Goal: Task Accomplishment & Management: Manage account settings

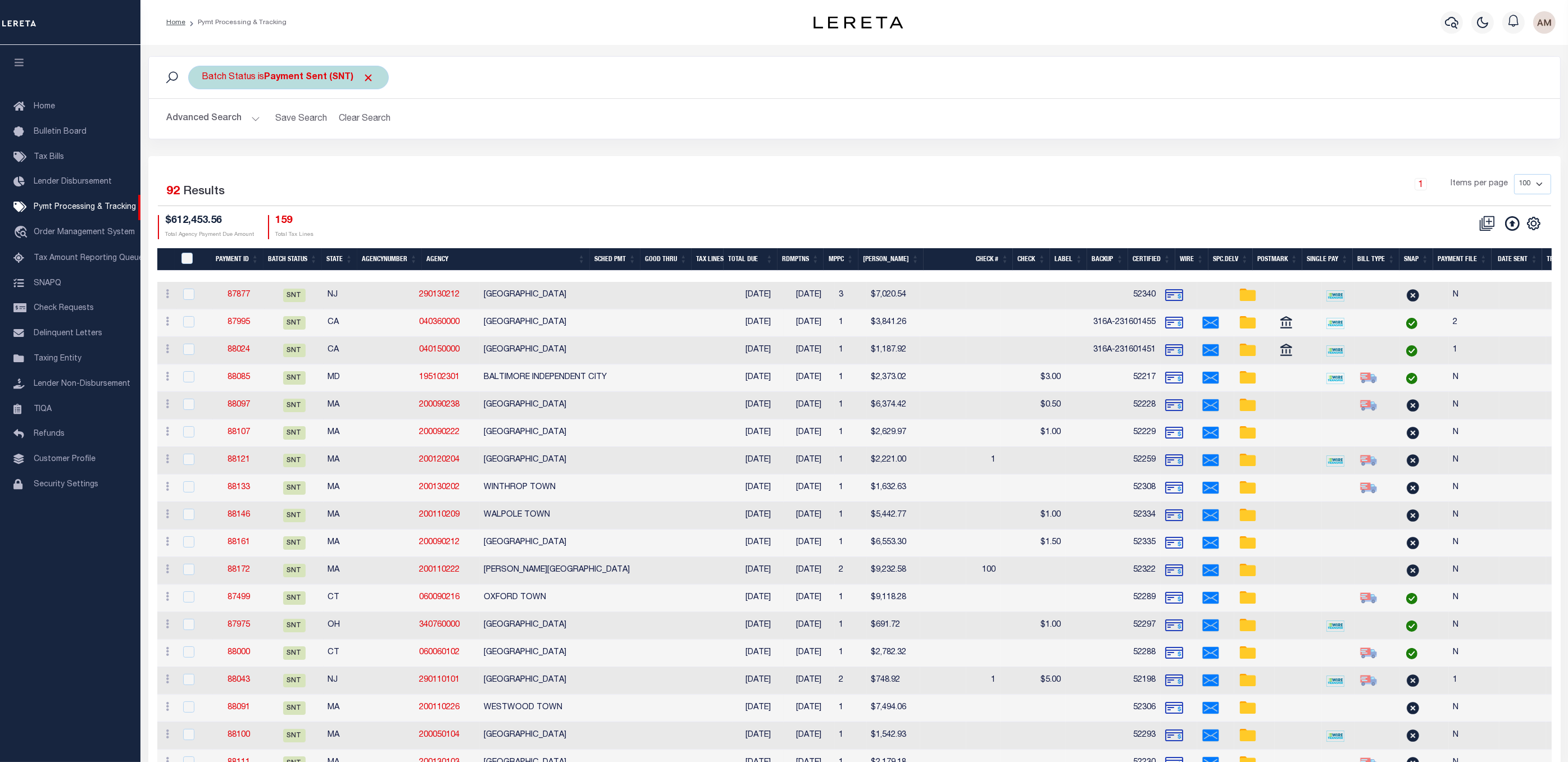
click at [284, 87] on div "Batch Status is Payment Sent (SNT)" at bounding box center [288, 77] width 201 height 24
select select "SNT"
drag, startPoint x: 469, startPoint y: 121, endPoint x: 211, endPoint y: 119, distance: 258.0
click at [469, 121] on h2 "Advanced Search Save Search Clear Search PayeeSearchTable_dynamictable_____Defa…" at bounding box center [854, 118] width 1394 height 22
click at [211, 118] on button "Advanced Search" at bounding box center [213, 118] width 93 height 22
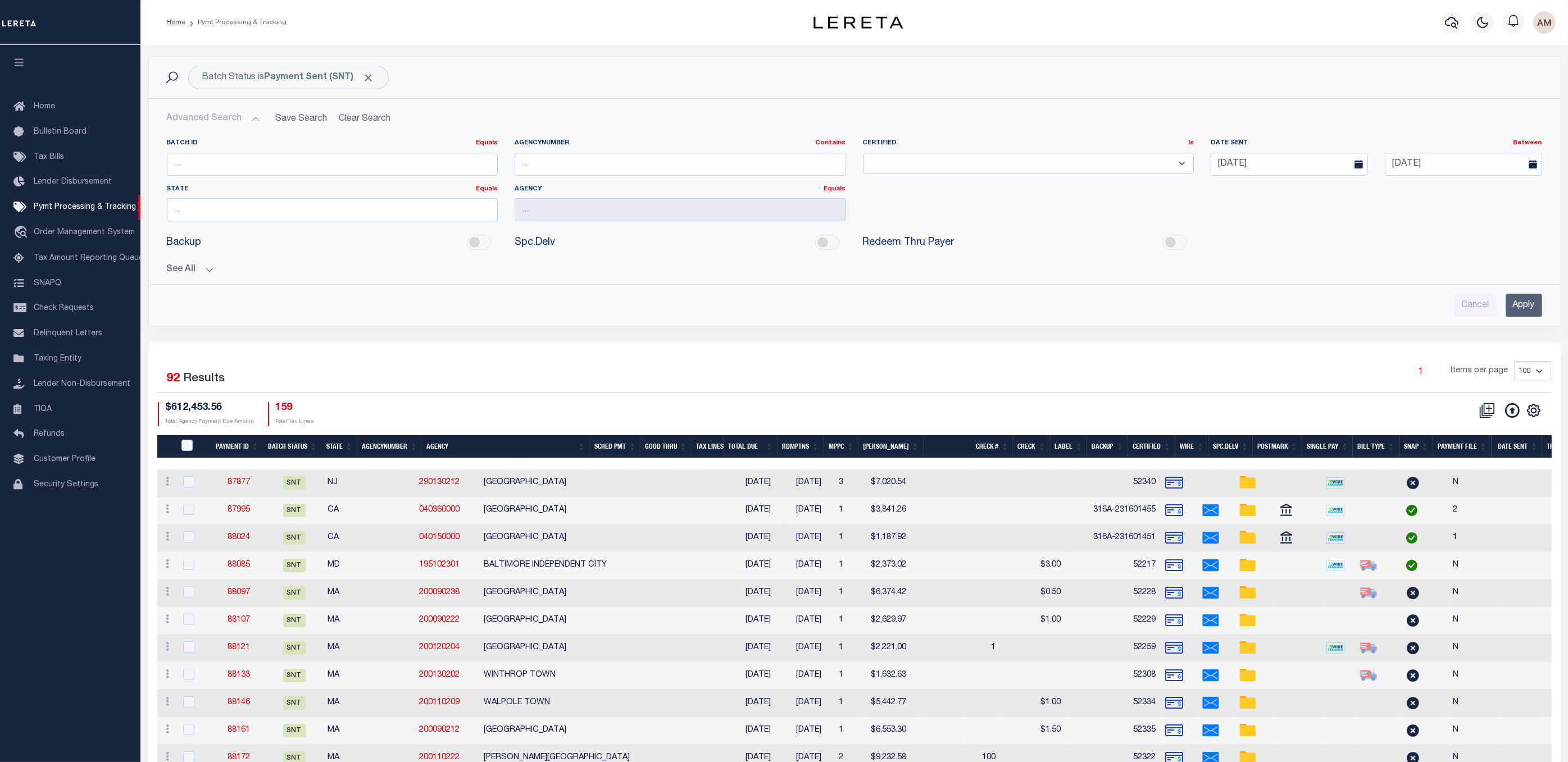
click at [228, 178] on div "Batch ID Equals Equals Is Not Equal To Is Greater Than Is Less Than" at bounding box center [333, 161] width 348 height 46
click at [226, 166] on input "number" at bounding box center [333, 164] width 332 height 23
type input "85598"
click at [1293, 149] on div "Date Sent Between On After Before Between 07-27-2025 08-02-2025" at bounding box center [1377, 157] width 348 height 37
click at [1289, 168] on input "07-27-2025" at bounding box center [1289, 164] width 158 height 23
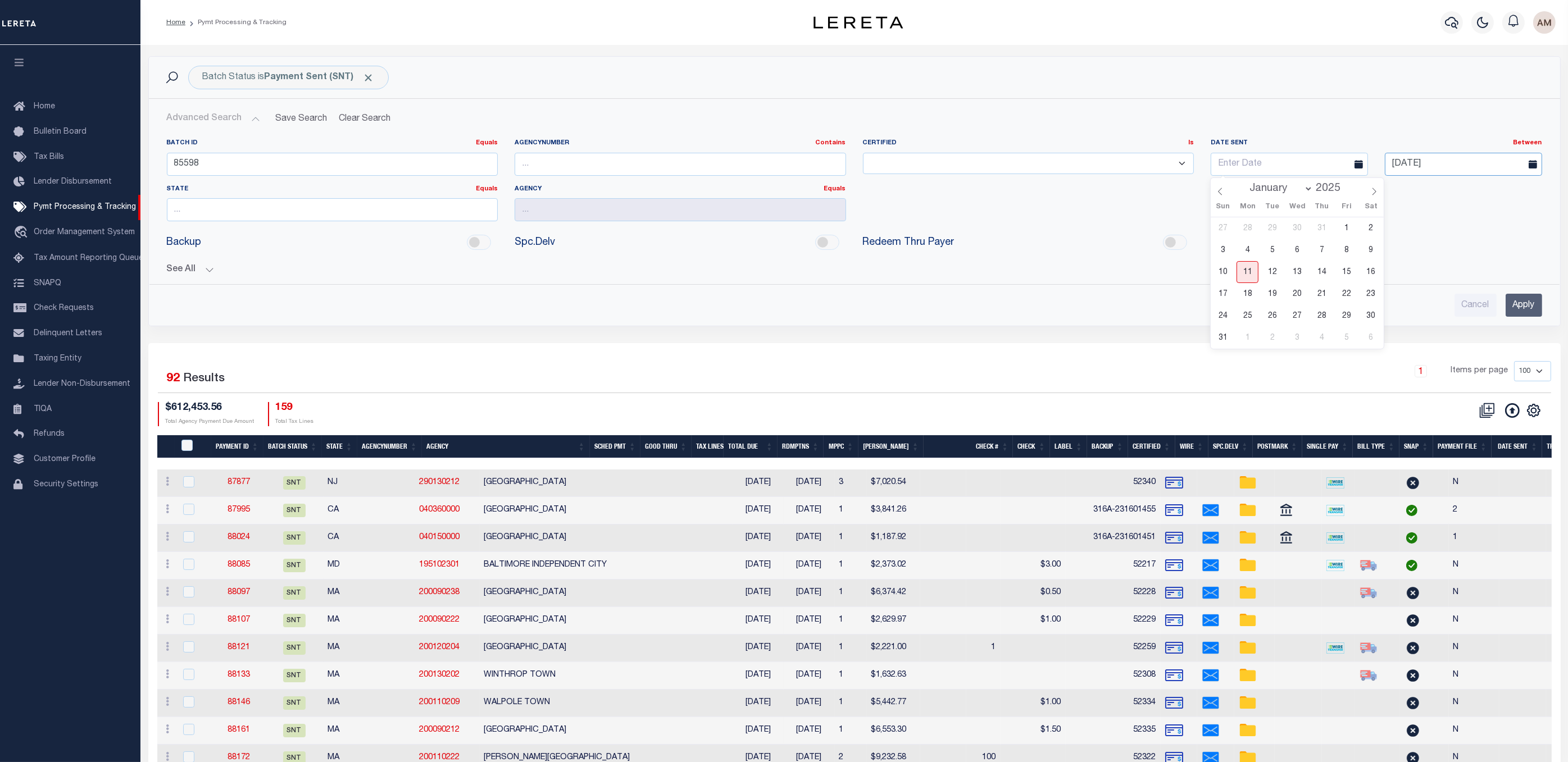
click at [1455, 163] on input "08-02-2025" at bounding box center [1463, 164] width 158 height 23
drag, startPoint x: 1221, startPoint y: 268, endPoint x: 910, endPoint y: 157, distance: 330.2
click at [1221, 267] on button "See All" at bounding box center [854, 270] width 1376 height 11
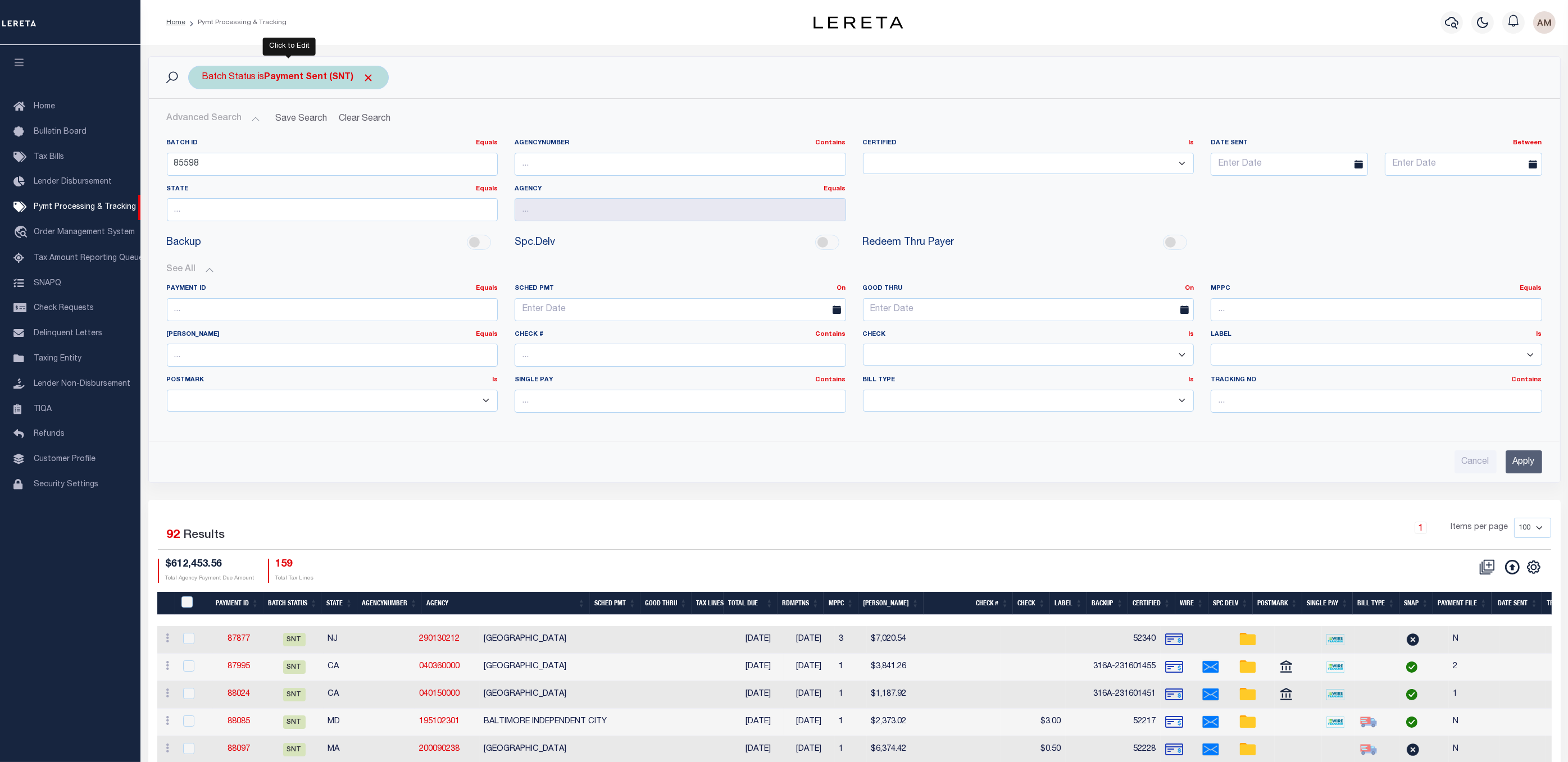
click at [361, 73] on b "Payment Sent (SNT)" at bounding box center [319, 77] width 110 height 9
select select "SNT"
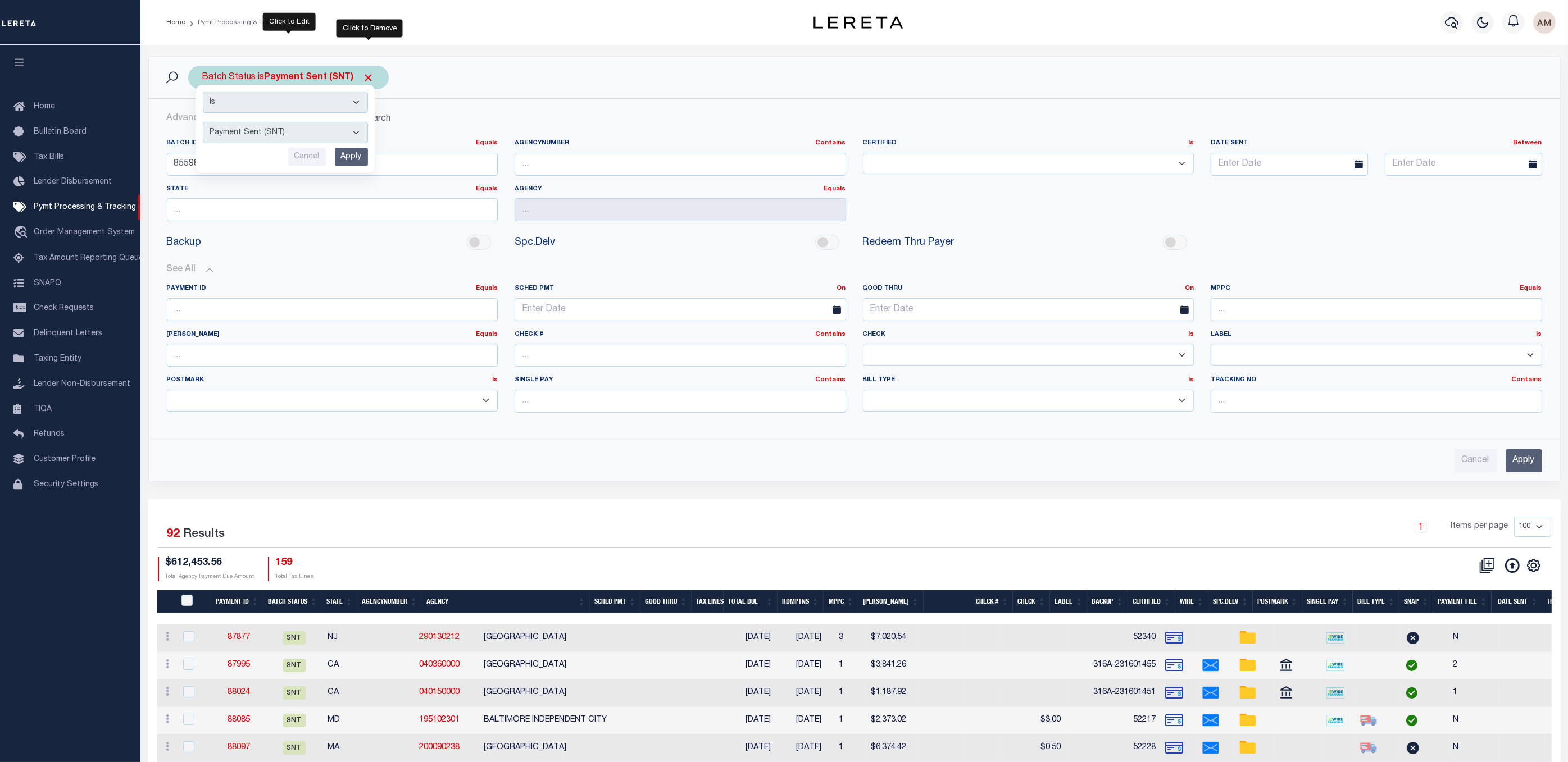
click at [363, 73] on span "Click to Remove" at bounding box center [368, 77] width 12 height 12
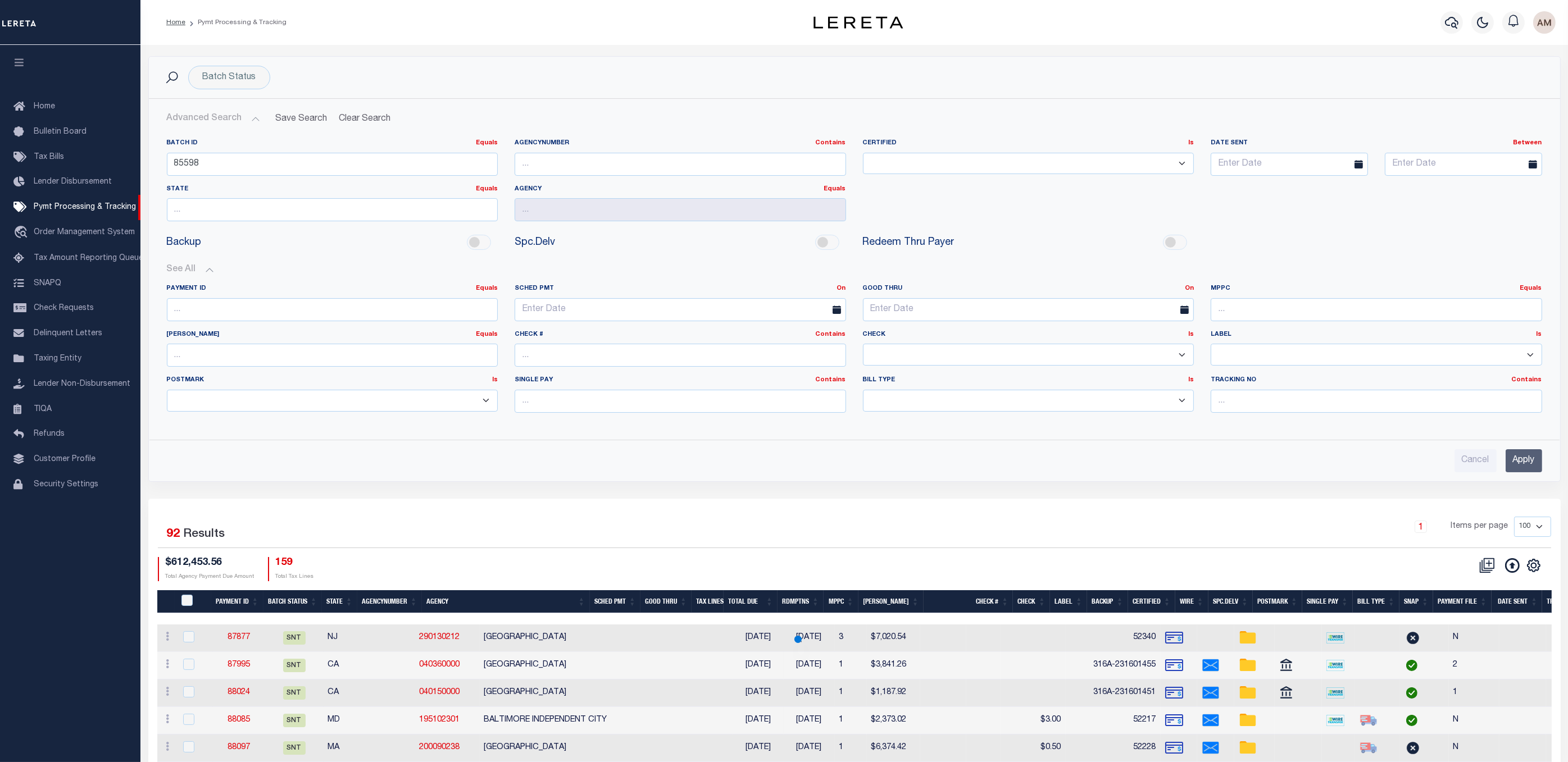
click at [1506, 455] on input "Apply" at bounding box center [1524, 460] width 36 height 23
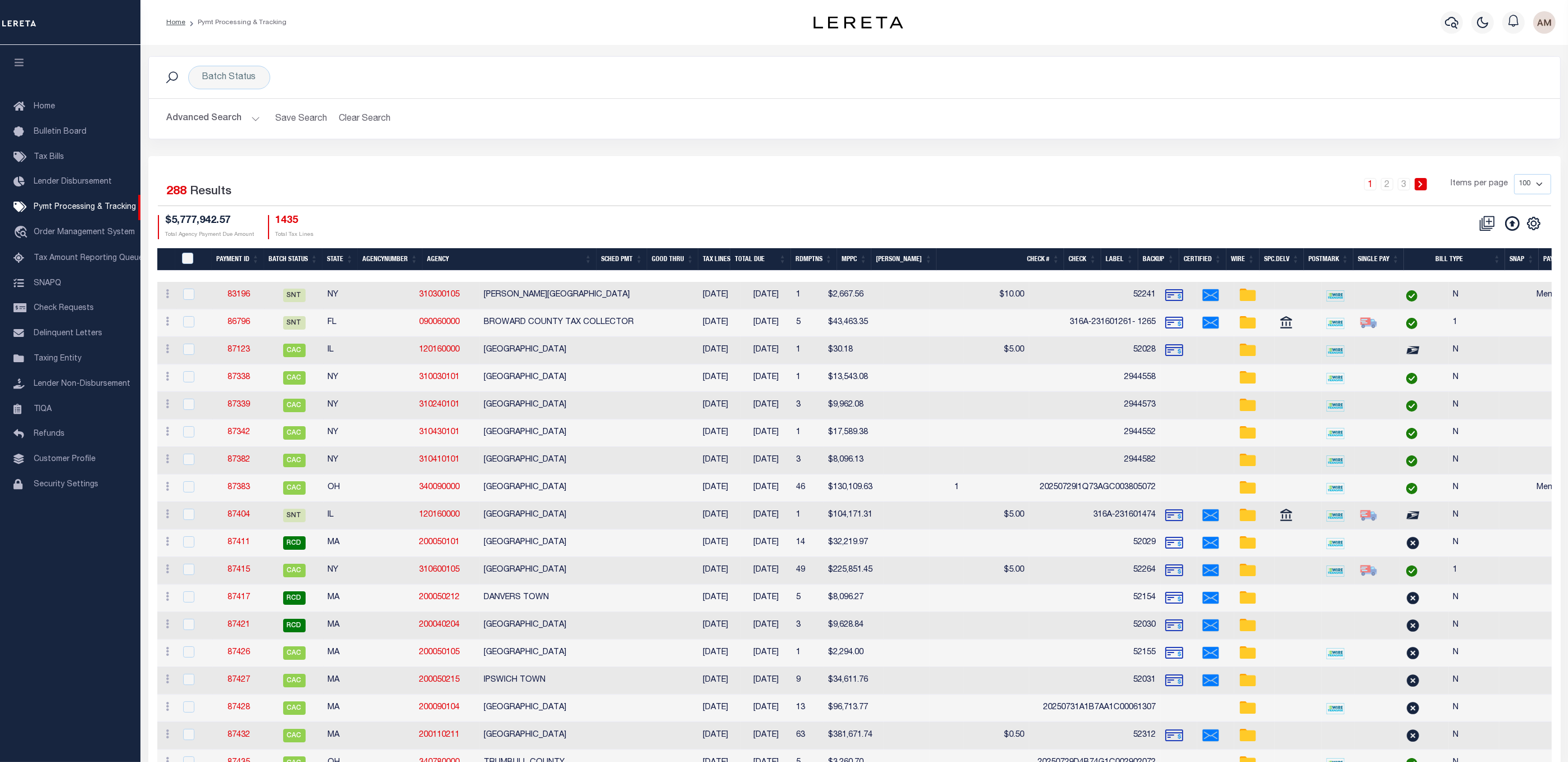
click at [232, 115] on button "Advanced Search" at bounding box center [213, 118] width 93 height 22
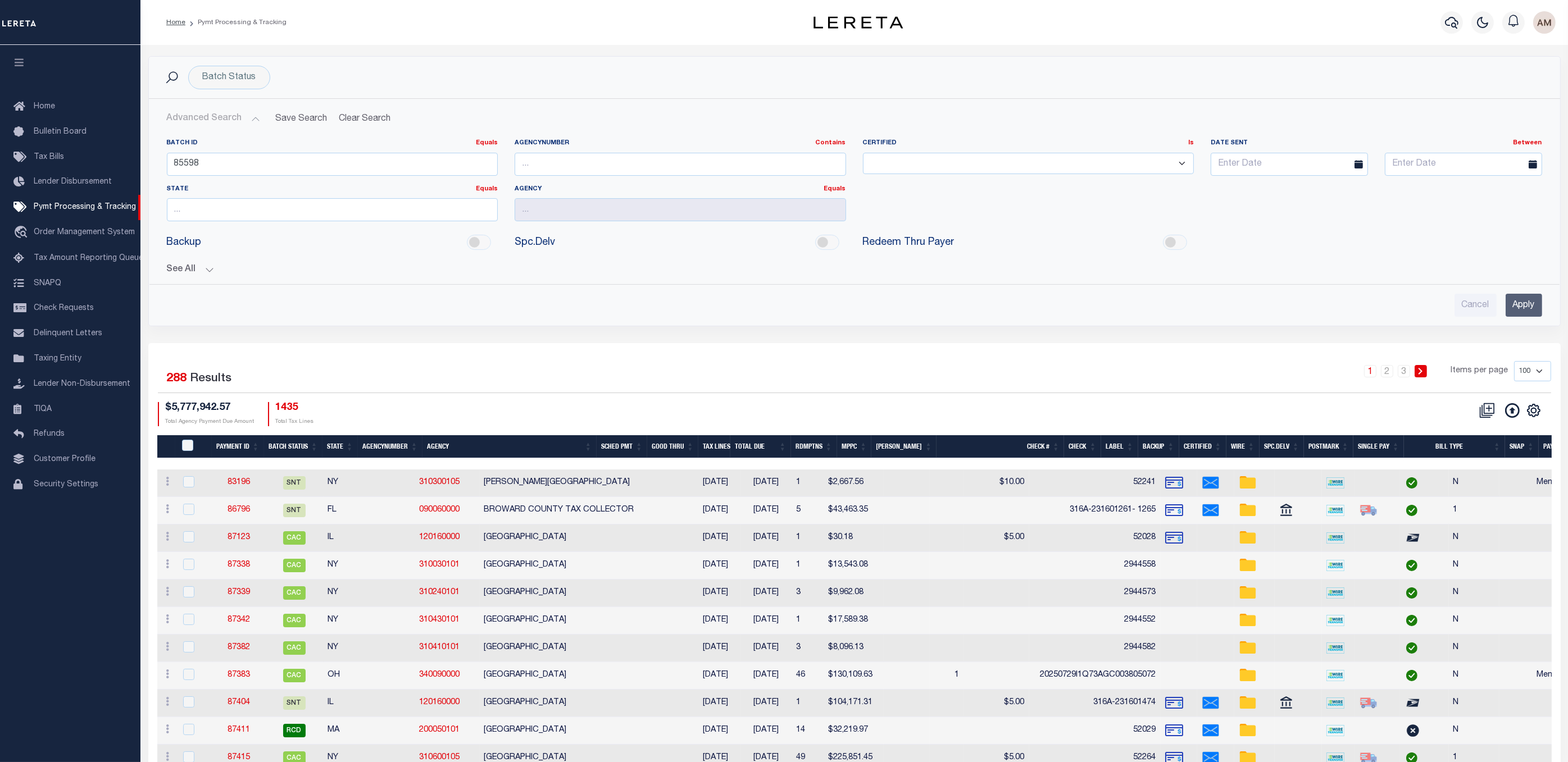
click at [1526, 311] on input "Apply" at bounding box center [1524, 304] width 36 height 23
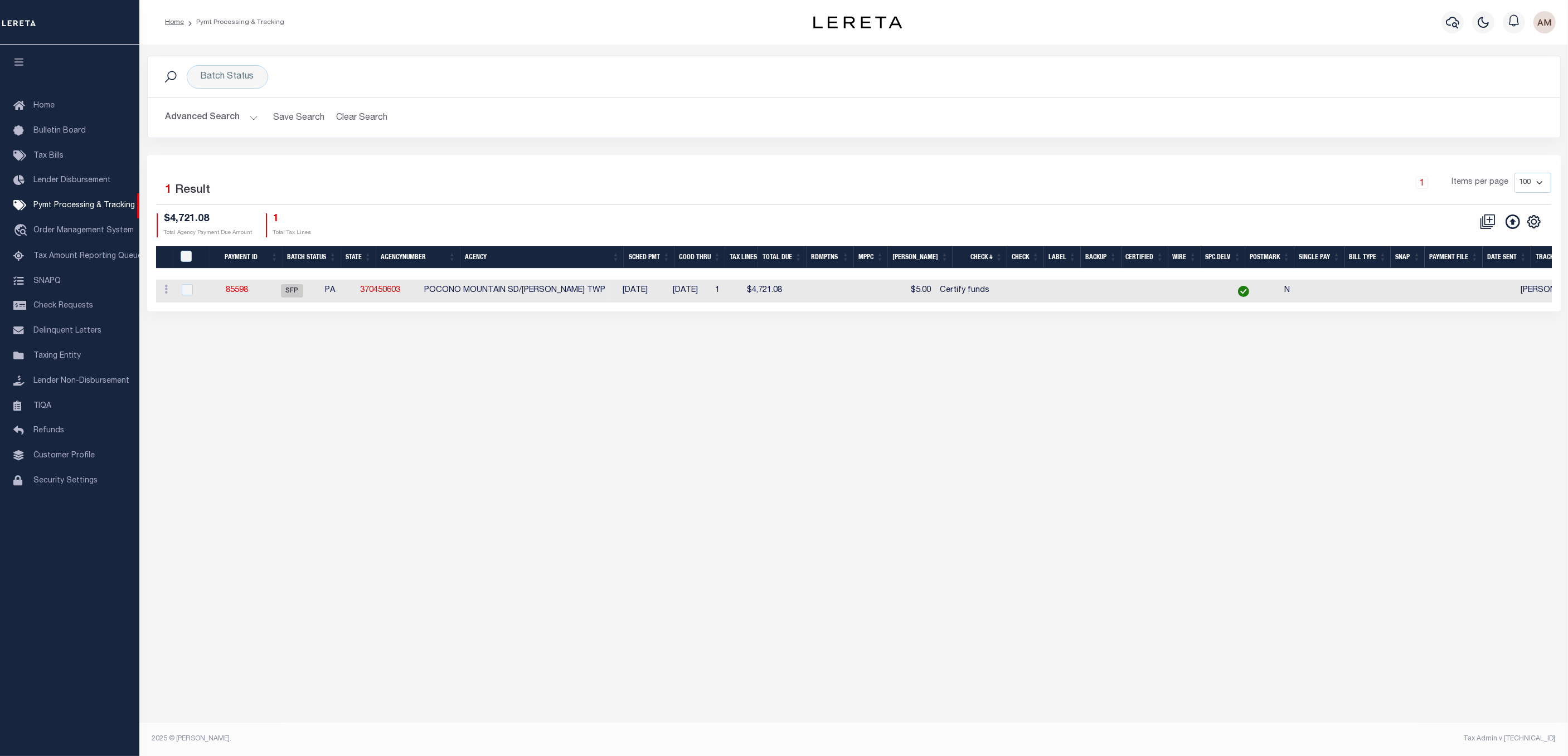
click at [255, 298] on td "85598" at bounding box center [237, 290] width 52 height 23
checkbox input "true"
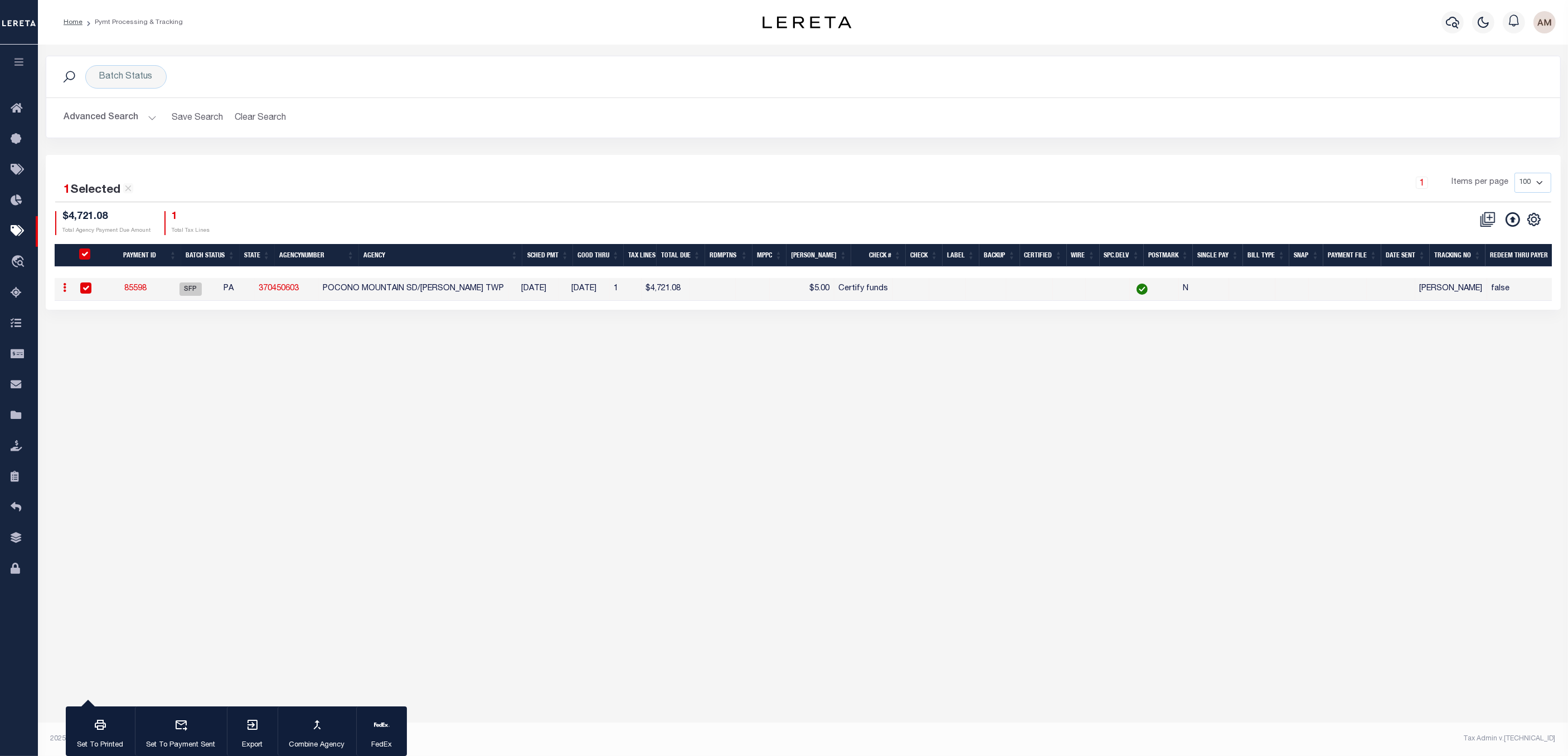
click at [135, 288] on link "85598" at bounding box center [135, 288] width 23 height 8
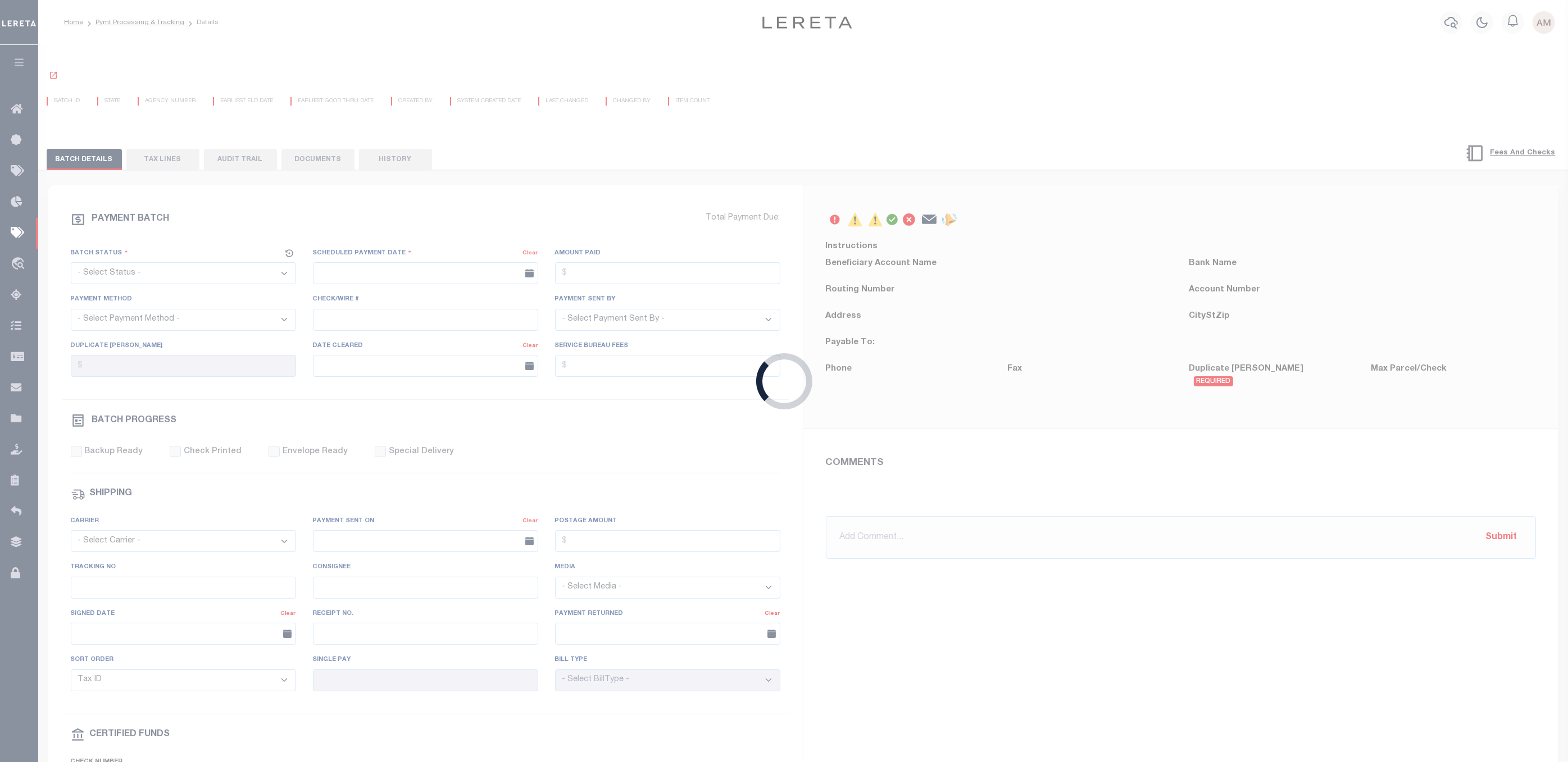
select select "SFP"
type input "[DATE]"
type input "$4,721.08"
type input "Certify funds"
select select "[PERSON_NAME]"
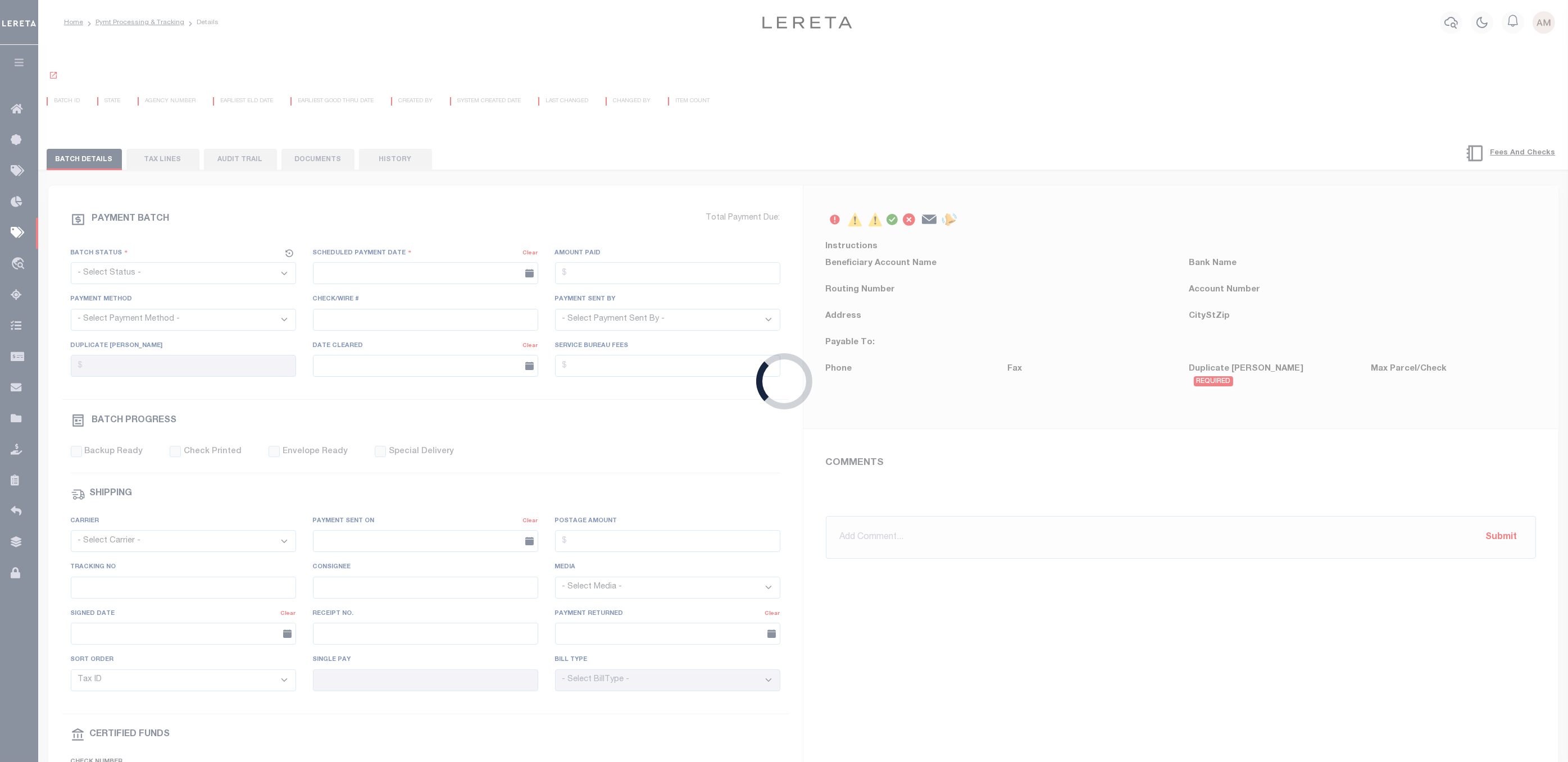
type input "[PERSON_NAME]"
type input "N"
radio input "true"
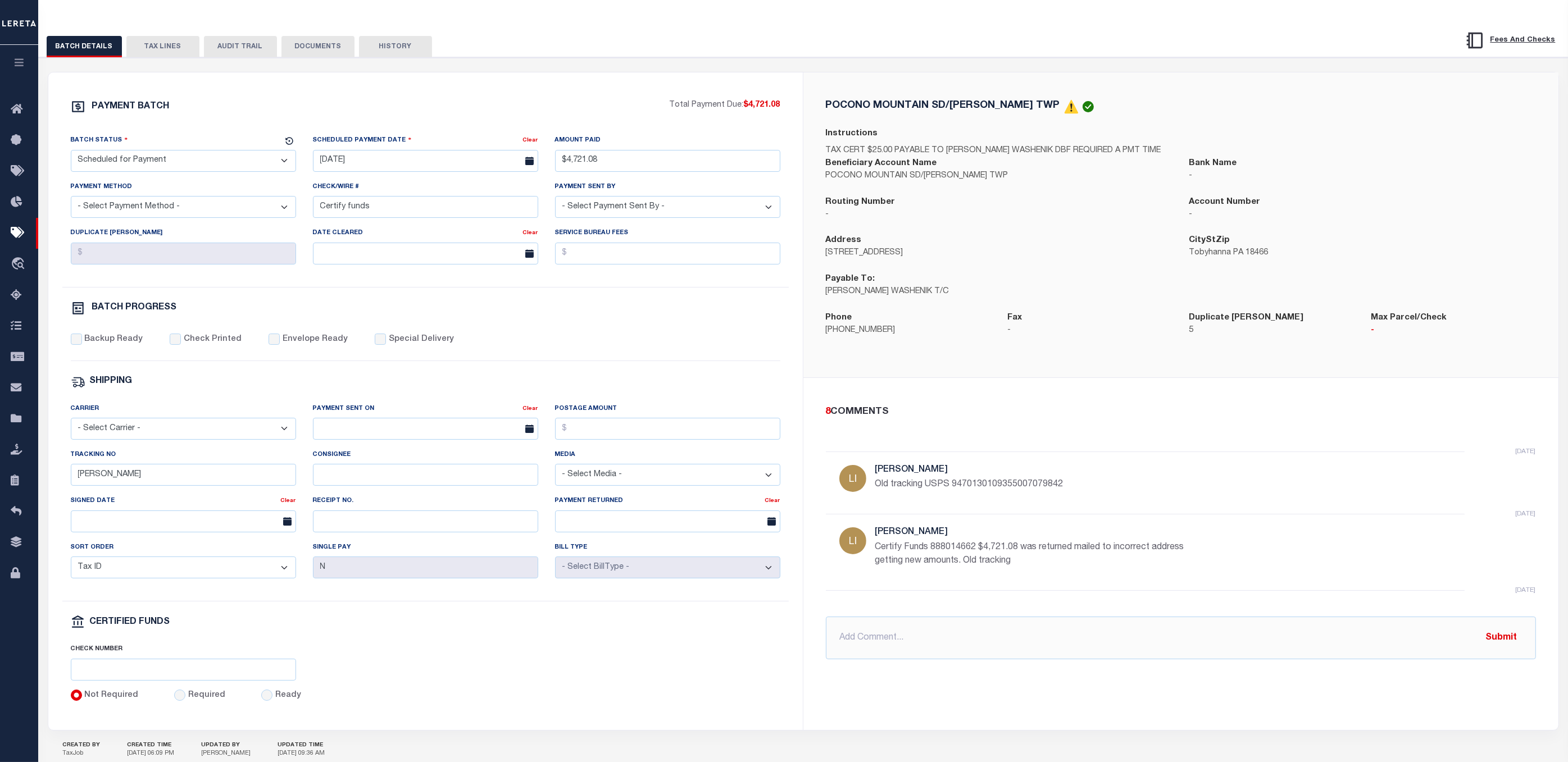
scroll to position [84, 0]
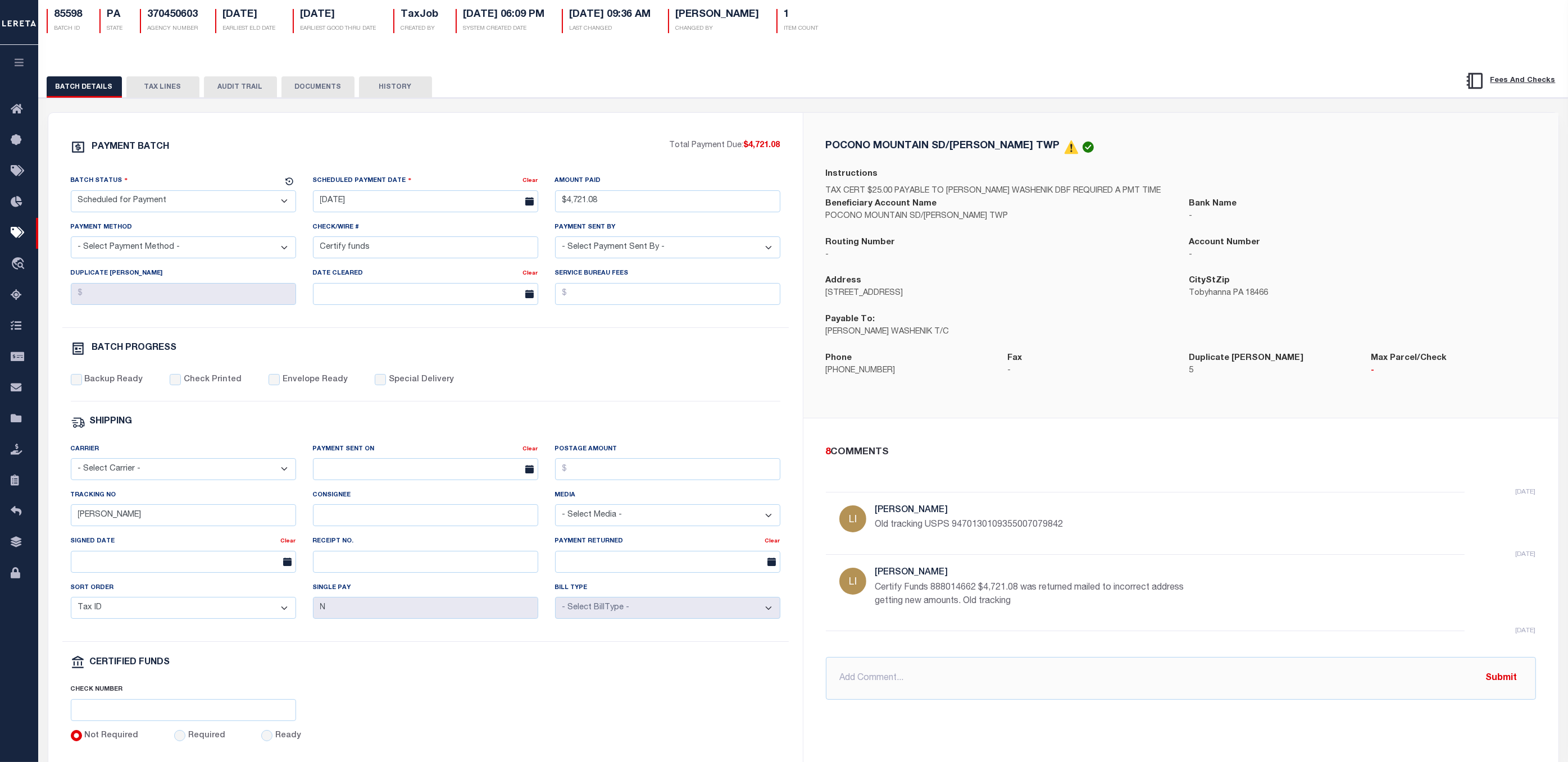
click at [689, 361] on div "BATCH PROGRESS" at bounding box center [426, 351] width 709 height 19
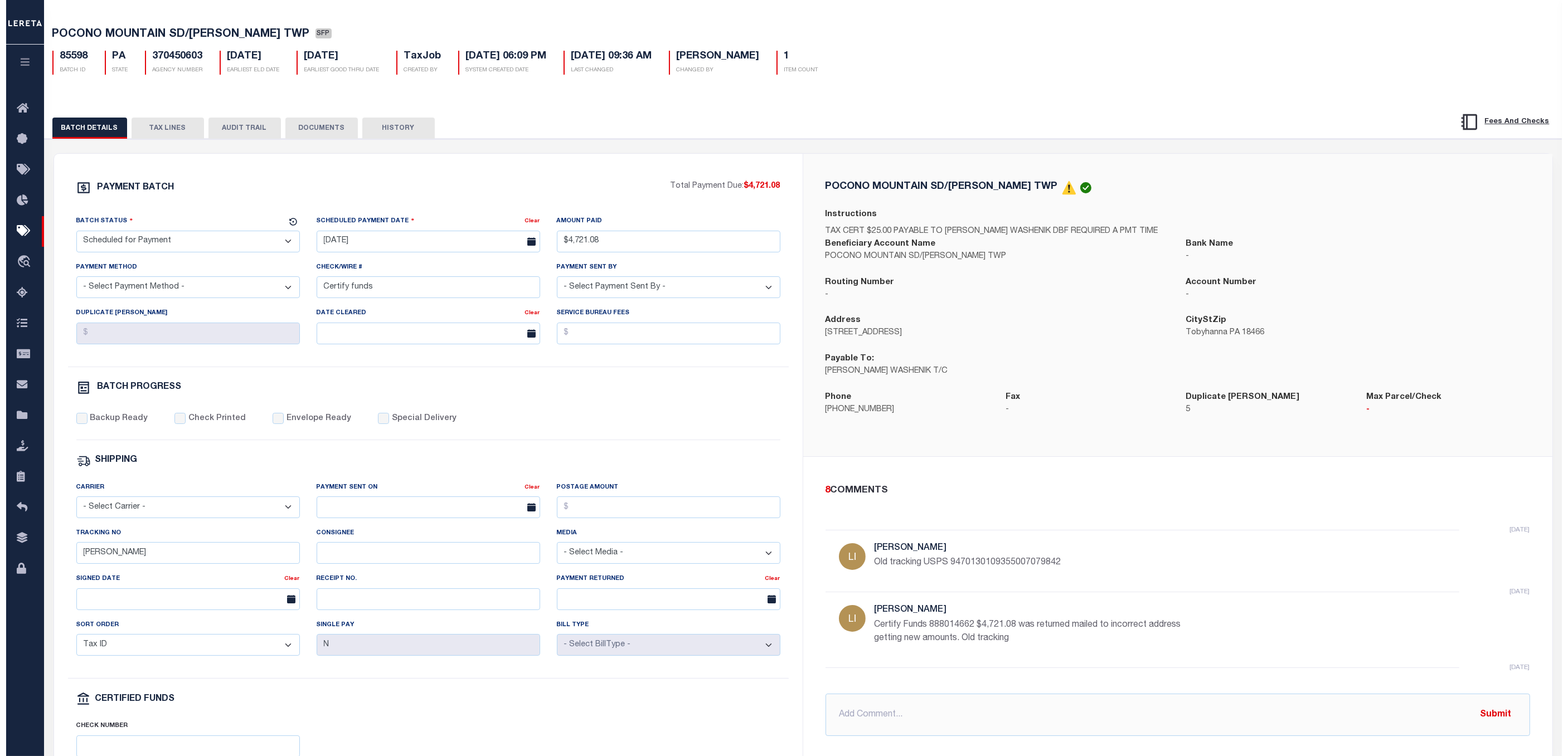
scroll to position [0, 0]
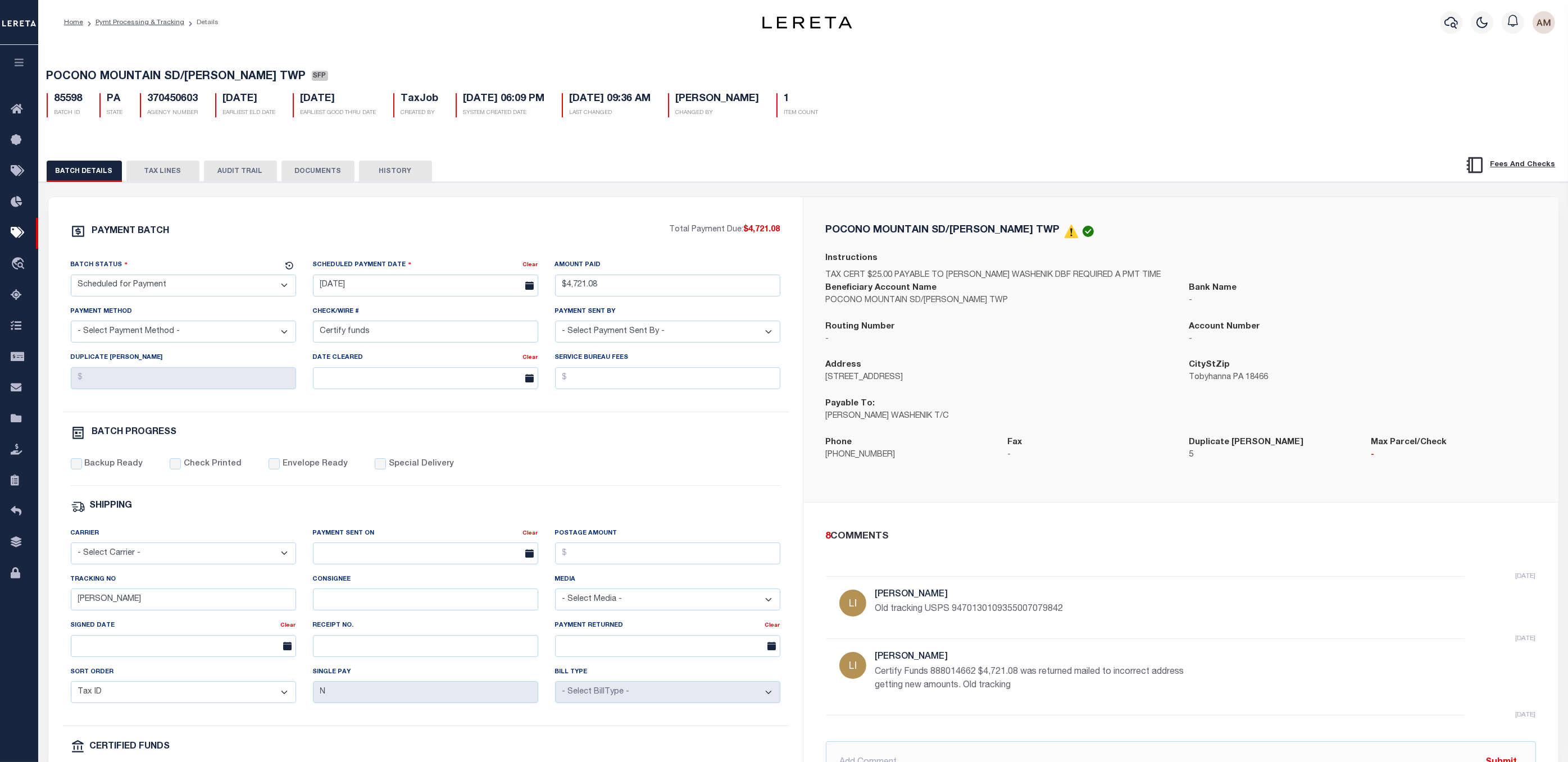
drag, startPoint x: 141, startPoint y: 26, endPoint x: 122, endPoint y: 33, distance: 20.2
click at [141, 26] on link "Pymt Processing & Tracking" at bounding box center [139, 22] width 88 height 6
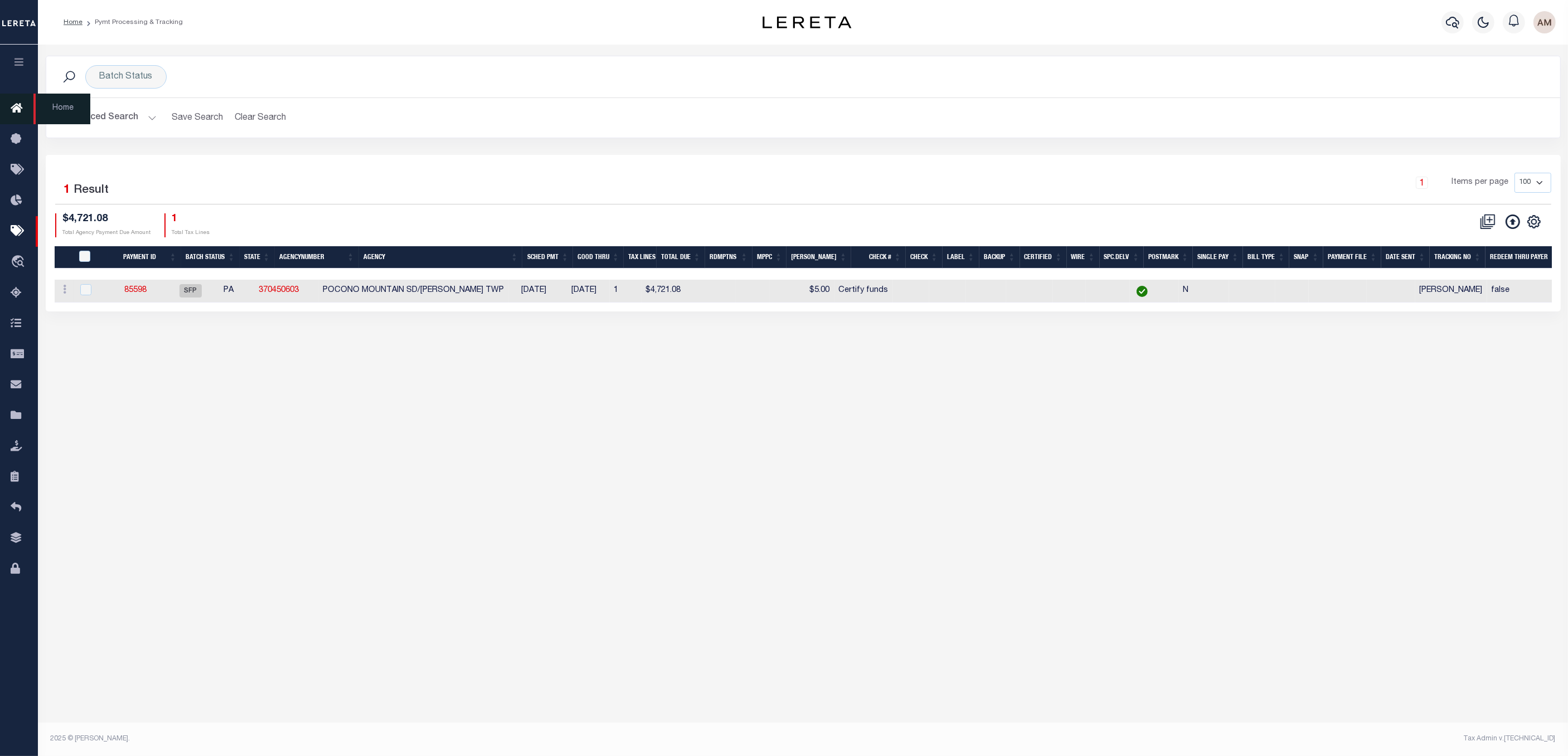
click at [12, 107] on icon at bounding box center [20, 109] width 18 height 14
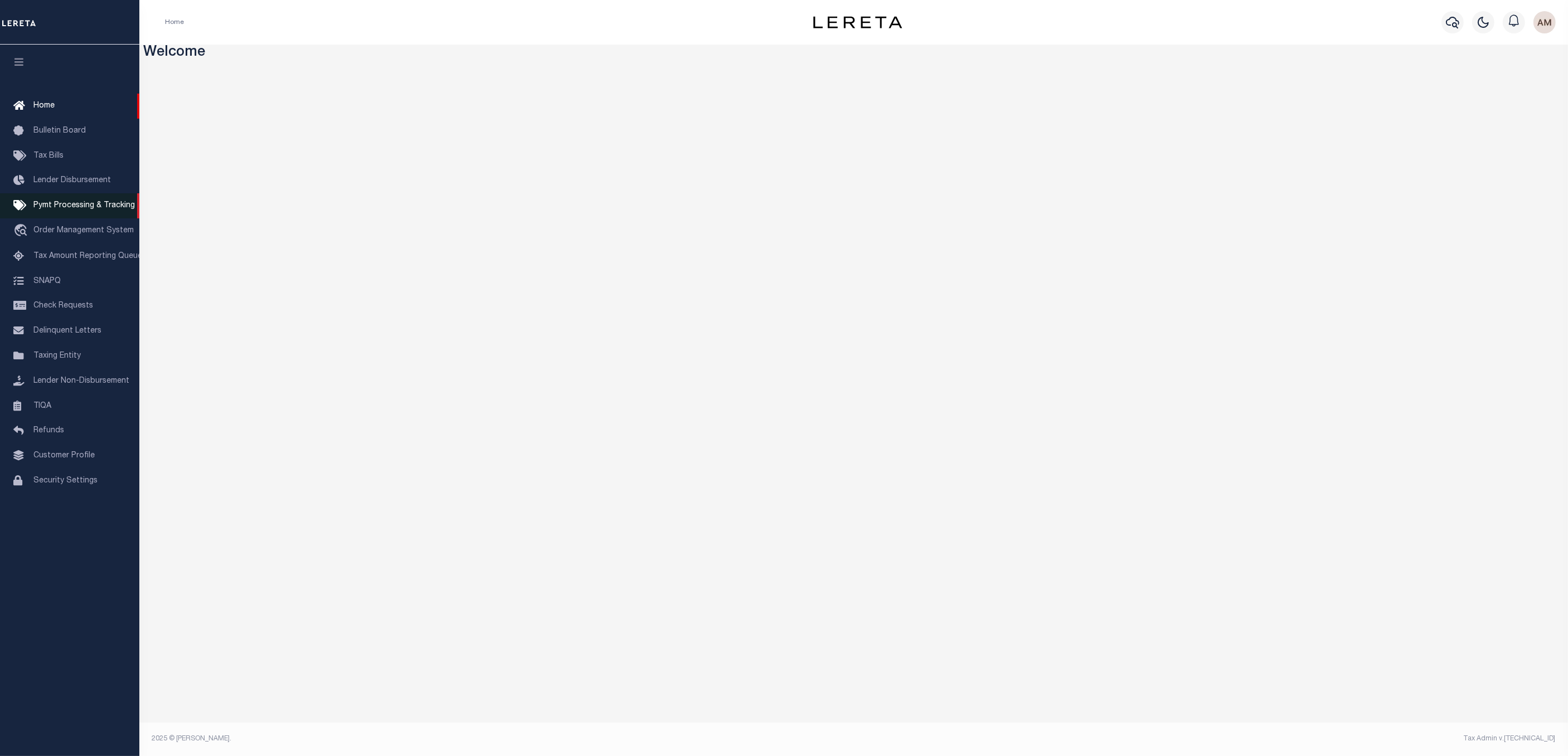
click at [72, 201] on link "Pymt Processing & Tracking" at bounding box center [70, 206] width 139 height 25
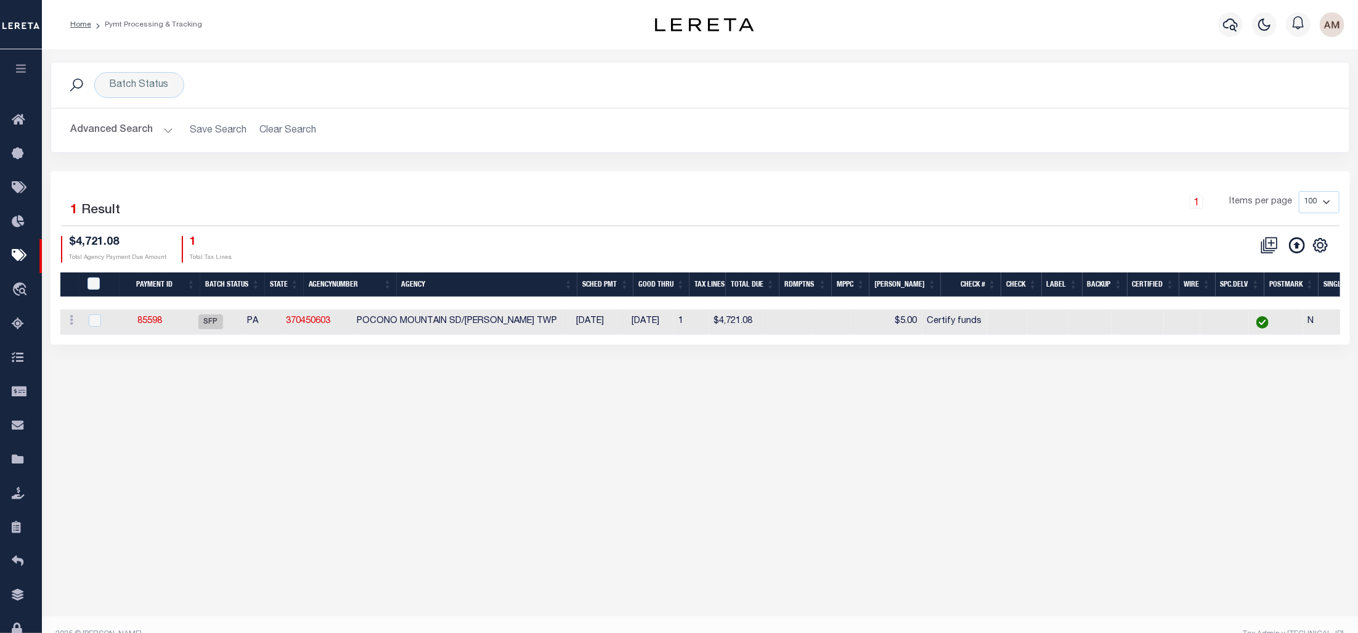
click at [1099, 82] on div "Batch Status Search" at bounding box center [700, 85] width 1279 height 26
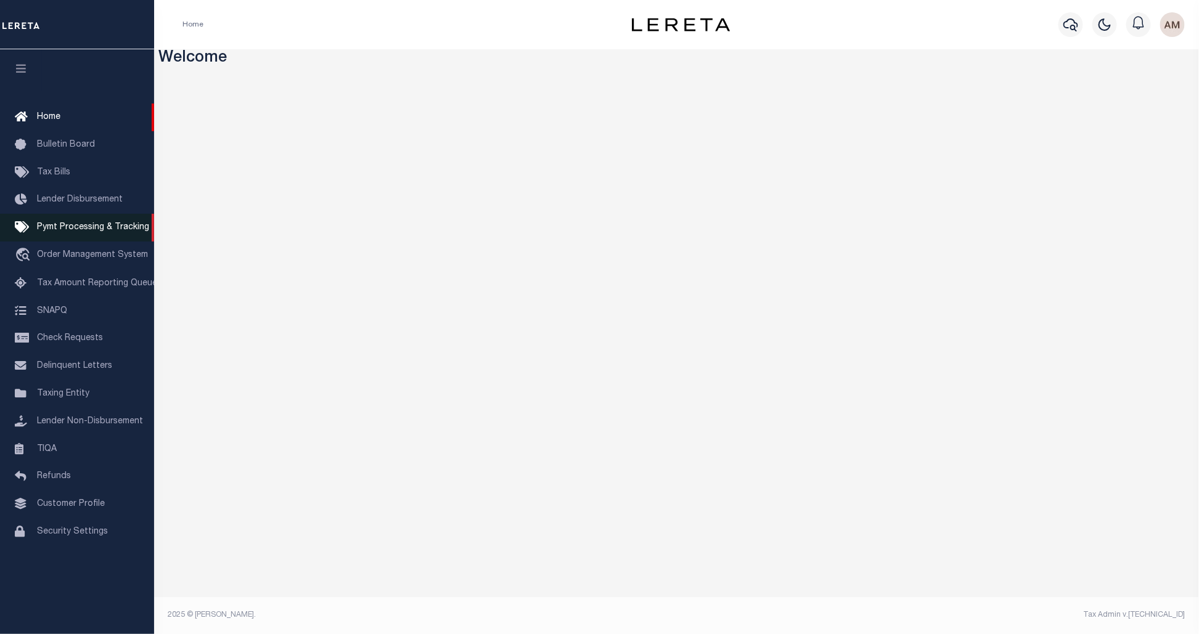
click at [123, 227] on span "Pymt Processing & Tracking" at bounding box center [93, 227] width 112 height 9
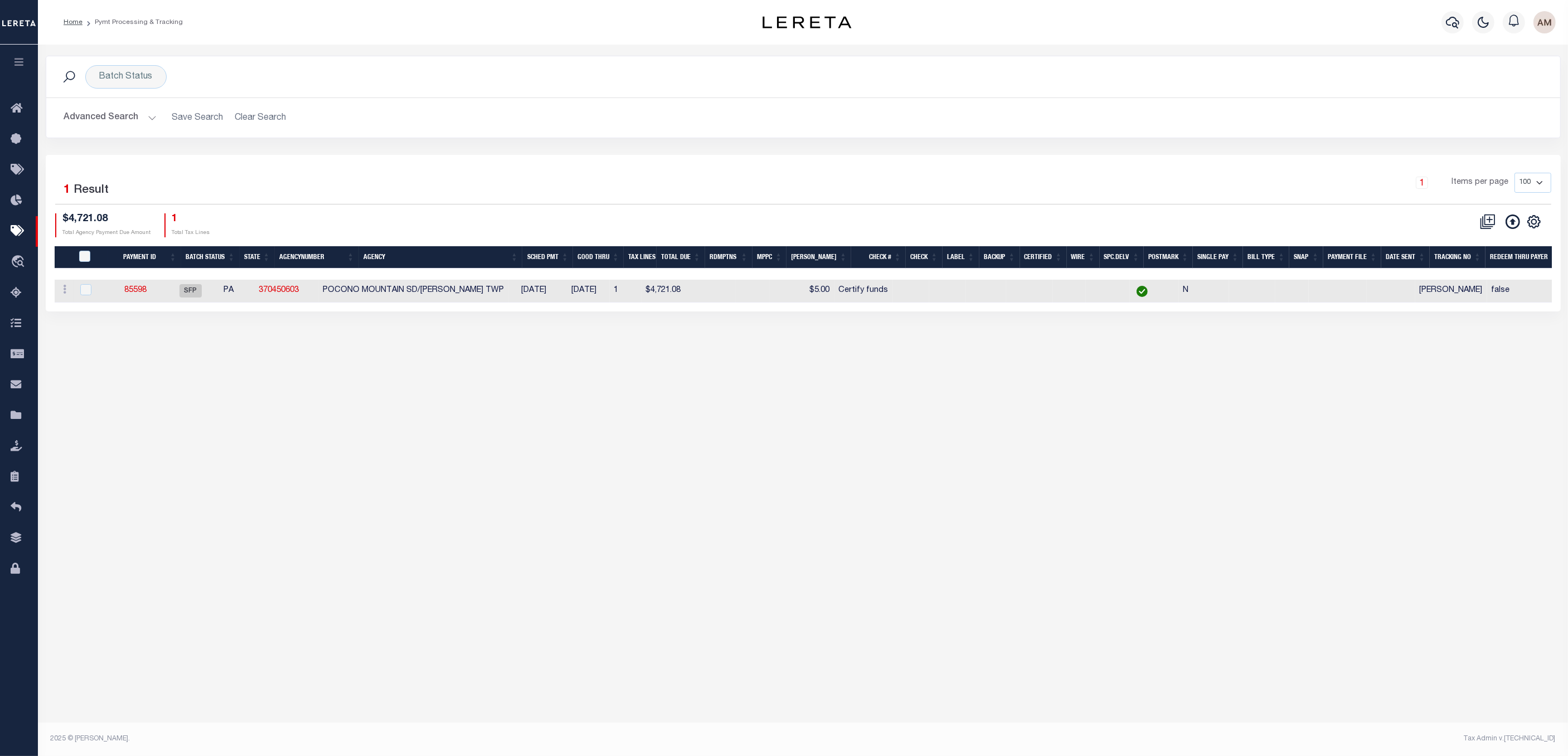
click at [119, 128] on button "Advanced Search" at bounding box center [110, 118] width 92 height 22
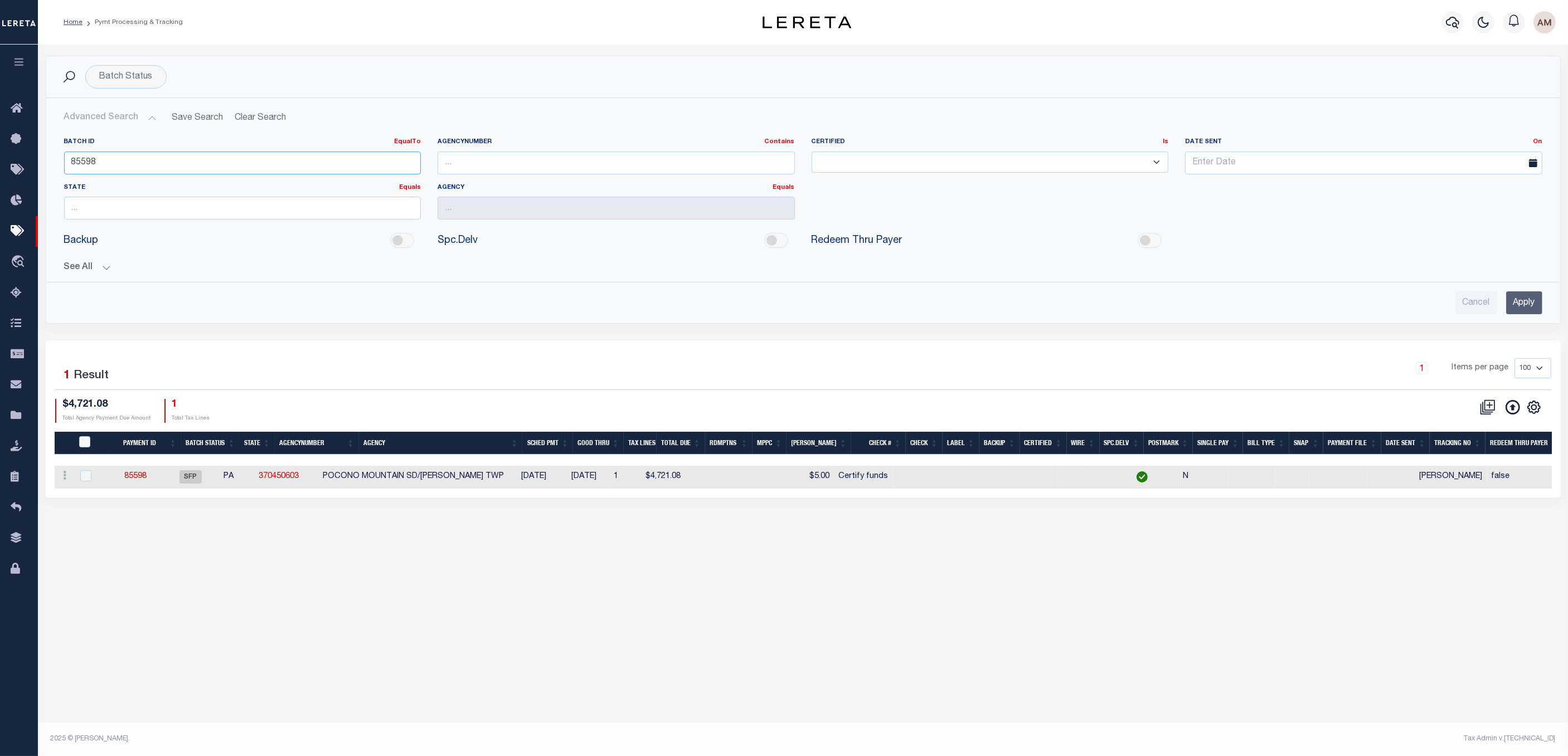
click at [116, 163] on input "85598" at bounding box center [242, 163] width 357 height 23
click at [112, 88] on div "Batch Status" at bounding box center [126, 77] width 81 height 24
click at [146, 142] on select "Awaiting Funds (AWF) Cleared and Complete (CAC) New Check Needed (NCN) Payment …" at bounding box center [181, 131] width 164 height 21
select select "SNT"
click at [99, 122] on select "Awaiting Funds (AWF) Cleared and Complete (CAC) New Check Needed (NCN) Payment …" at bounding box center [181, 131] width 164 height 21
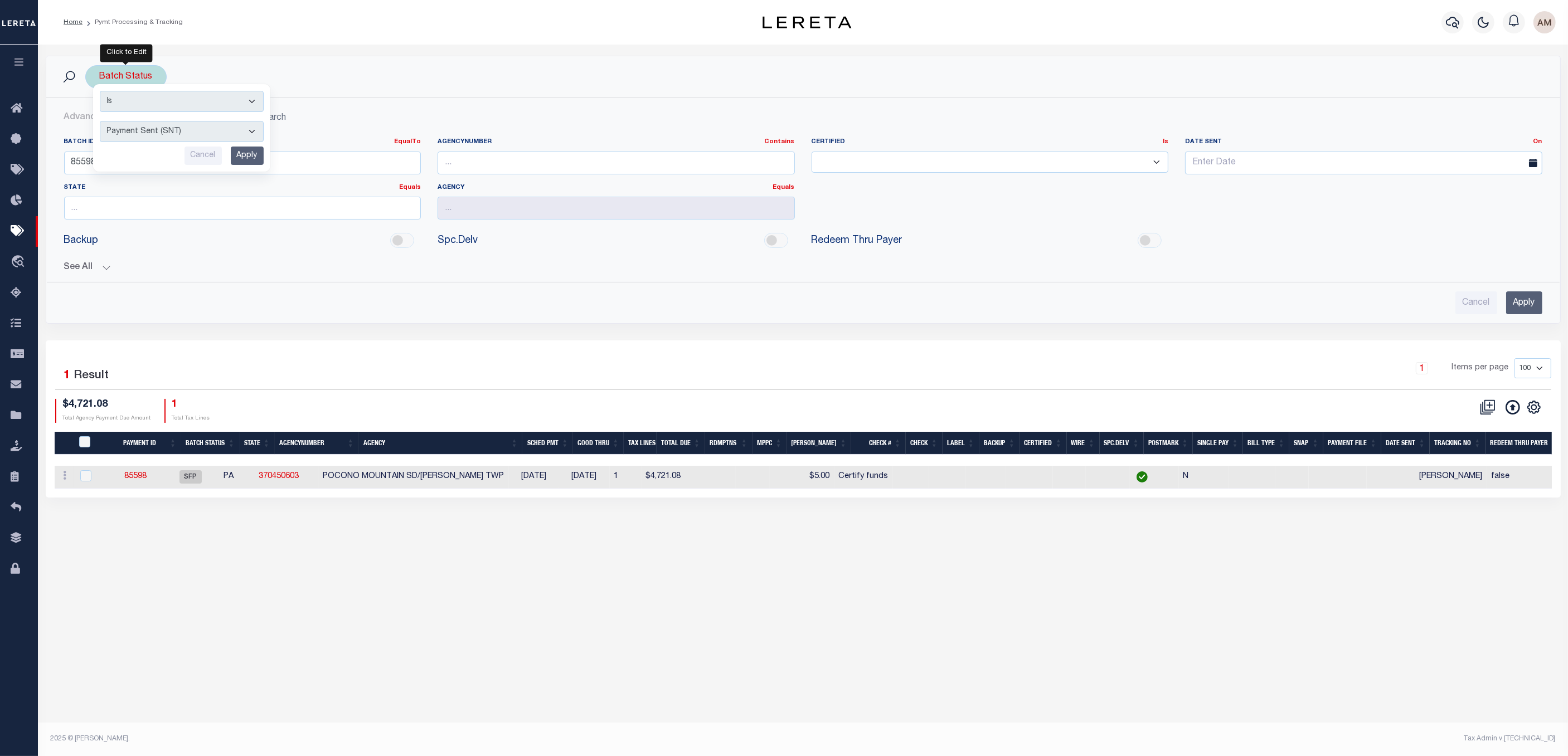
click at [252, 157] on input "Apply" at bounding box center [247, 156] width 33 height 18
click at [176, 165] on input "85598" at bounding box center [242, 163] width 357 height 23
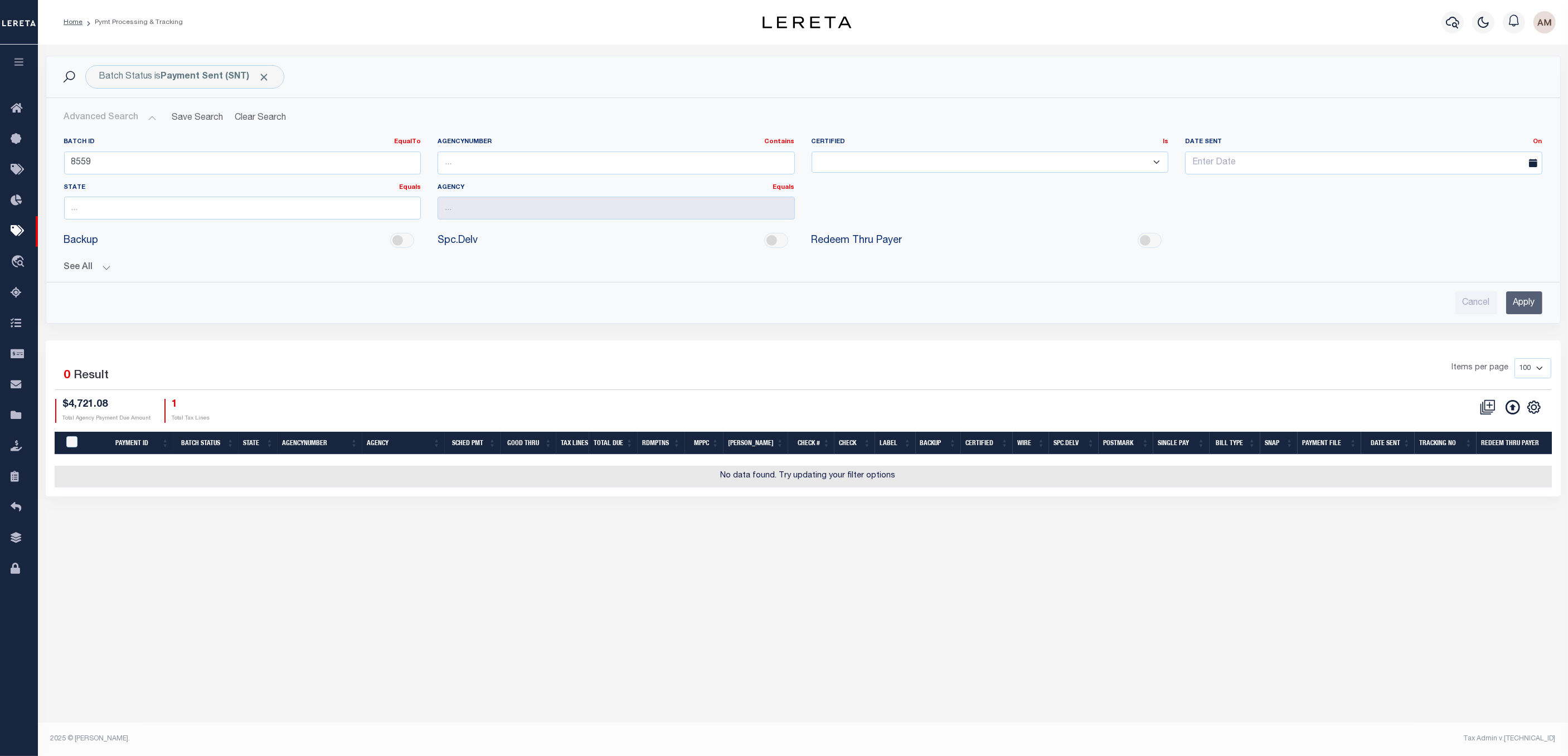
click at [1072, 315] on input "Apply" at bounding box center [1524, 302] width 36 height 23
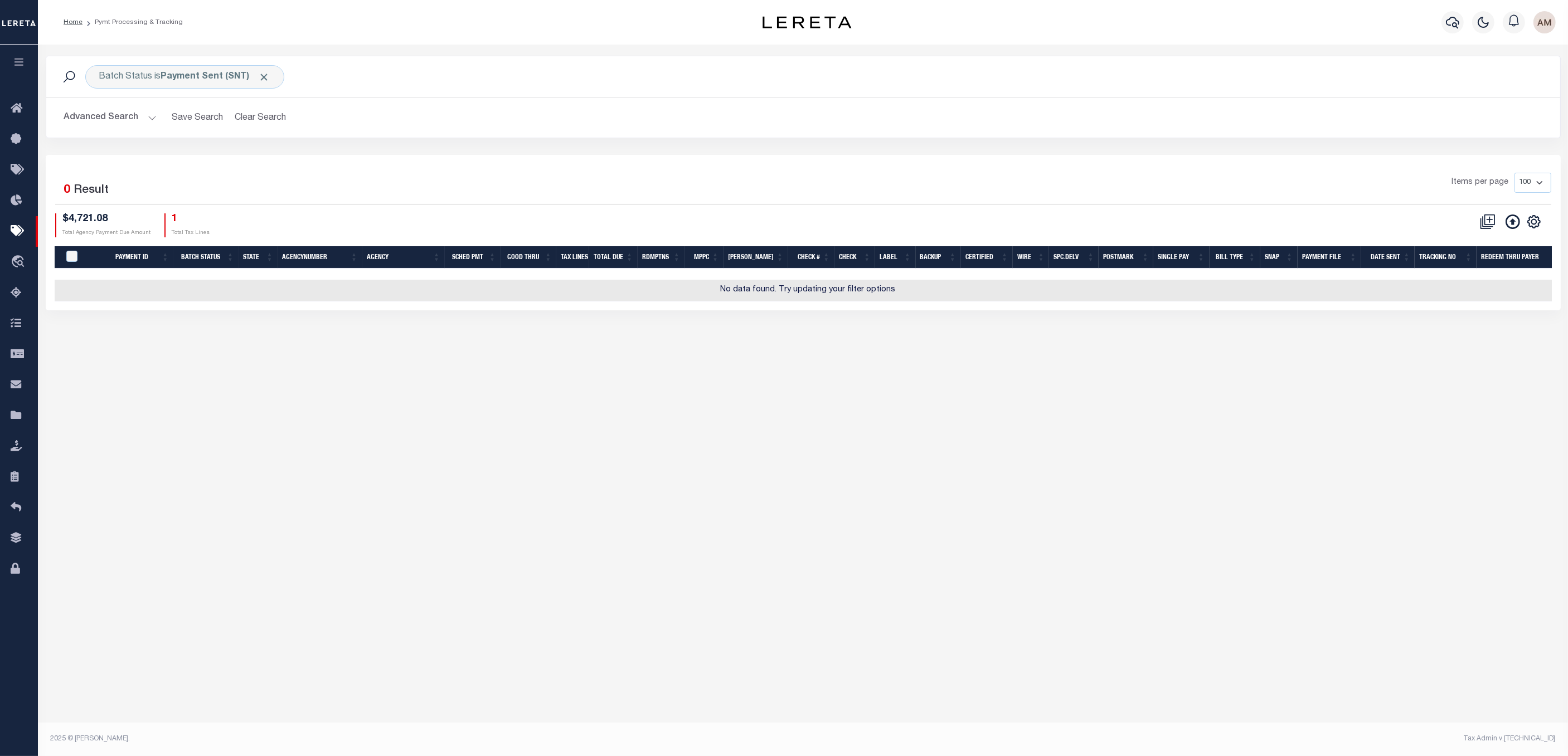
click at [123, 114] on button "Advanced Search" at bounding box center [110, 118] width 92 height 22
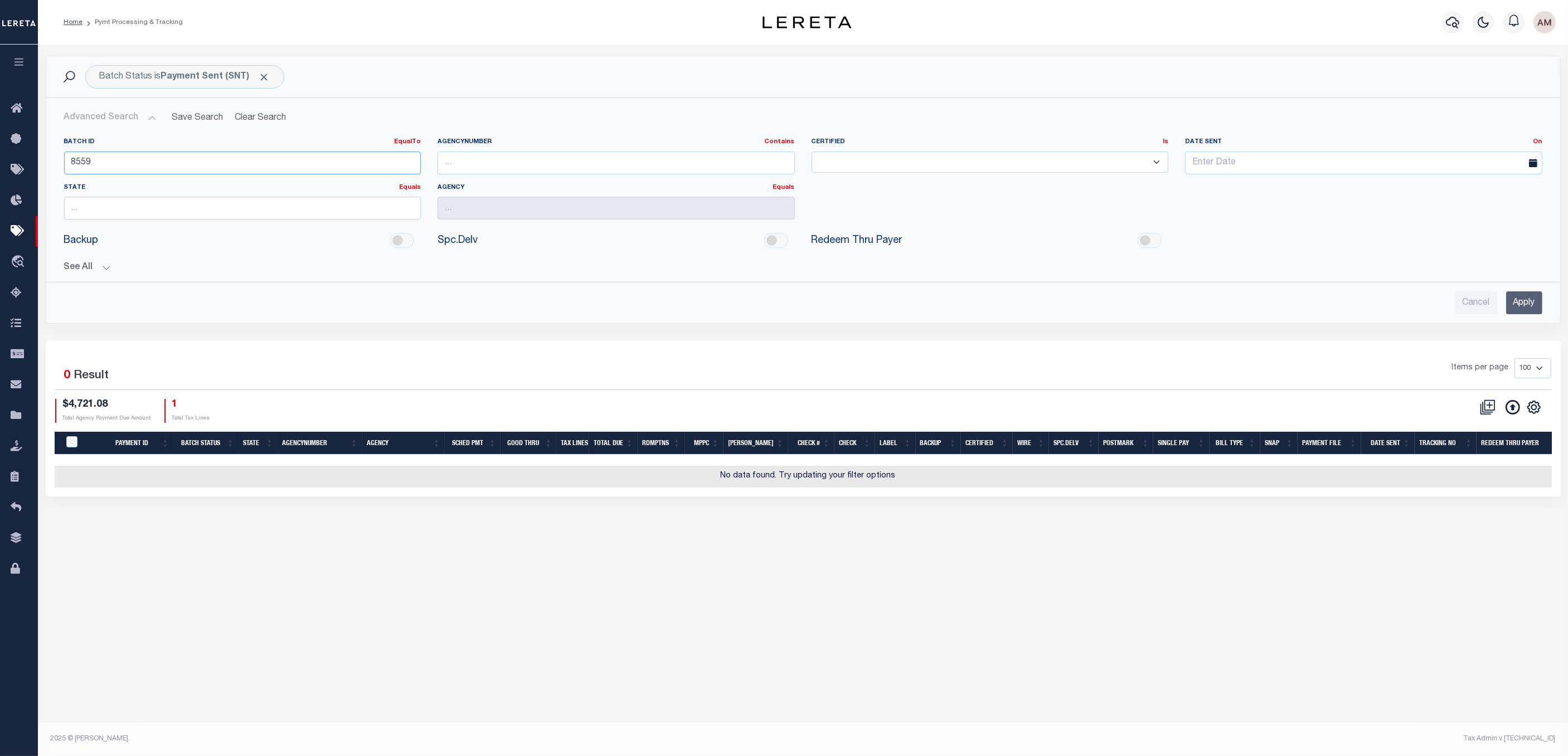
click at [114, 168] on input "8559" at bounding box center [242, 163] width 357 height 23
type input "8"
click at [95, 264] on button "See All" at bounding box center [803, 268] width 1478 height 11
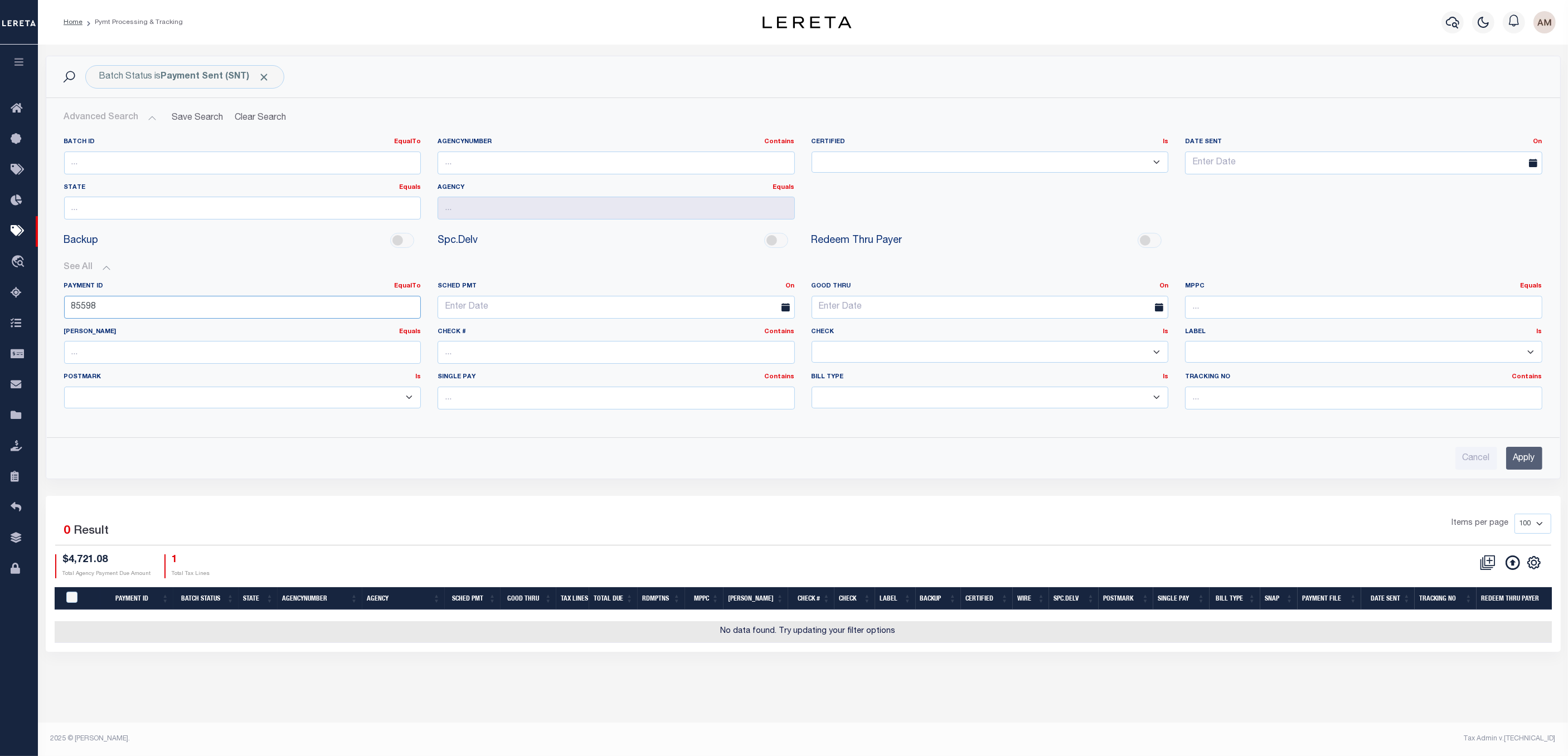
click at [148, 306] on input "85598" at bounding box center [242, 307] width 357 height 23
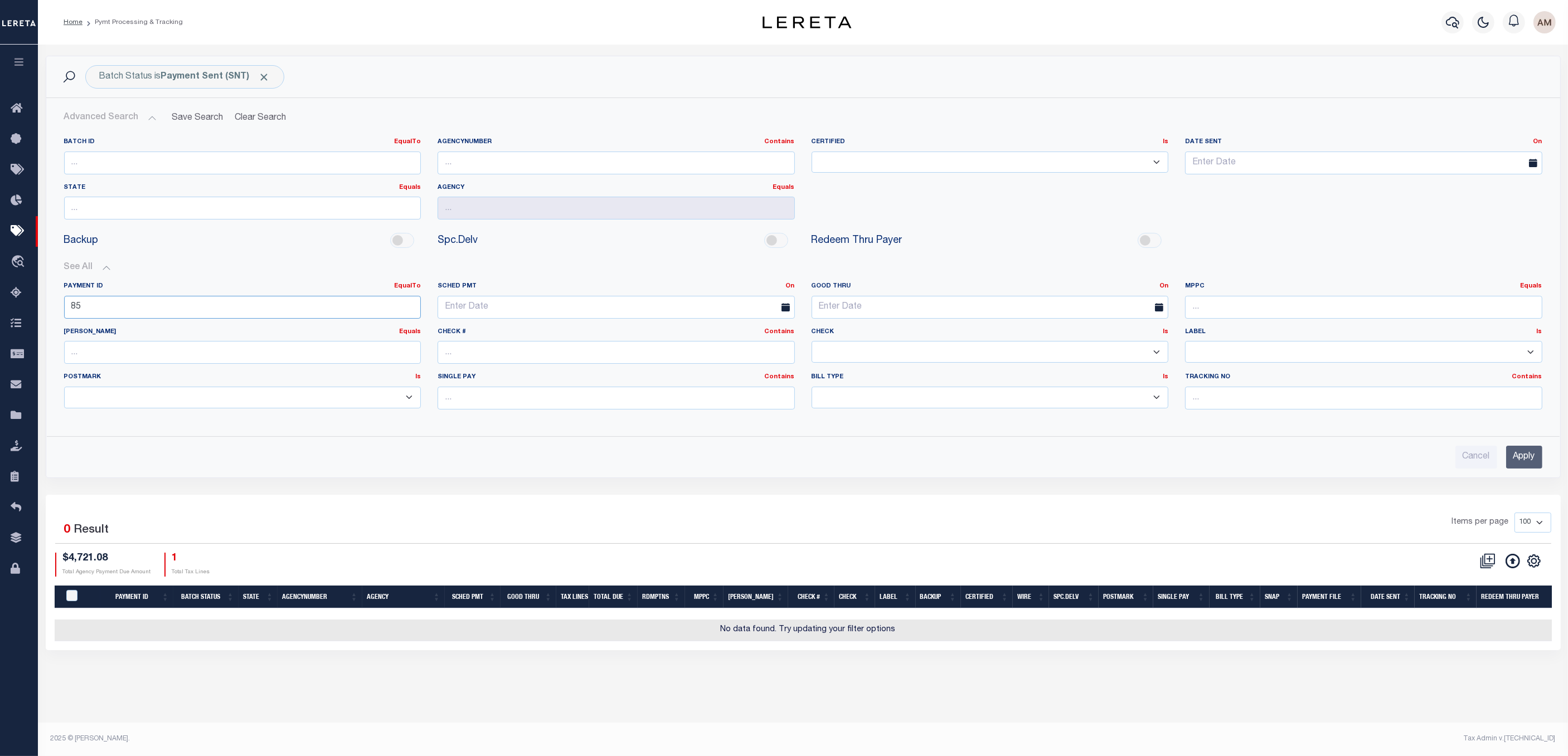
type input "8"
click at [1072, 466] on input "Apply" at bounding box center [1524, 457] width 36 height 23
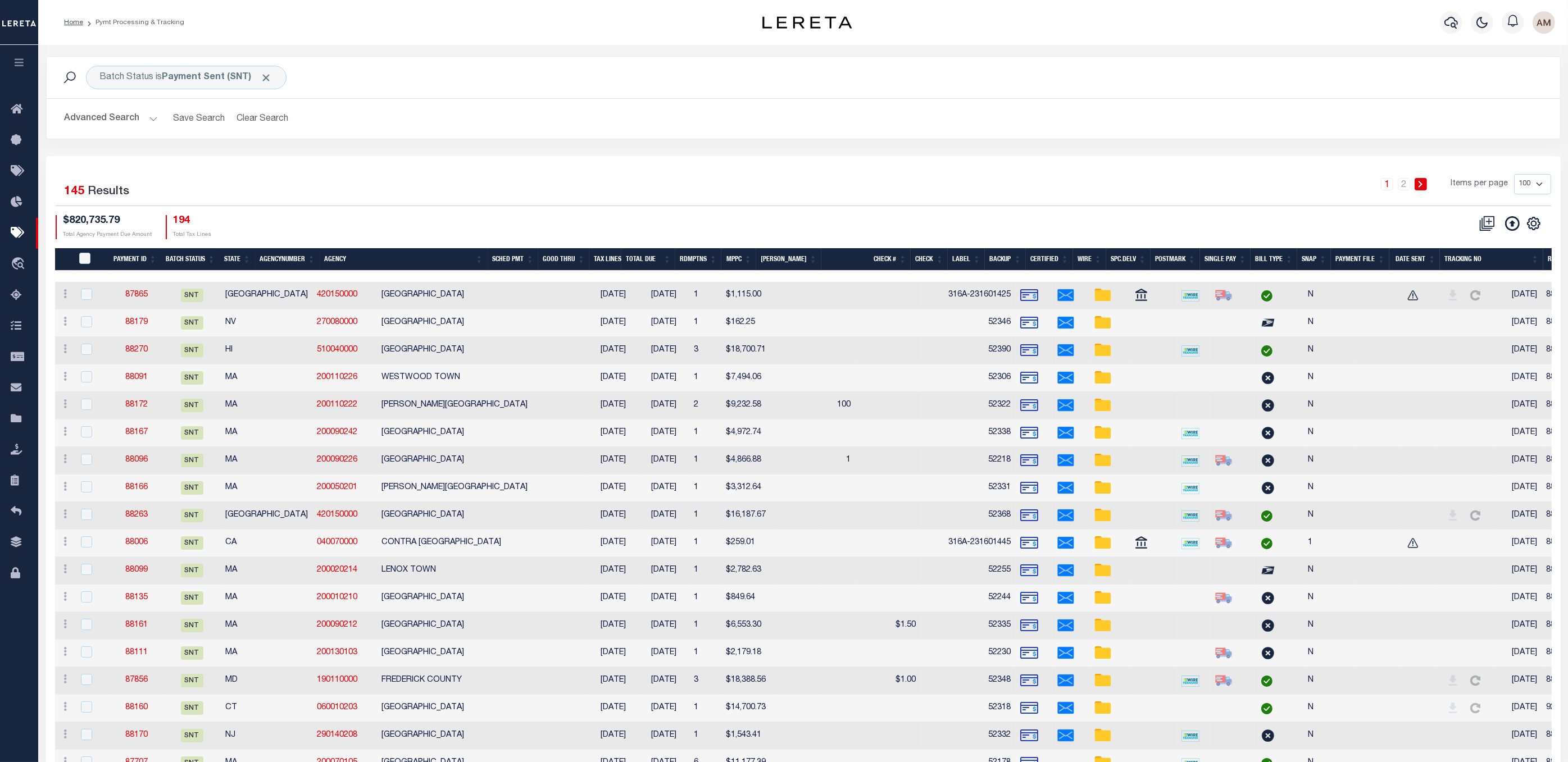
click at [488, 272] on th "Agency" at bounding box center [404, 259] width 168 height 23
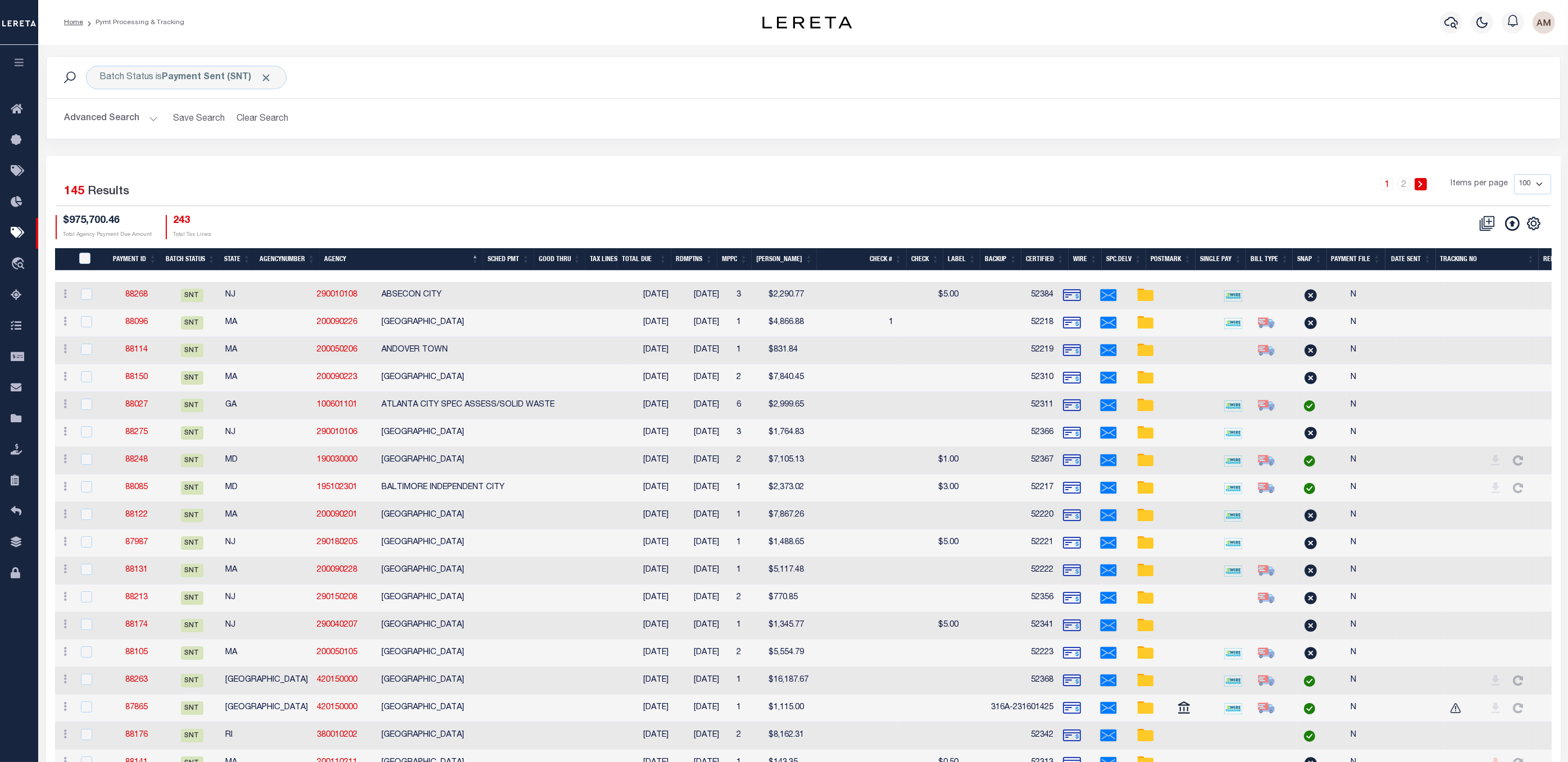
drag, startPoint x: 479, startPoint y: 276, endPoint x: 950, endPoint y: 276, distance: 471.0
click at [934, 276] on div at bounding box center [835, 276] width 1562 height 11
click at [1080, 255] on th "Date Sent" at bounding box center [1410, 259] width 50 height 23
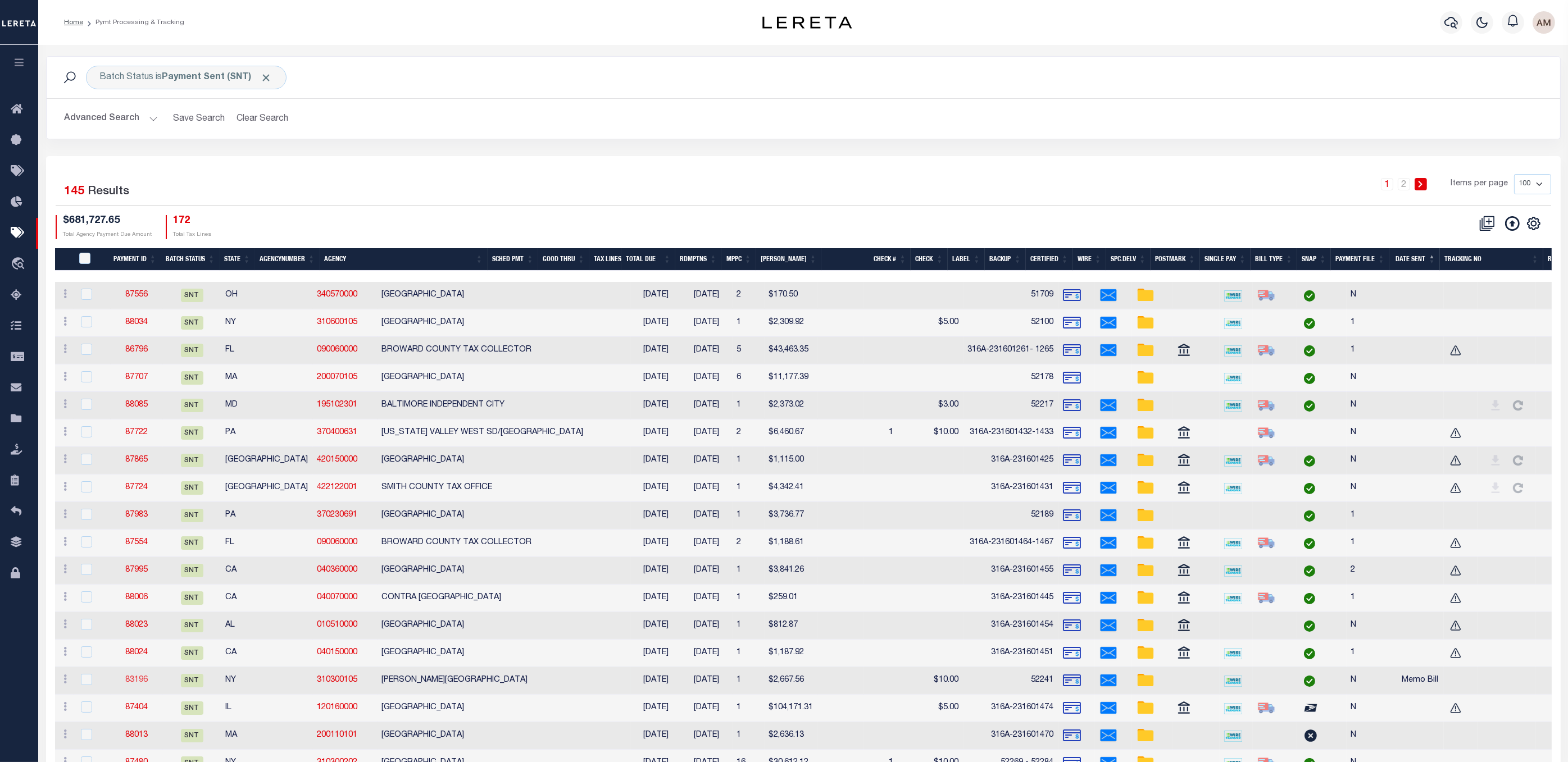
click at [139, 578] on link "83196" at bounding box center [136, 680] width 23 height 8
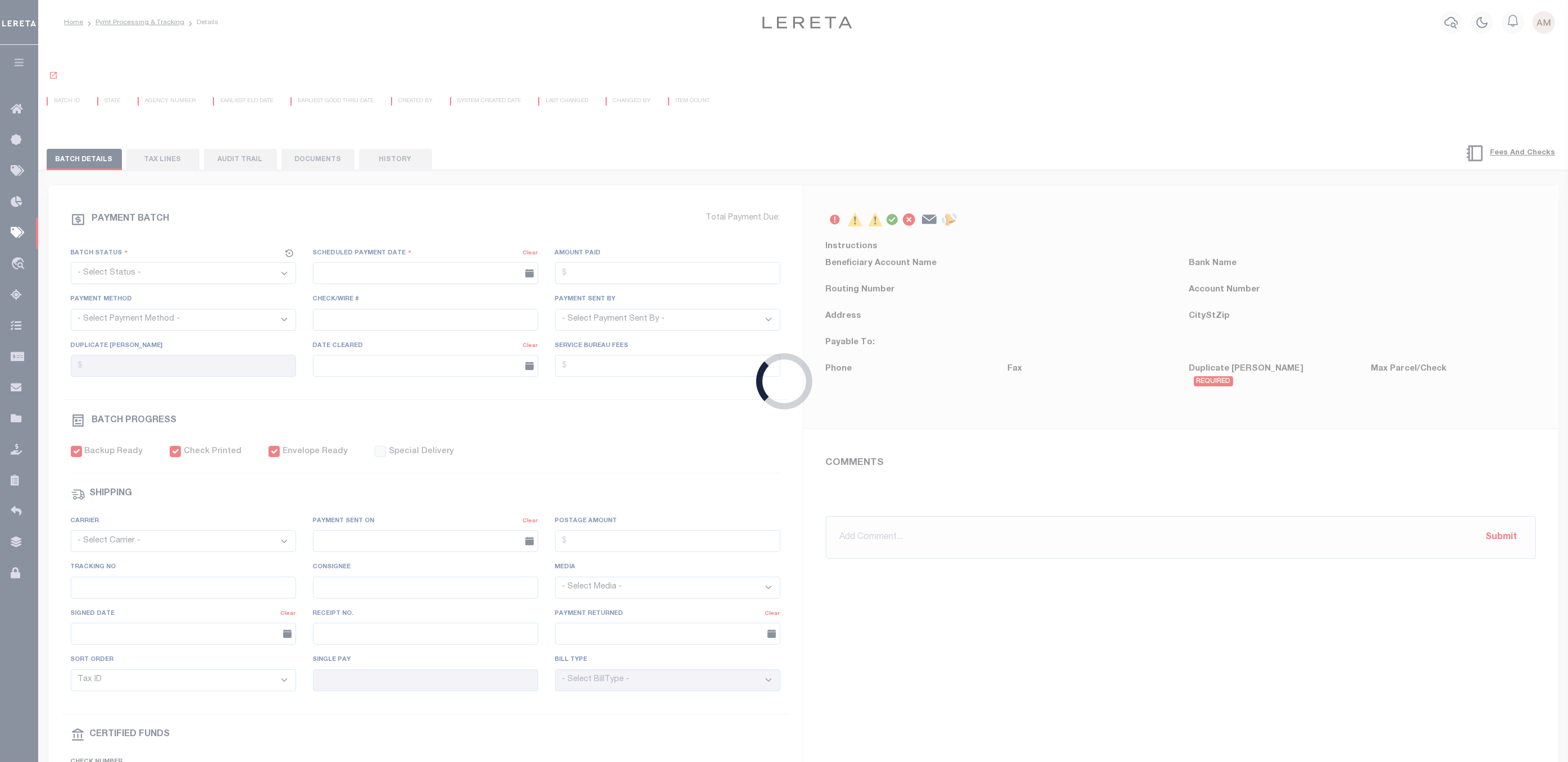
select select "SNT"
type input "[DATE]"
type input "$2,667.56"
select select "CHK"
type input "52241"
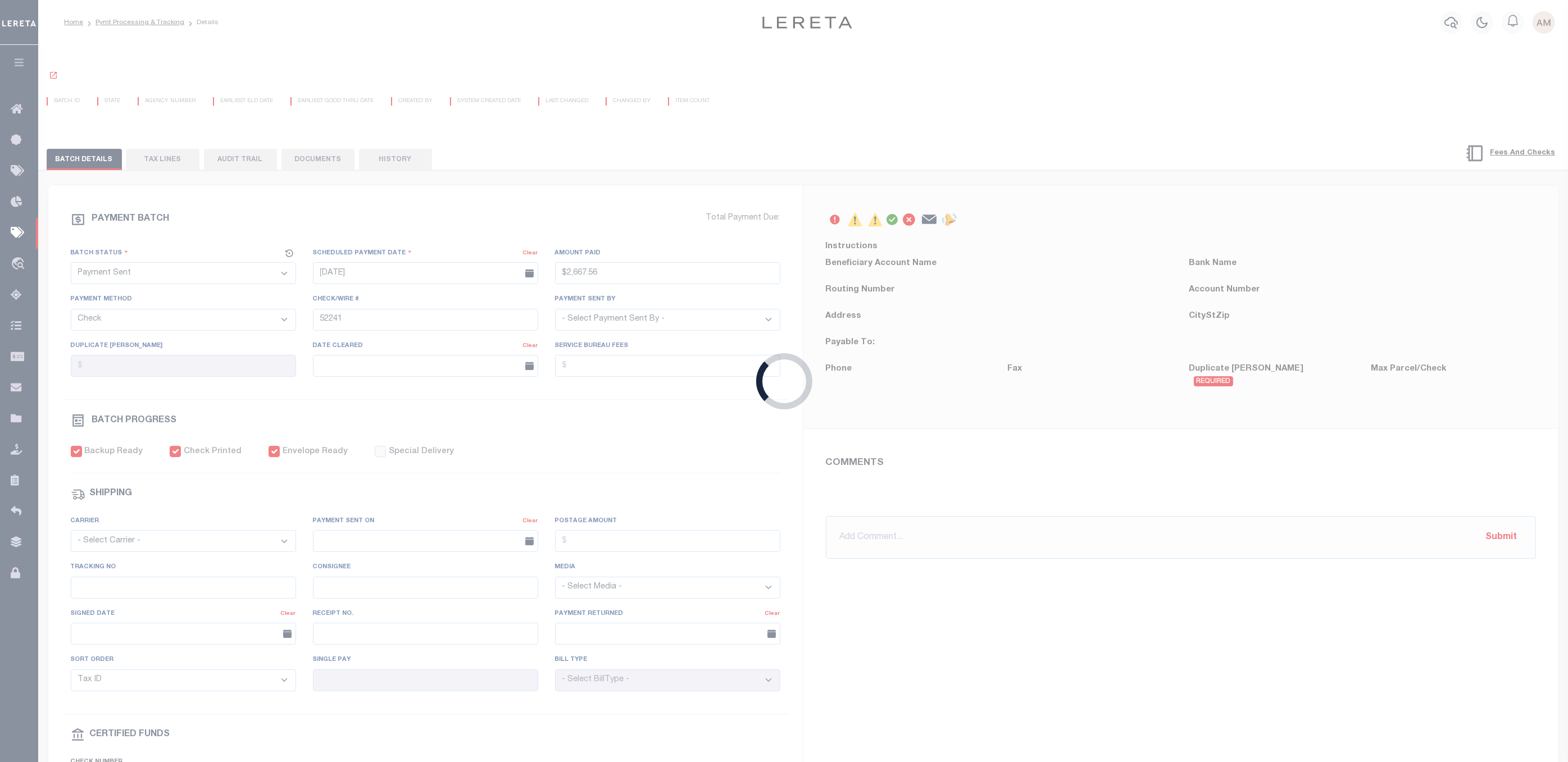
select select "[PERSON_NAME]"
checkbox input "true"
select select "FDX"
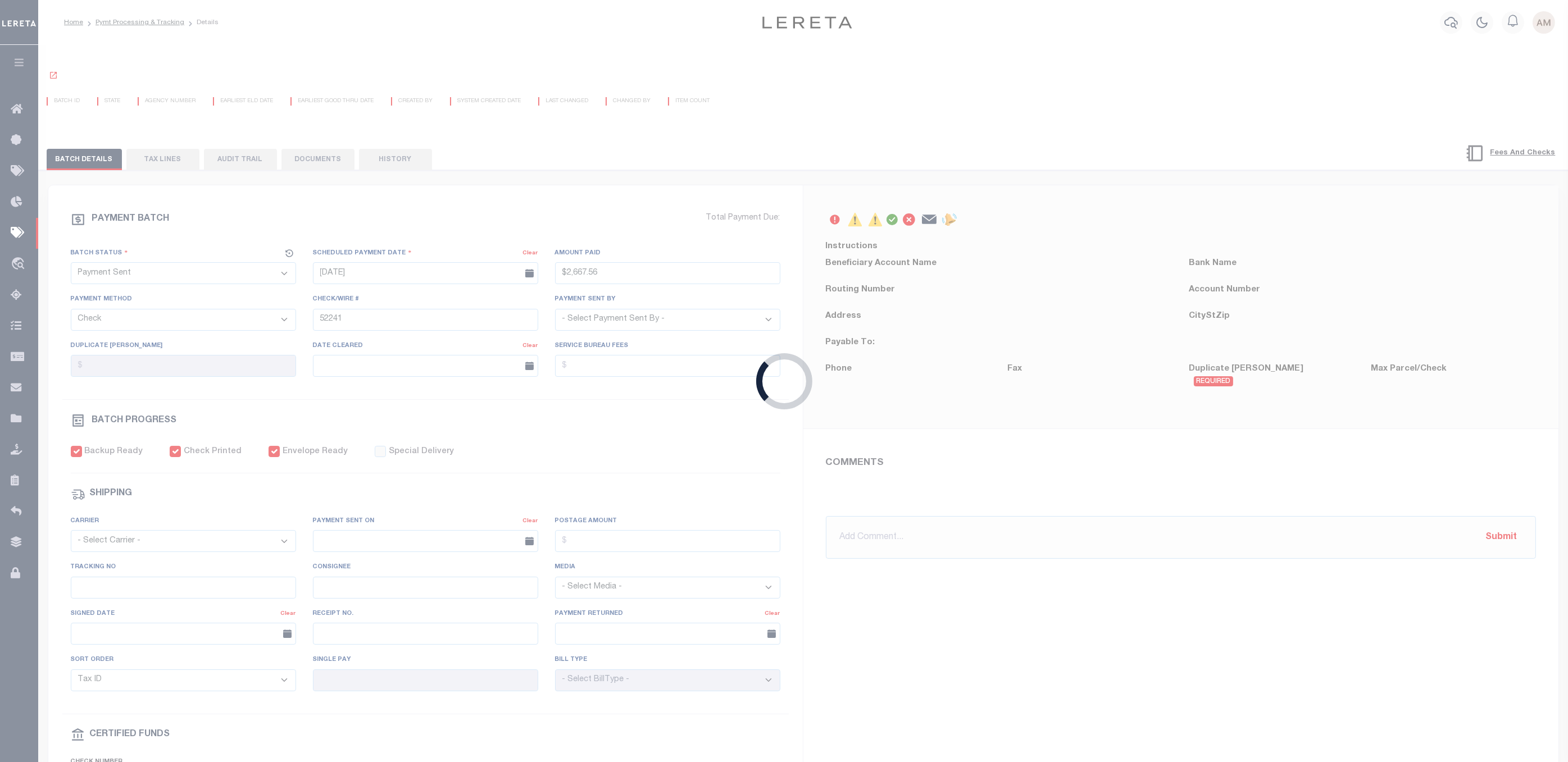
type input "[DATE]"
type input "883187320871"
type input "N"
select select "37"
radio input "true"
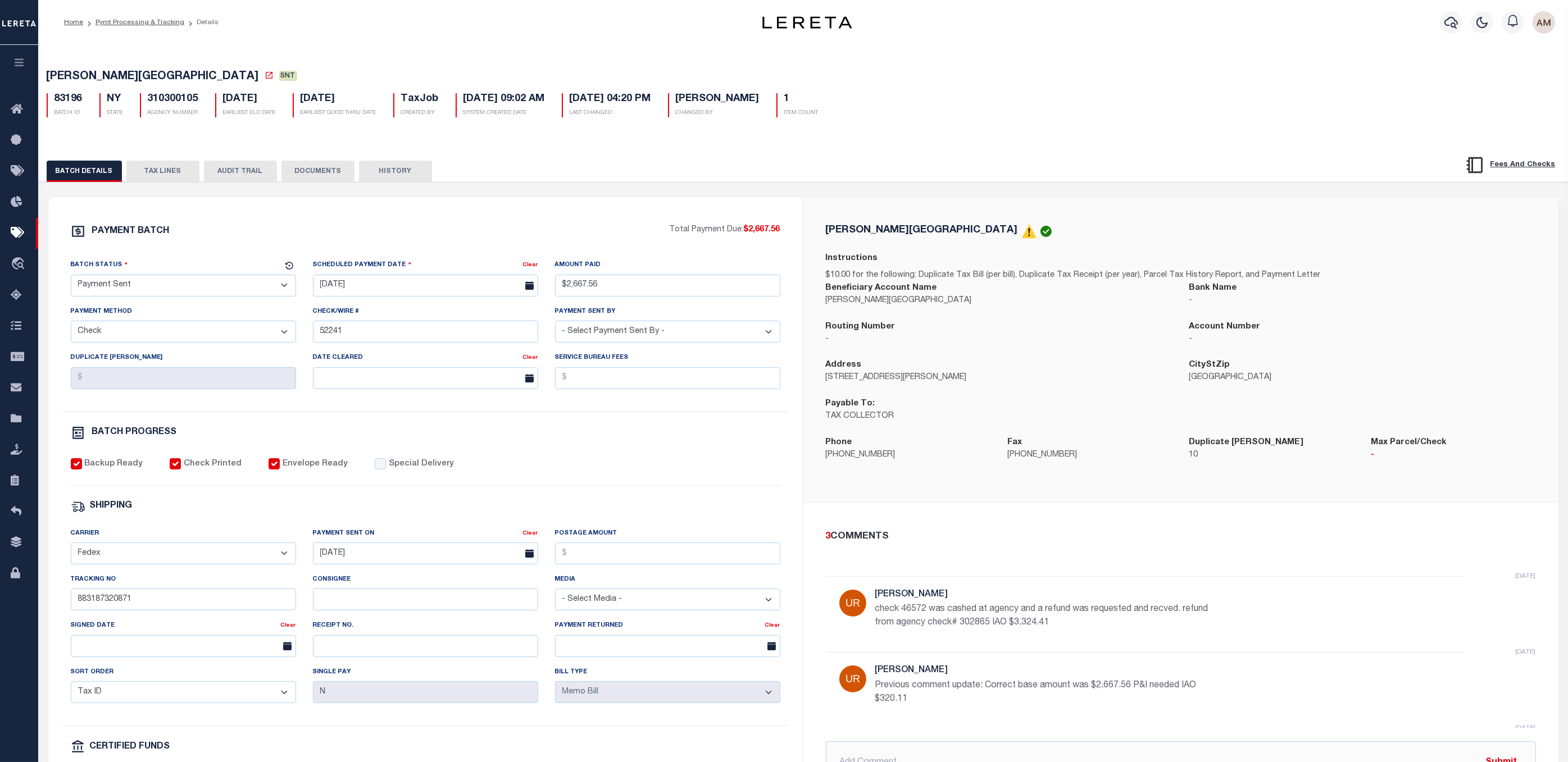
drag, startPoint x: 303, startPoint y: 168, endPoint x: 365, endPoint y: 191, distance: 66.1
click at [303, 168] on button "DOCUMENTS" at bounding box center [318, 170] width 73 height 21
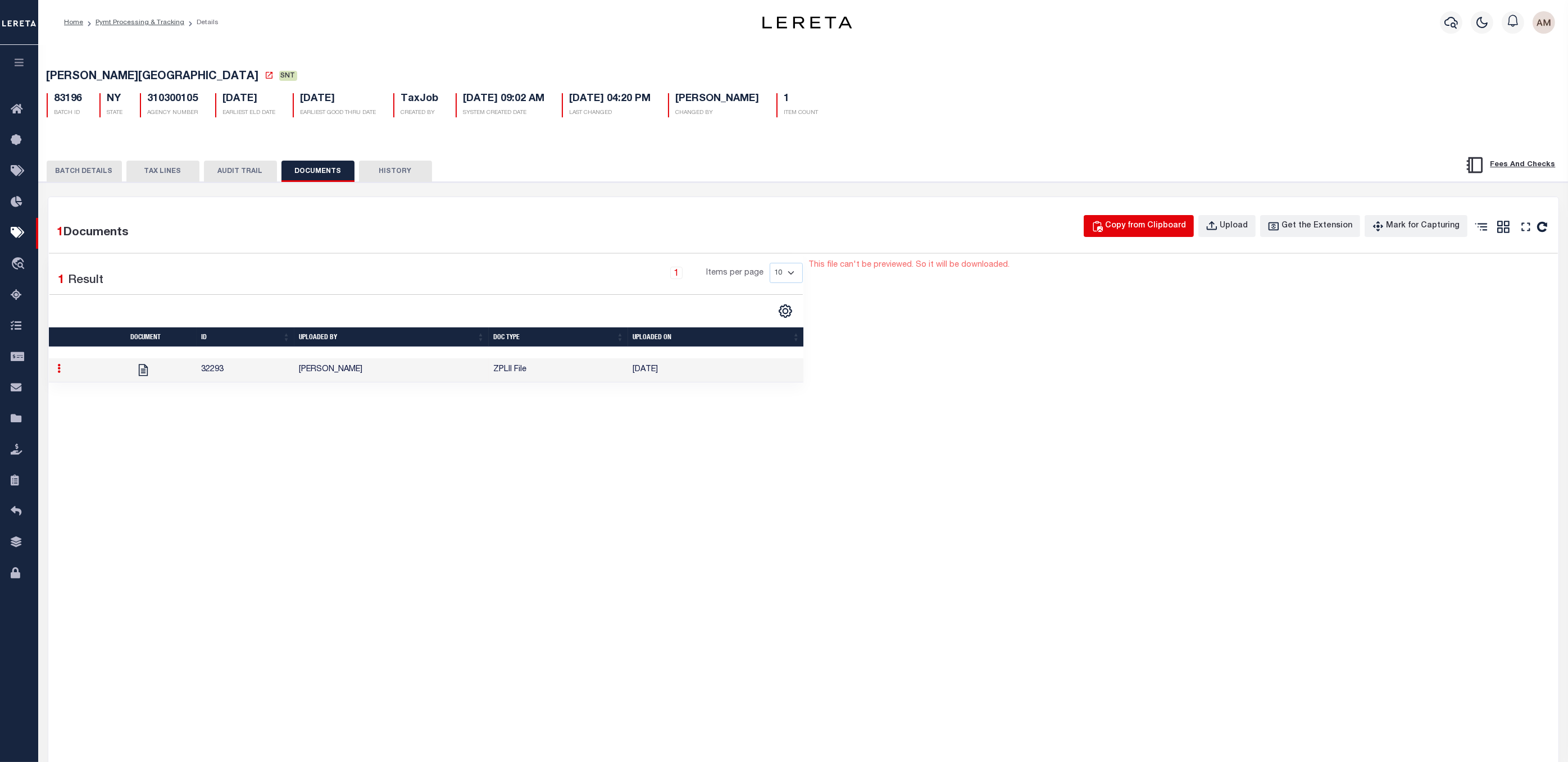
click at [1080, 229] on div "Copy from Clipboard" at bounding box center [1146, 227] width 81 height 13
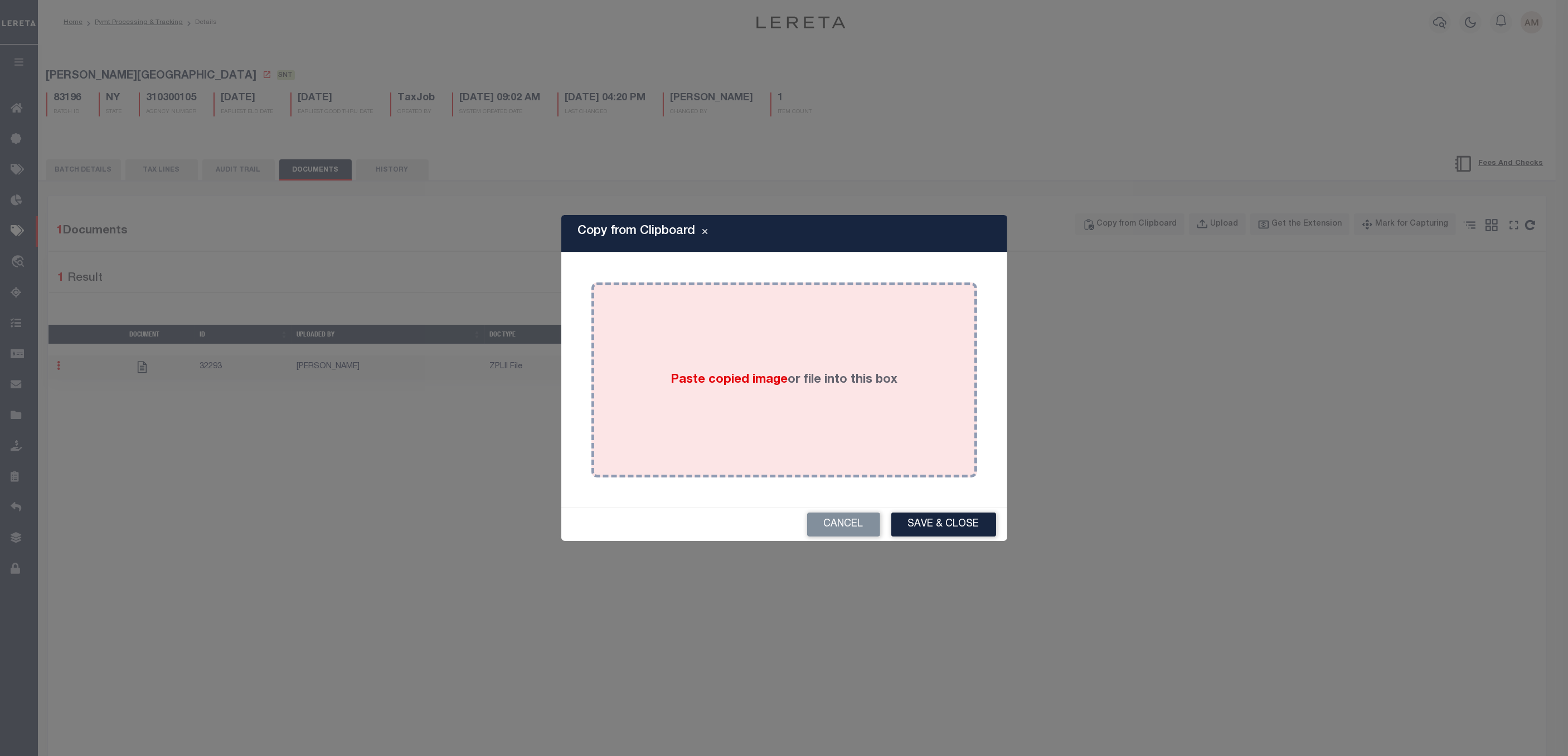
click at [718, 371] on label "Paste copied image or file into this box" at bounding box center [783, 380] width 227 height 18
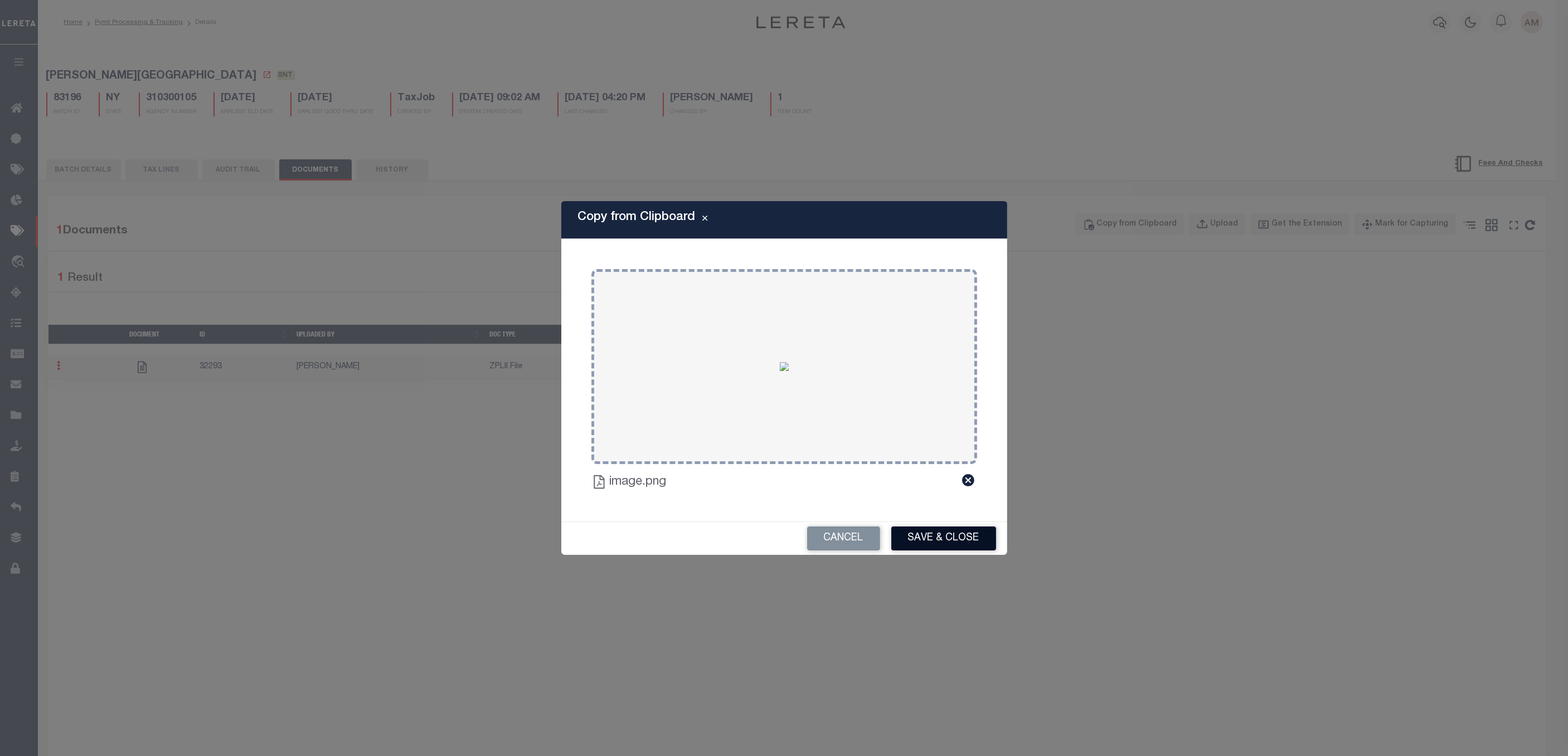
click at [985, 541] on button "Save & Close" at bounding box center [944, 538] width 105 height 24
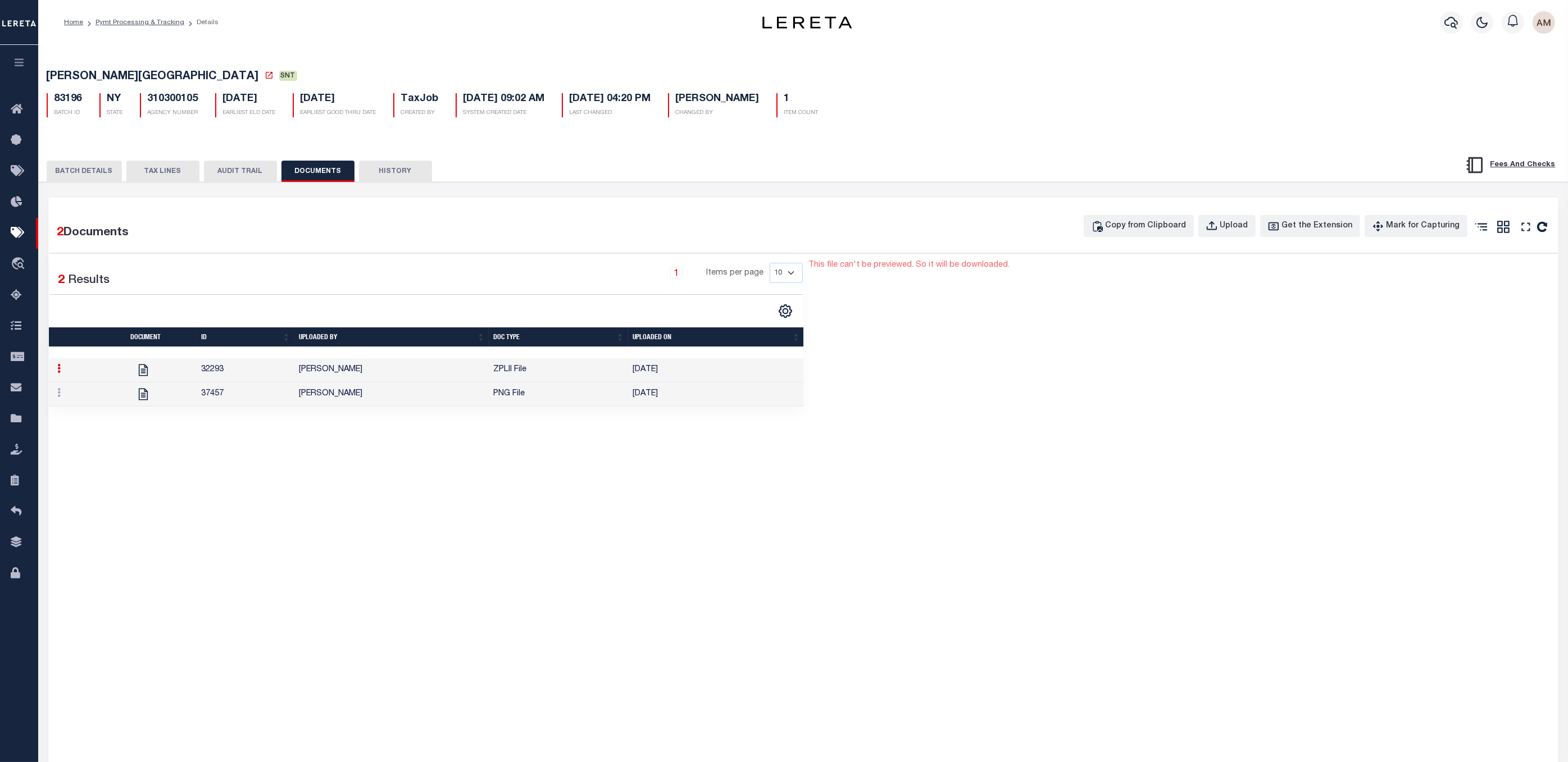
click at [304, 407] on td "[PERSON_NAME]" at bounding box center [391, 395] width 194 height 25
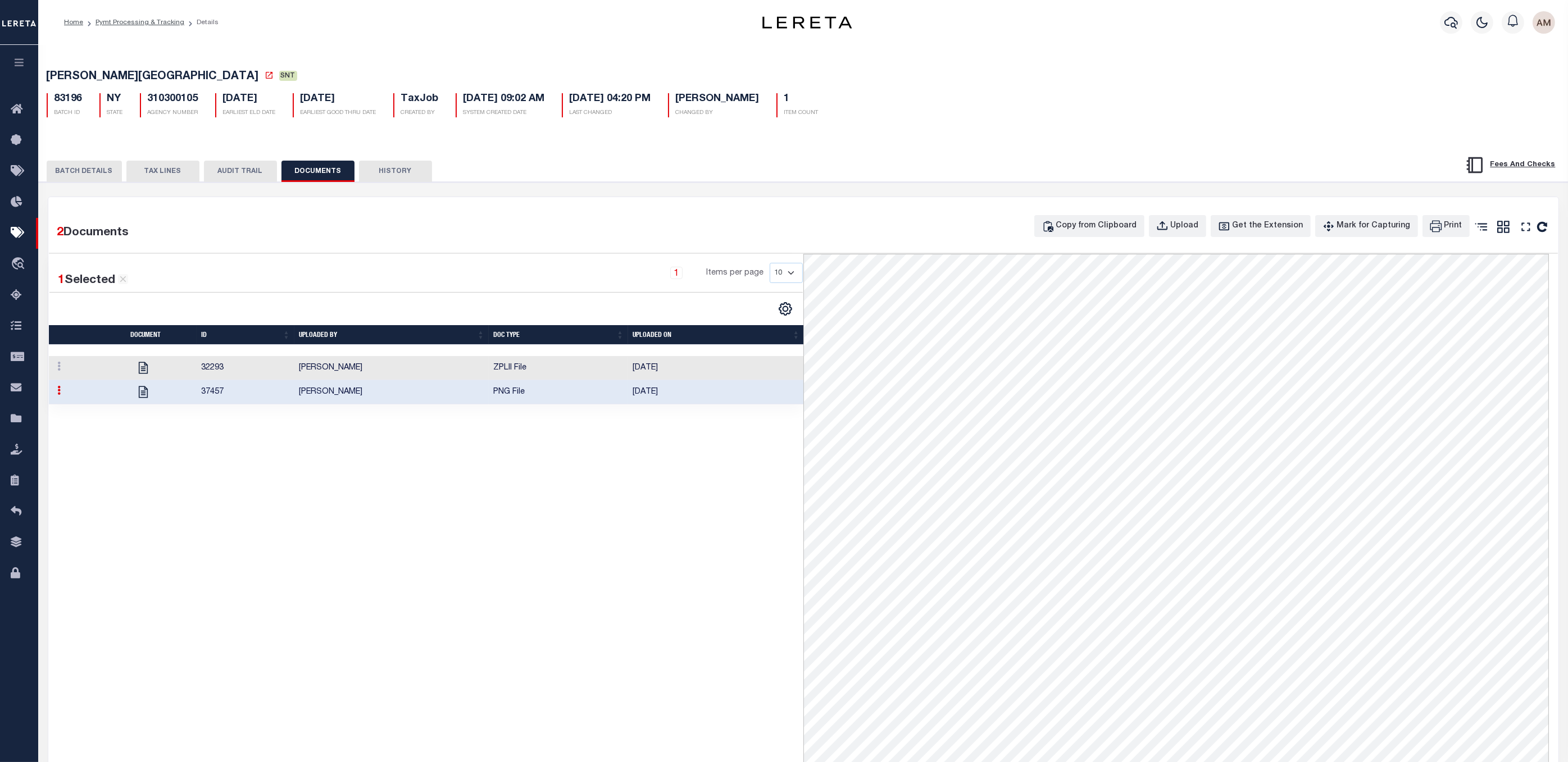
click at [90, 173] on button "BATCH DETAILS" at bounding box center [84, 170] width 76 height 21
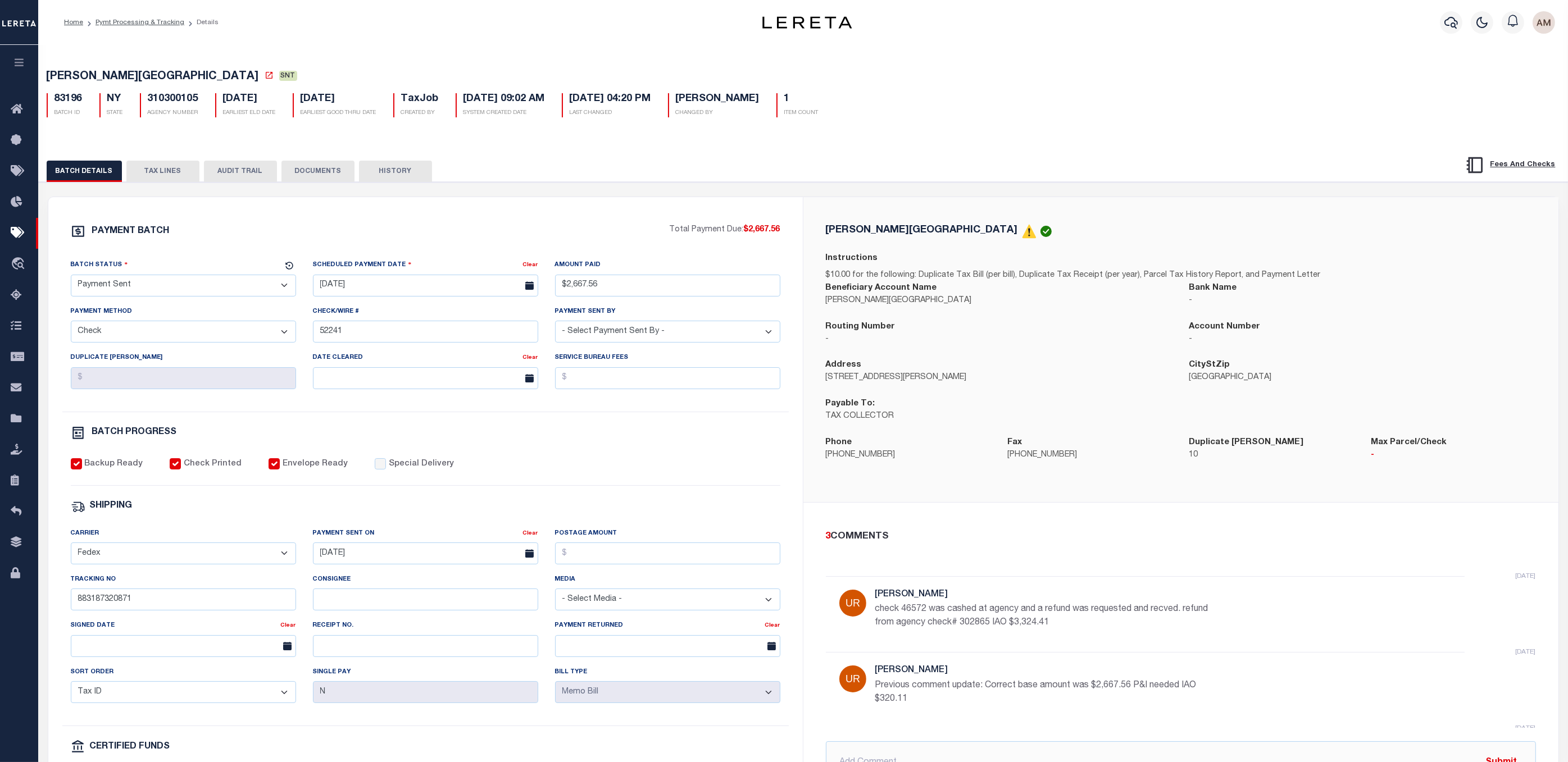
click at [131, 283] on select "- Select Status - Scheduled for Payment Ready For Payment Payment Sent Cleared …" at bounding box center [183, 285] width 225 height 22
select select "CAC"
click at [71, 277] on select "- Select Status - Scheduled for Payment Ready For Payment Payment Sent Cleared …" at bounding box center [183, 285] width 225 height 22
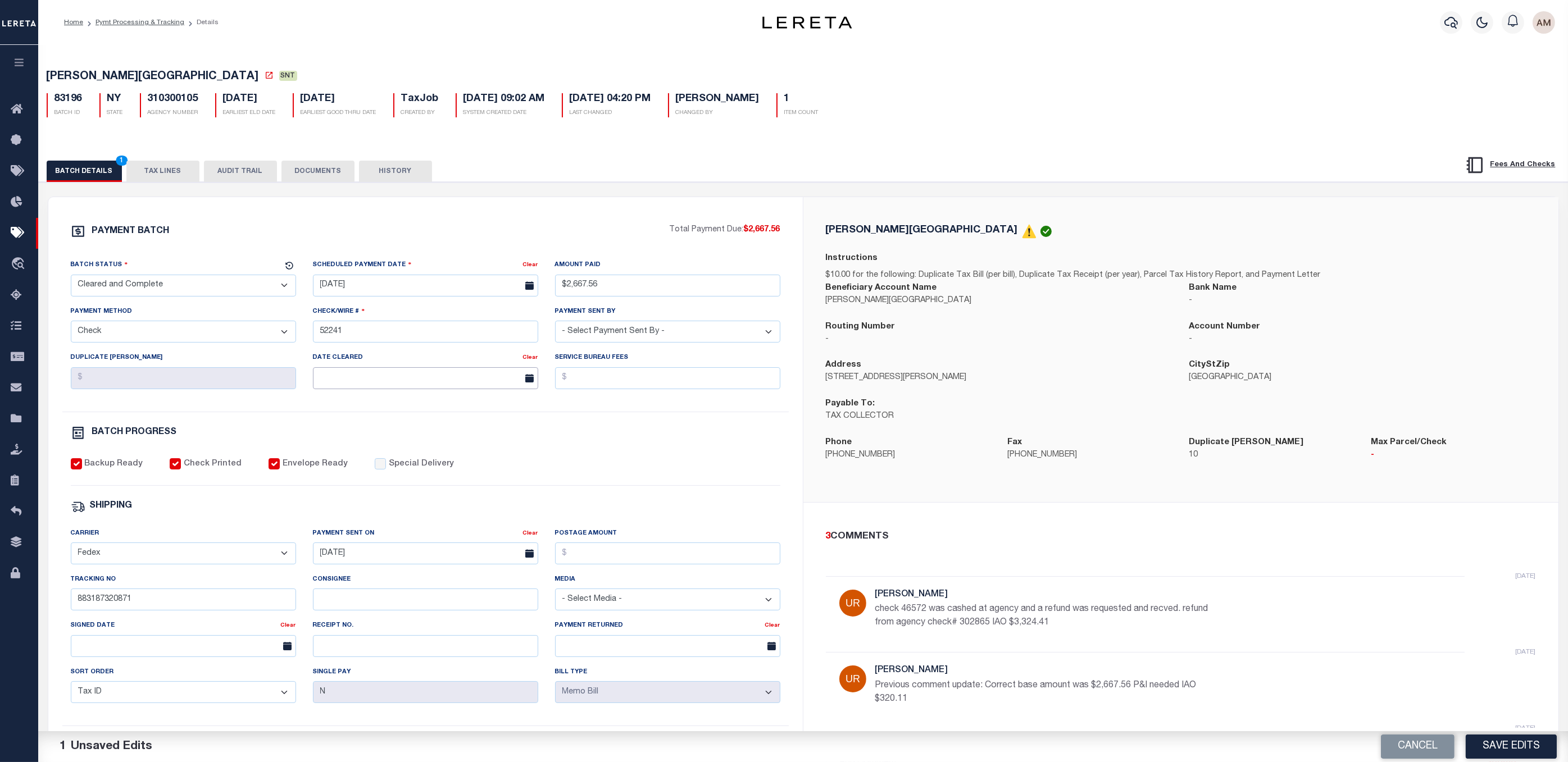
click at [385, 387] on input "text" at bounding box center [425, 378] width 225 height 22
click at [354, 463] on span "4" at bounding box center [350, 467] width 22 height 22
type input "[DATE]"
click at [1080, 578] on button "Save Edits" at bounding box center [1511, 747] width 91 height 25
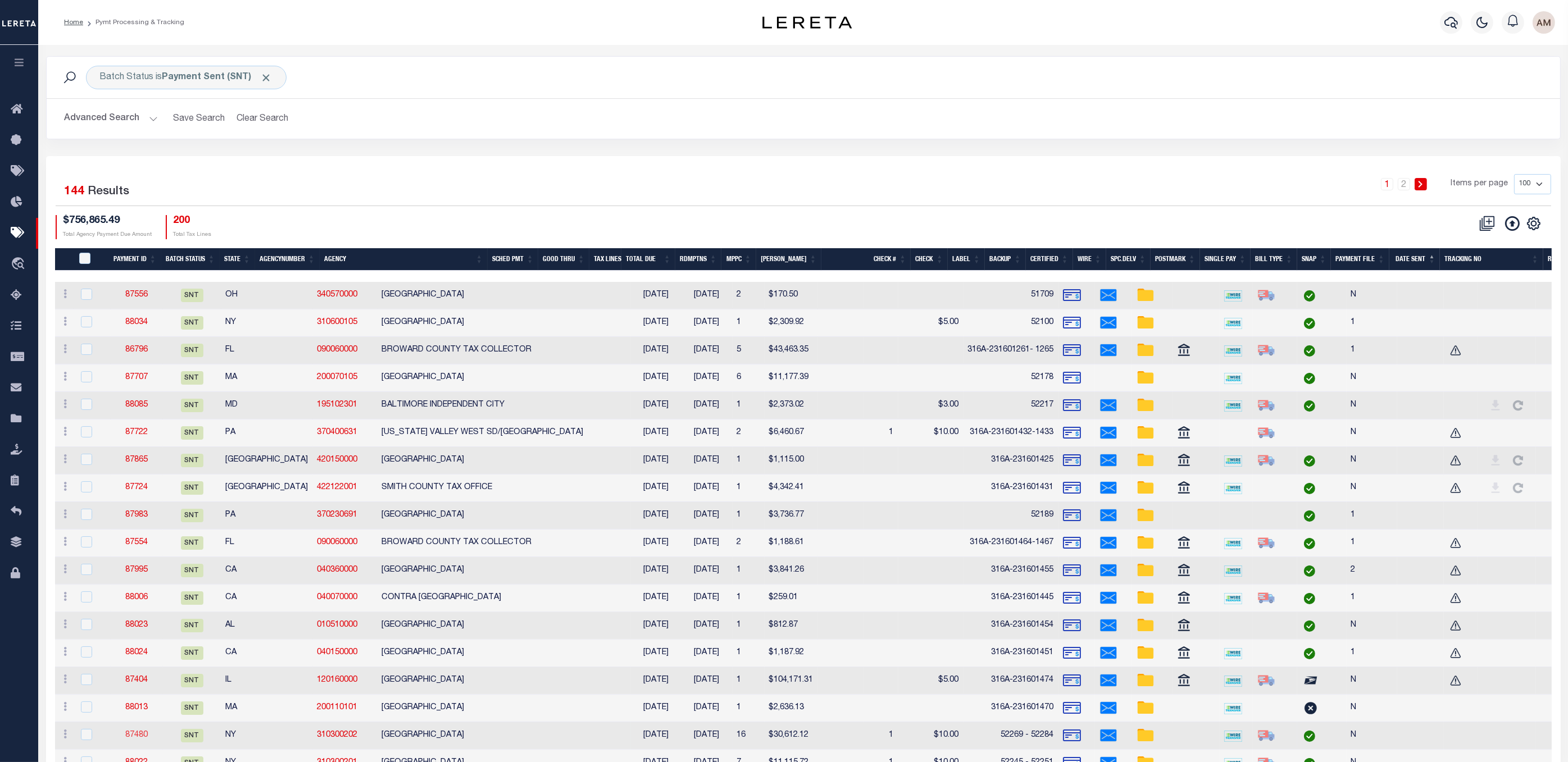
click at [143, 578] on link "87480" at bounding box center [136, 735] width 23 height 8
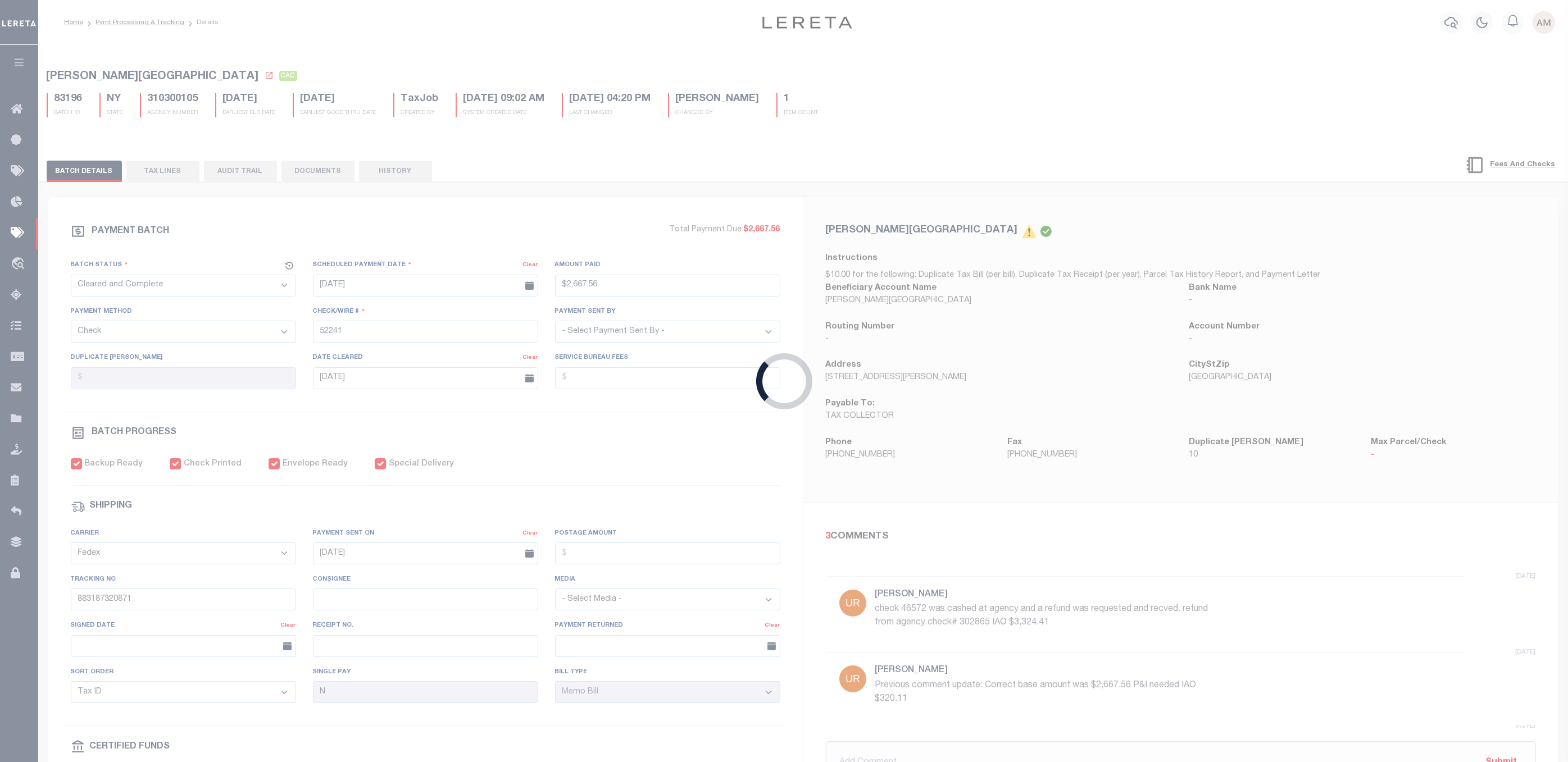
select select "SNT"
type input "$30,612.12"
type input "52269 - 52284"
select select "[PERSON_NAME]"
type input "$160"
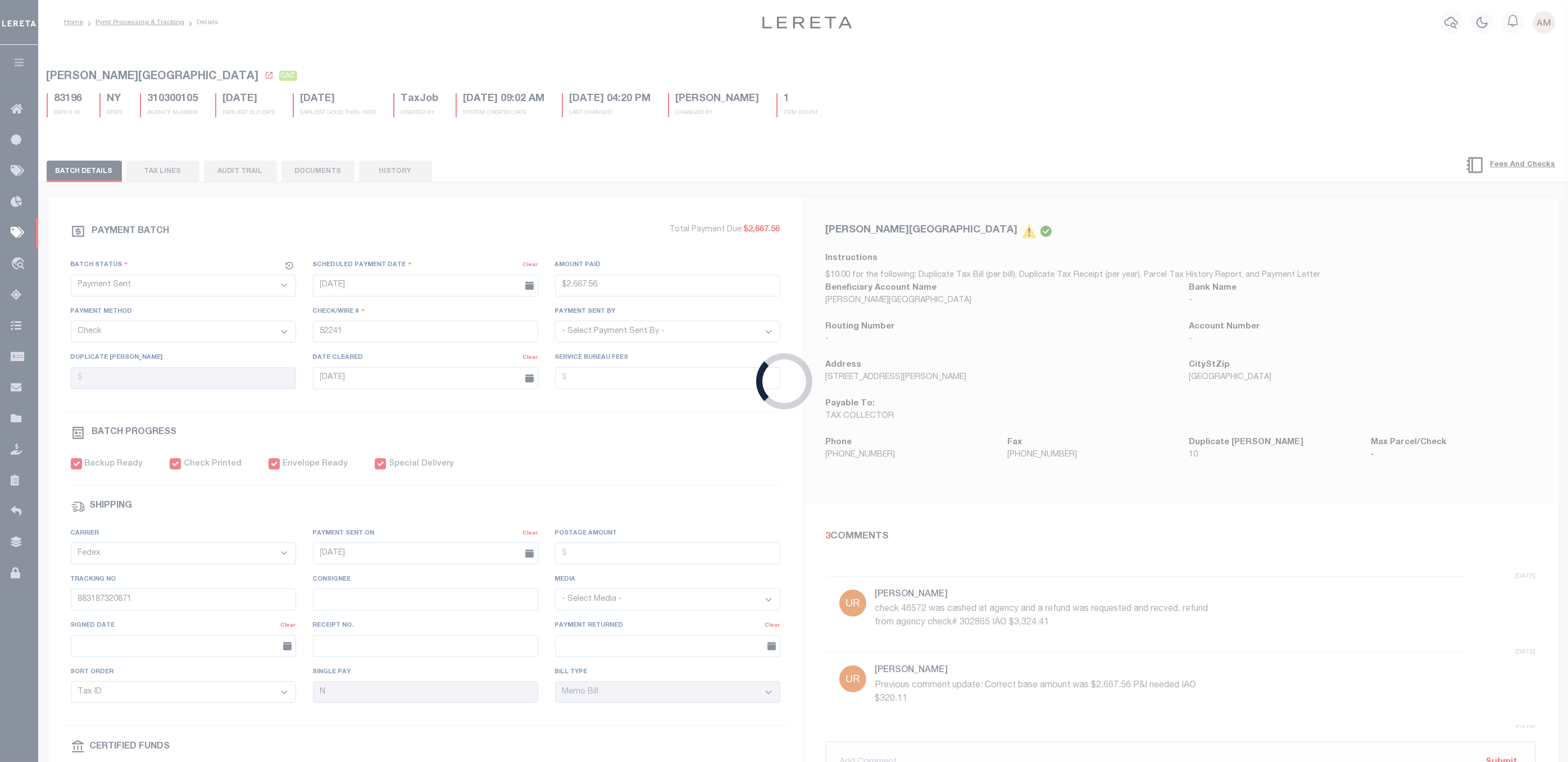
checkbox input "true"
type input "$9.65"
type input "883187357993"
select select
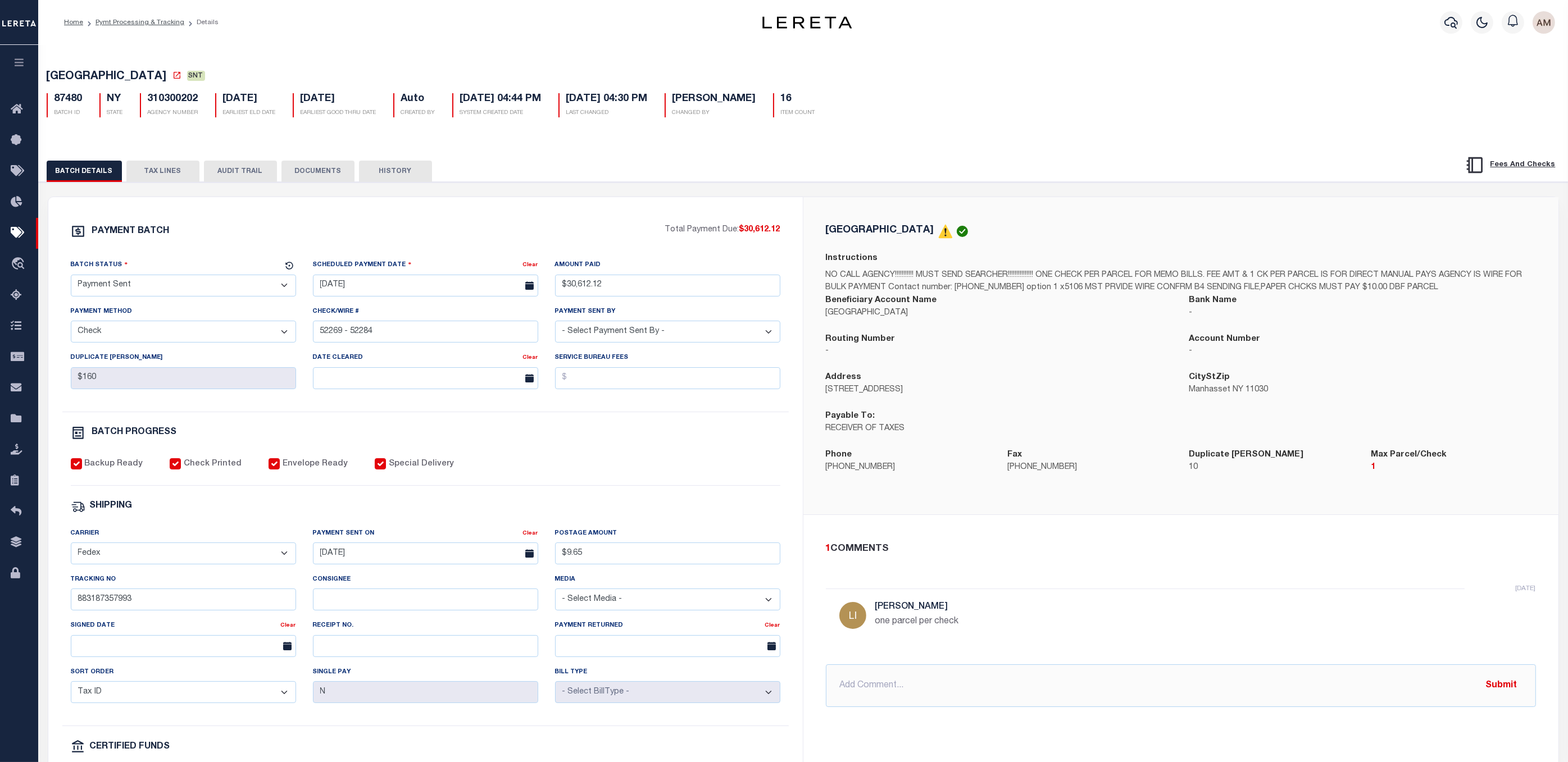
click at [303, 180] on button "DOCUMENTS" at bounding box center [318, 170] width 73 height 21
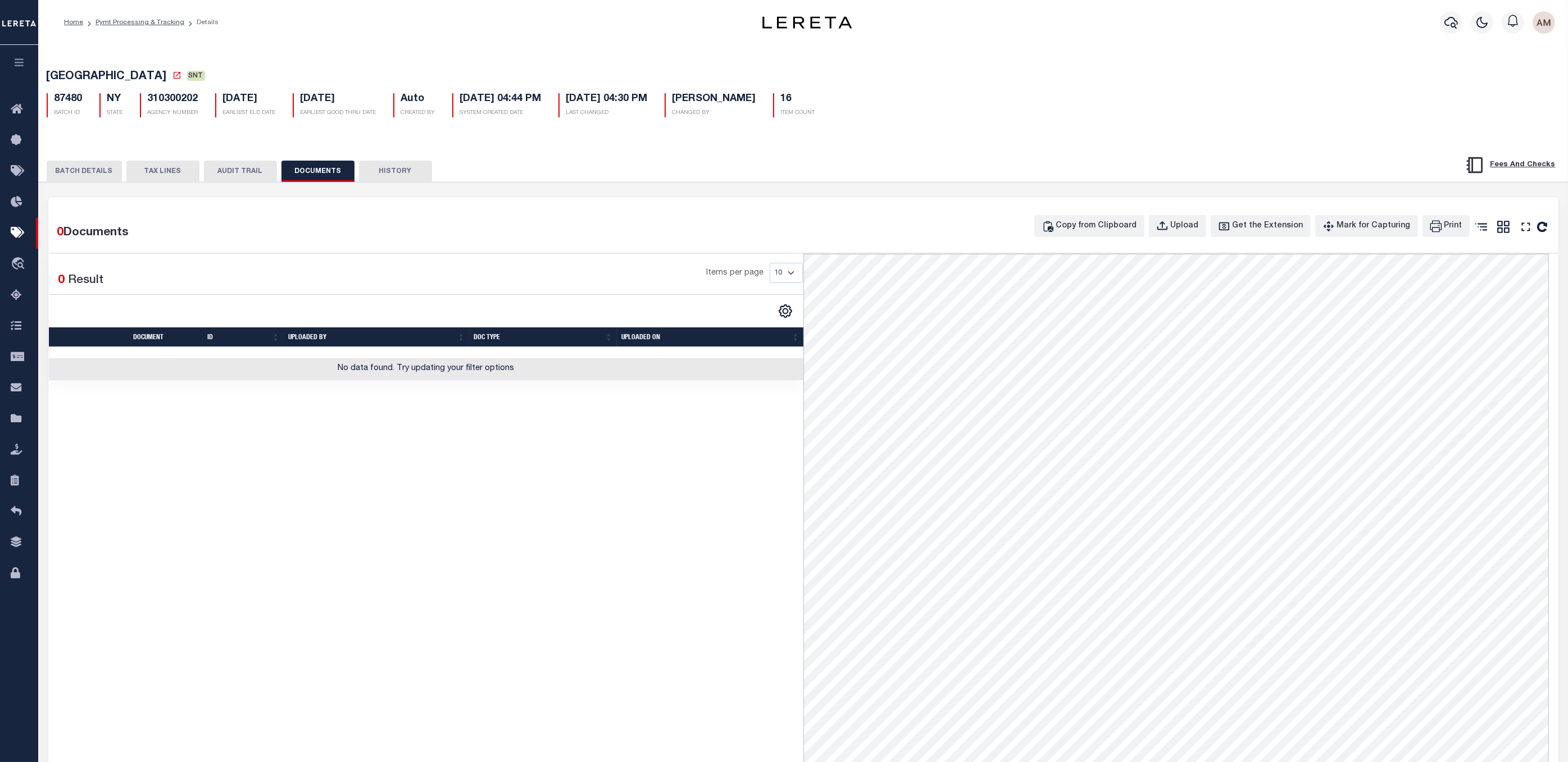
click at [180, 166] on button "TAX LINES" at bounding box center [163, 170] width 73 height 21
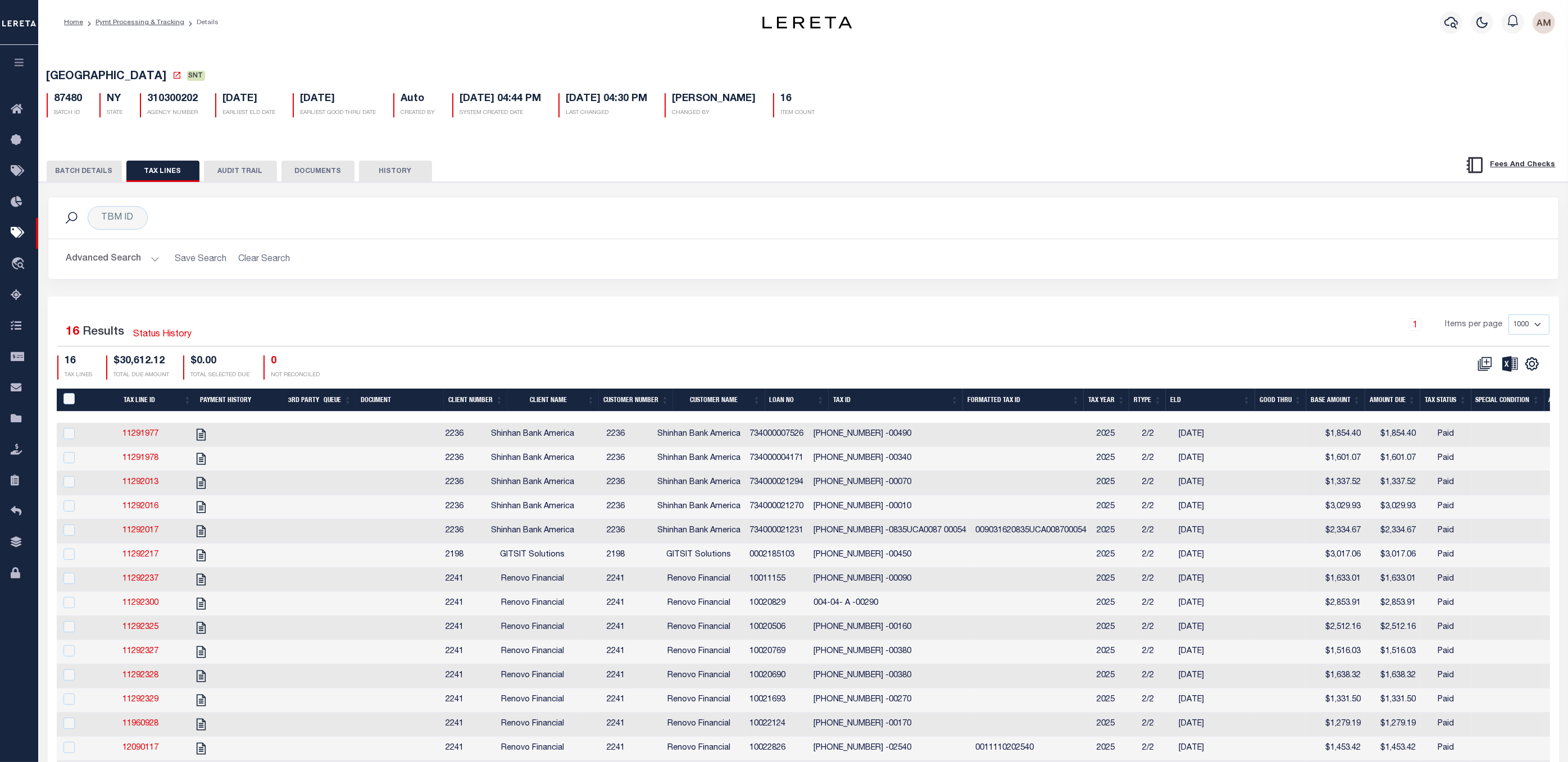
click at [1080, 407] on th "Amount Due" at bounding box center [1393, 400] width 55 height 23
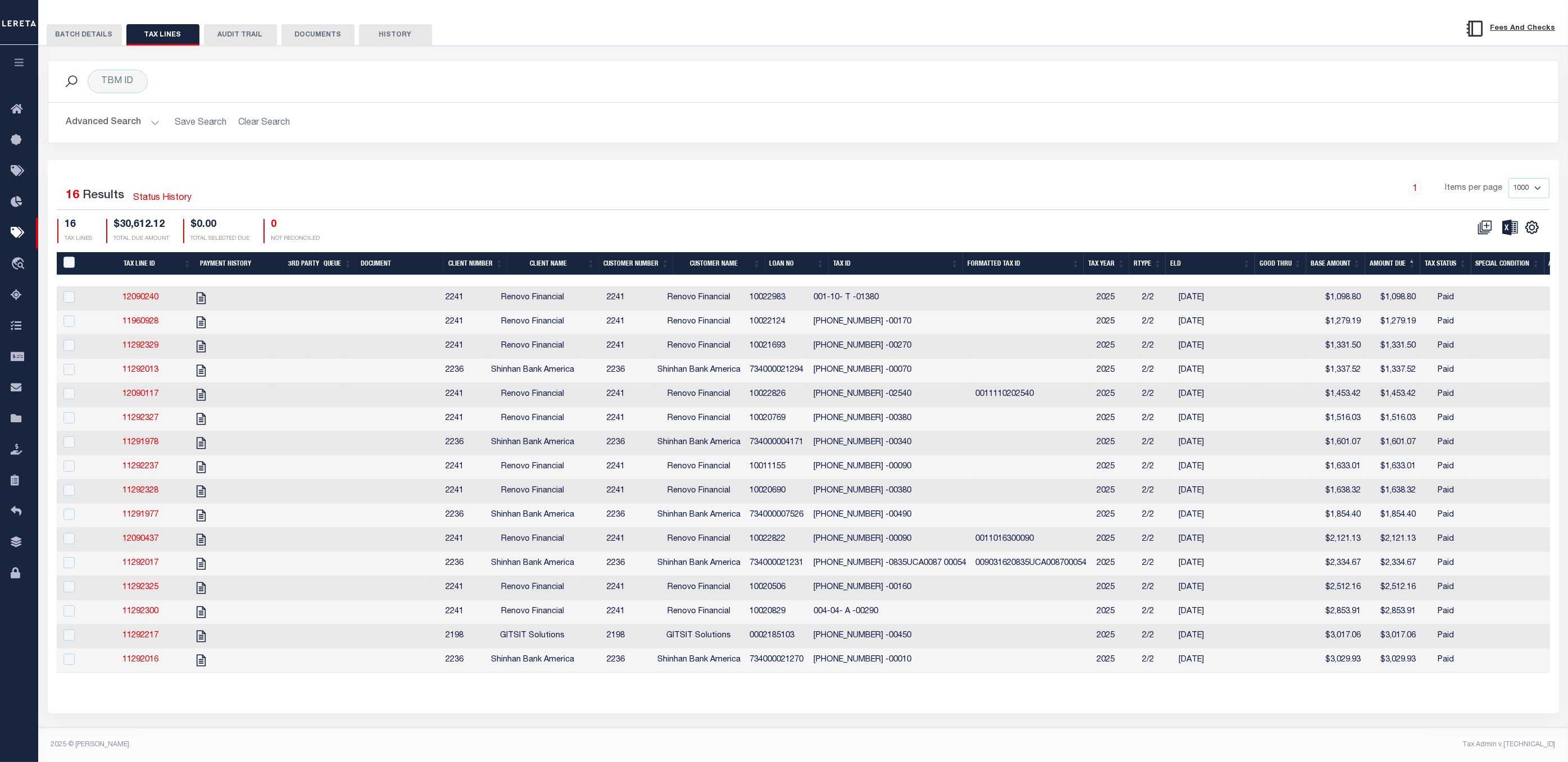
scroll to position [150, 0]
click at [1080, 252] on th "Amount Due" at bounding box center [1393, 263] width 55 height 23
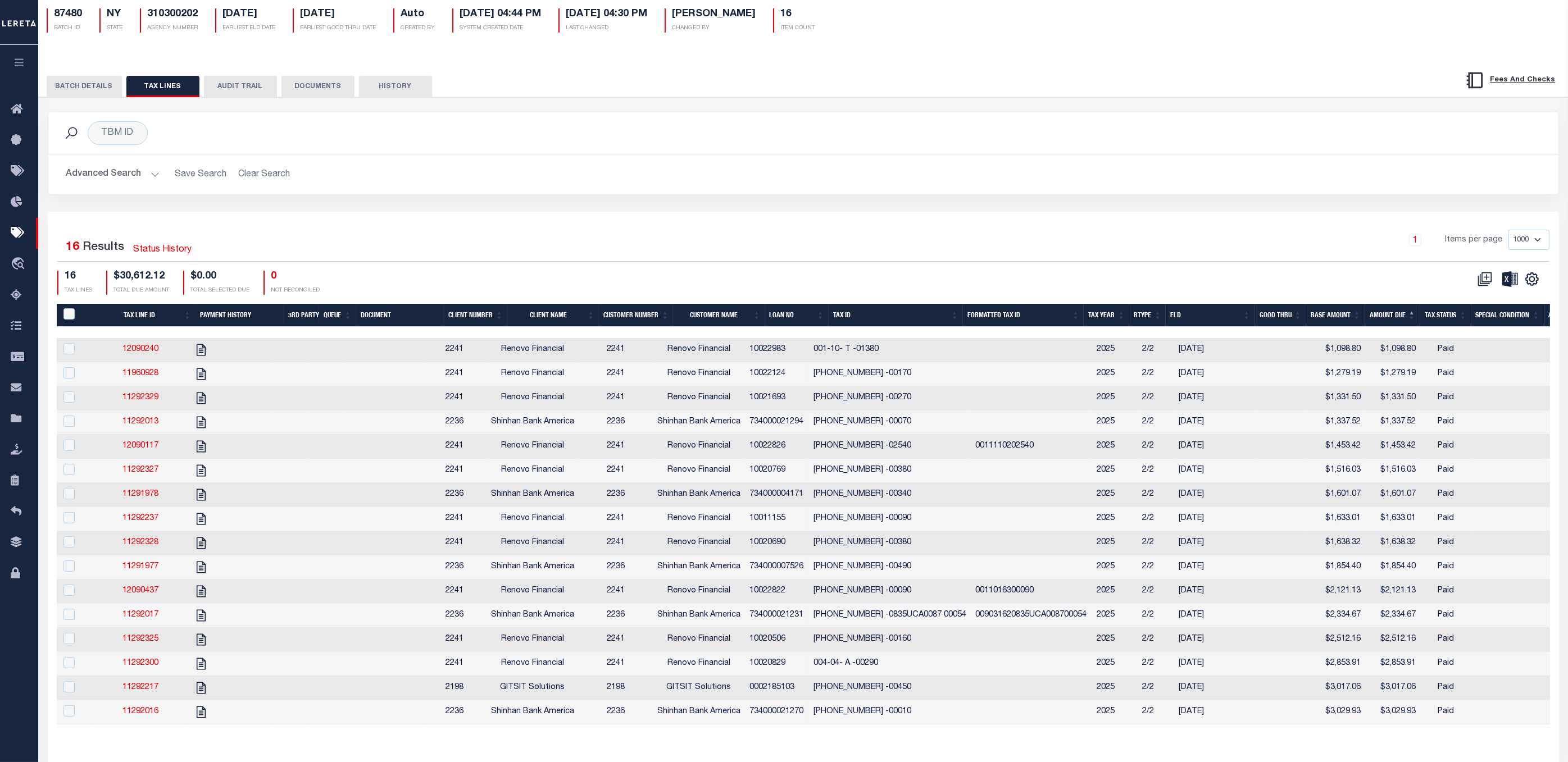
scroll to position [0, 0]
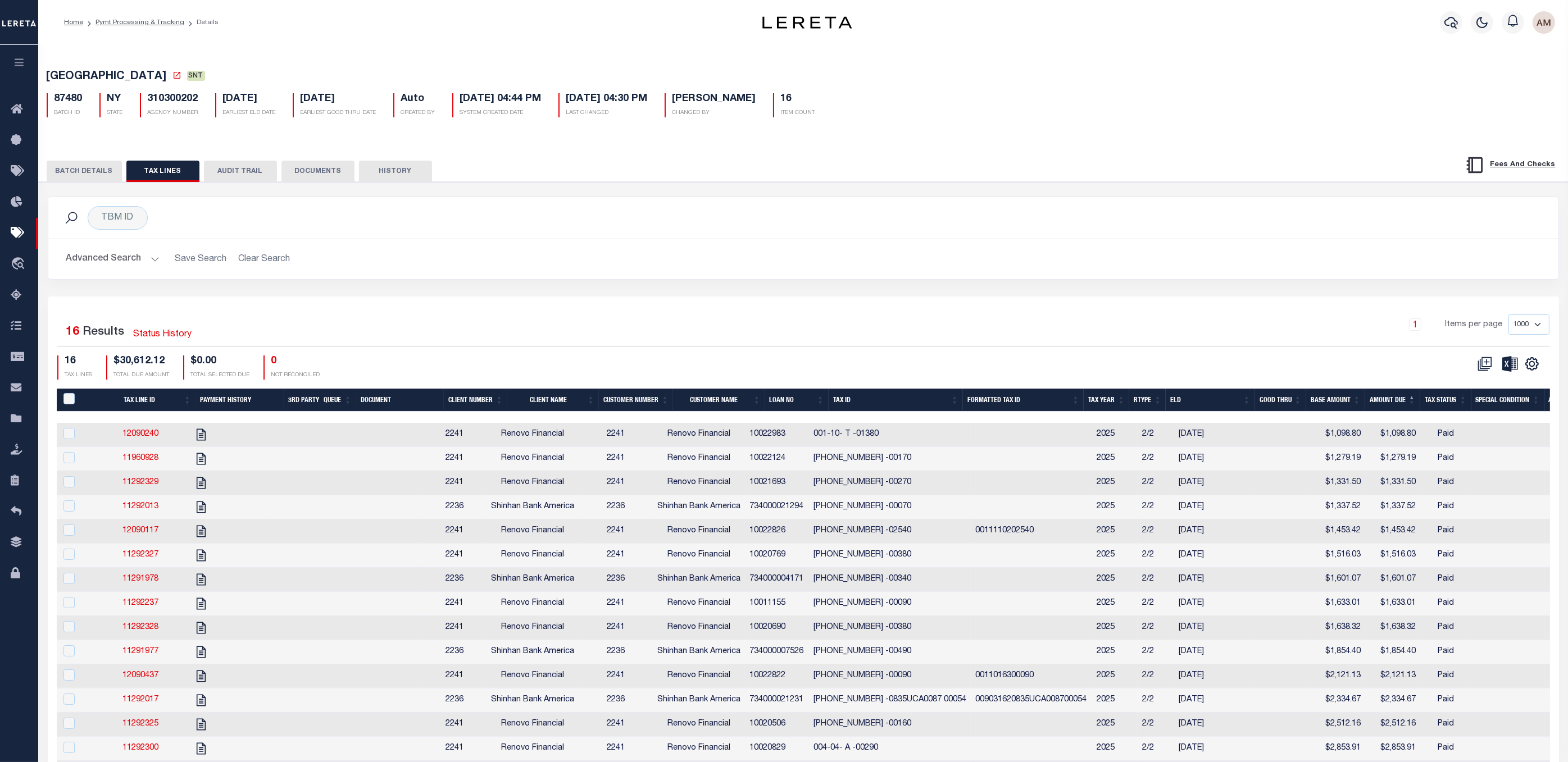
drag, startPoint x: 132, startPoint y: 22, endPoint x: 139, endPoint y: 45, distance: 24.0
click at [132, 22] on link "Pymt Processing & Tracking" at bounding box center [139, 22] width 88 height 6
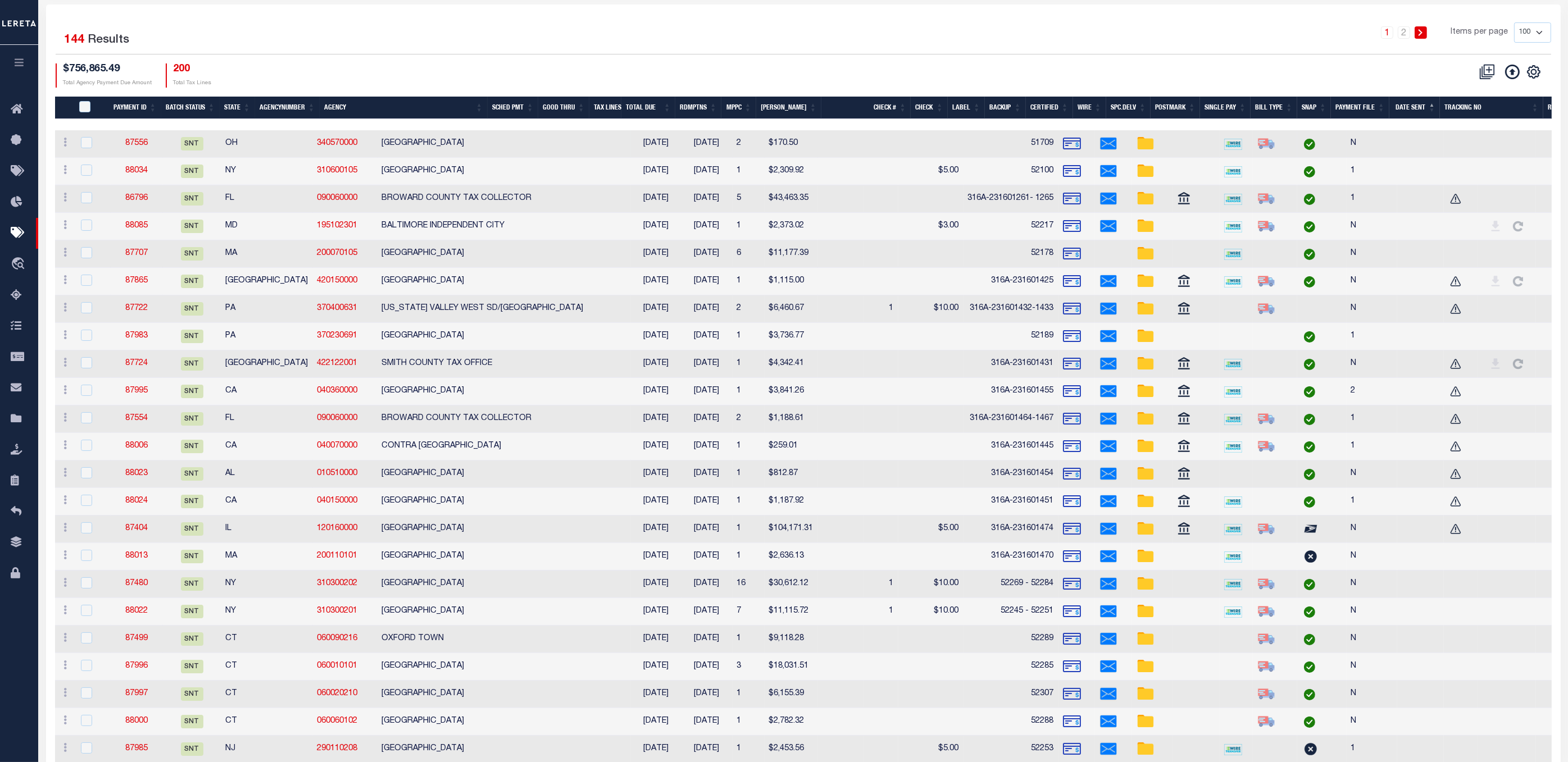
scroll to position [421, 0]
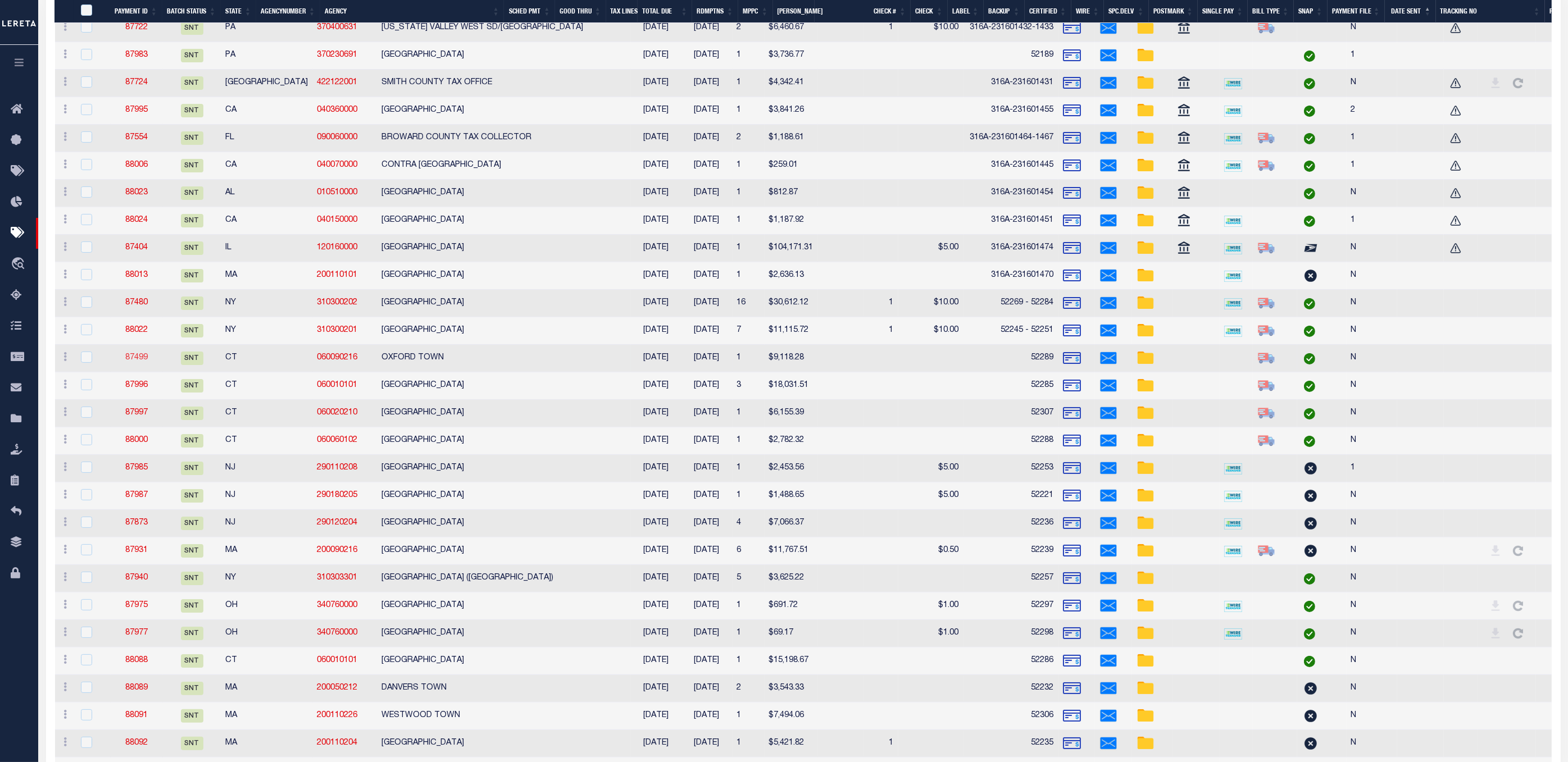
click at [137, 361] on link "87499" at bounding box center [136, 357] width 23 height 8
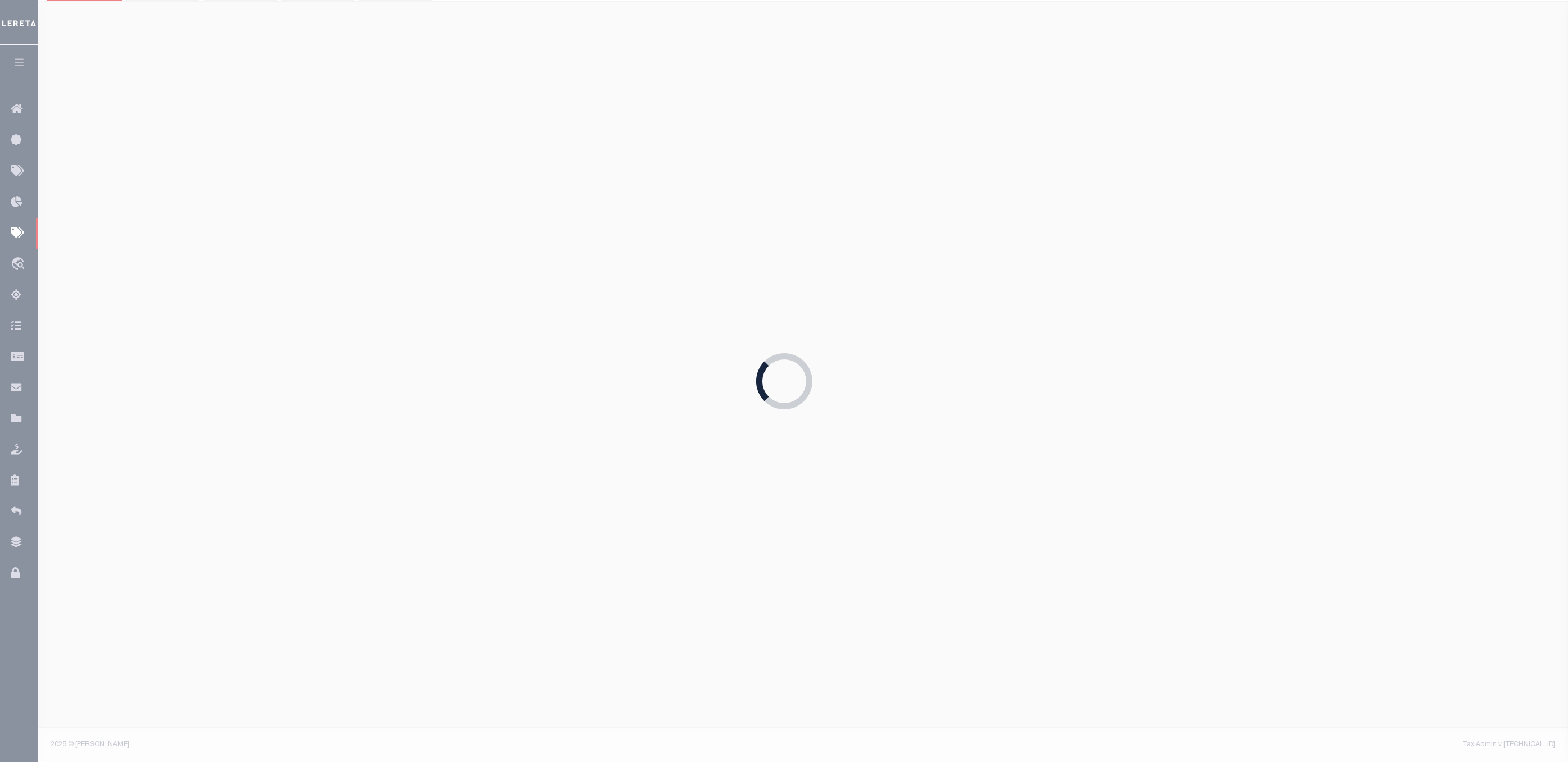
type input "$9,118.28"
type input "52289"
select select "[PERSON_NAME]"
select select "USS"
type input "$9.85"
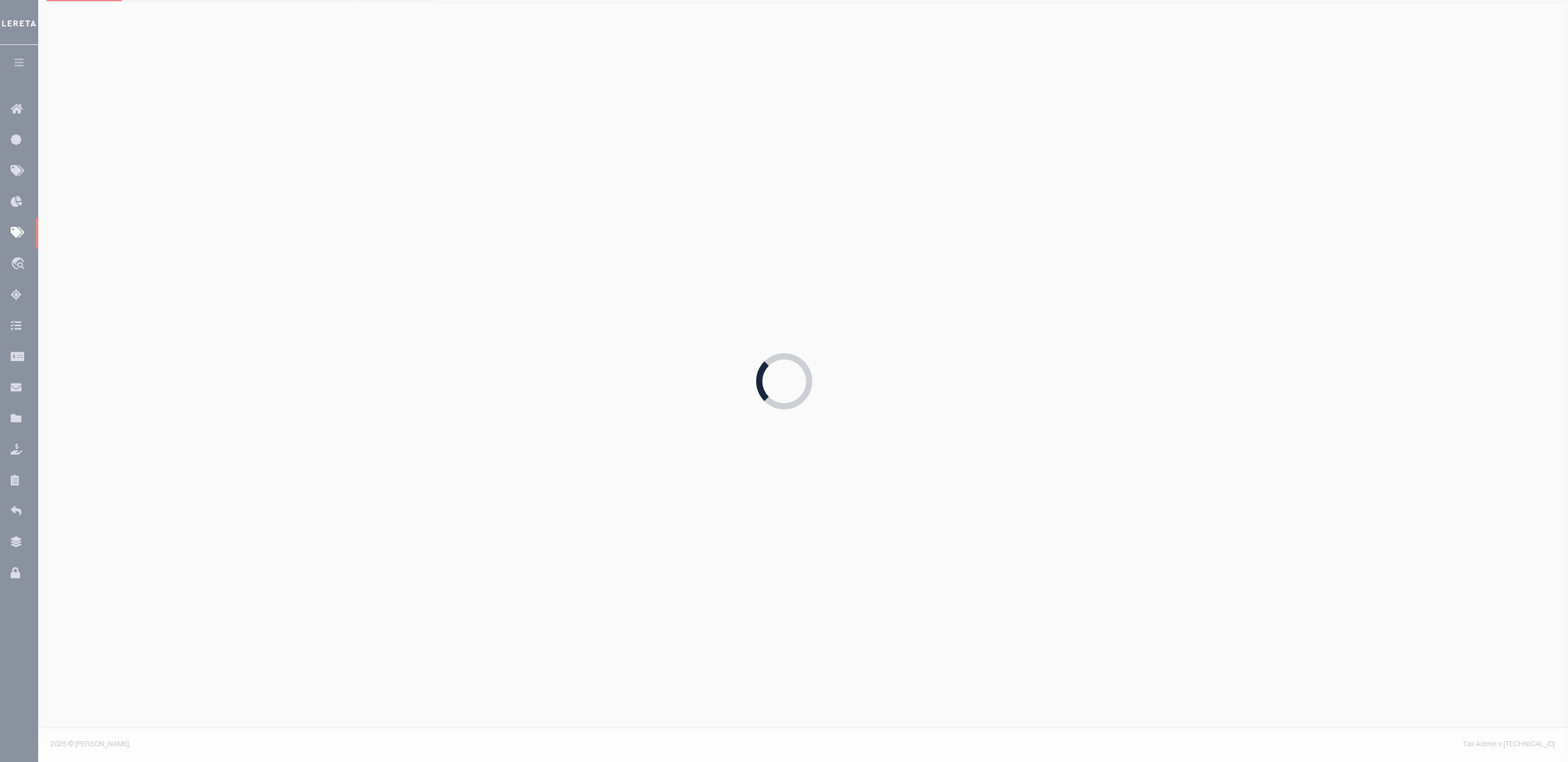
type input "9205590111312635104136"
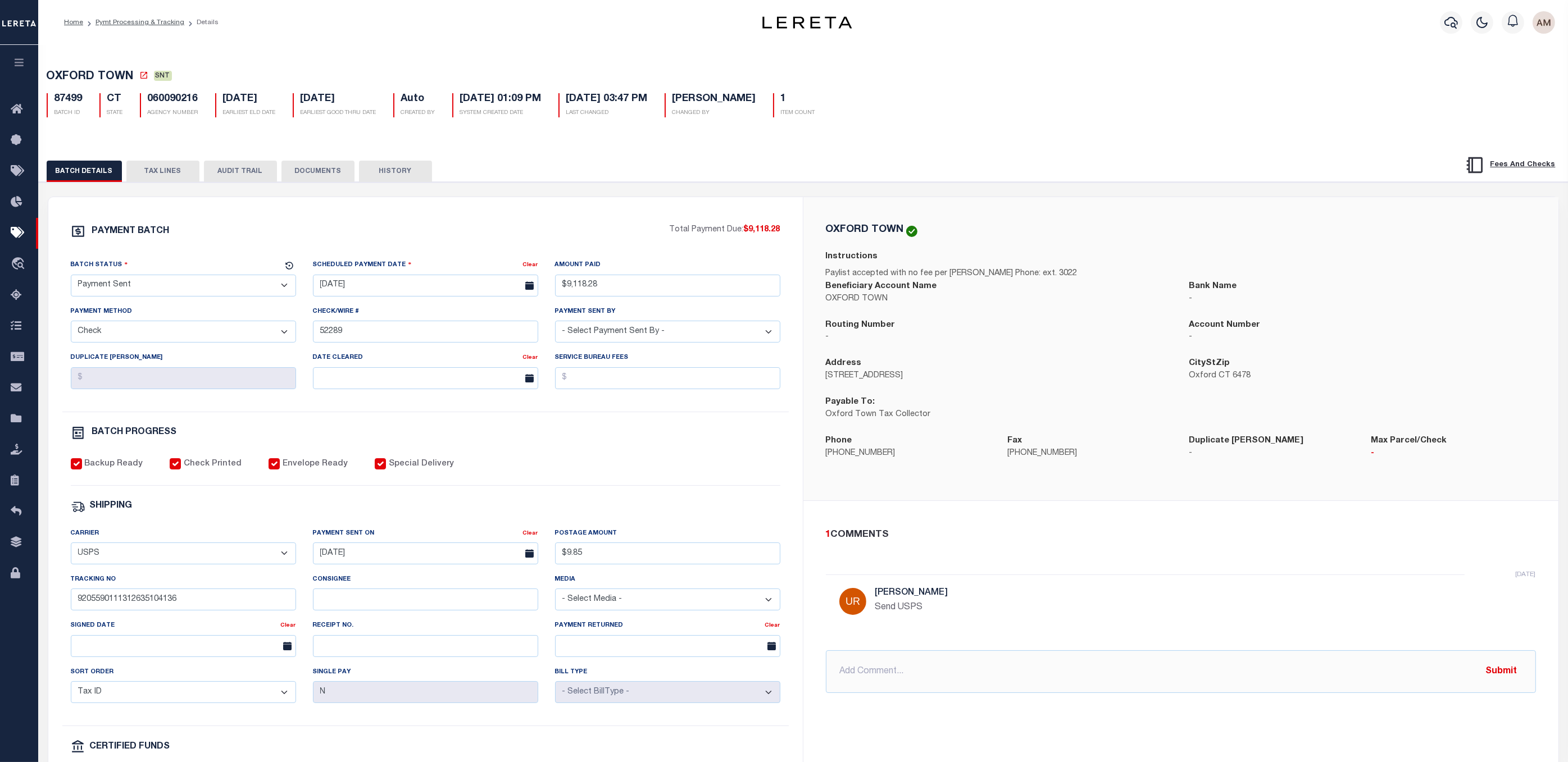
drag, startPoint x: 325, startPoint y: 170, endPoint x: 347, endPoint y: 182, distance: 25.1
click at [325, 170] on button "DOCUMENTS" at bounding box center [318, 170] width 73 height 21
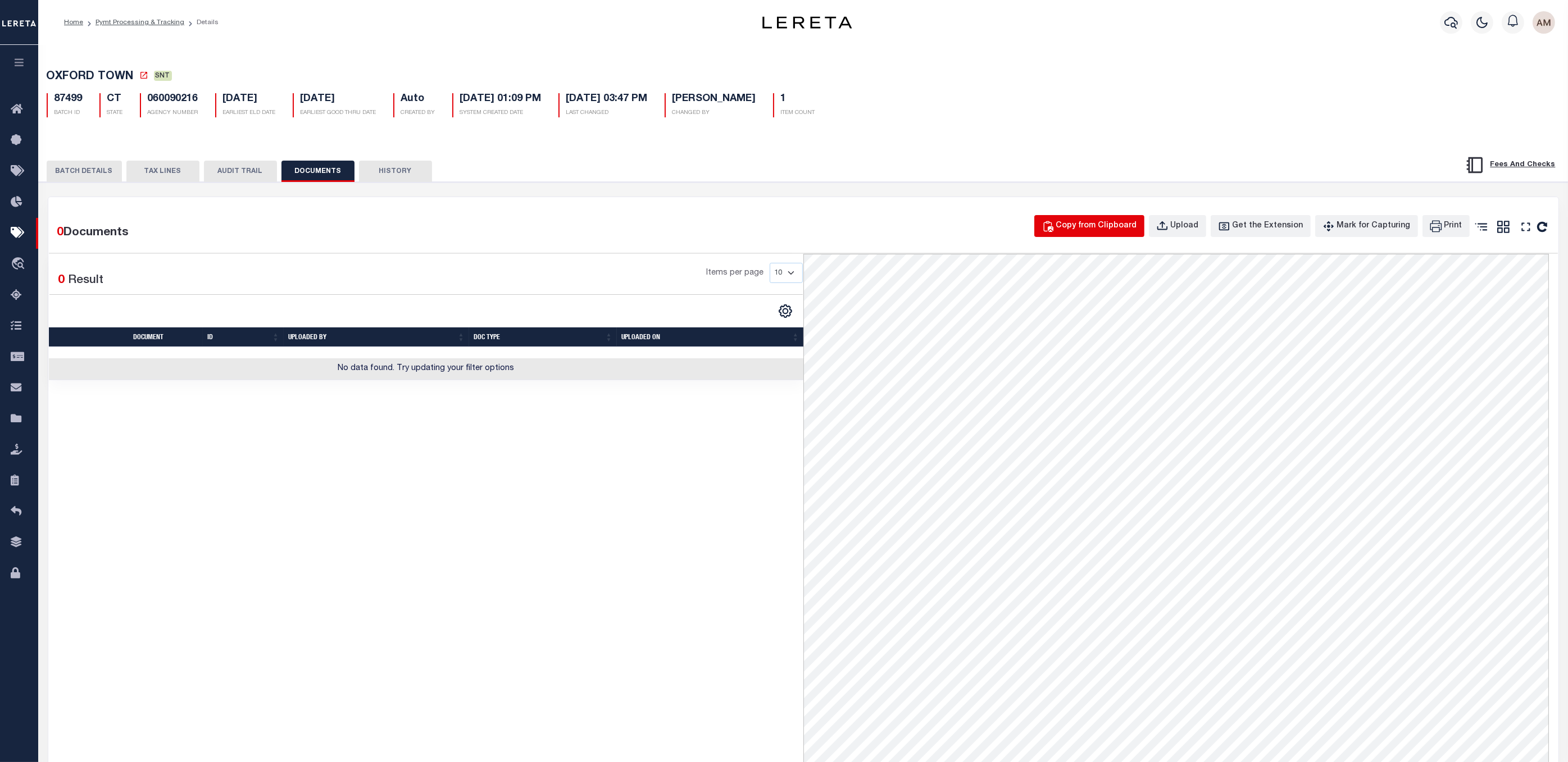
click at [1080, 231] on div "Copy from Clipboard" at bounding box center [1097, 227] width 81 height 13
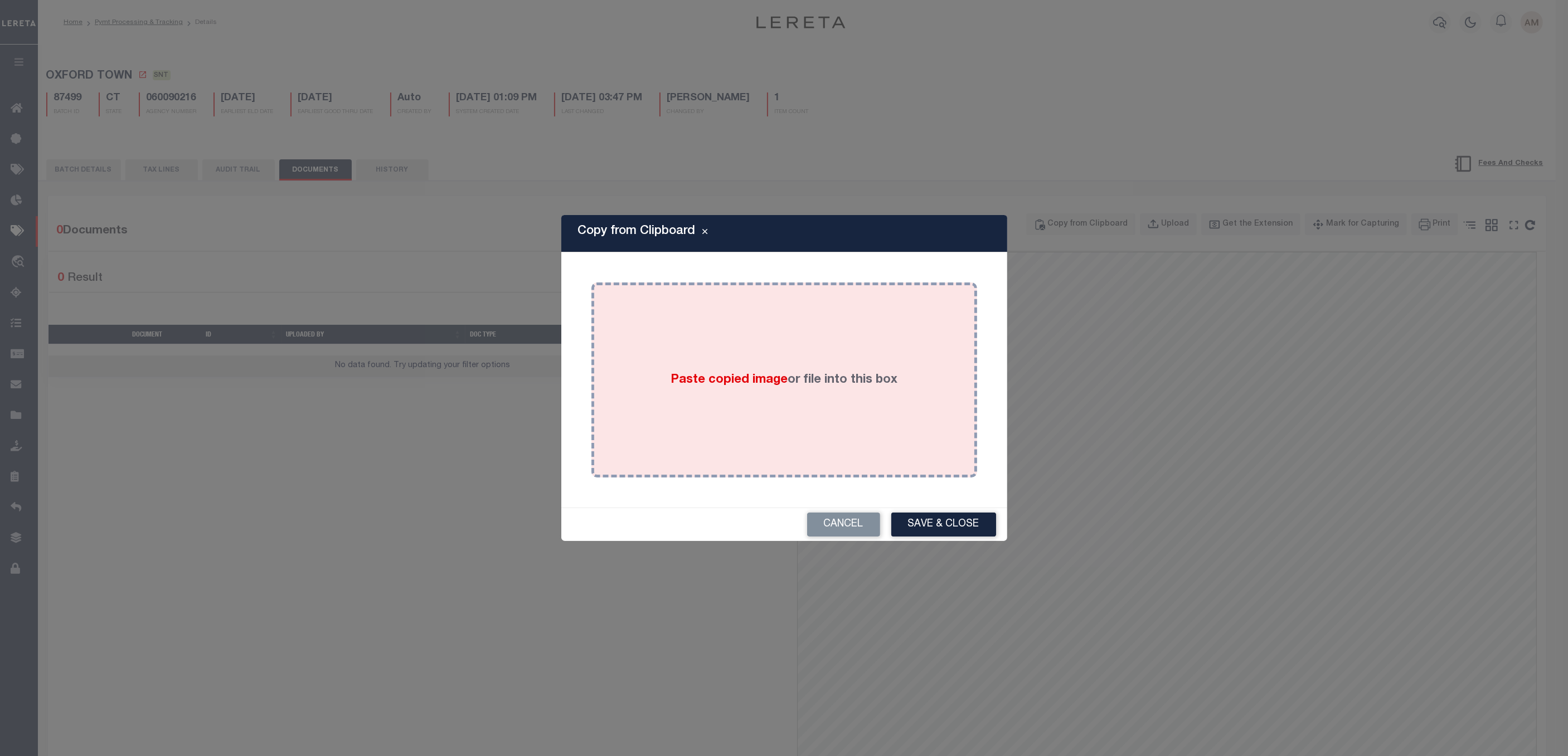
click at [657, 326] on div "Paste copied image or file into this box" at bounding box center [784, 380] width 369 height 178
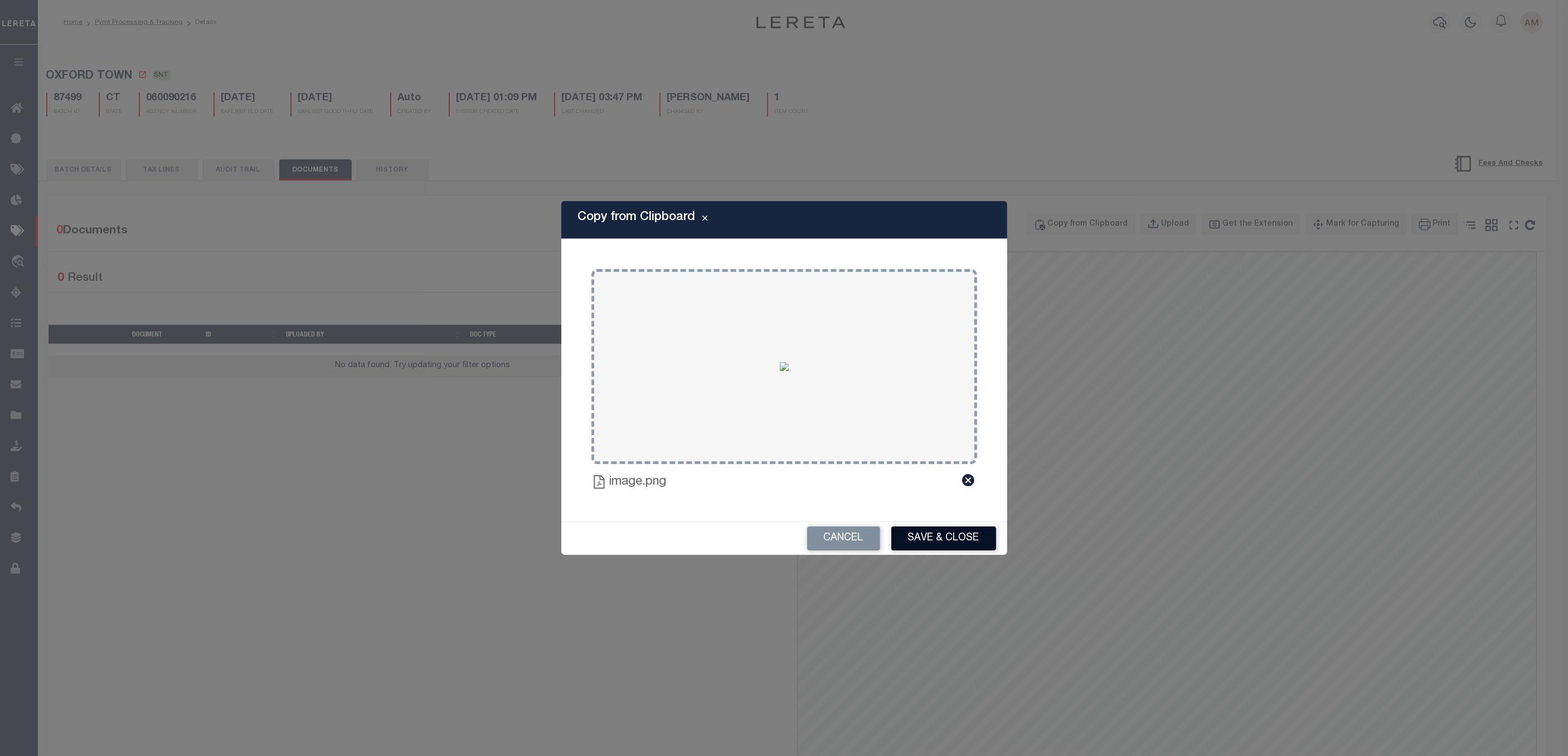
click at [948, 545] on button "Save & Close" at bounding box center [944, 538] width 105 height 24
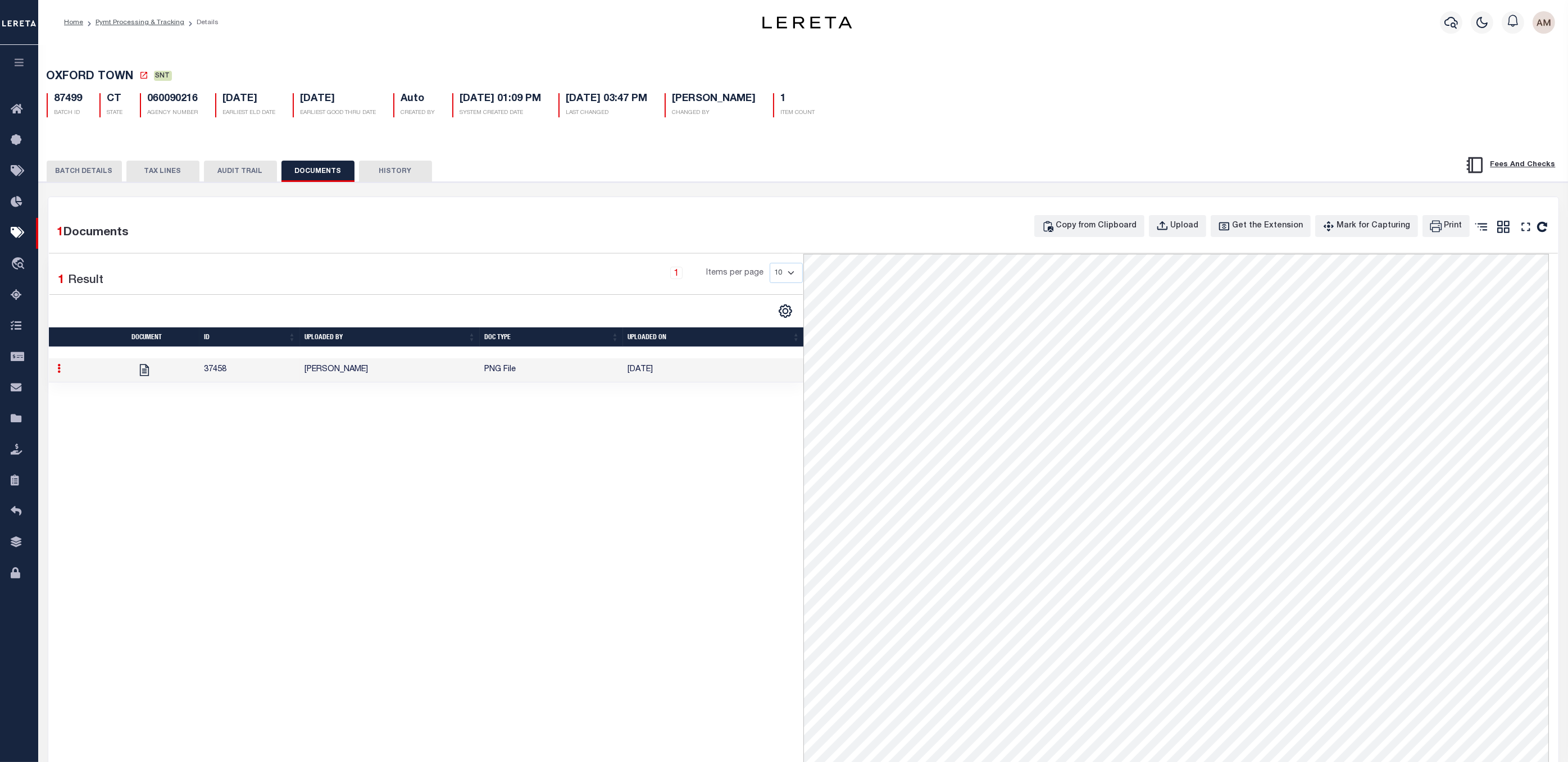
click at [88, 168] on button "BATCH DETAILS" at bounding box center [84, 170] width 76 height 21
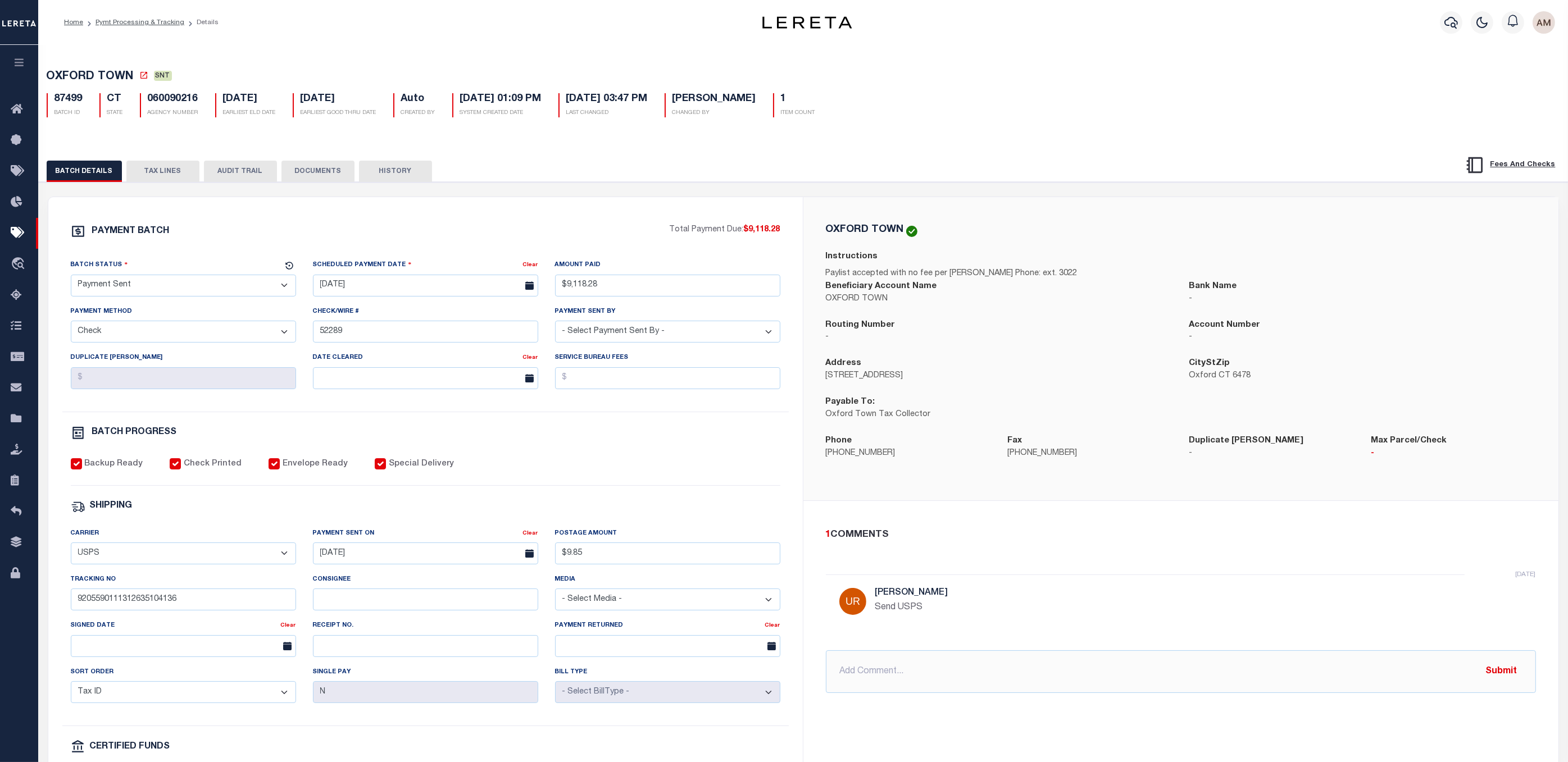
click at [213, 304] on div "Batch Status - Select Status - Scheduled for Payment Ready For Payment Payment …" at bounding box center [183, 282] width 242 height 46
click at [198, 293] on select "- Select Status - Scheduled for Payment Ready For Payment Payment Sent Cleared …" at bounding box center [183, 285] width 225 height 22
select select "CAC"
click at [71, 277] on select "- Select Status - Scheduled for Payment Ready For Payment Payment Sent Cleared …" at bounding box center [183, 285] width 225 height 22
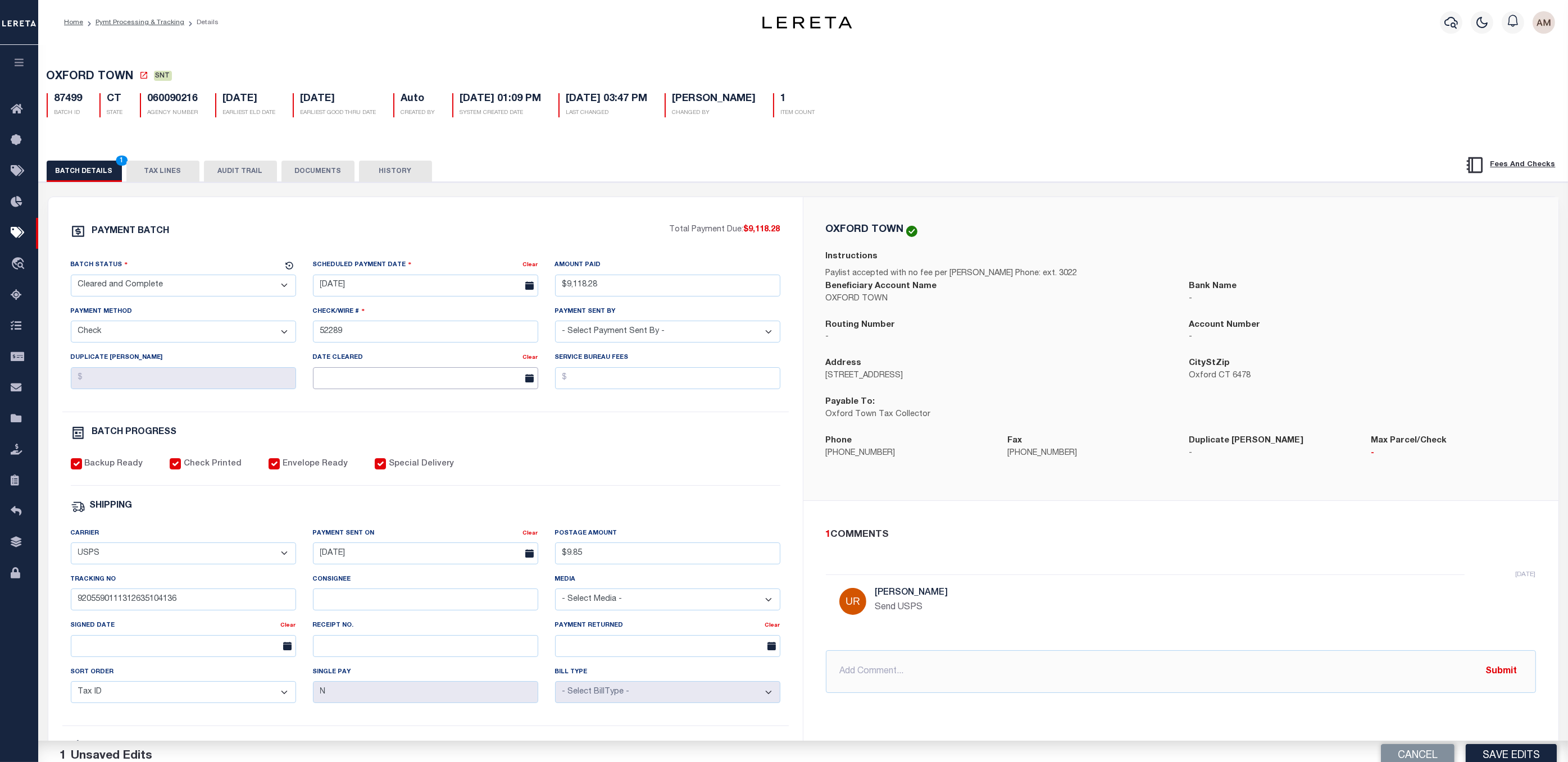
click at [323, 393] on body "Home Pymt Processing & Tracking Details" at bounding box center [784, 471] width 1568 height 943
click at [376, 469] on span "5" at bounding box center [375, 467] width 22 height 22
type input "[DATE]"
click at [557, 460] on div "PAYMENT BATCH Total Payment Due: $9,118.28 Batch Status - Select Status -" at bounding box center [426, 526] width 727 height 603
click at [341, 170] on button "DOCUMENTS" at bounding box center [318, 170] width 73 height 21
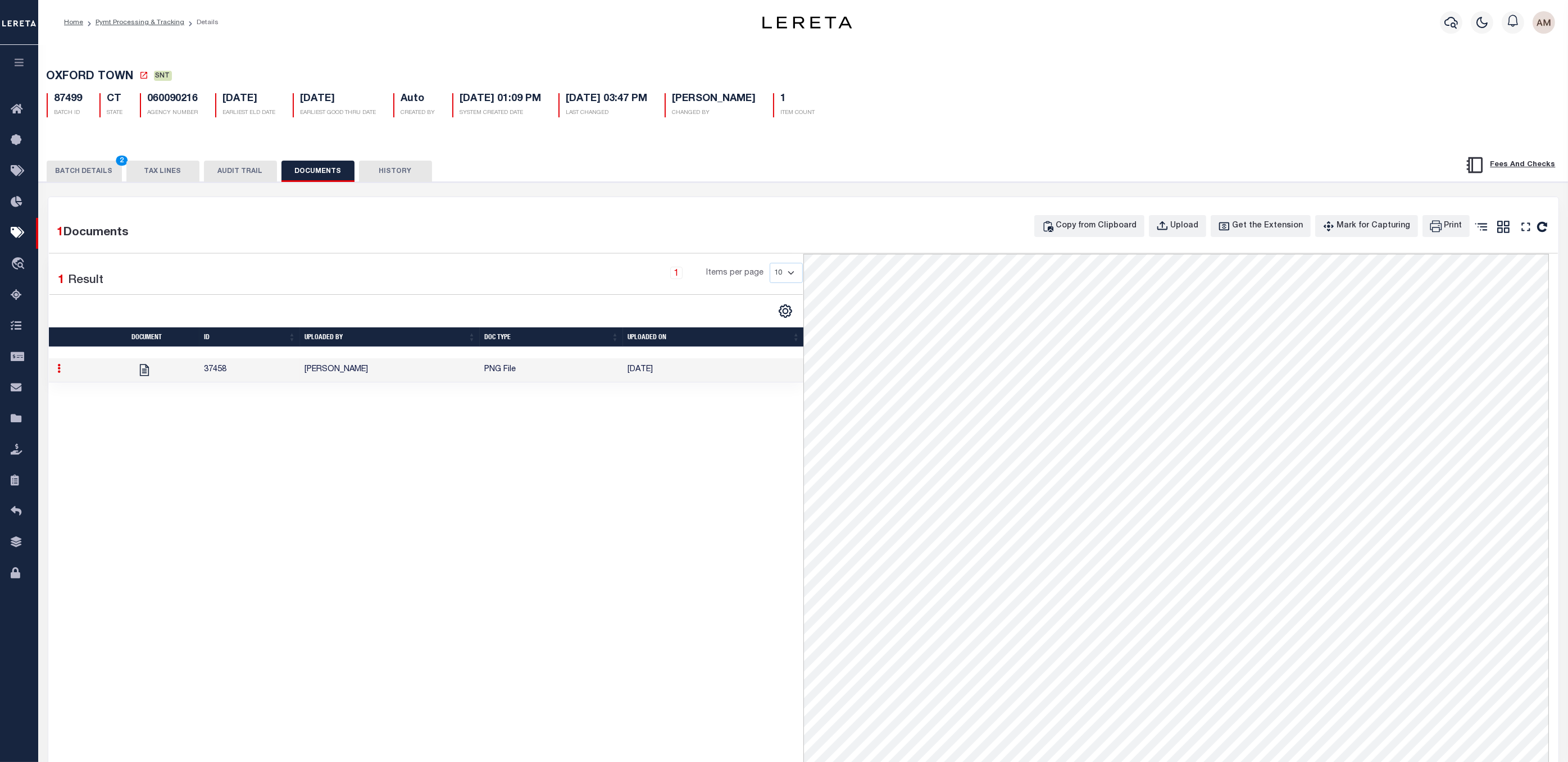
click at [98, 177] on button "BATCH DETAILS 2" at bounding box center [84, 170] width 76 height 21
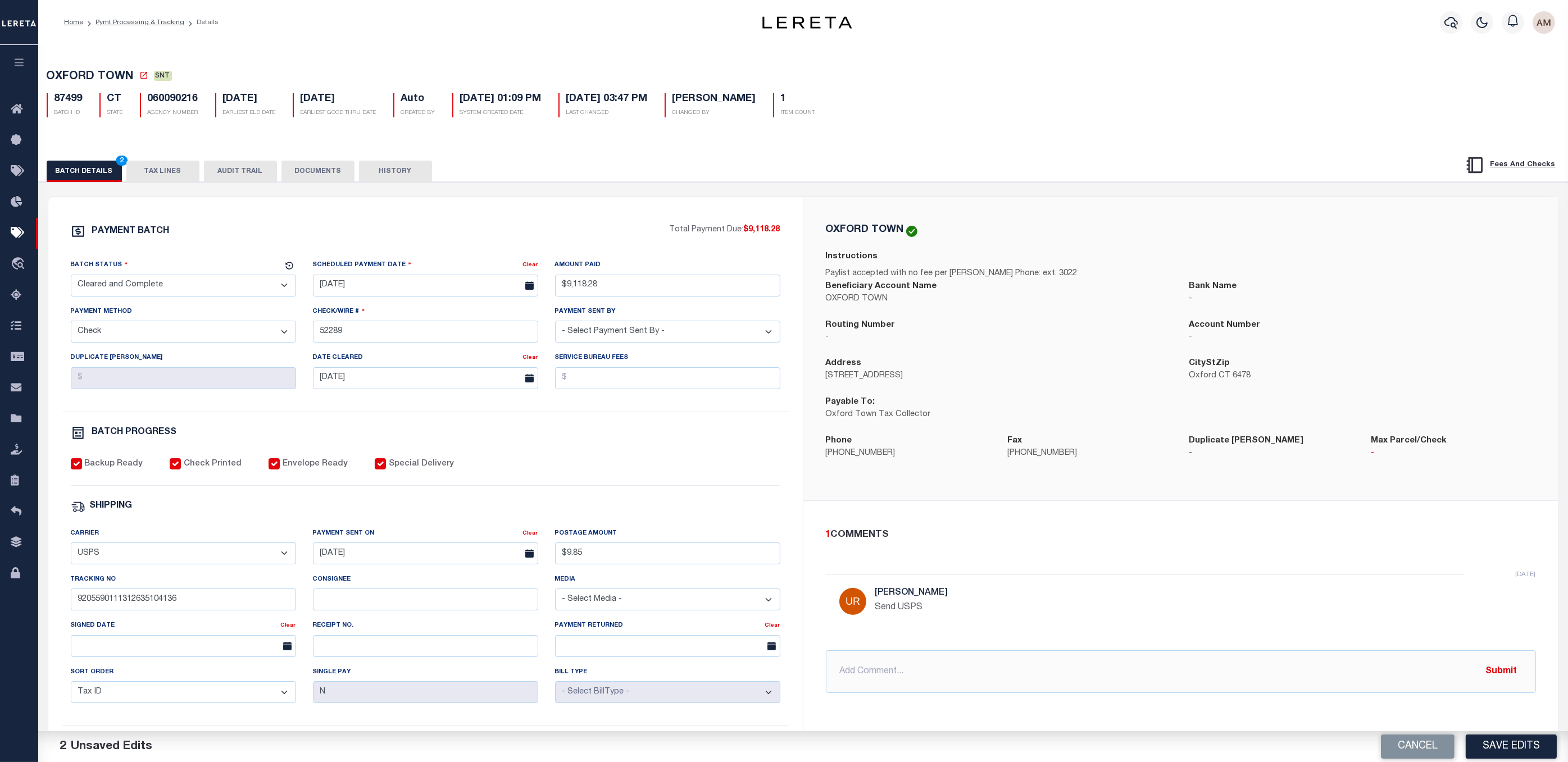
click at [1080, 578] on div "Cancel Save Edits" at bounding box center [1185, 747] width 765 height 32
click at [1080, 578] on button "Save Edits" at bounding box center [1511, 747] width 91 height 25
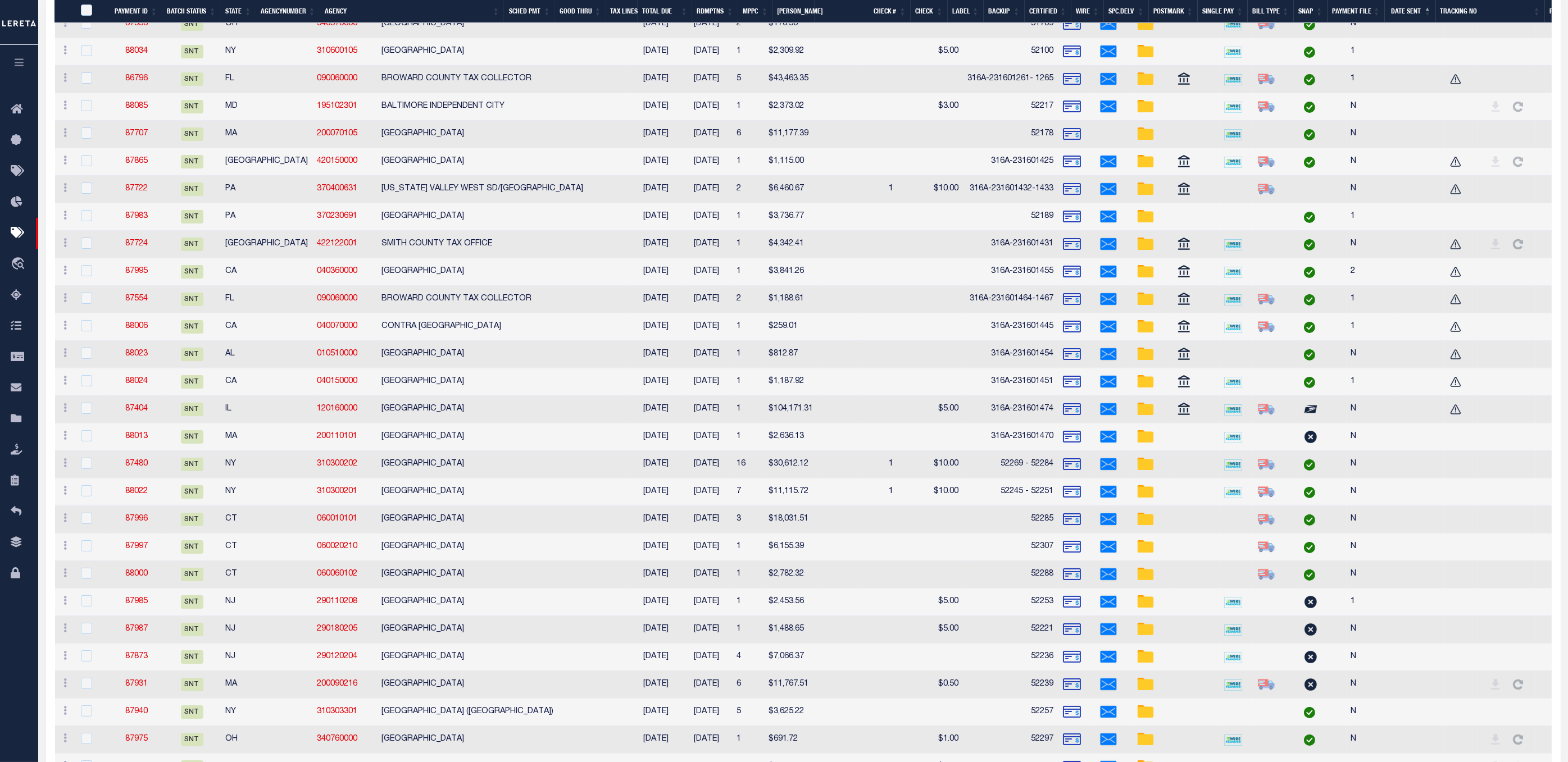
scroll to position [84, 0]
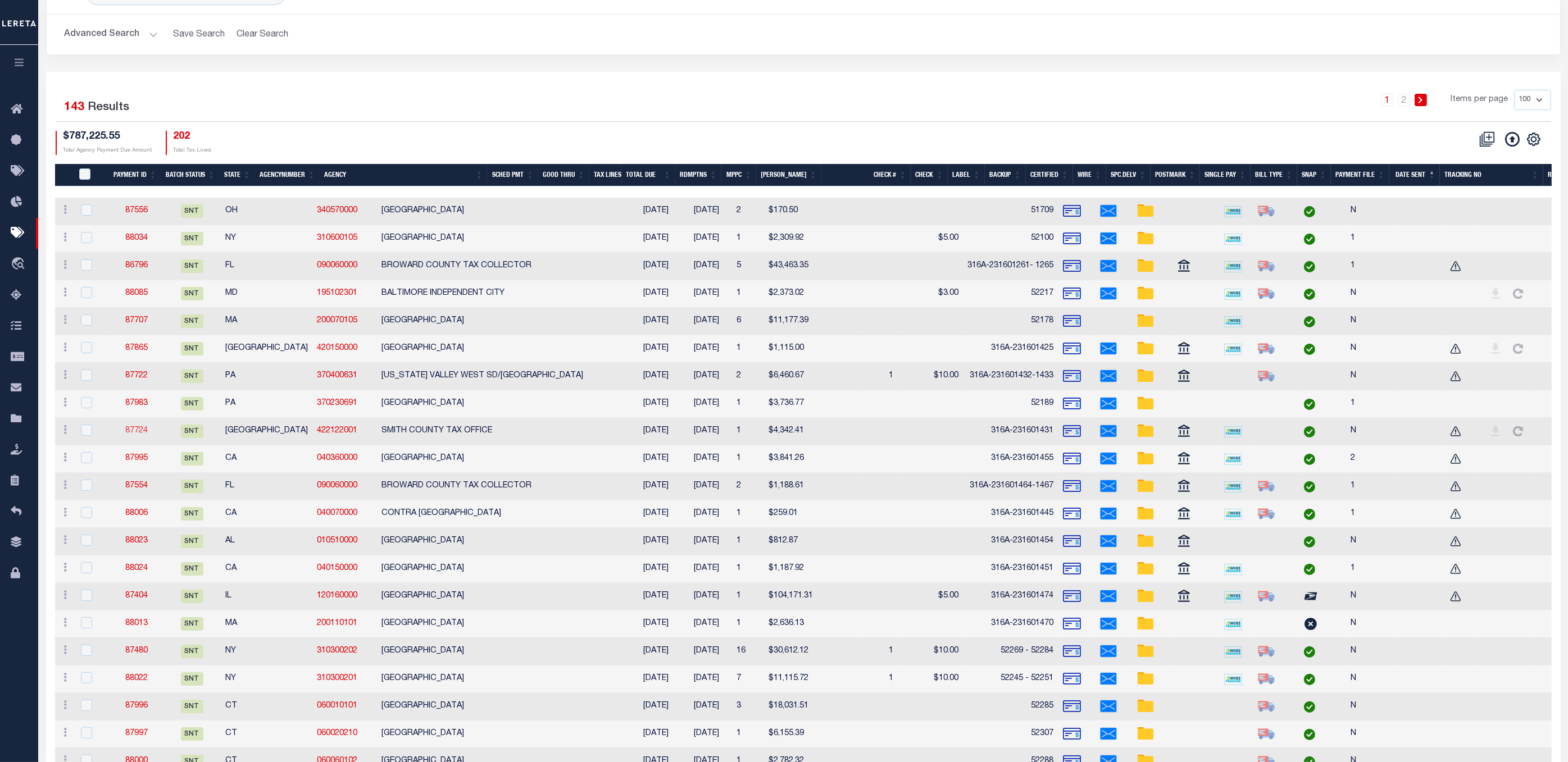
click at [128, 435] on link "87724" at bounding box center [136, 430] width 23 height 8
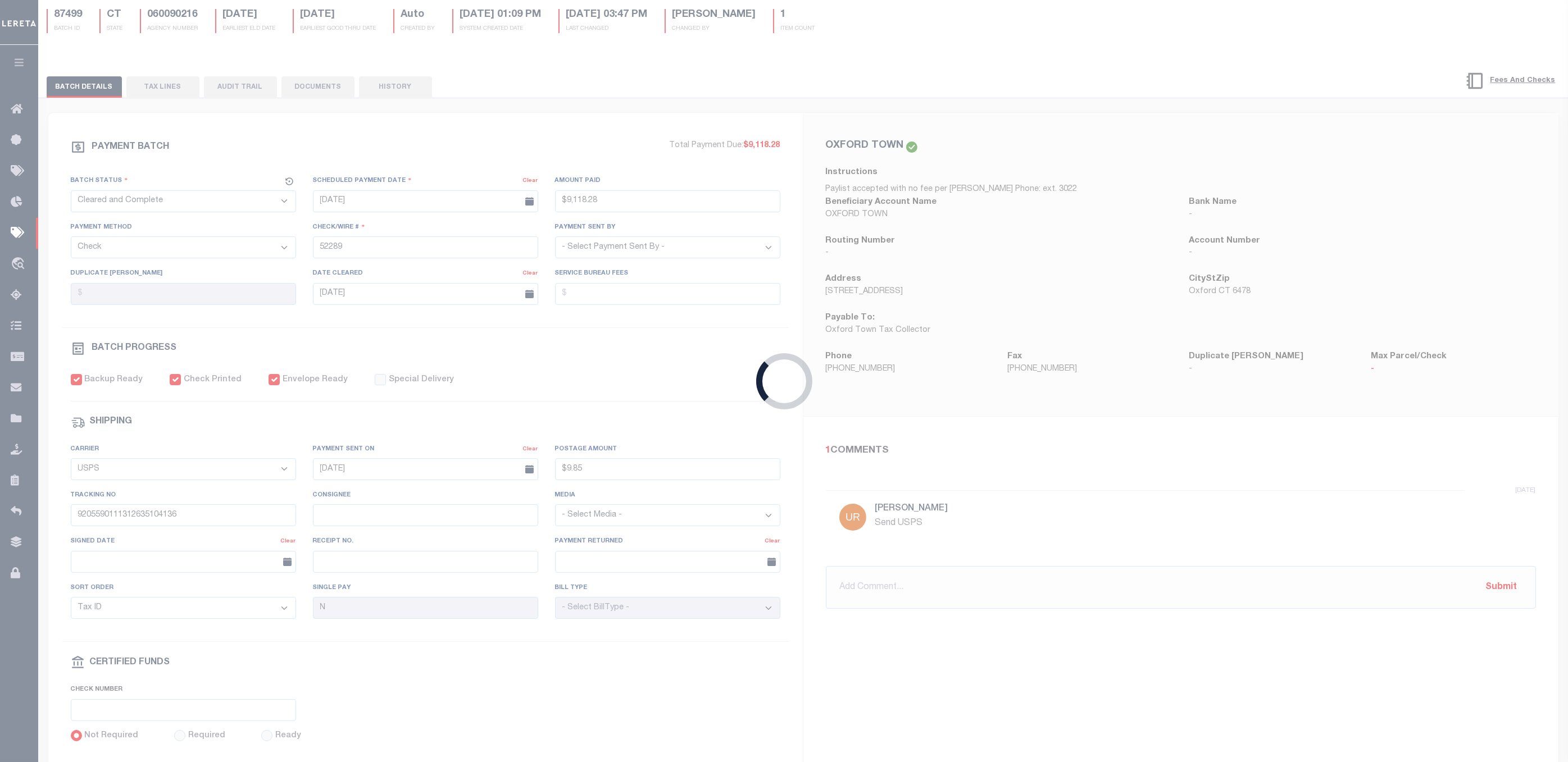
select select "SNT"
type input "[DATE]"
type input "$4,342.41"
select select "CCK"
type input "316A-231601431"
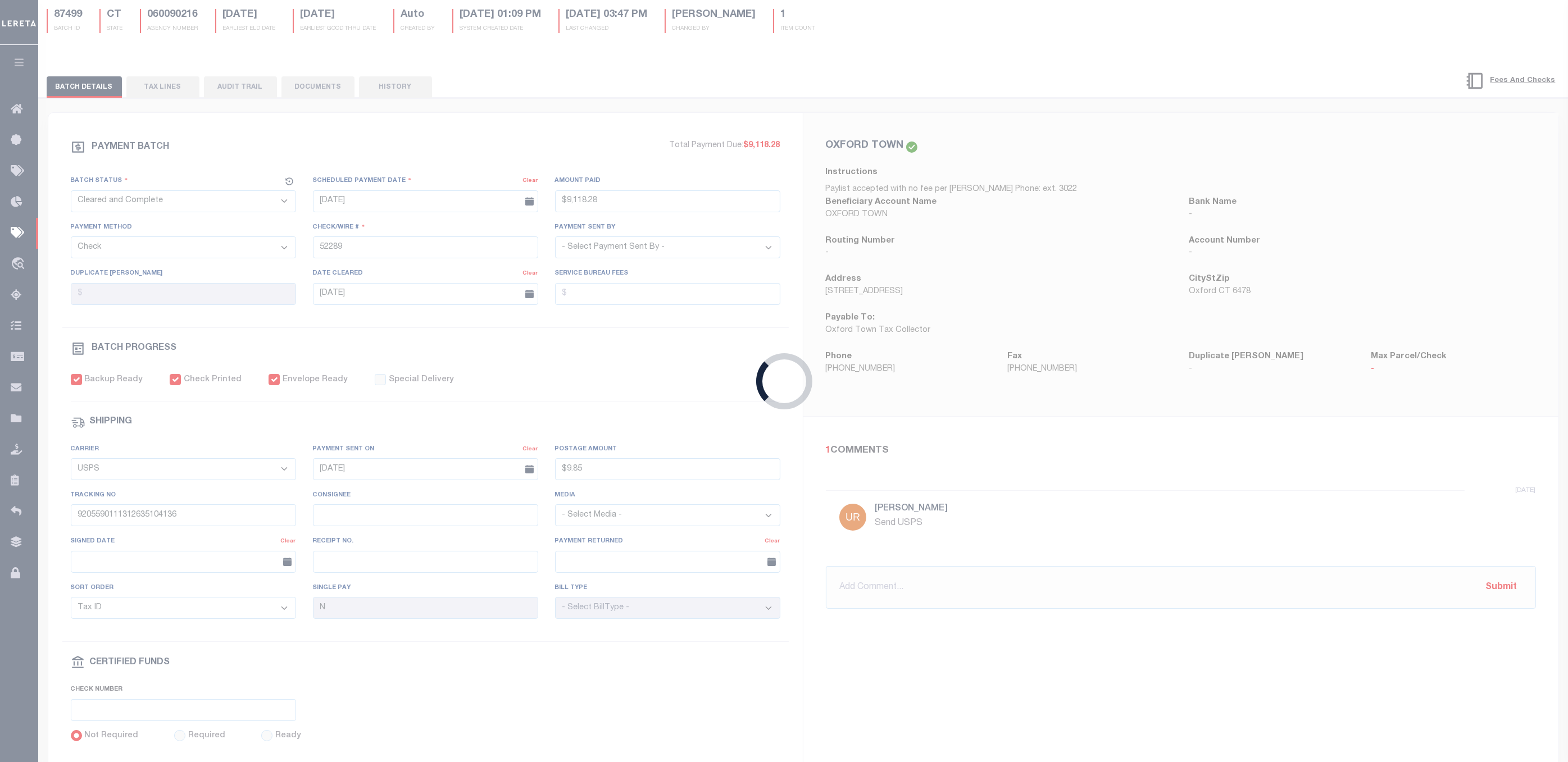
select select "[PERSON_NAME]"
checkbox input "false"
select select "FDX"
type input "[DATE]"
type input "$25.65"
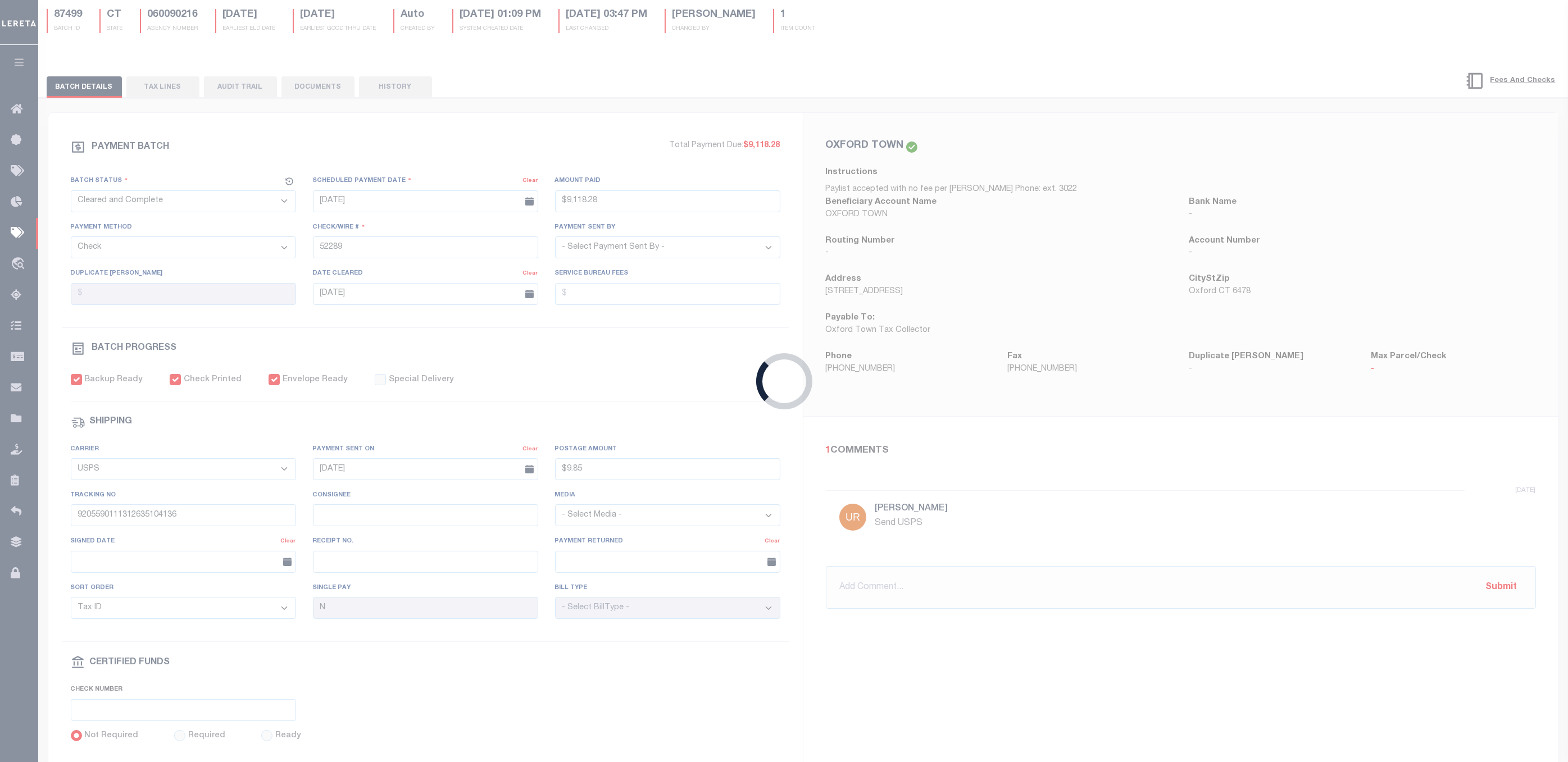
type input "883147741498"
type input "316A-231601431"
radio input "true"
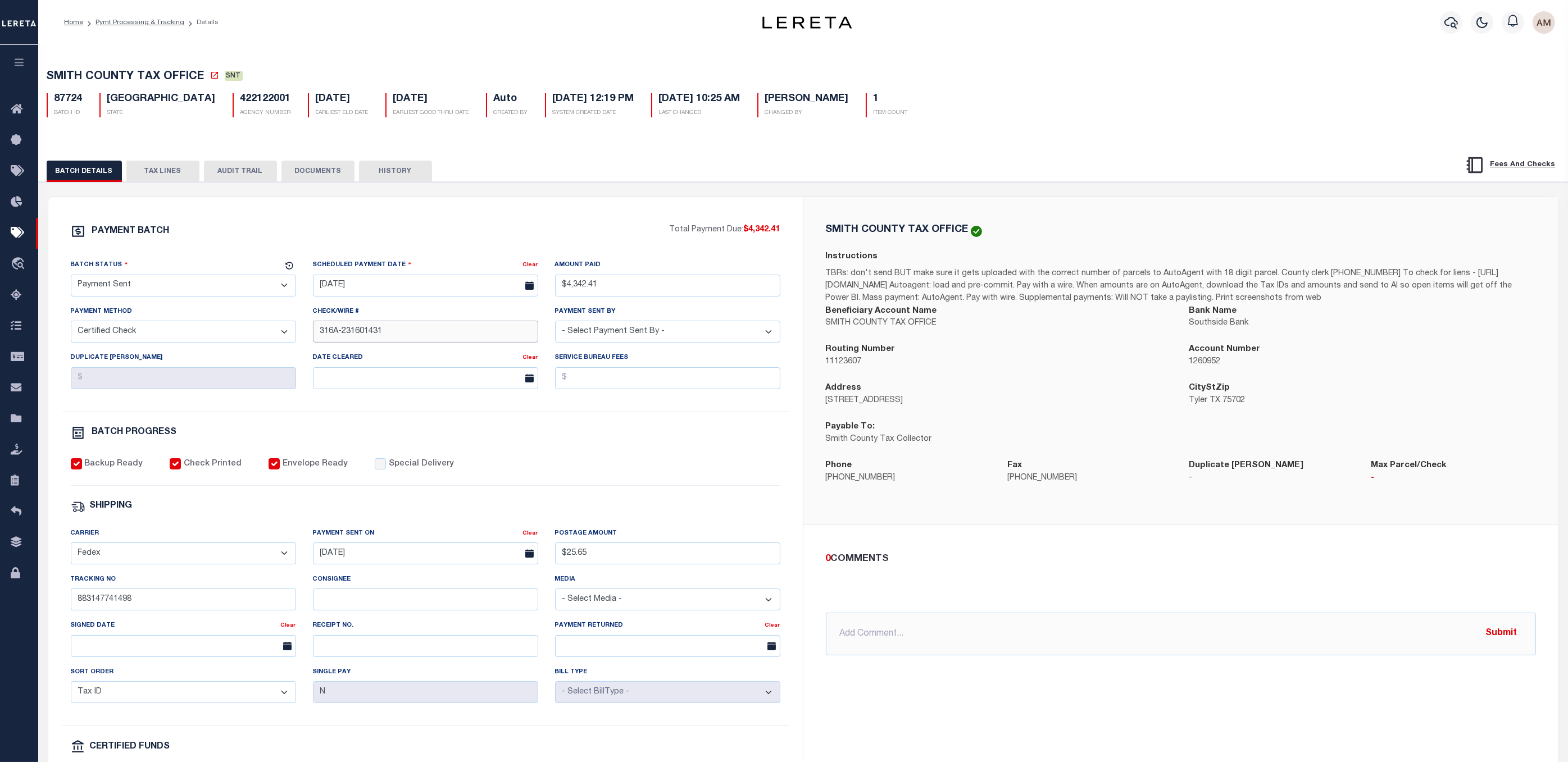
drag, startPoint x: 405, startPoint y: 339, endPoint x: 345, endPoint y: 336, distance: 60.1
click at [345, 336] on input "316A-231601431" at bounding box center [425, 332] width 225 height 22
click at [187, 578] on input "883147741498" at bounding box center [183, 600] width 225 height 22
click at [399, 578] on div "Consignee" at bounding box center [425, 592] width 225 height 37
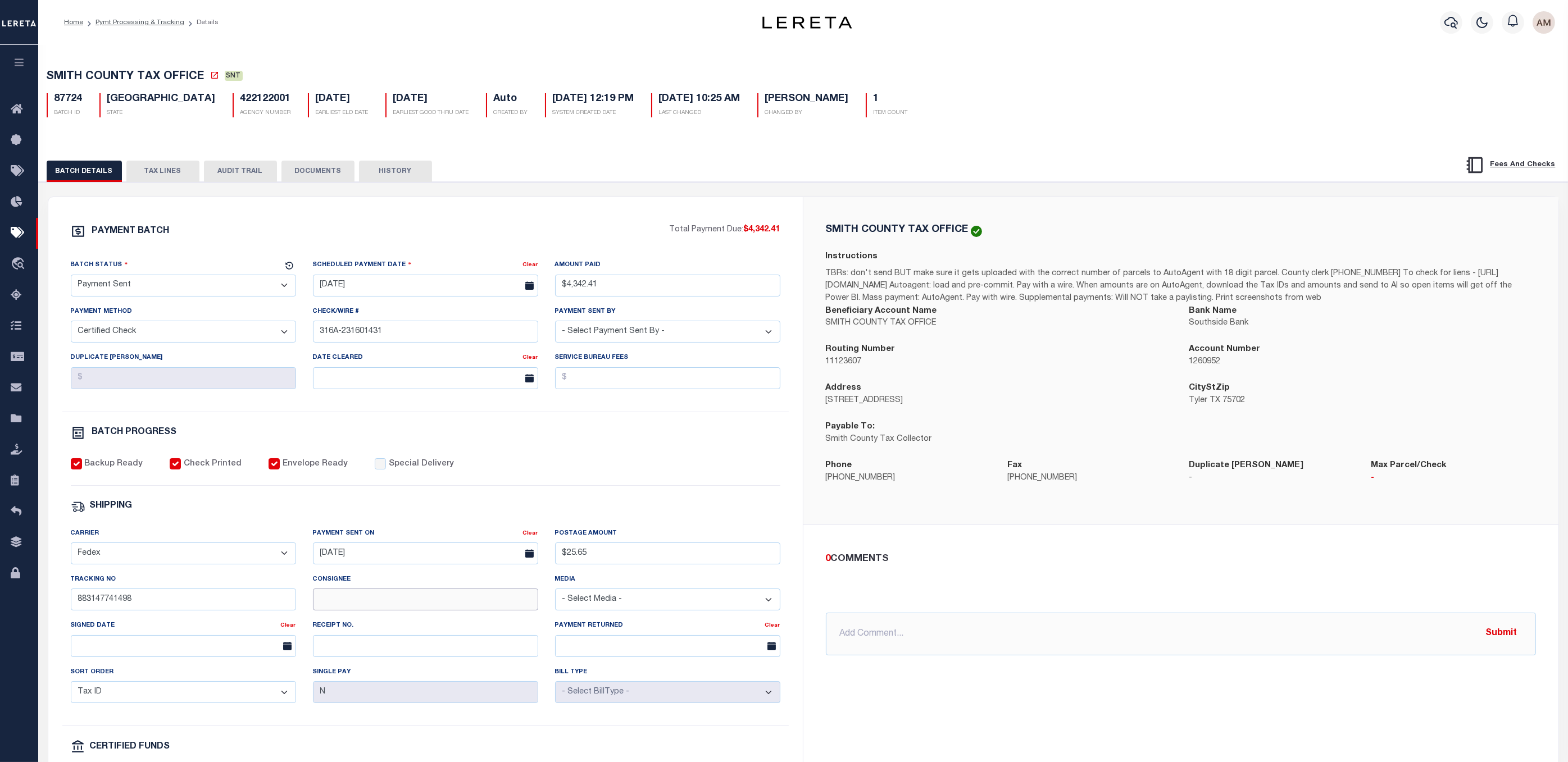
click at [393, 578] on input "Consignee" at bounding box center [425, 600] width 225 height 22
paste input "H.Hbvvvbb"
type input "H.Hbvvvbb"
click at [172, 578] on input "text" at bounding box center [183, 646] width 225 height 22
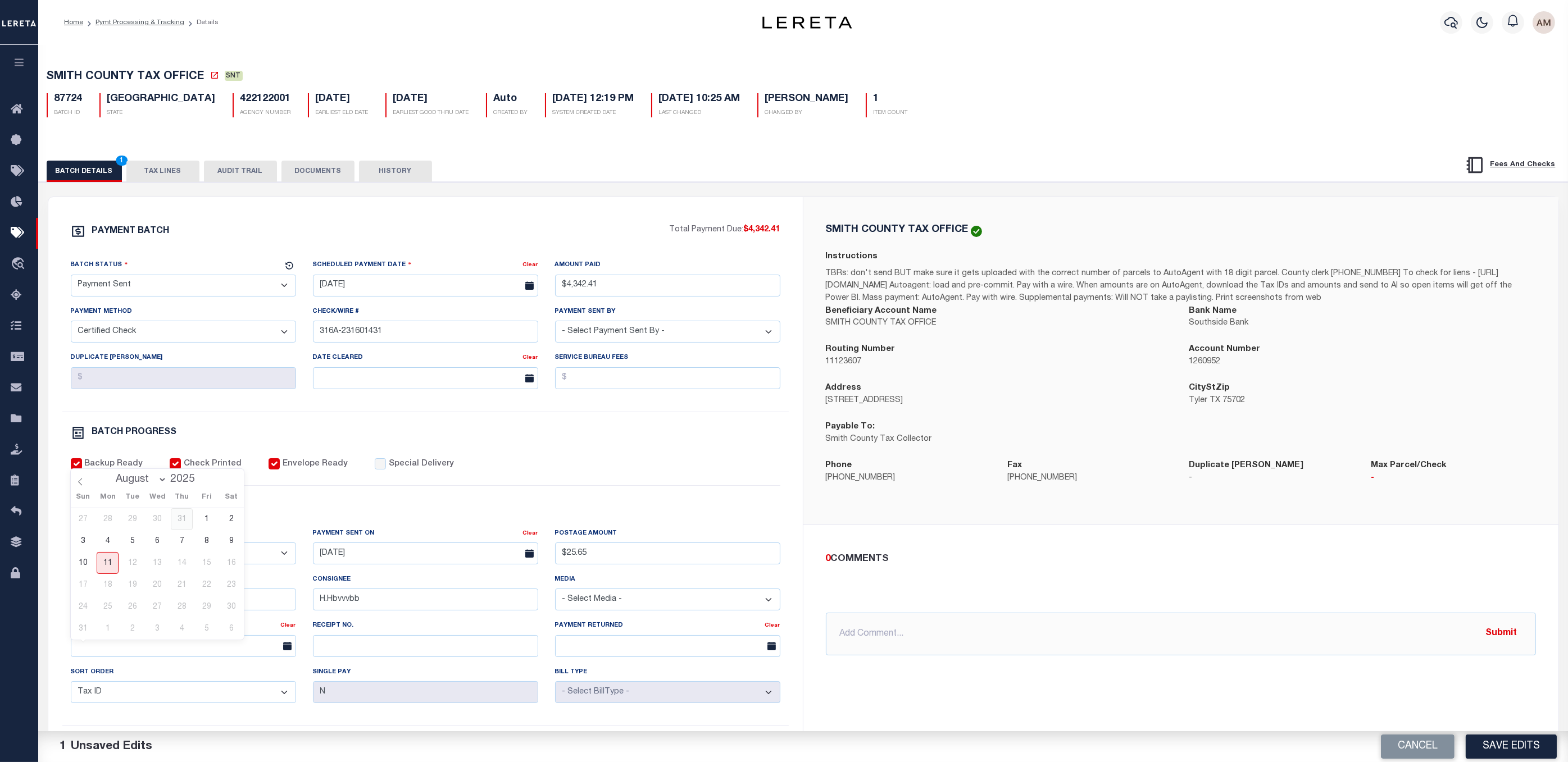
click at [183, 520] on span "31" at bounding box center [181, 520] width 22 height 22
type input "[DATE]"
click at [191, 274] on div "Batch Status" at bounding box center [177, 266] width 211 height 15
click at [190, 282] on select "- Select Status - Scheduled for Payment Ready For Payment Payment Sent Cleared …" at bounding box center [183, 285] width 225 height 22
select select "RCC"
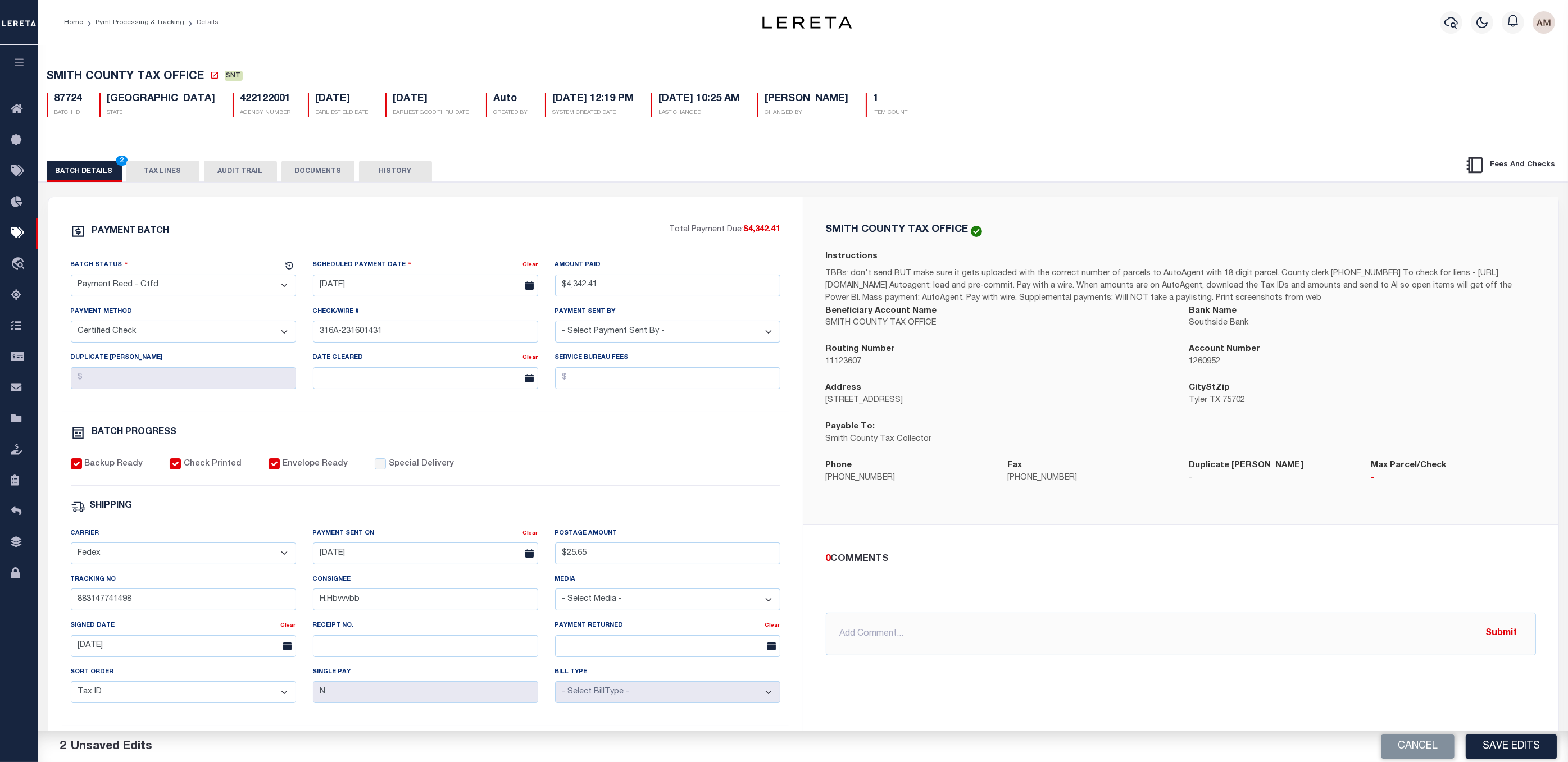
click at [71, 277] on select "- Select Status - Scheduled for Payment Ready For Payment Payment Sent Cleared …" at bounding box center [183, 285] width 225 height 22
click at [494, 412] on div "Batch Status - Select Status - Scheduled for Payment Ready For Payment Payment …" at bounding box center [425, 335] width 727 height 153
click at [314, 172] on button "DOCUMENTS" at bounding box center [318, 170] width 73 height 21
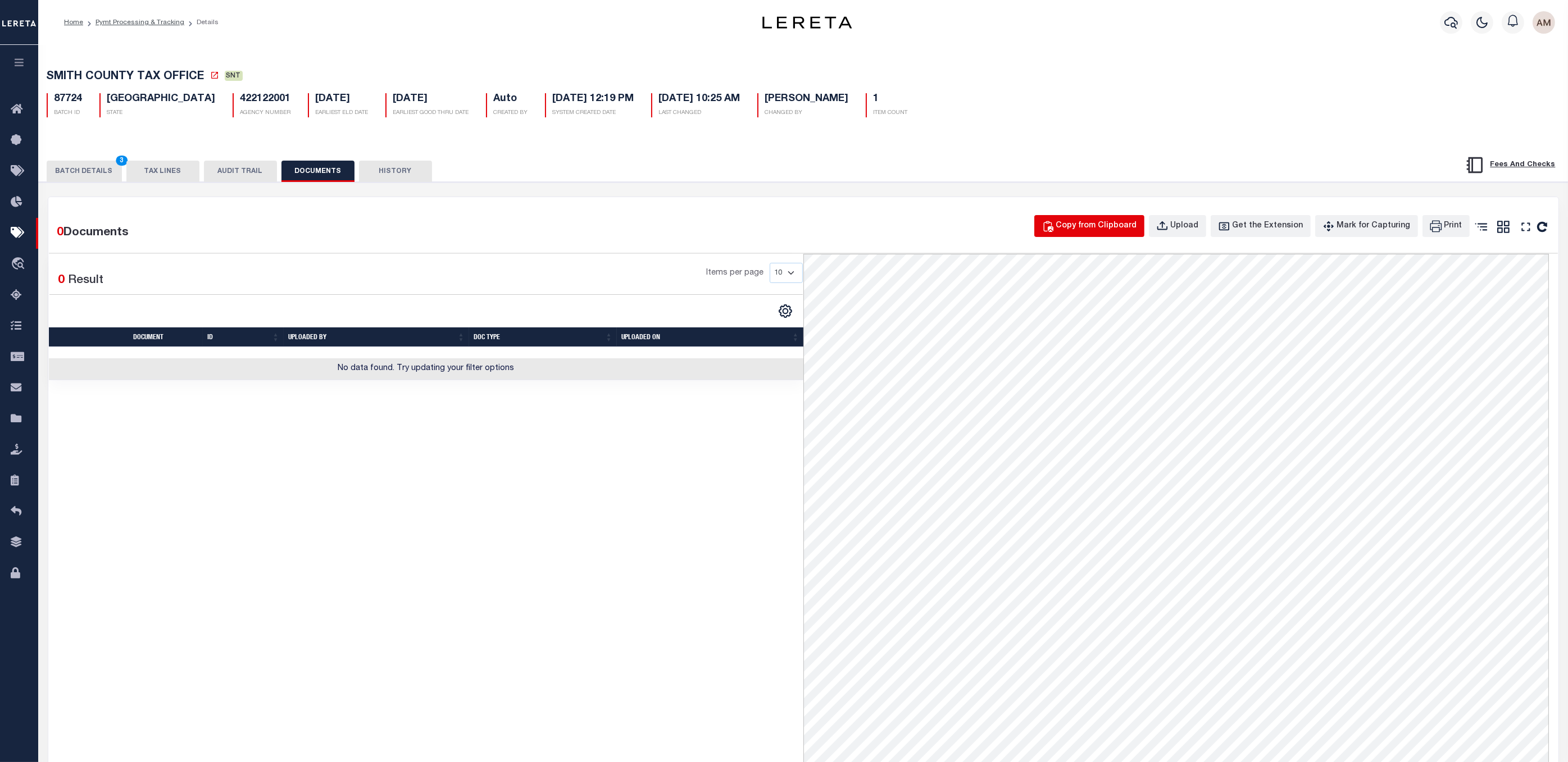
click at [1080, 217] on button "Copy from Clipboard" at bounding box center [1089, 226] width 110 height 22
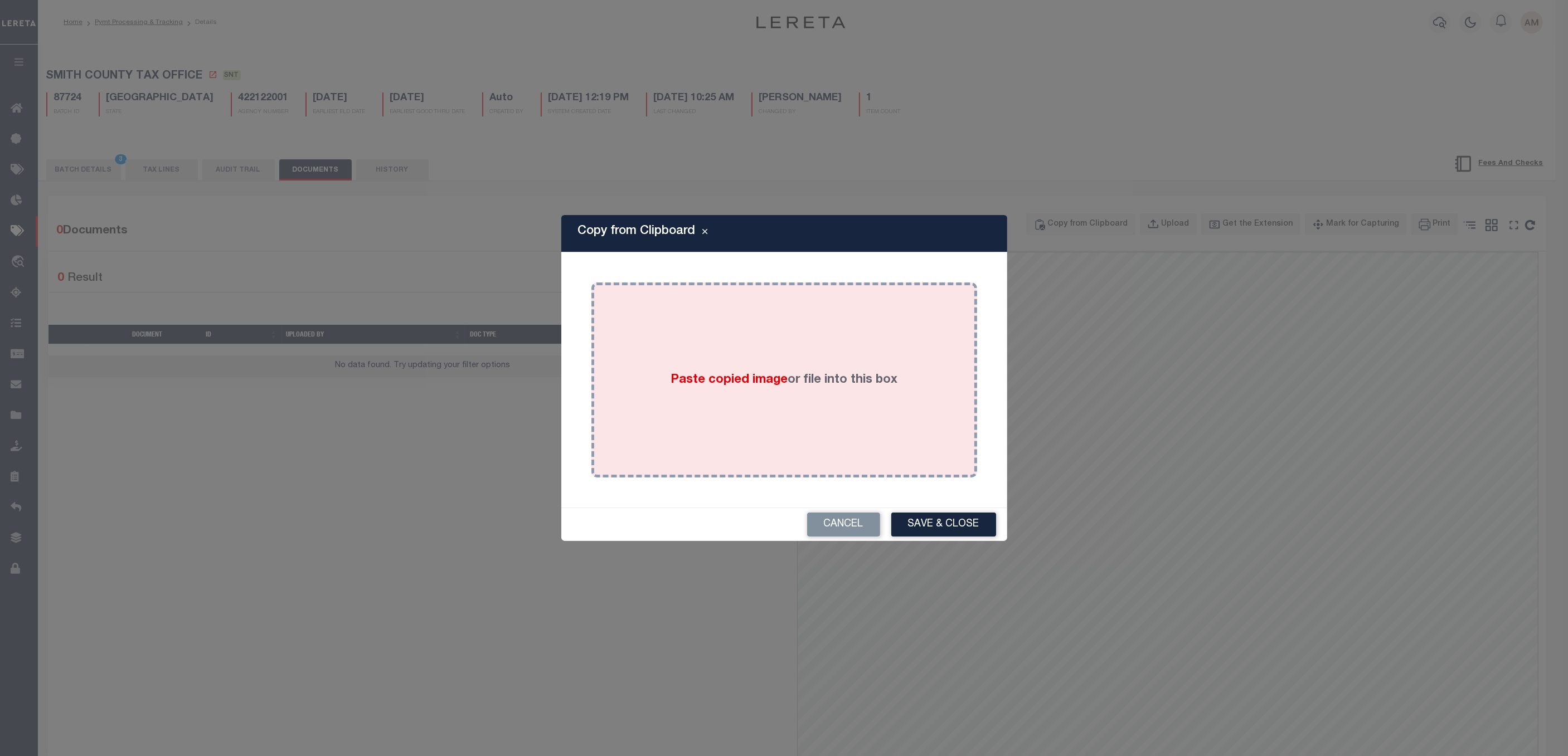
click at [811, 323] on div "Paste copied image or file into this box" at bounding box center [784, 380] width 369 height 178
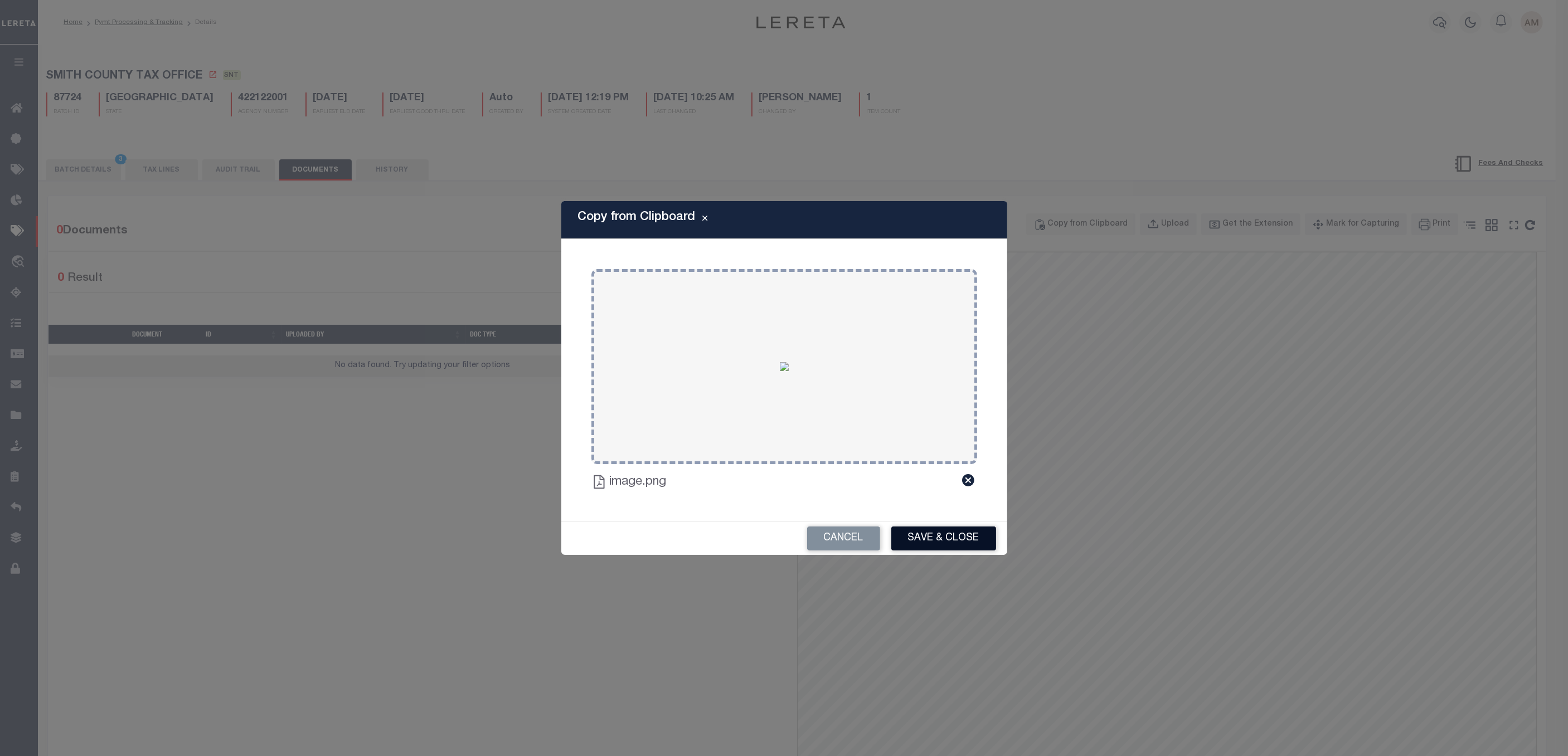
click at [938, 537] on button "Save & Close" at bounding box center [944, 538] width 105 height 24
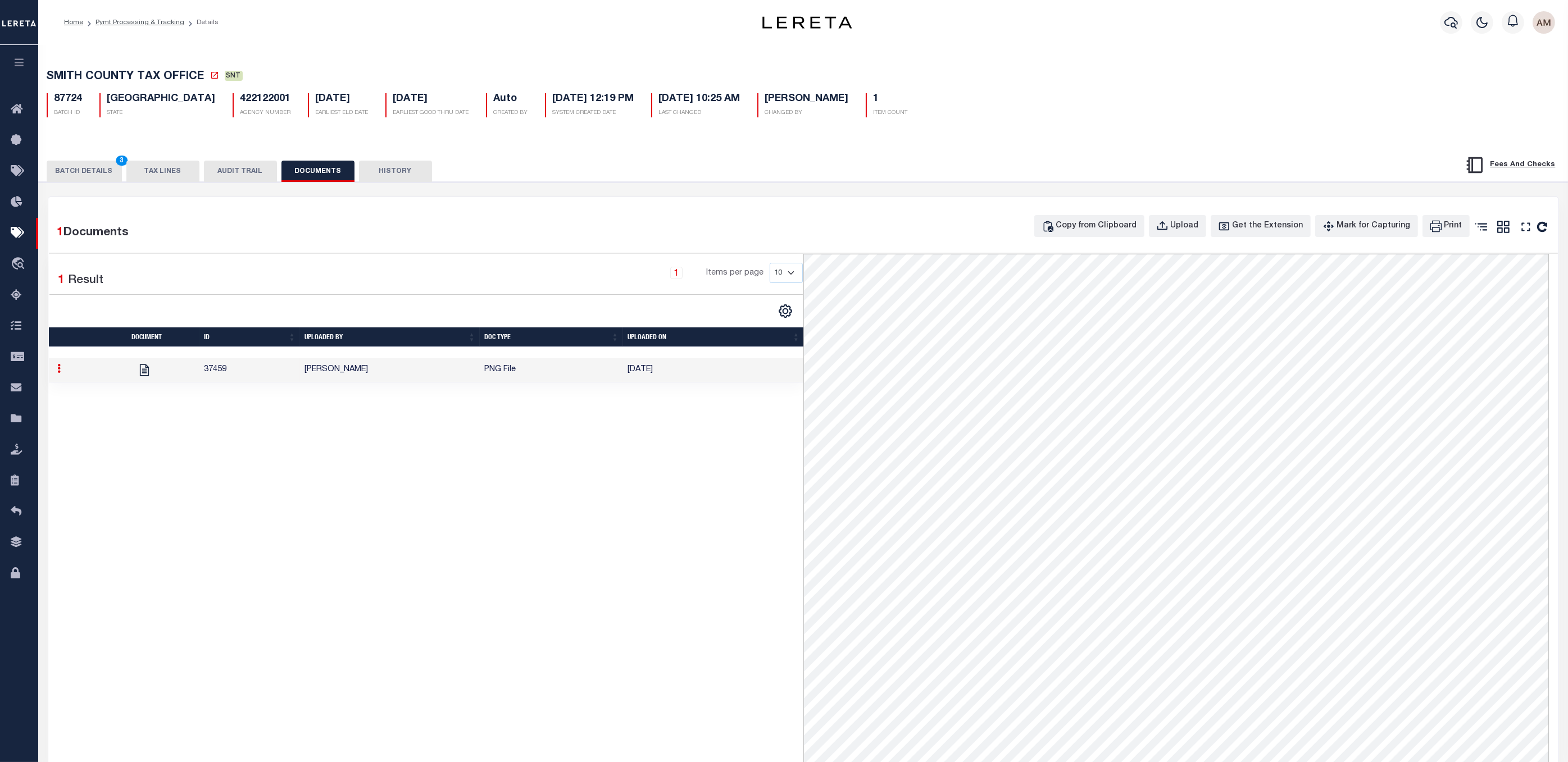
click at [84, 171] on button "BATCH DETAILS 3" at bounding box center [84, 170] width 76 height 21
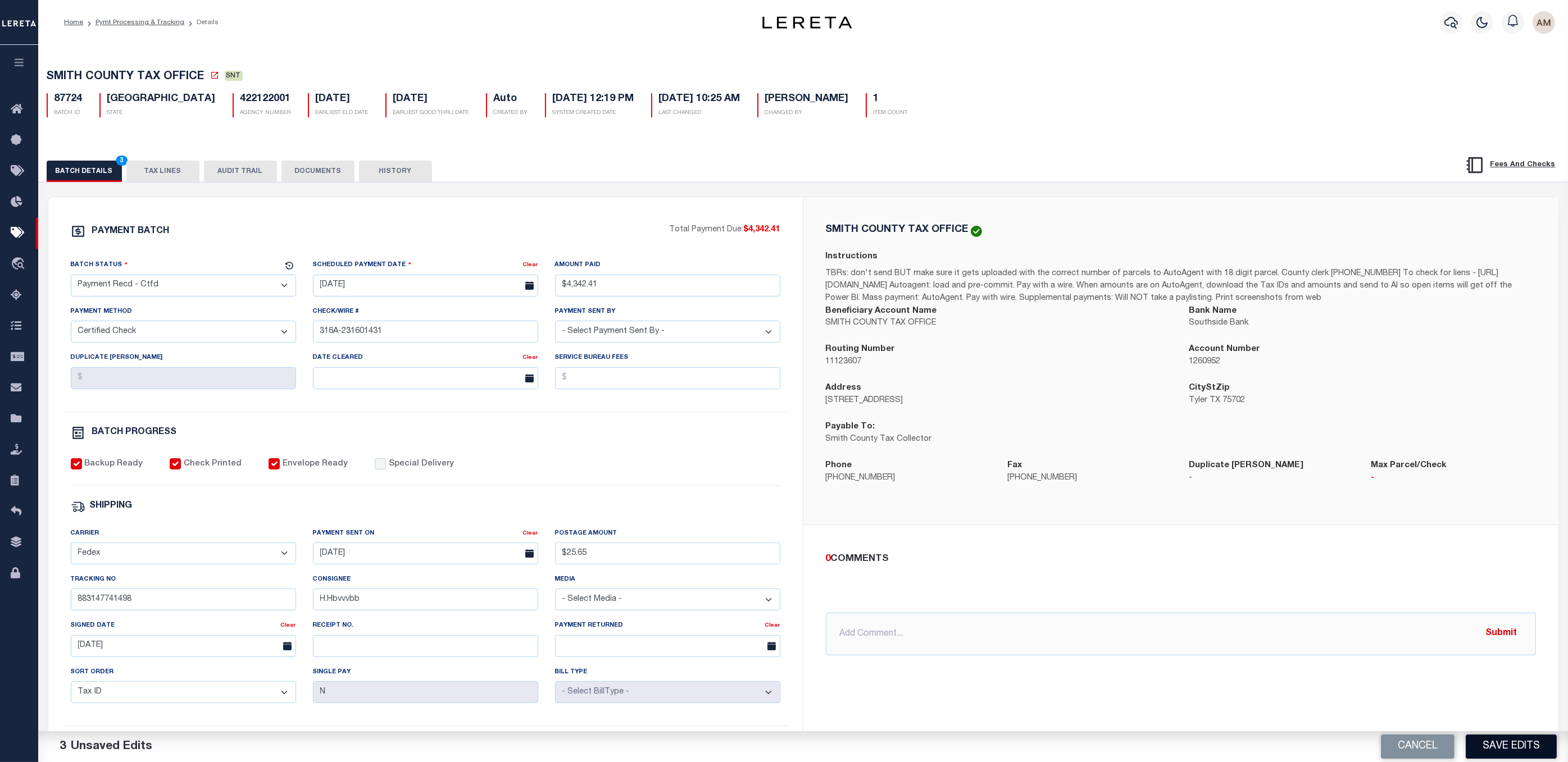
click at [1080, 578] on button "Save Edits" at bounding box center [1511, 747] width 91 height 25
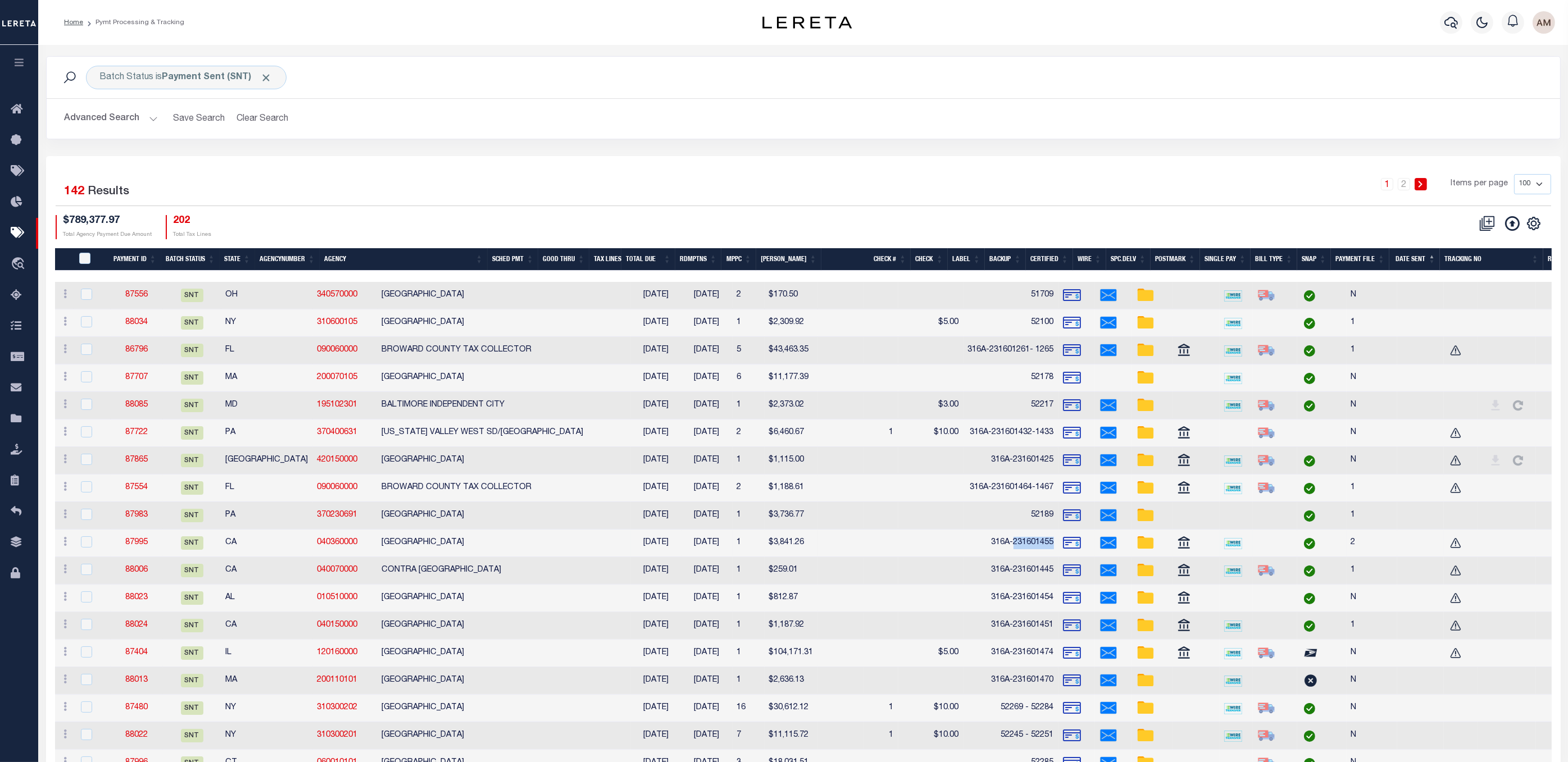
drag, startPoint x: 900, startPoint y: 545, endPoint x: 866, endPoint y: 545, distance: 34.0
click at [964, 545] on td "316A-231601455" at bounding box center [1011, 543] width 95 height 27
checkbox input "true"
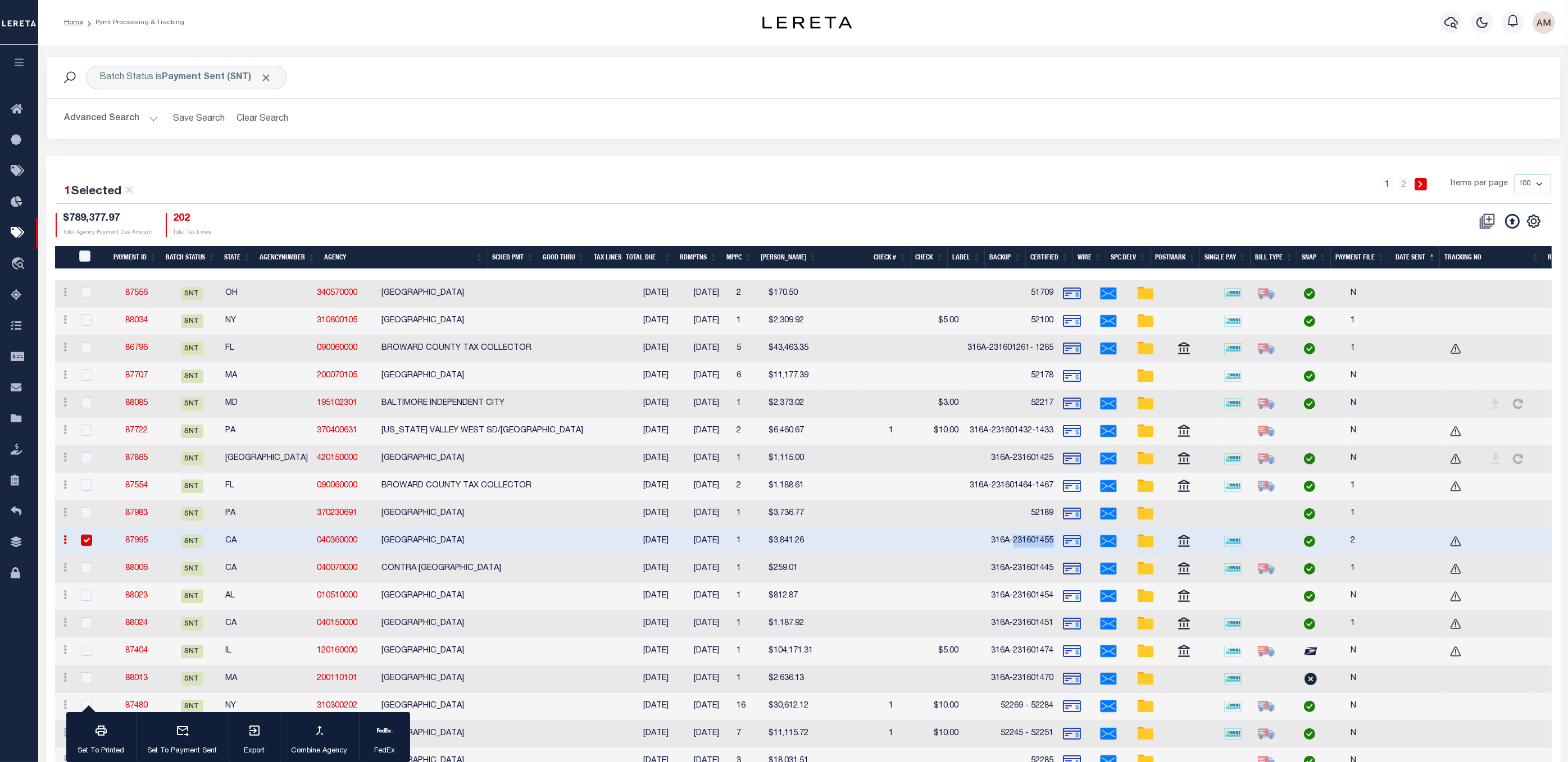
copy td "231601455"
click at [148, 541] on link "87995" at bounding box center [136, 541] width 23 height 8
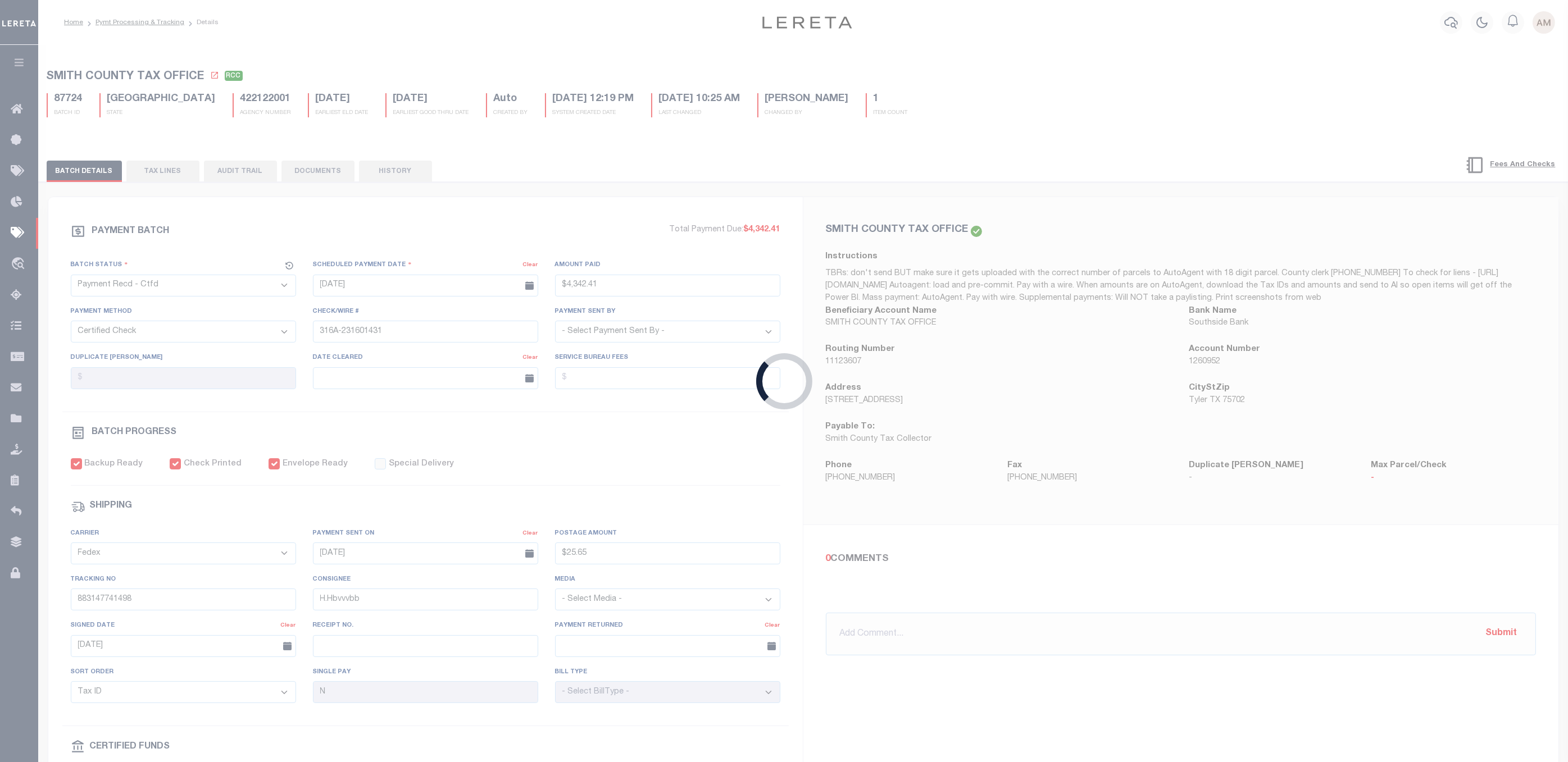
select select "SNT"
type input "[DATE]"
type input "$3,841.26"
type input "316A-231601455"
type input "$28.99"
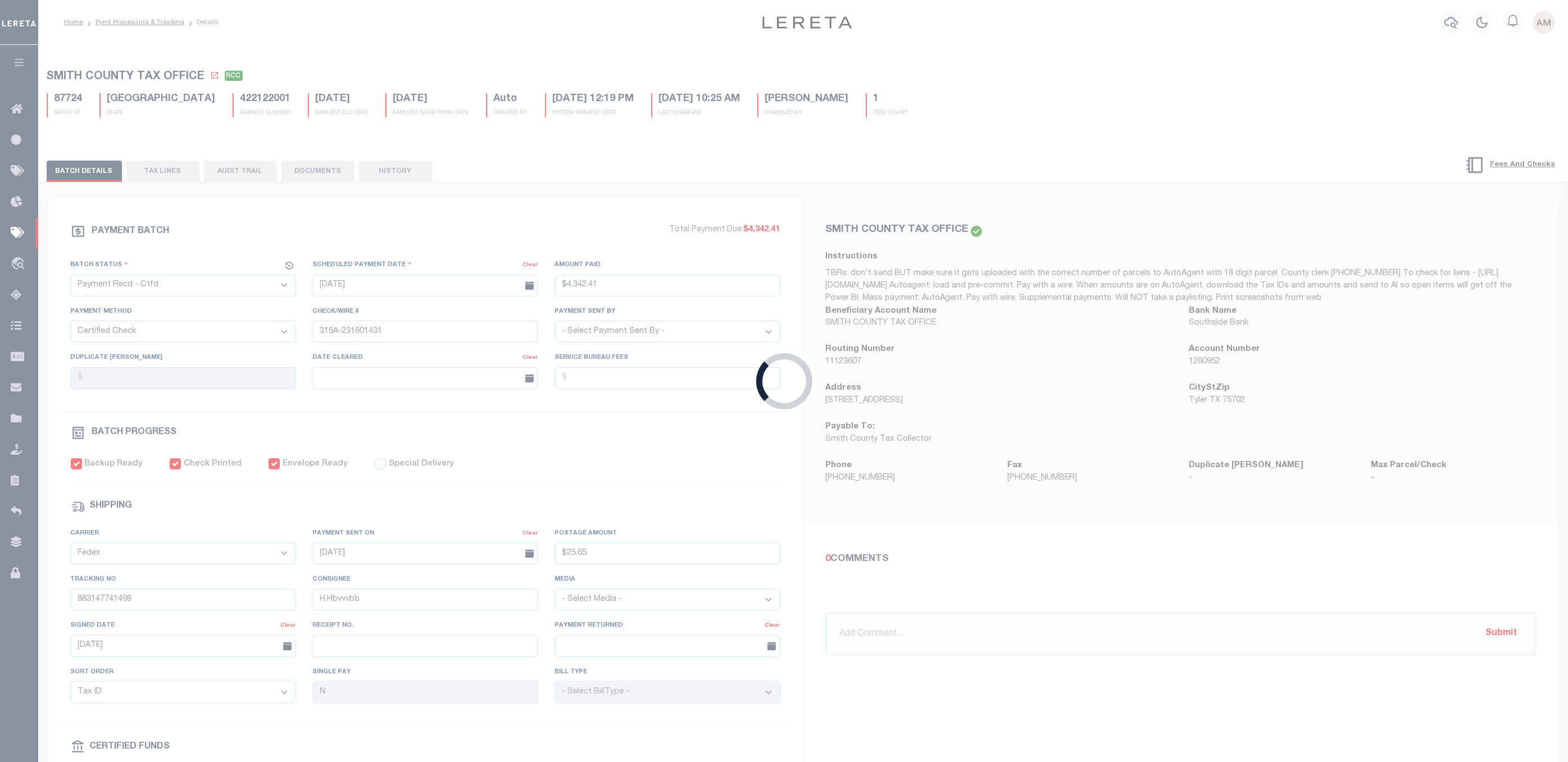
type input "883139214389"
type input "2"
type input "316A-231601455"
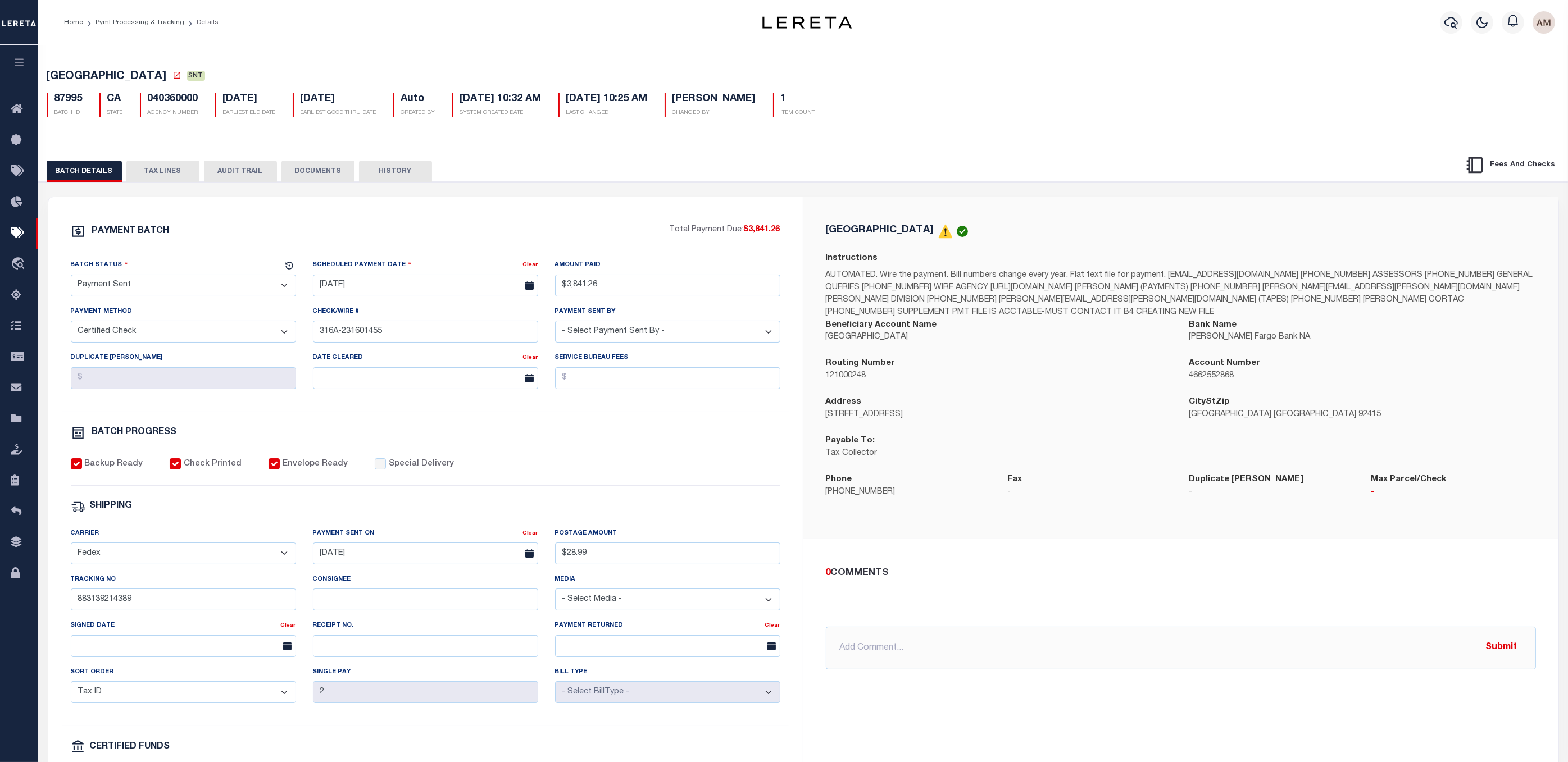
click at [149, 578] on div "Tracking No 883139214389" at bounding box center [183, 592] width 225 height 37
click at [152, 578] on div "Tracking No 883139214389" at bounding box center [183, 592] width 225 height 37
click at [149, 578] on input "883139214389" at bounding box center [183, 600] width 225 height 22
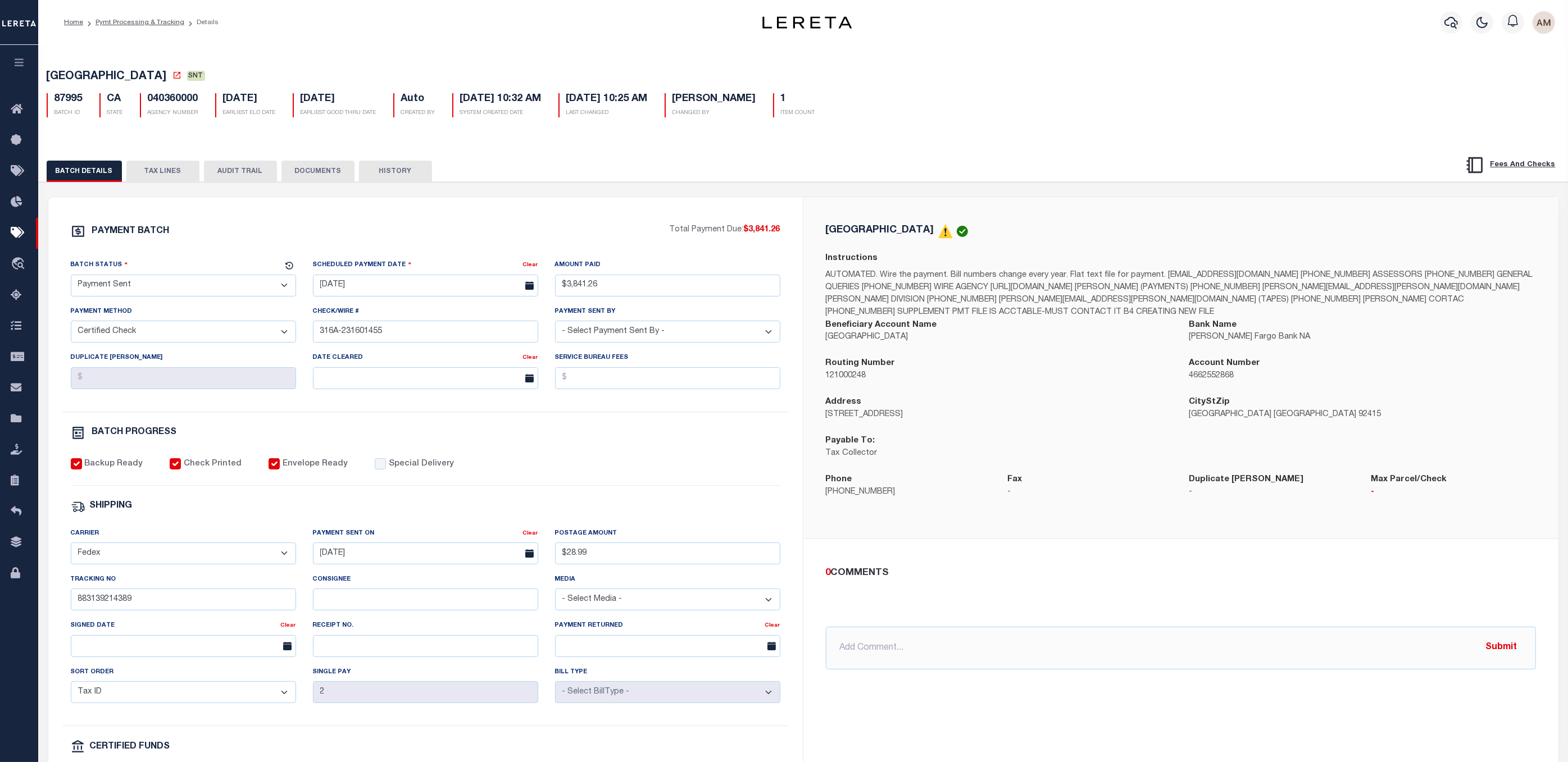
click at [403, 578] on div "Consignee" at bounding box center [425, 592] width 225 height 37
click at [387, 578] on input "Consignee" at bounding box center [425, 600] width 225 height 22
paste input "[DOMAIN_NAME]"
type input "[DOMAIN_NAME]"
click at [120, 578] on input "text" at bounding box center [183, 646] width 225 height 22
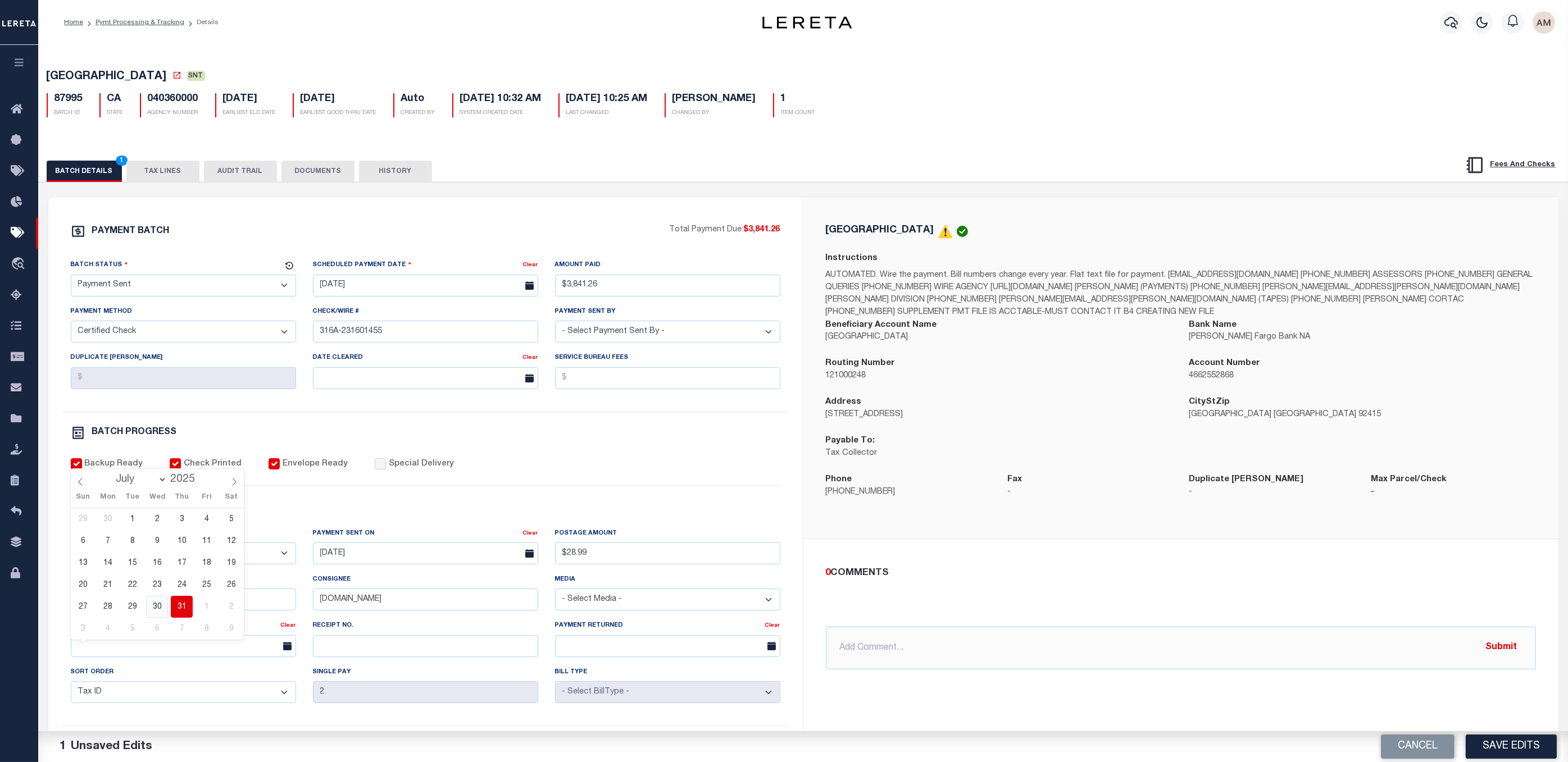
click at [160, 578] on span "30" at bounding box center [157, 607] width 22 height 22
type input "[DATE]"
drag, startPoint x: 176, startPoint y: 289, endPoint x: 175, endPoint y: 294, distance: 5.1
click at [176, 289] on select "- Select Status - Scheduled for Payment Ready For Payment Payment Sent Cleared …" at bounding box center [183, 285] width 225 height 22
select select "RCC"
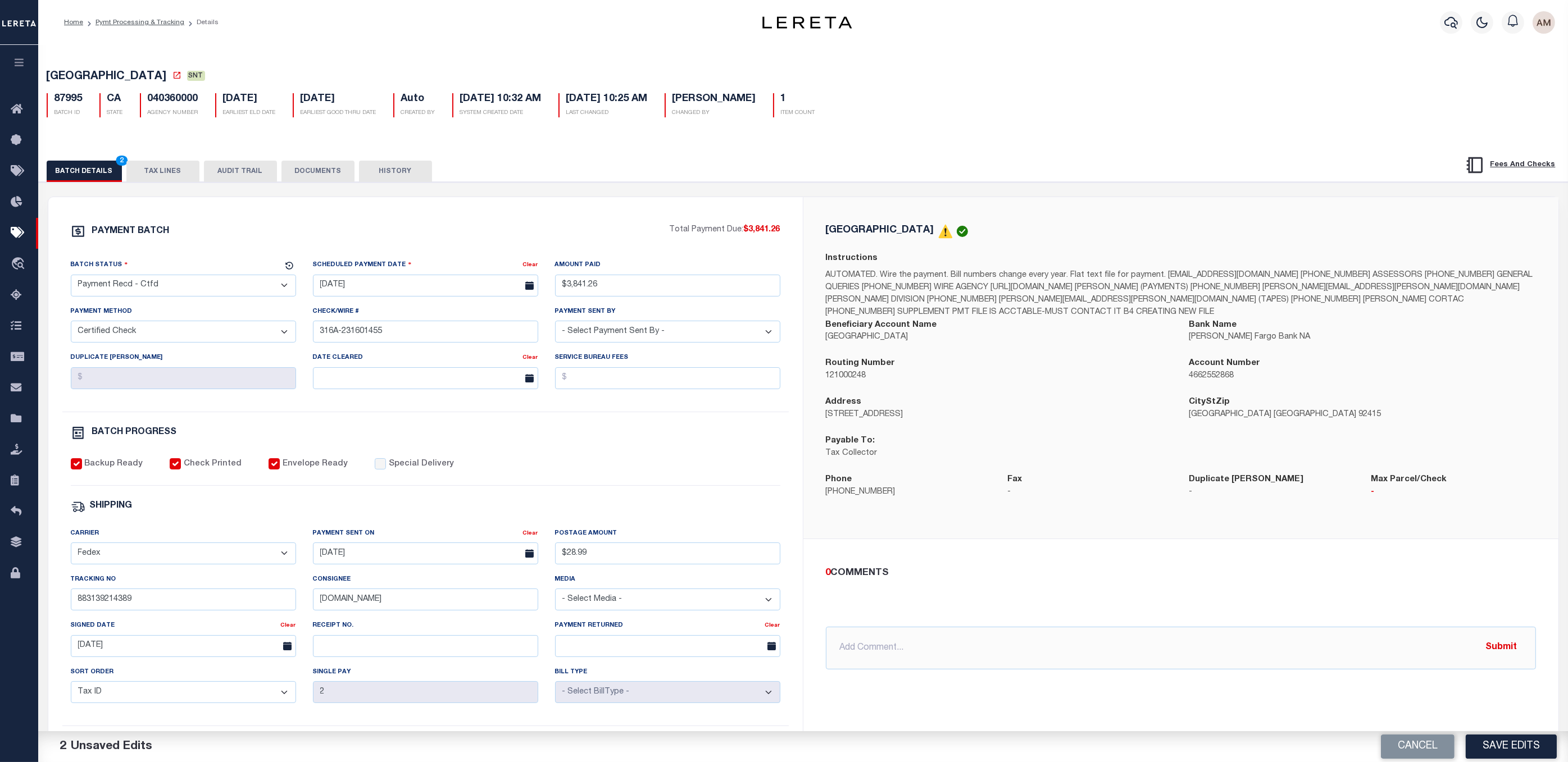
click at [71, 277] on select "- Select Status - Scheduled for Payment Ready For Payment Payment Sent Cleared …" at bounding box center [183, 285] width 225 height 22
drag, startPoint x: 527, startPoint y: 438, endPoint x: 418, endPoint y: 342, distance: 145.2
click at [525, 436] on div "BATCH PROGRESS" at bounding box center [426, 433] width 709 height 15
click at [312, 171] on button "DOCUMENTS" at bounding box center [318, 170] width 73 height 21
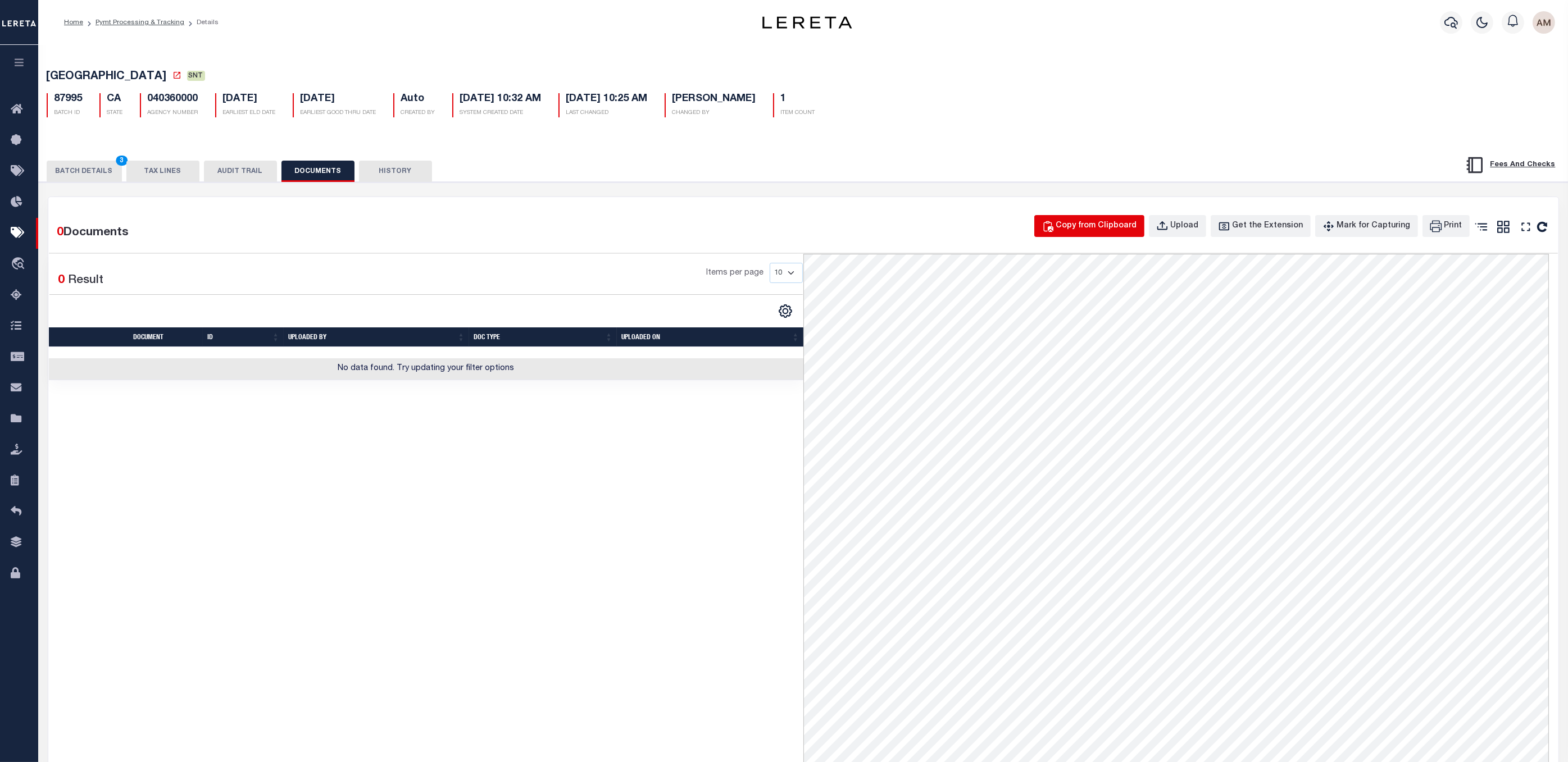
click at [1080, 228] on div "Copy from Clipboard" at bounding box center [1097, 227] width 81 height 13
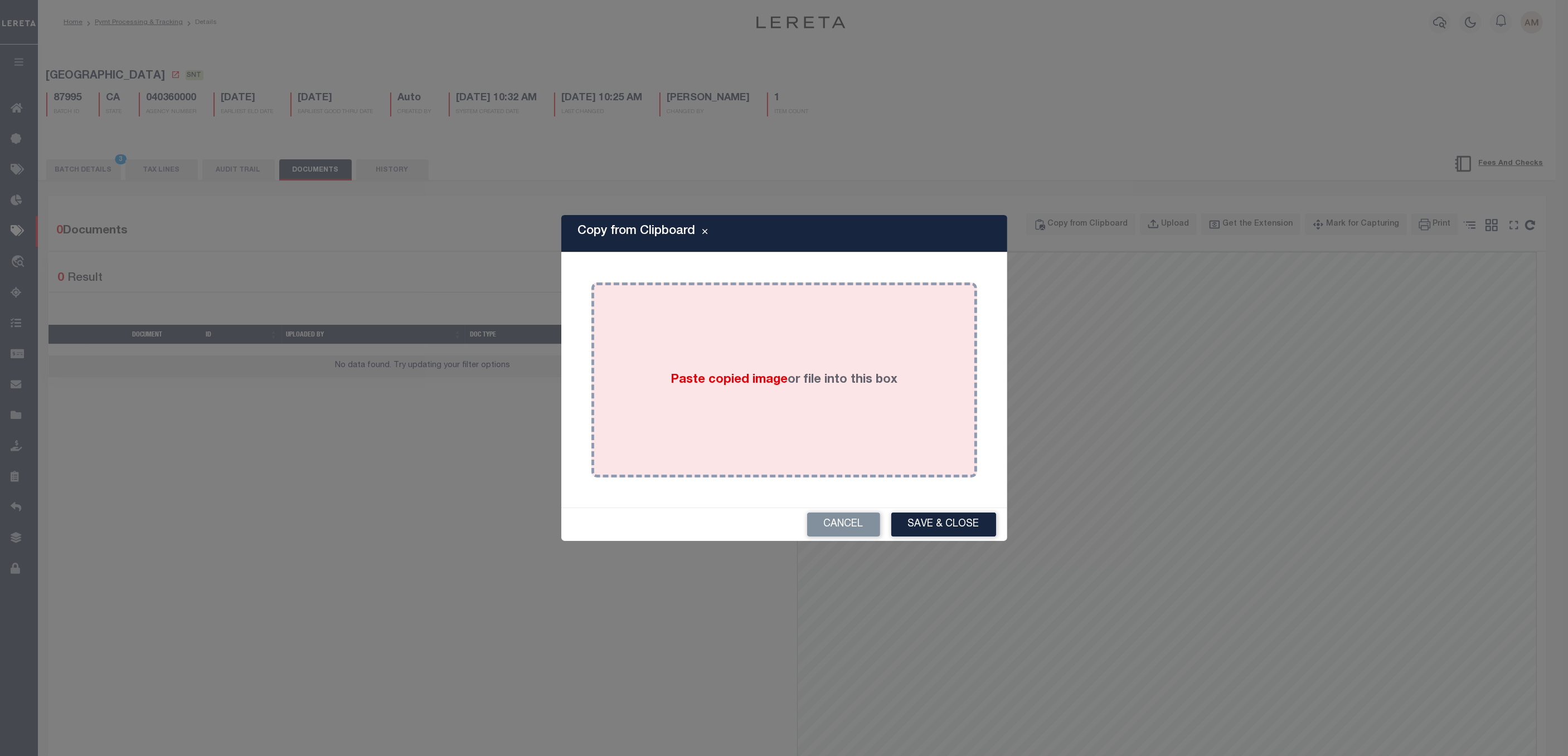
drag, startPoint x: 539, startPoint y: 345, endPoint x: 609, endPoint y: 332, distance: 71.2
click at [541, 345] on div "Copy from Clipboard Paste copied image or file into this box Select file(s) or …" at bounding box center [784, 378] width 1568 height 756
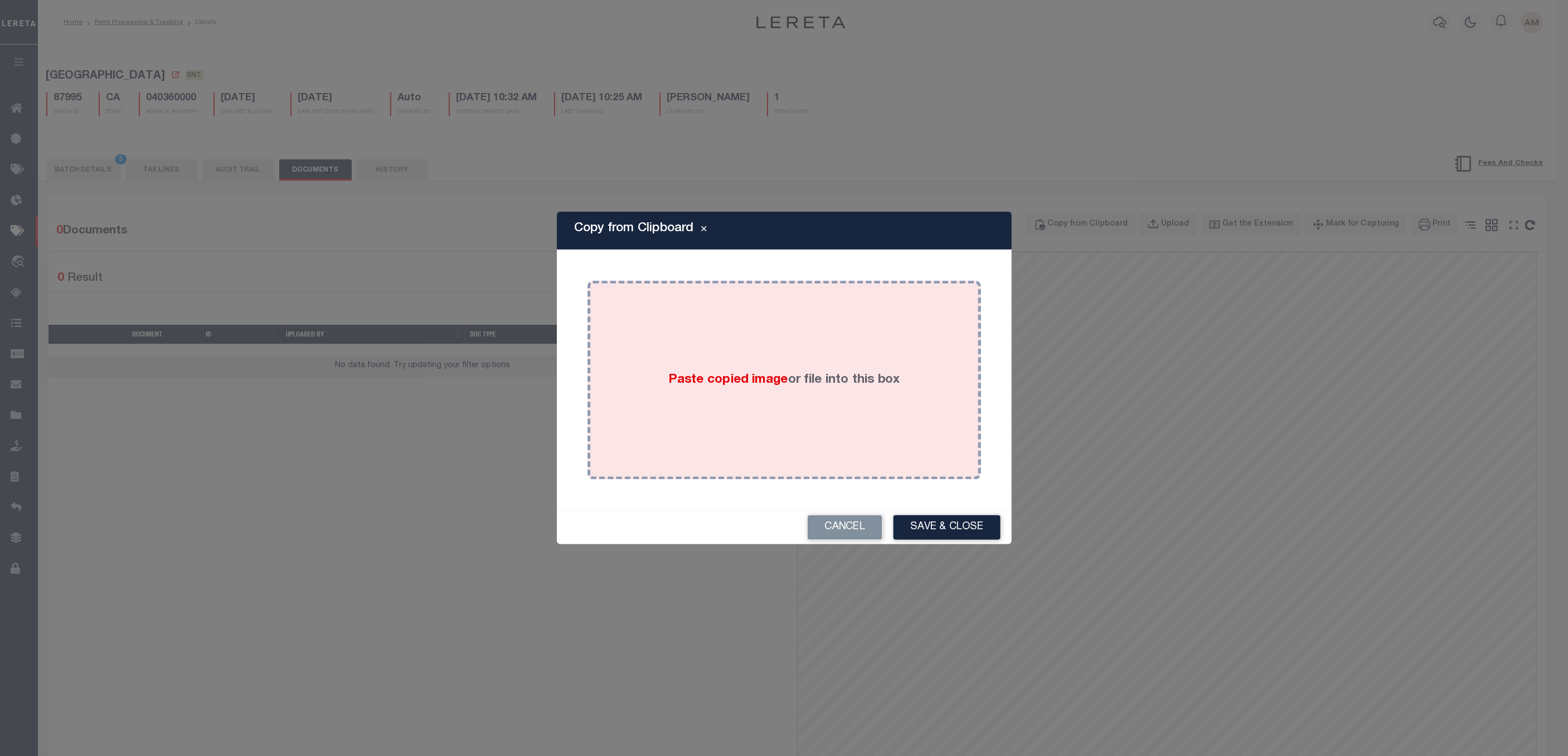
click at [609, 332] on div "Paste copied image or file into this box" at bounding box center [784, 380] width 376 height 182
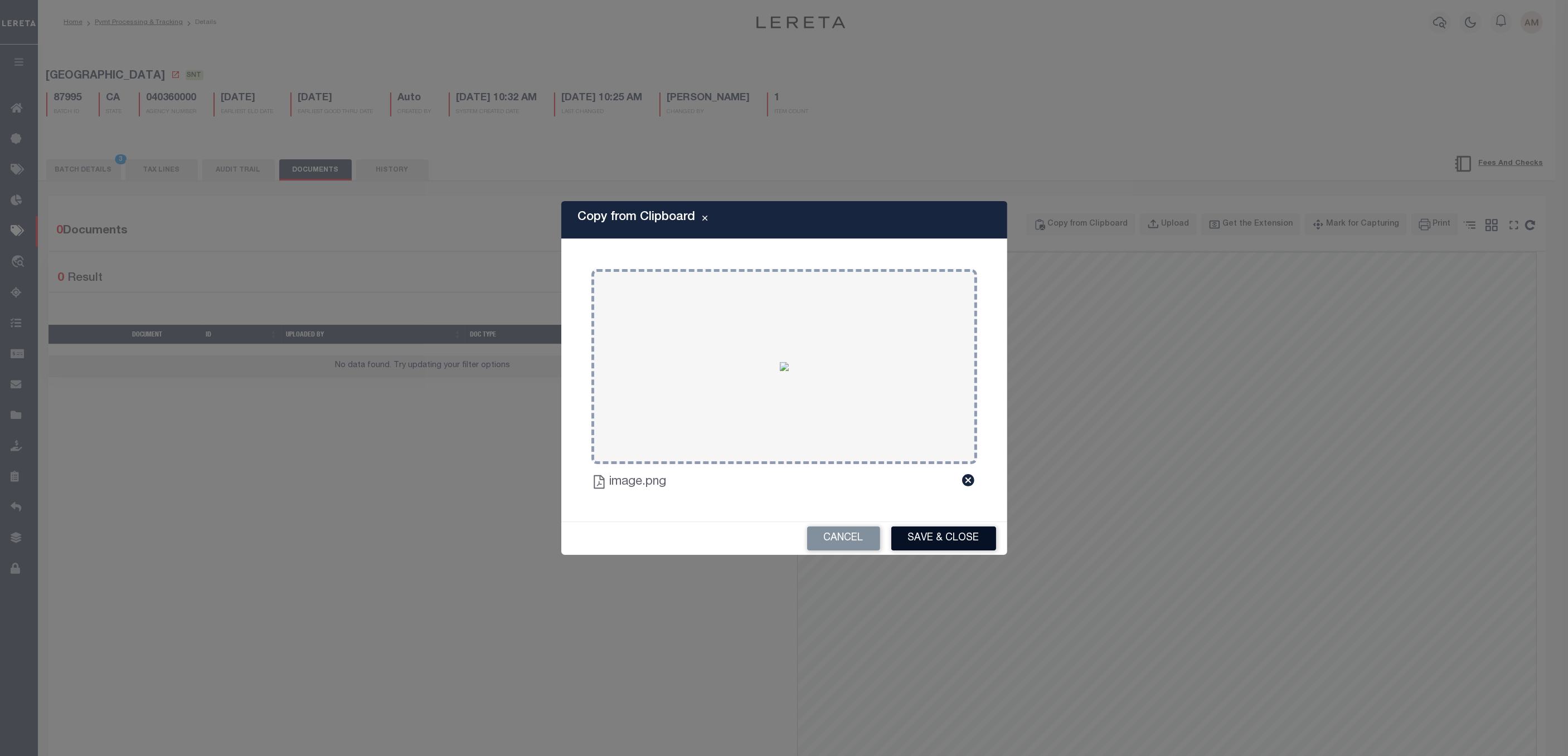
click at [943, 530] on button "Save & Close" at bounding box center [944, 538] width 105 height 24
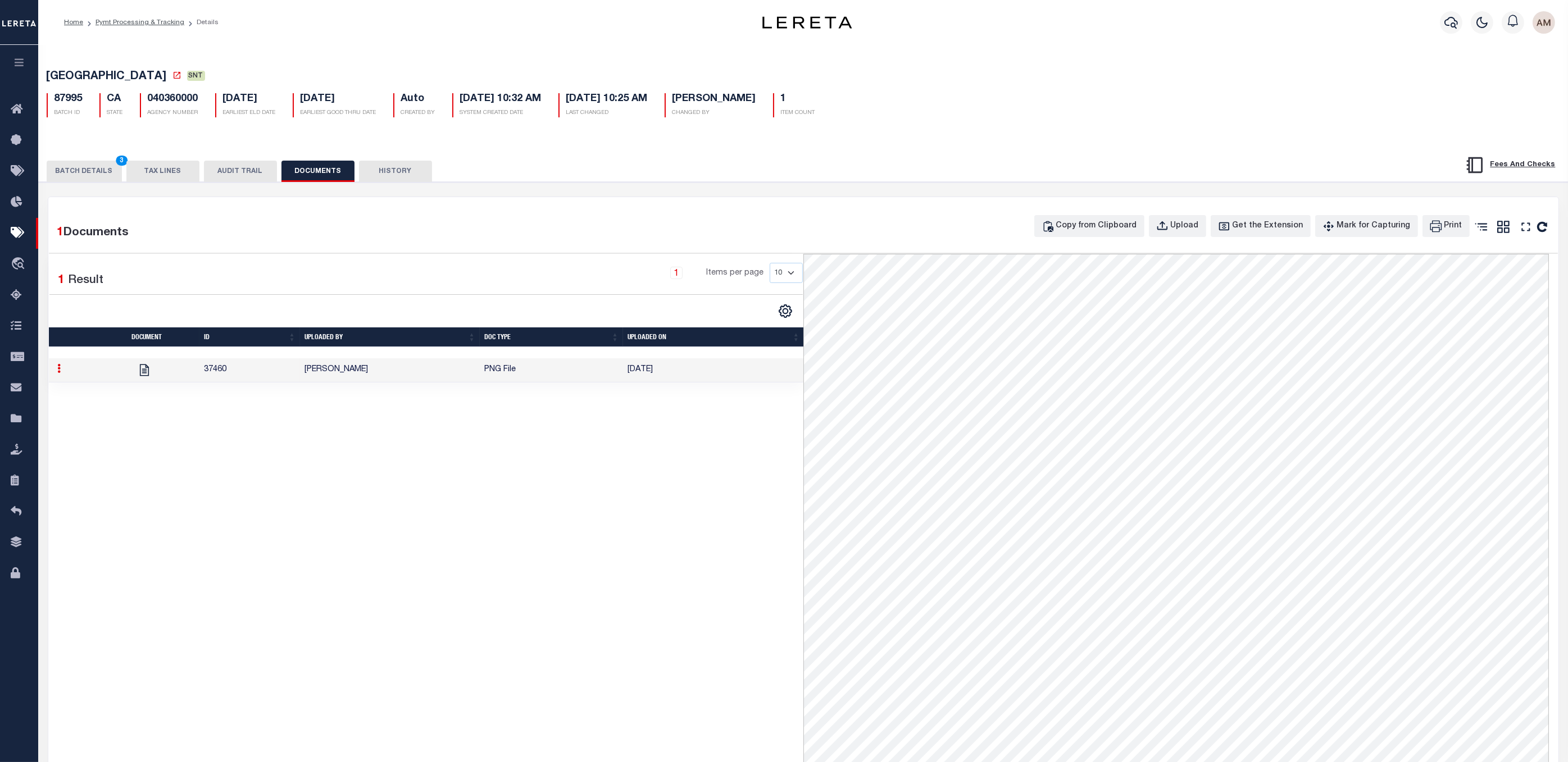
click at [308, 375] on td "[PERSON_NAME]" at bounding box center [389, 370] width 180 height 25
click at [90, 175] on button "BATCH DETAILS 3" at bounding box center [84, 170] width 76 height 21
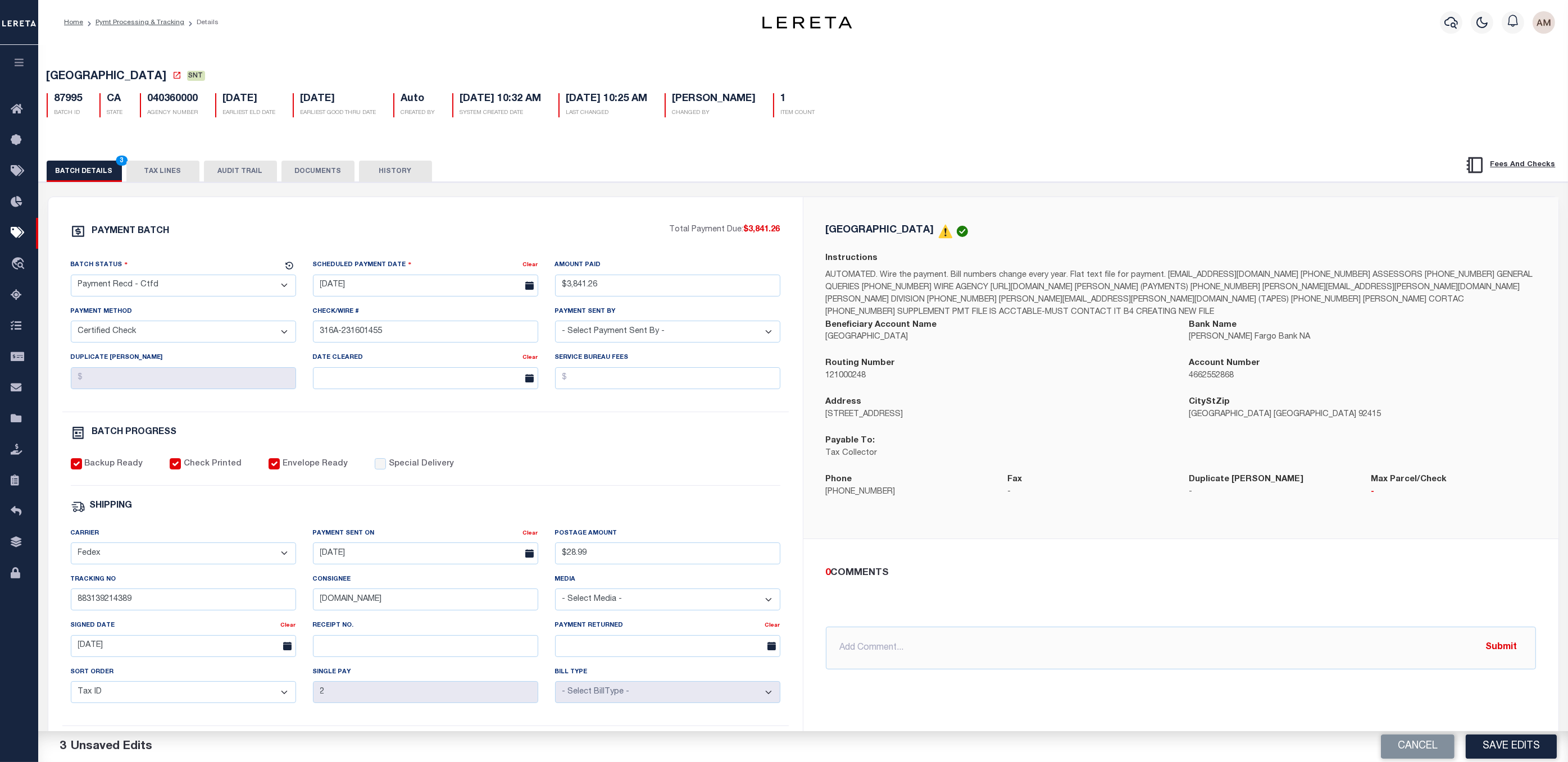
click at [1080, 578] on button "Save Edits" at bounding box center [1511, 747] width 91 height 25
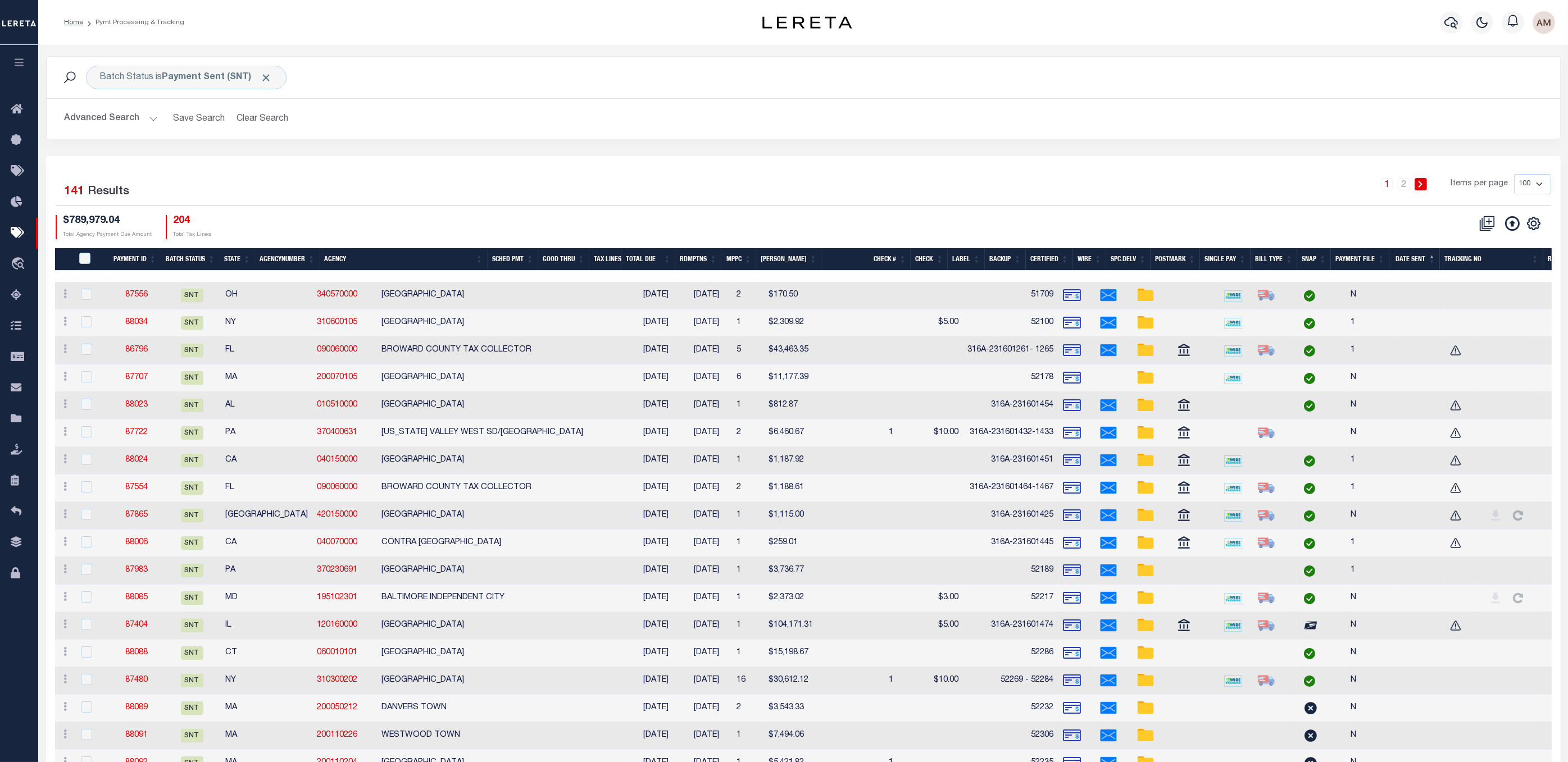
click at [143, 346] on td "86796" at bounding box center [136, 351] width 52 height 27
checkbox input "true"
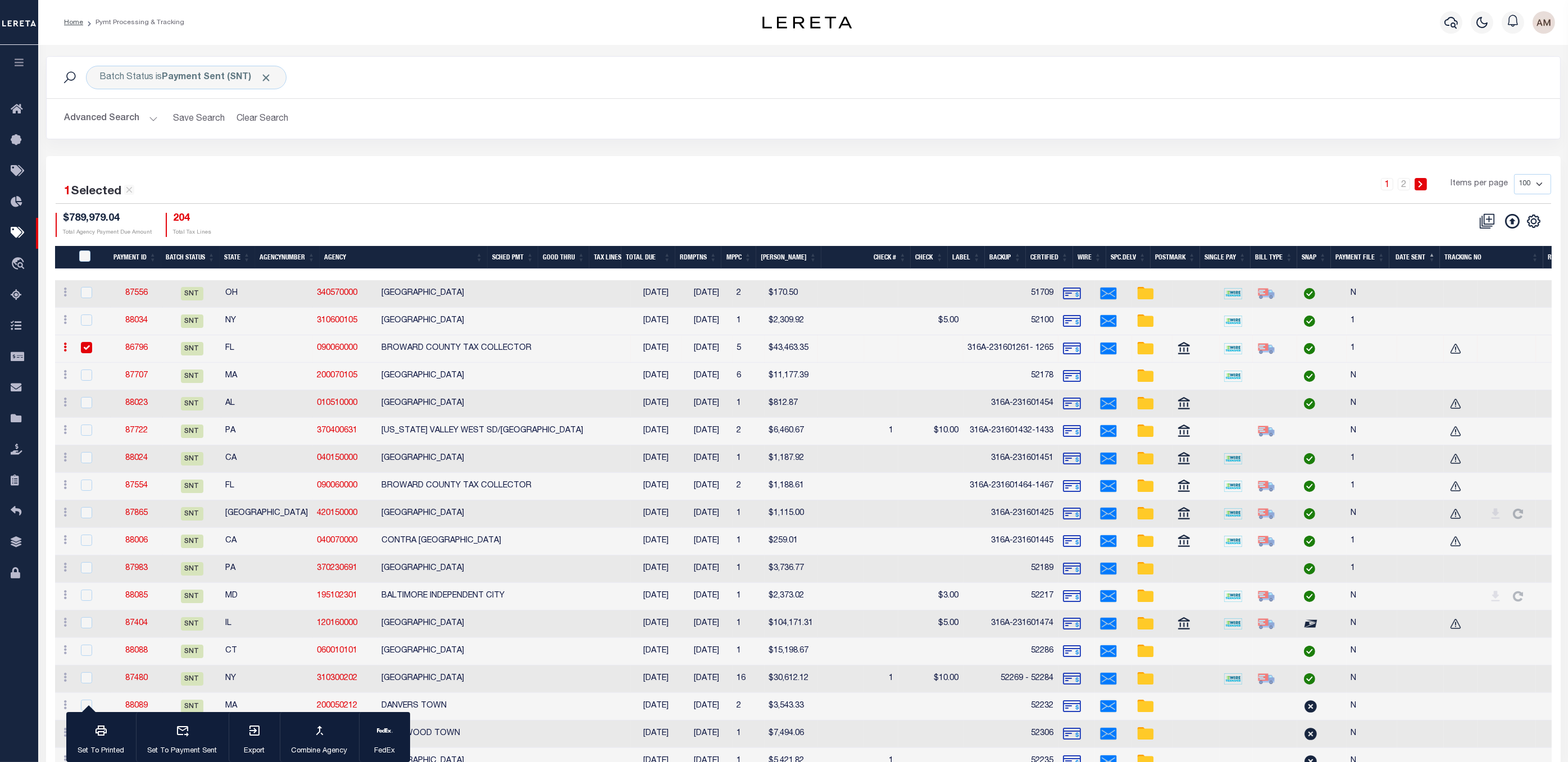
click at [144, 346] on link "86796" at bounding box center [136, 348] width 23 height 8
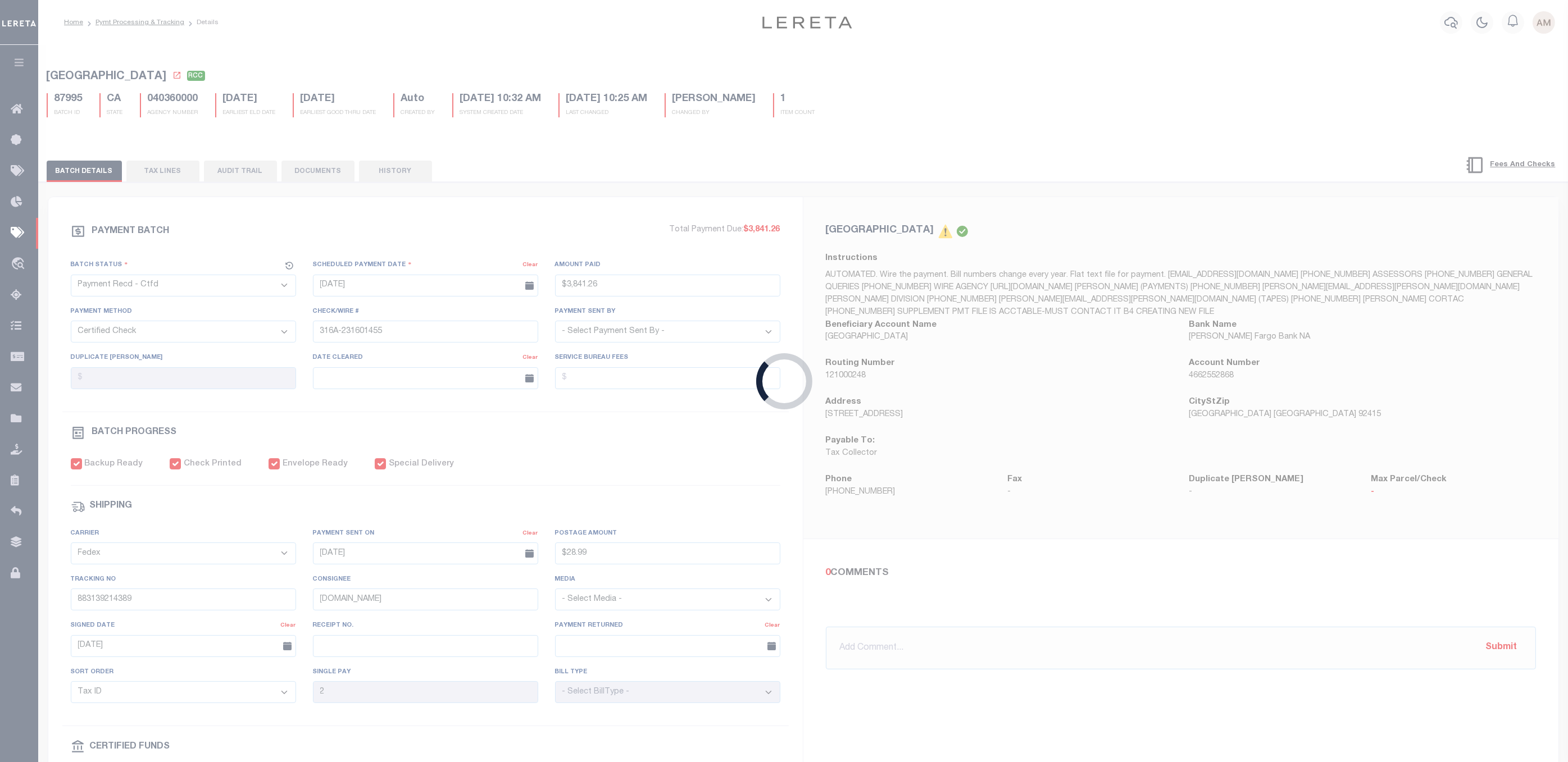
select select "SNT"
type input "[DATE]"
type input "$43,463.35"
type input "316A-231601261- 1265"
checkbox input "true"
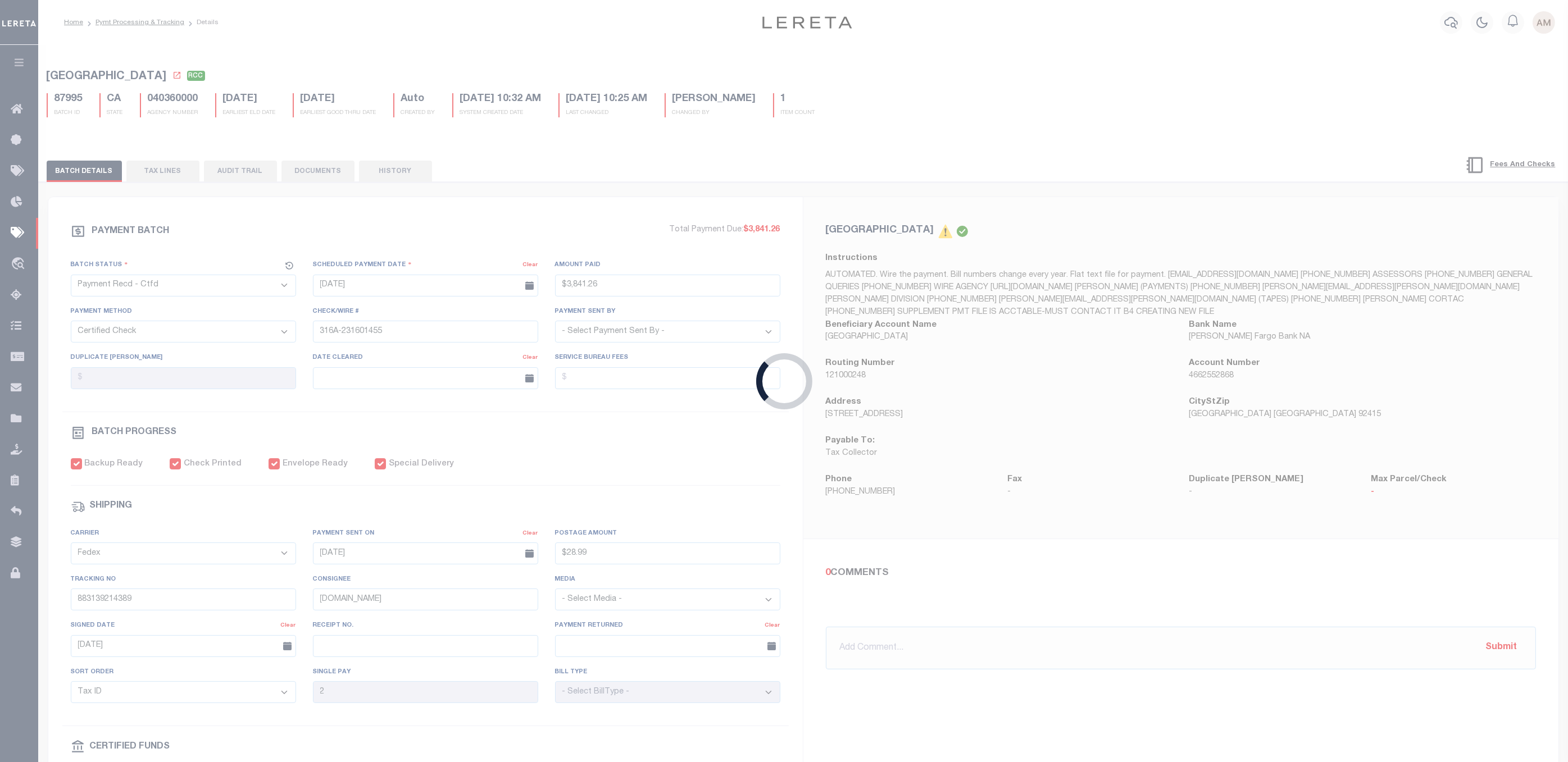
type input "$22.95"
type input "881459767670"
type input "1"
type input "316A-231601261- 1265"
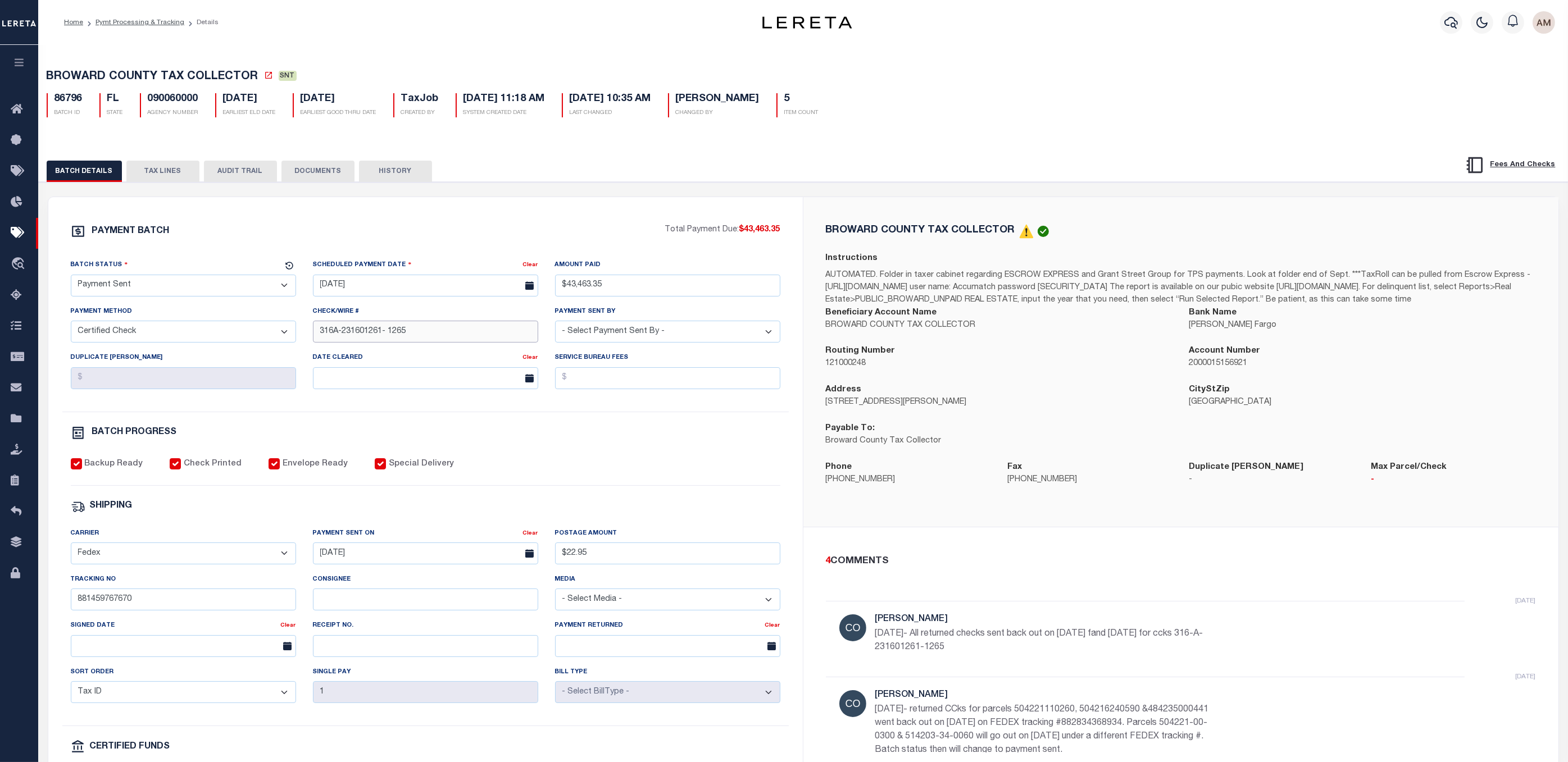
drag, startPoint x: 380, startPoint y: 336, endPoint x: 387, endPoint y: 340, distance: 8.1
click at [354, 338] on input "316A-231601261- 1265" at bounding box center [425, 332] width 225 height 22
click at [388, 339] on input "316A-231601261- 1265" at bounding box center [425, 332] width 225 height 22
drag, startPoint x: 383, startPoint y: 335, endPoint x: 345, endPoint y: 330, distance: 38.3
click at [345, 330] on input "316A-231601261- 1265" at bounding box center [425, 332] width 225 height 22
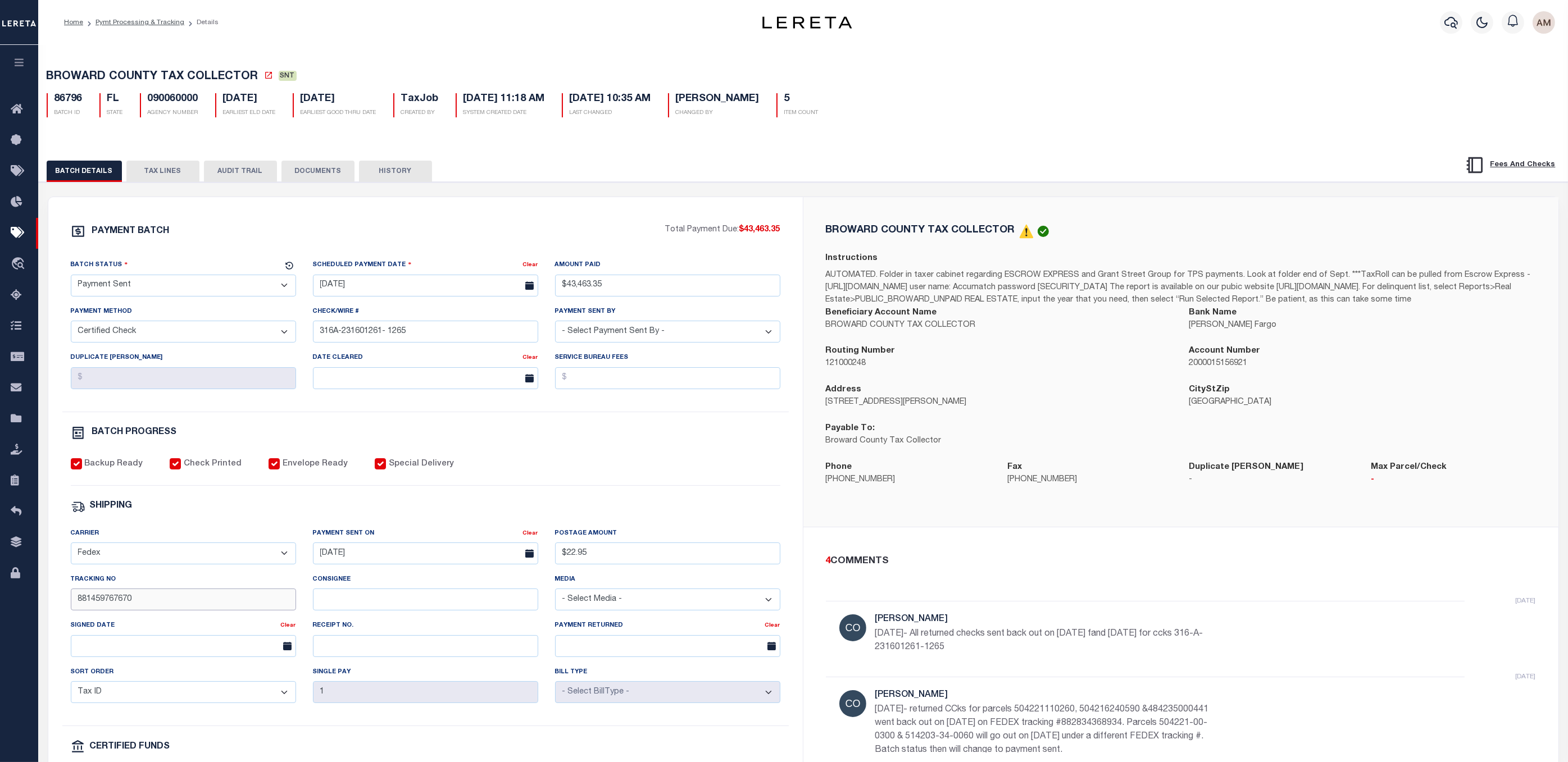
click at [185, 578] on input "881459767670" at bounding box center [183, 600] width 225 height 22
drag, startPoint x: 366, startPoint y: 617, endPoint x: 356, endPoint y: 608, distance: 13.5
click at [363, 578] on div "Consignee" at bounding box center [426, 596] width 242 height 46
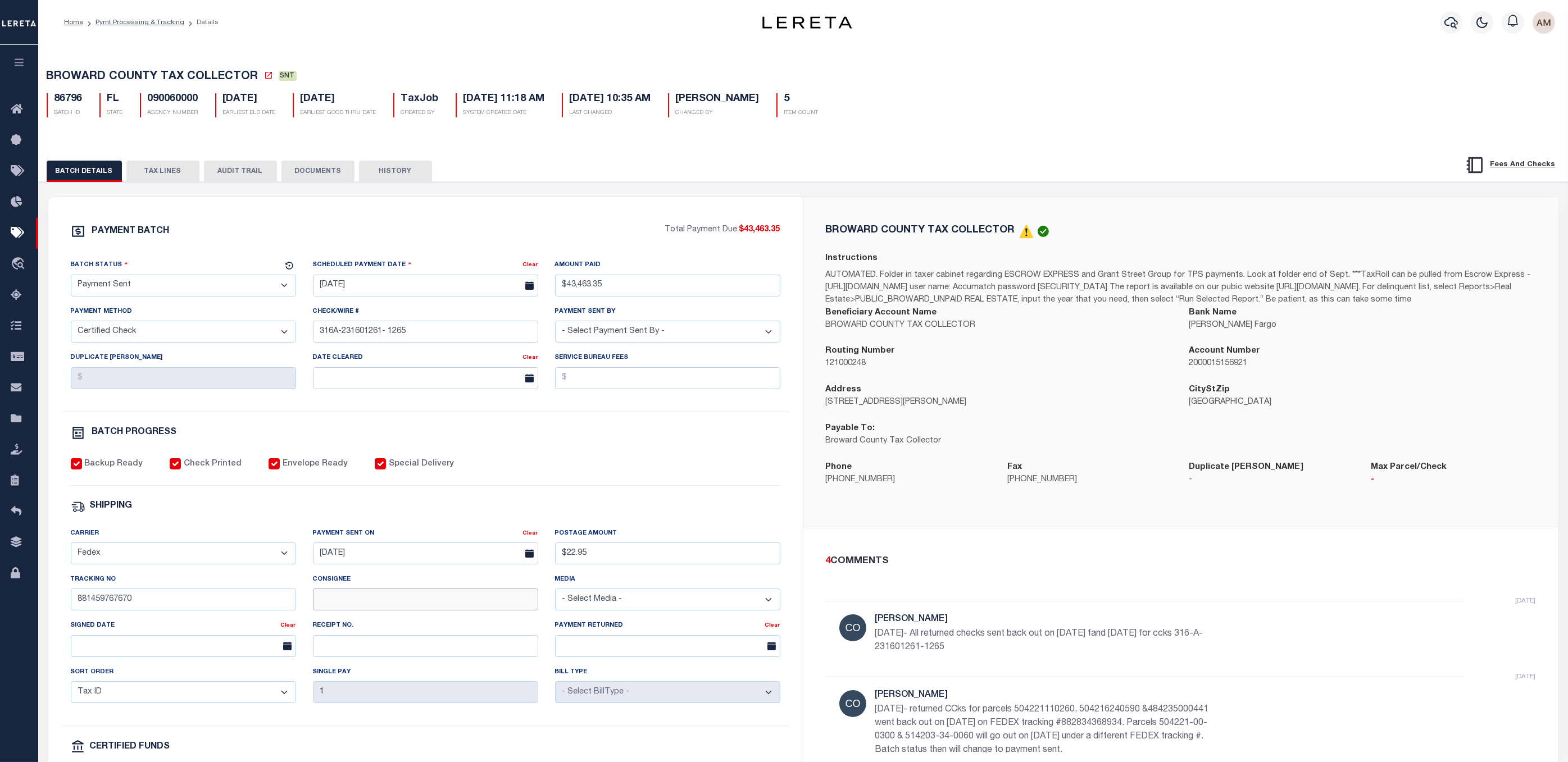
click at [356, 578] on input "Consignee" at bounding box center [425, 600] width 225 height 22
paste input "[PERSON_NAME]"
type input "[PERSON_NAME]"
click at [244, 578] on input "text" at bounding box center [183, 646] width 225 height 22
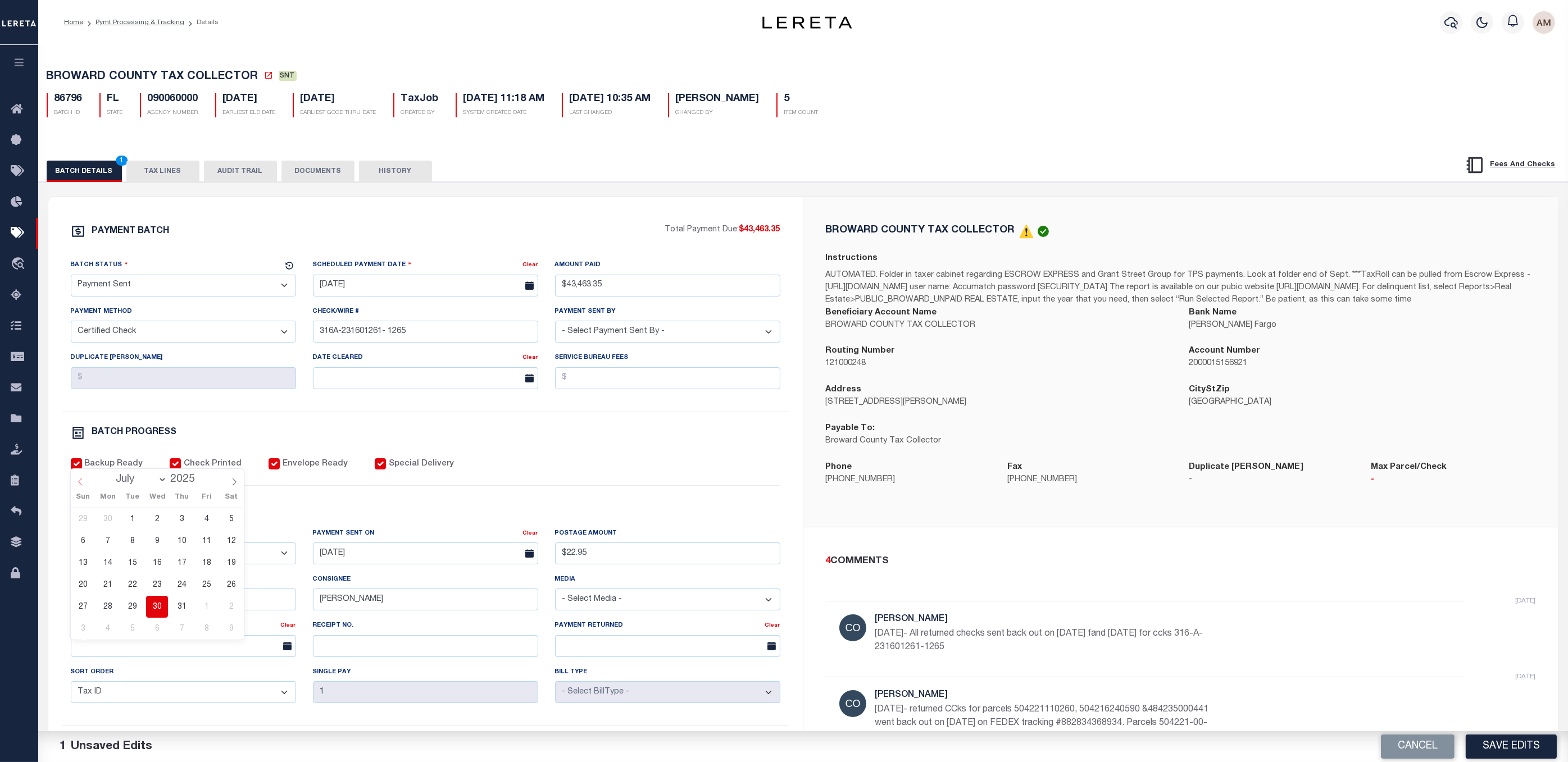
click at [78, 484] on icon at bounding box center [80, 482] width 8 height 8
click at [81, 486] on icon at bounding box center [80, 482] width 8 height 8
select select "4"
click at [134, 578] on span "27" at bounding box center [132, 607] width 22 height 22
type input "[DATE]"
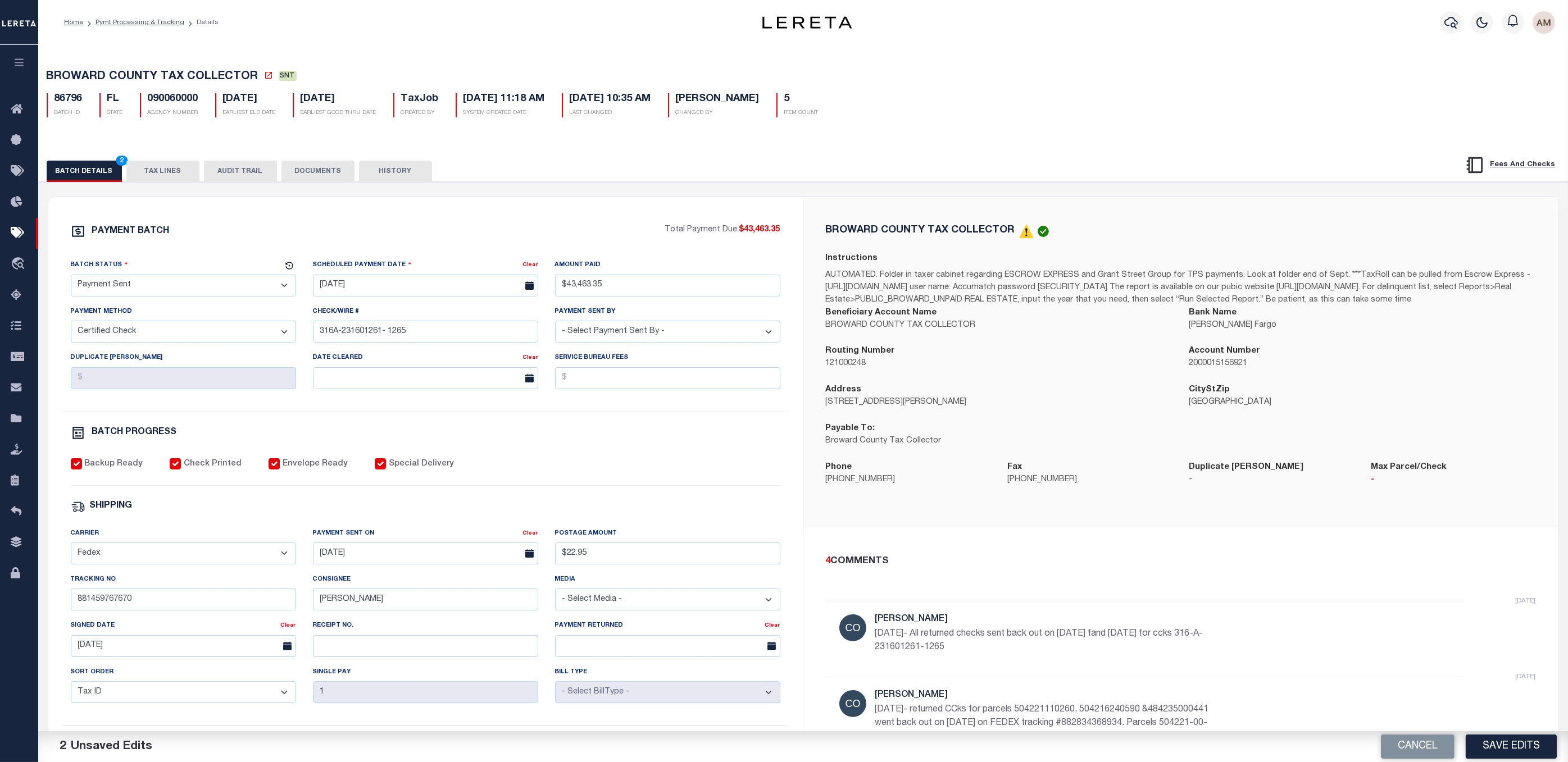
click at [166, 274] on div "Batch Status" at bounding box center [177, 266] width 211 height 15
drag, startPoint x: 166, startPoint y: 283, endPoint x: 165, endPoint y: 291, distance: 8.1
click at [166, 283] on select "- Select Status - Scheduled for Payment Ready For Payment Payment Sent Cleared …" at bounding box center [183, 285] width 225 height 22
select select "RCC"
click at [71, 277] on select "- Select Status - Scheduled for Payment Ready For Payment Payment Sent Cleared …" at bounding box center [183, 285] width 225 height 22
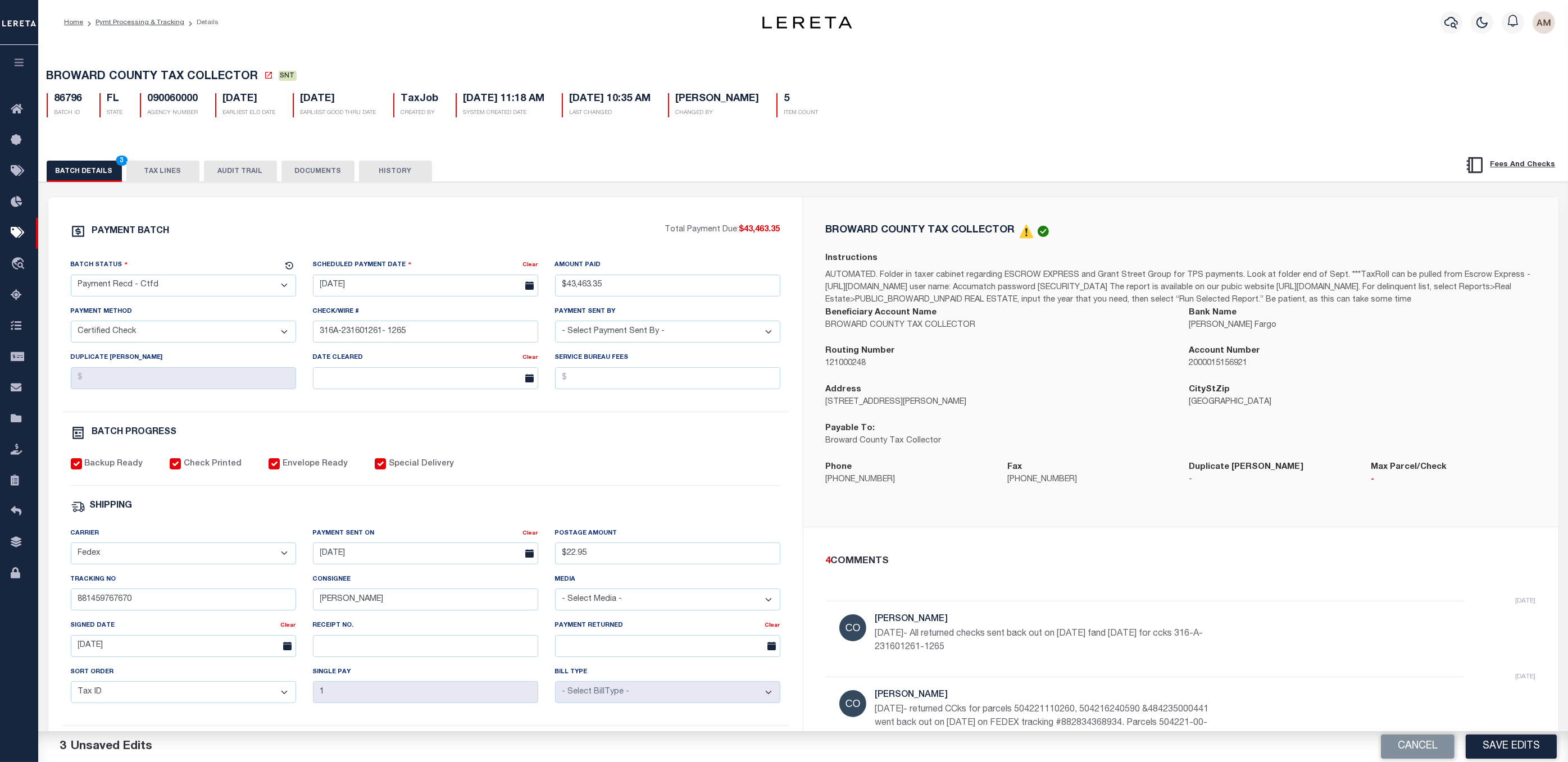
click at [475, 468] on div "Backup Ready Check Printed Envelope Ready Special Delivery" at bounding box center [426, 472] width 709 height 27
click at [308, 170] on button "DOCUMENTS" at bounding box center [318, 170] width 73 height 21
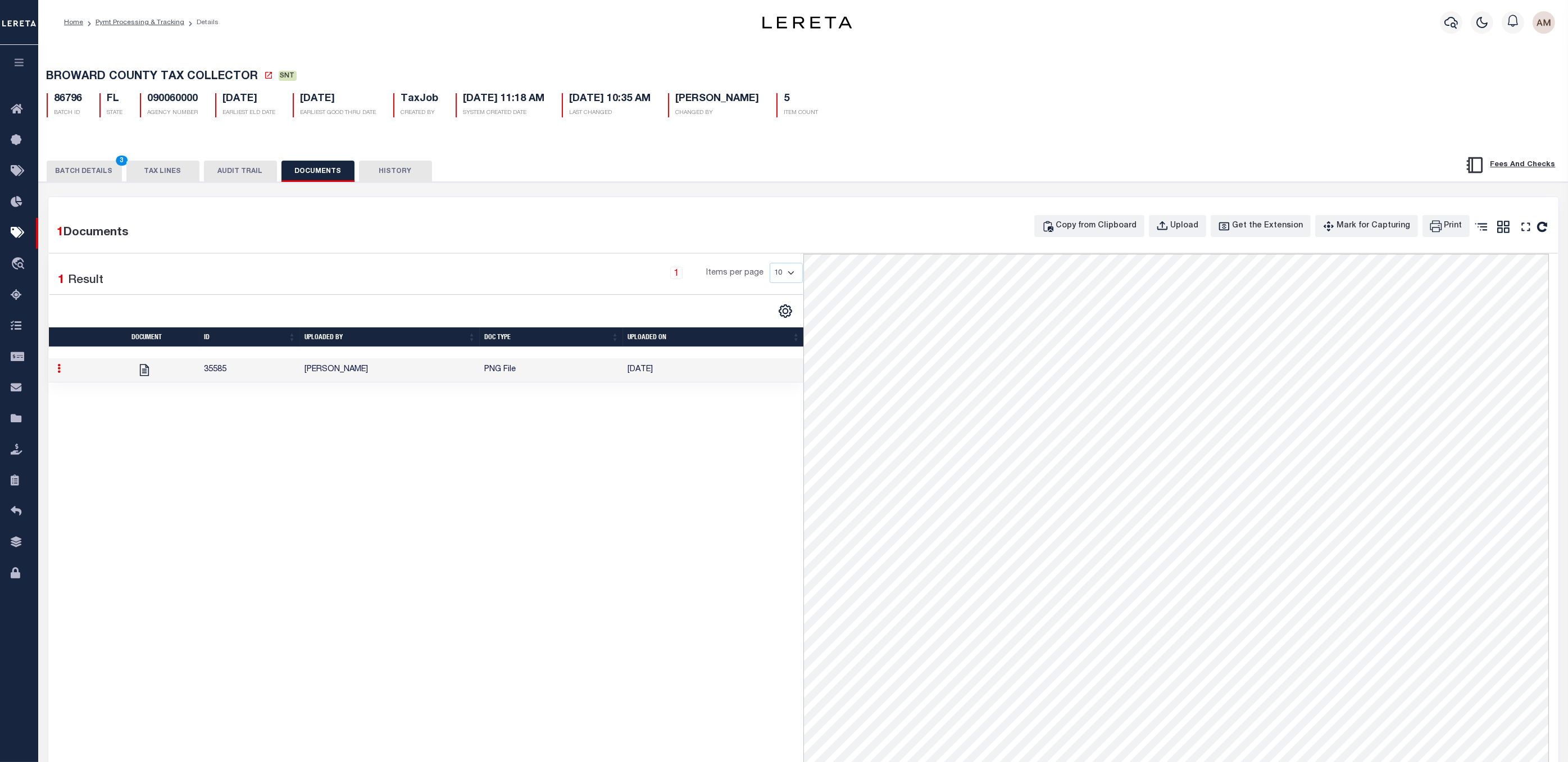
click at [100, 178] on button "BATCH DETAILS 3" at bounding box center [84, 170] width 76 height 21
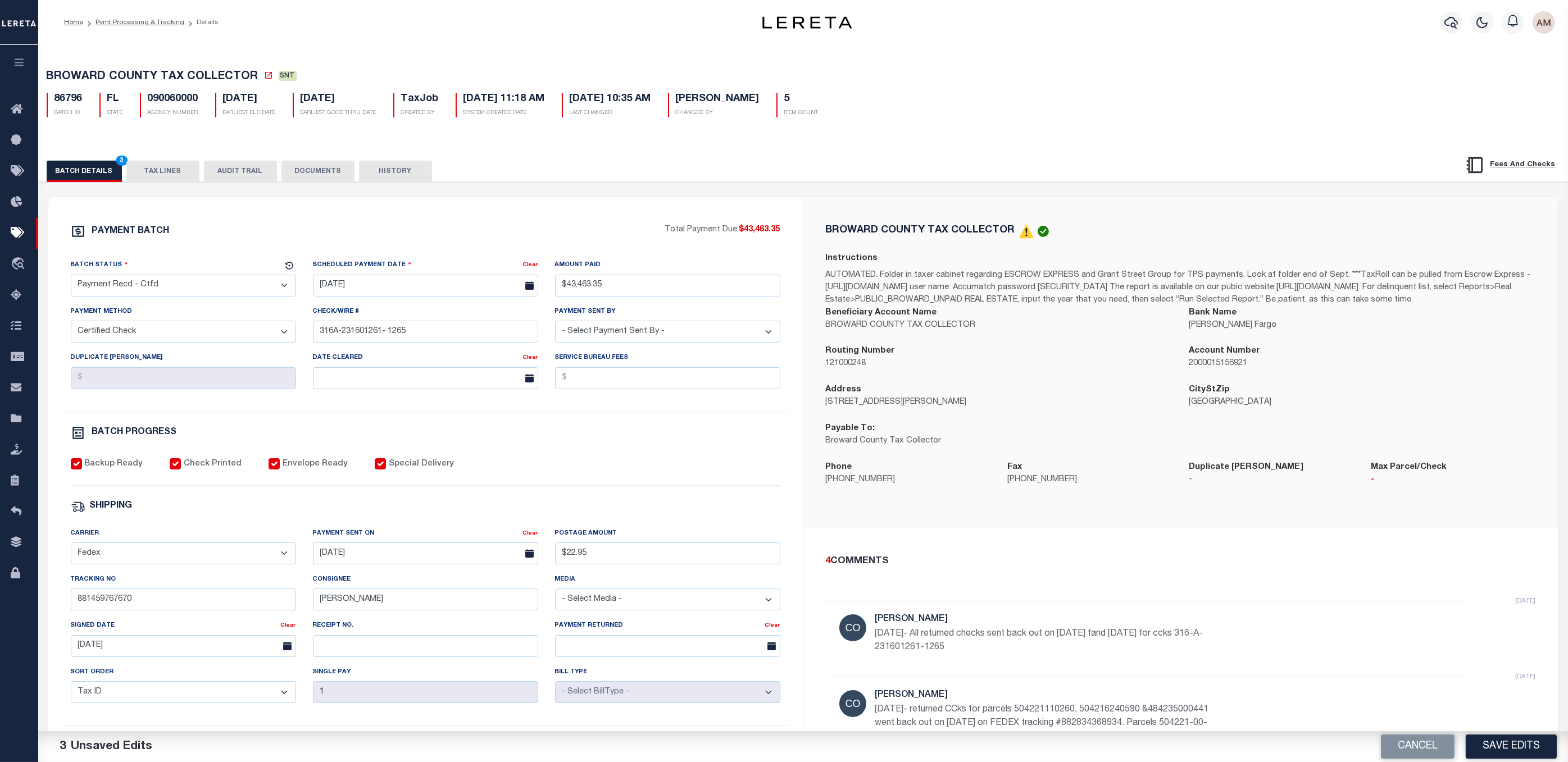
drag, startPoint x: 153, startPoint y: 21, endPoint x: 245, endPoint y: 39, distance: 93.7
click at [153, 21] on link "Pymt Processing & Tracking" at bounding box center [139, 22] width 88 height 6
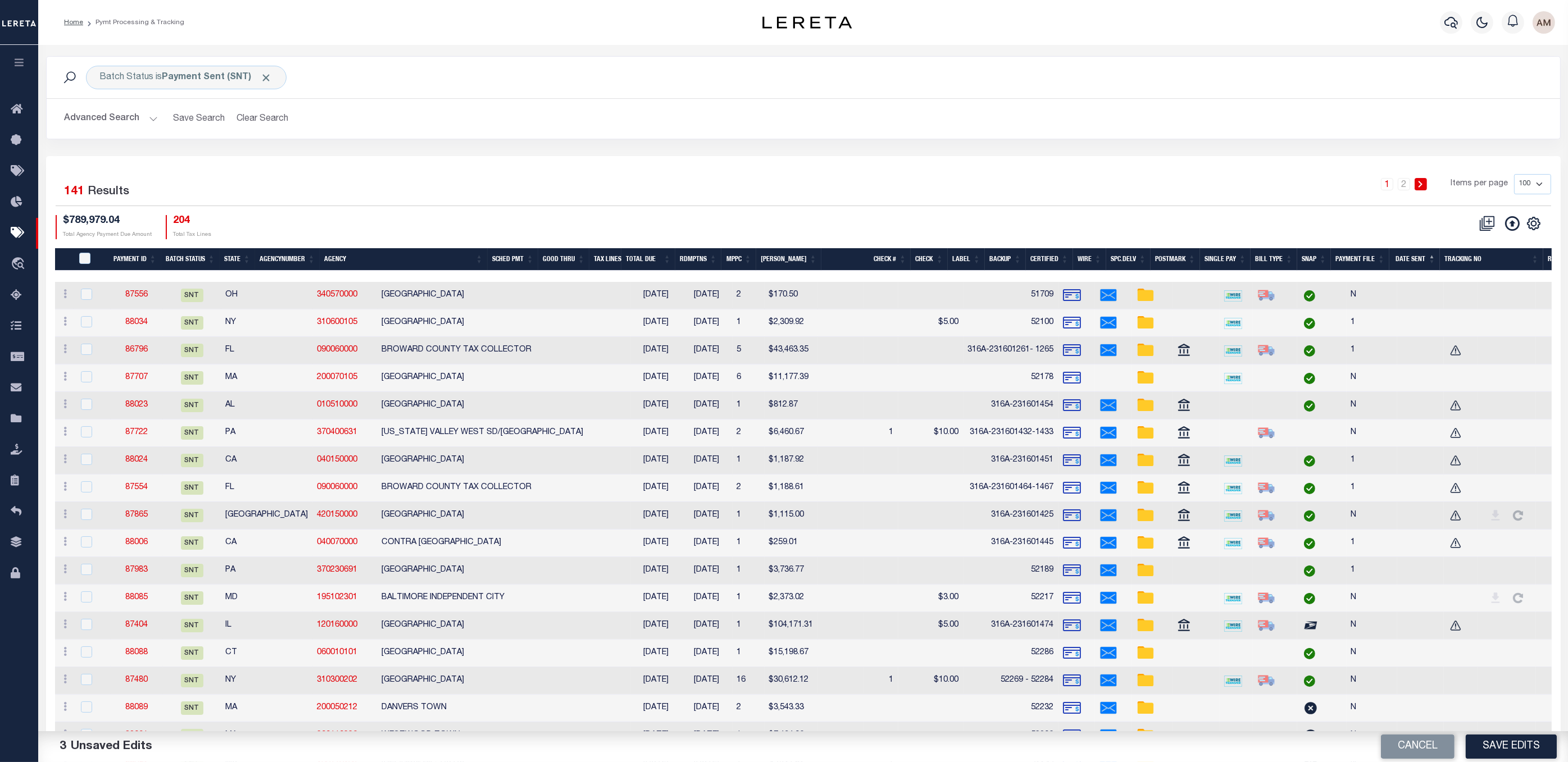
click at [888, 259] on th "Check #" at bounding box center [866, 259] width 90 height 23
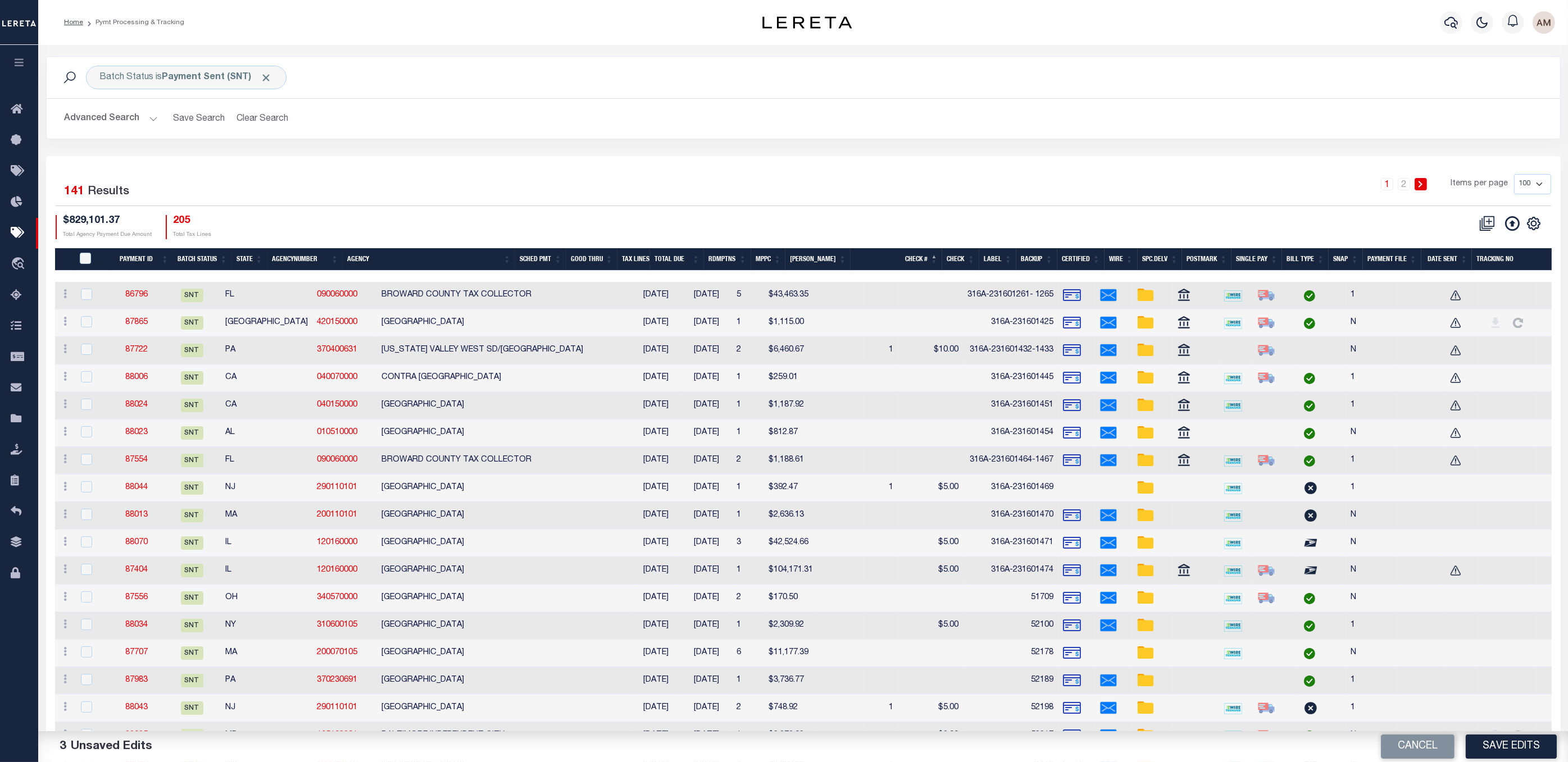
click at [888, 260] on th "Check #" at bounding box center [896, 259] width 91 height 23
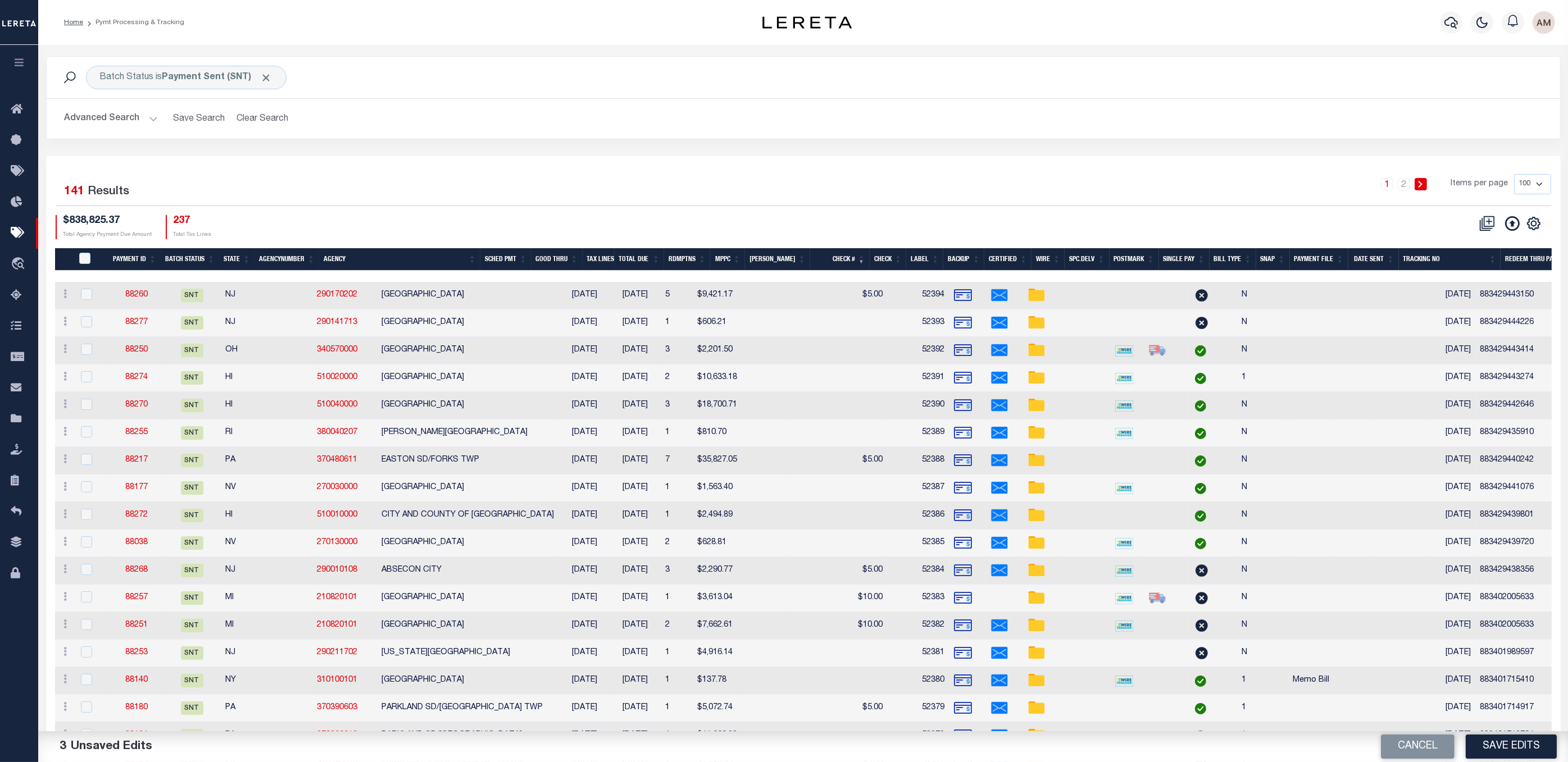
click at [922, 255] on th "Label" at bounding box center [924, 259] width 37 height 23
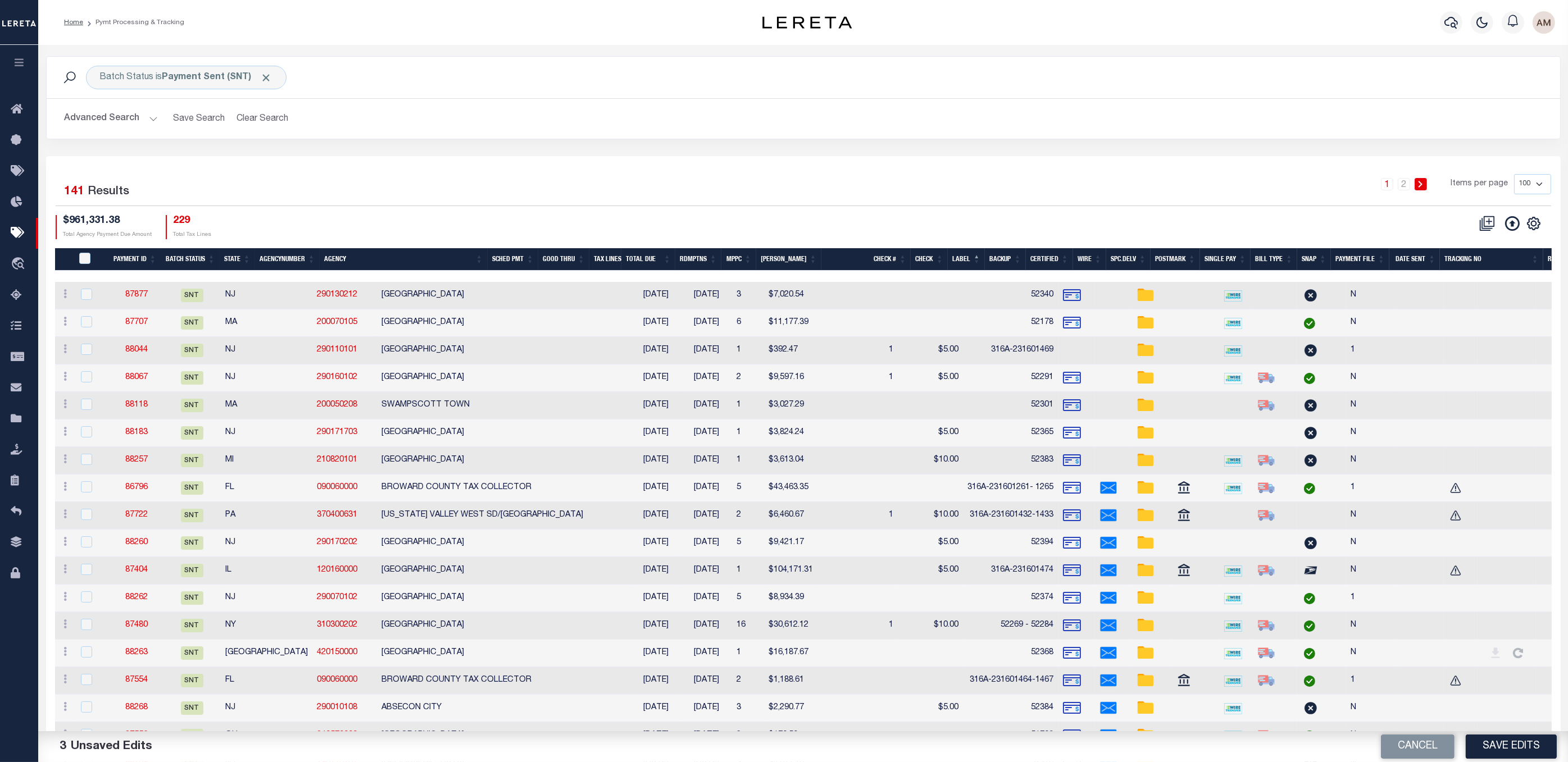
click at [884, 264] on th "Check #" at bounding box center [866, 259] width 90 height 23
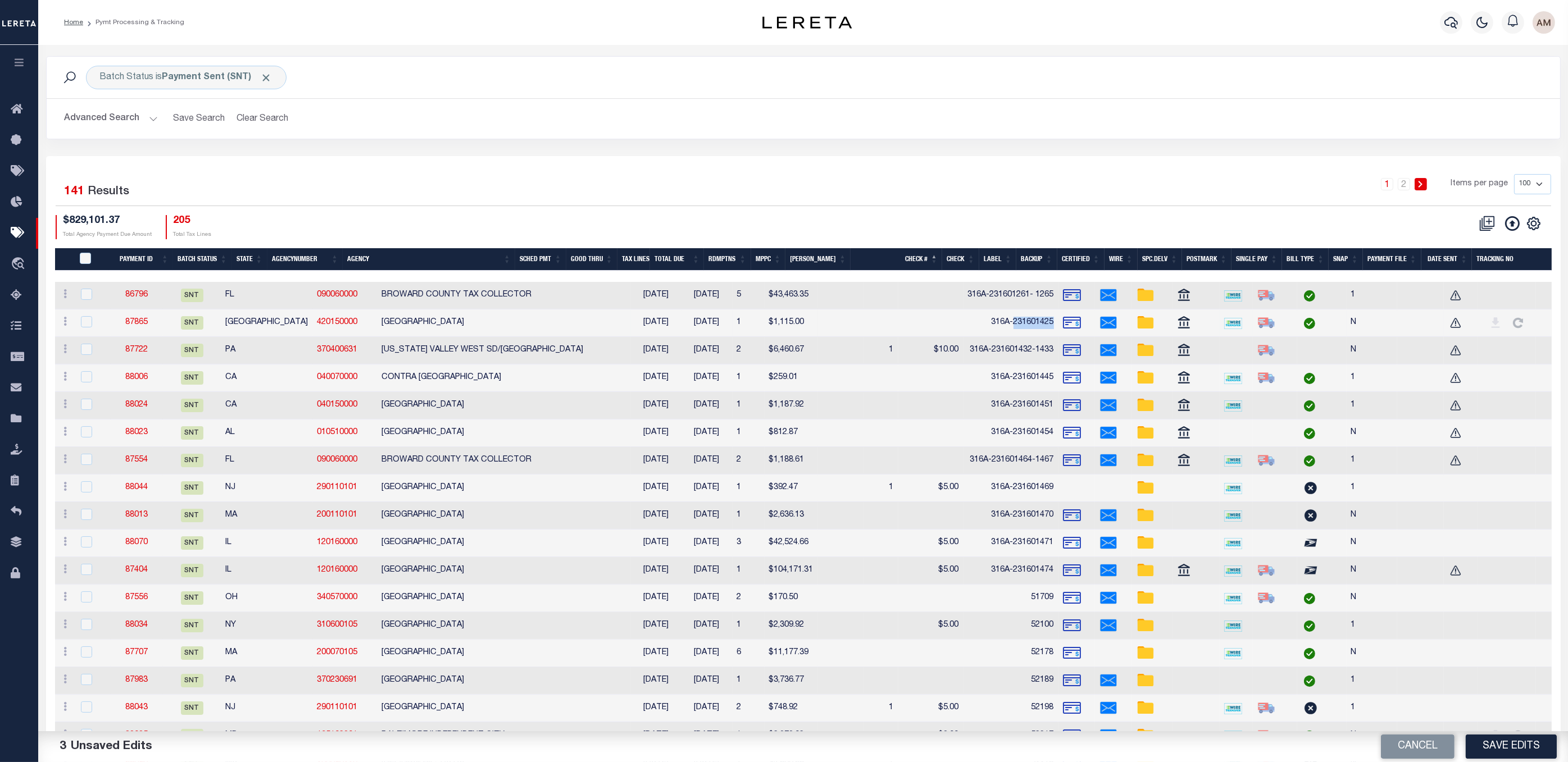
drag, startPoint x: 938, startPoint y: 325, endPoint x: 898, endPoint y: 331, distance: 40.4
click at [964, 331] on td "316A-231601425" at bounding box center [1011, 324] width 95 height 27
checkbox input "true"
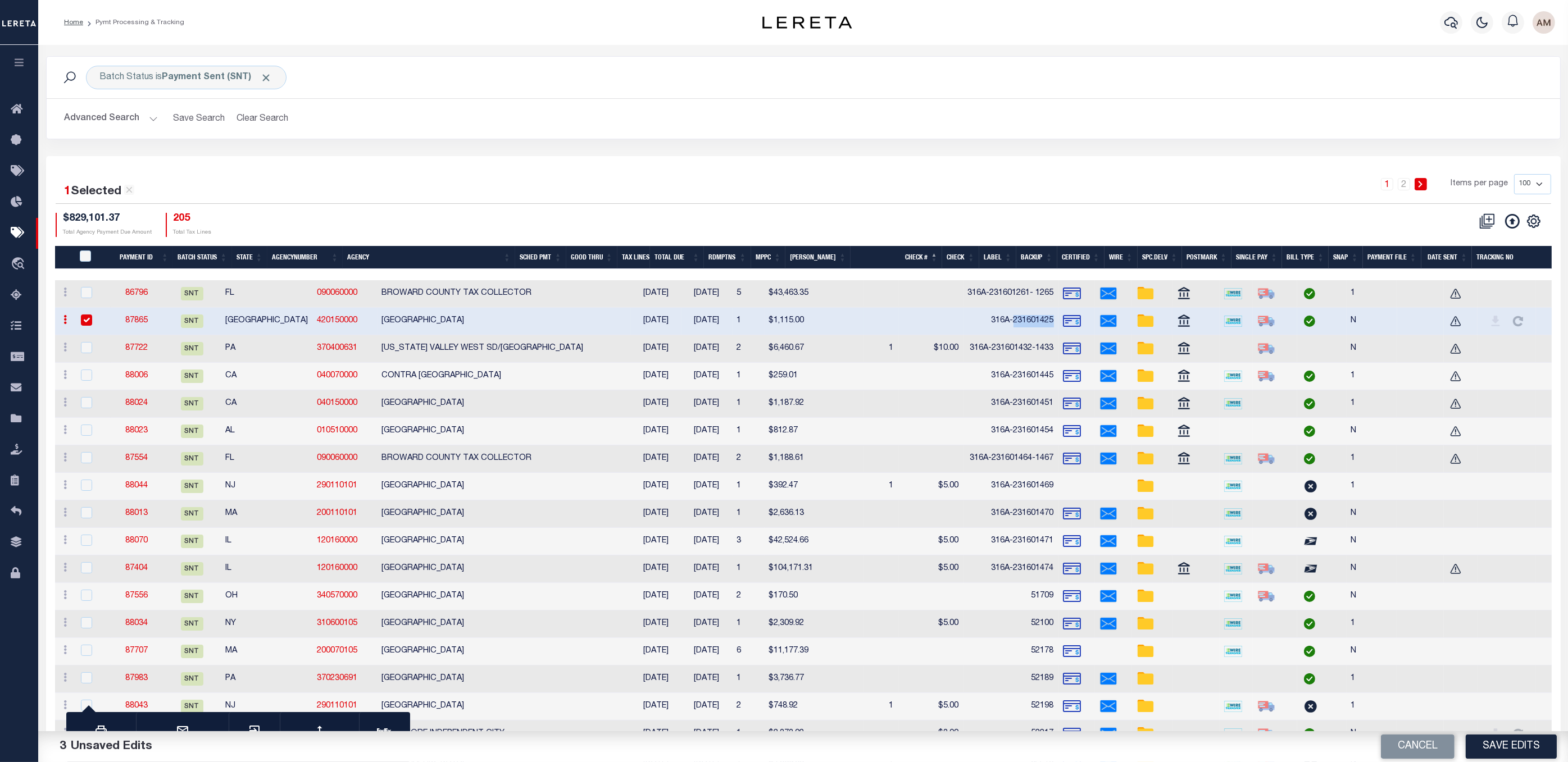
copy td "231601425"
click at [148, 320] on link "87865" at bounding box center [136, 321] width 23 height 8
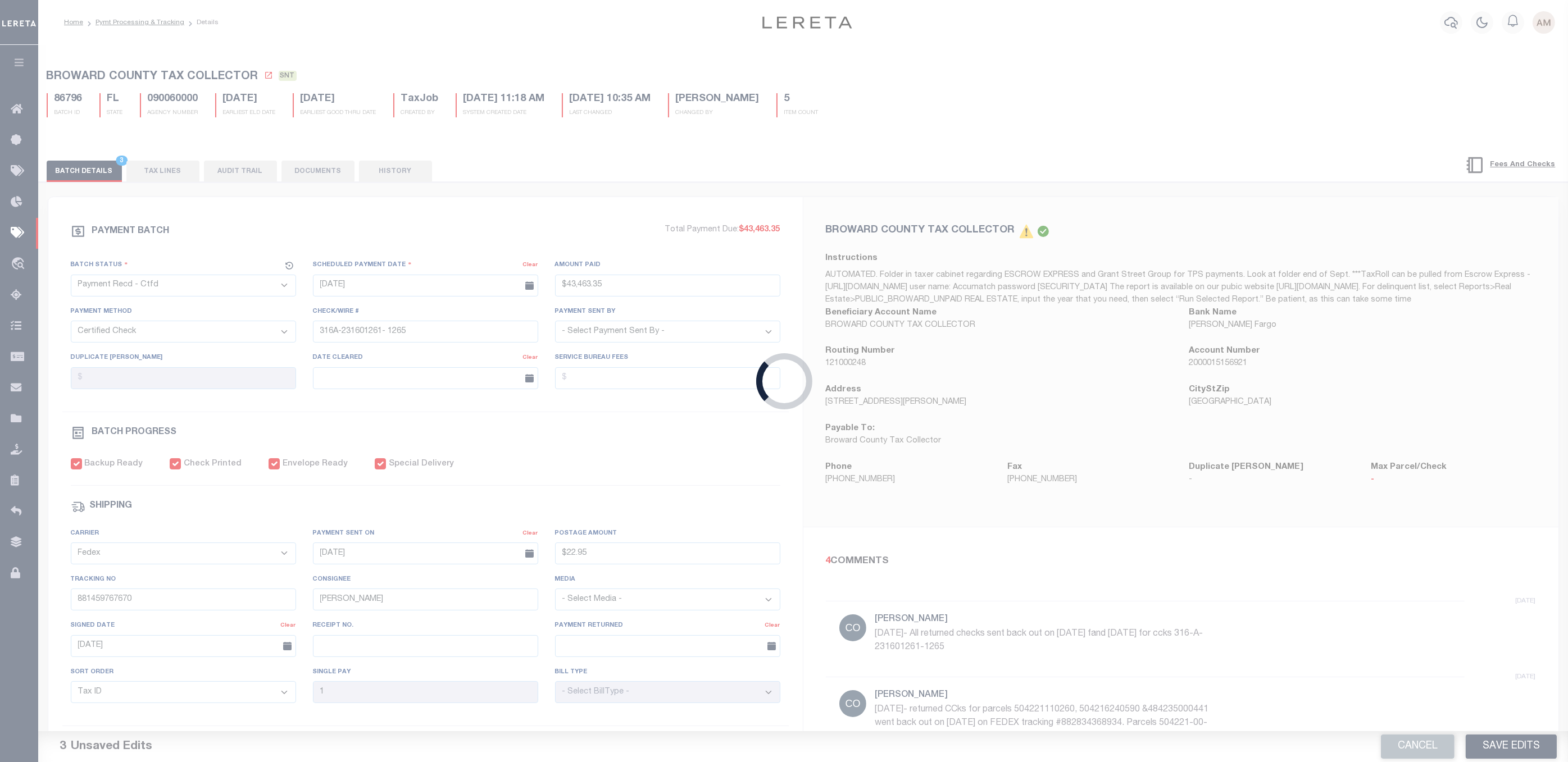
select select "SNT"
type input "[DATE]"
type input "$1,115"
type input "316A-231601425"
type input "$28.99"
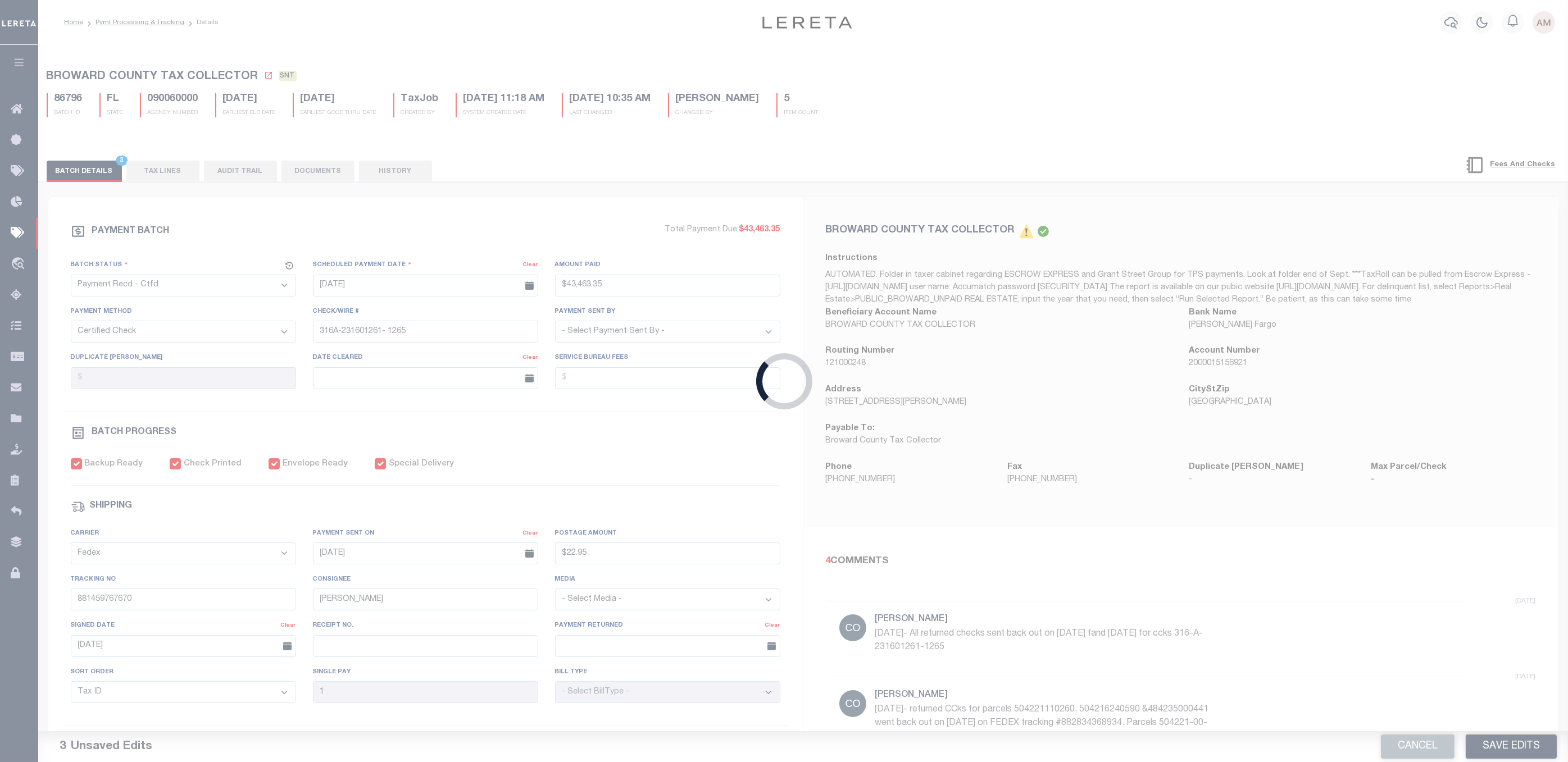
type input "883138716183"
type input "N"
type input "316A-231601425"
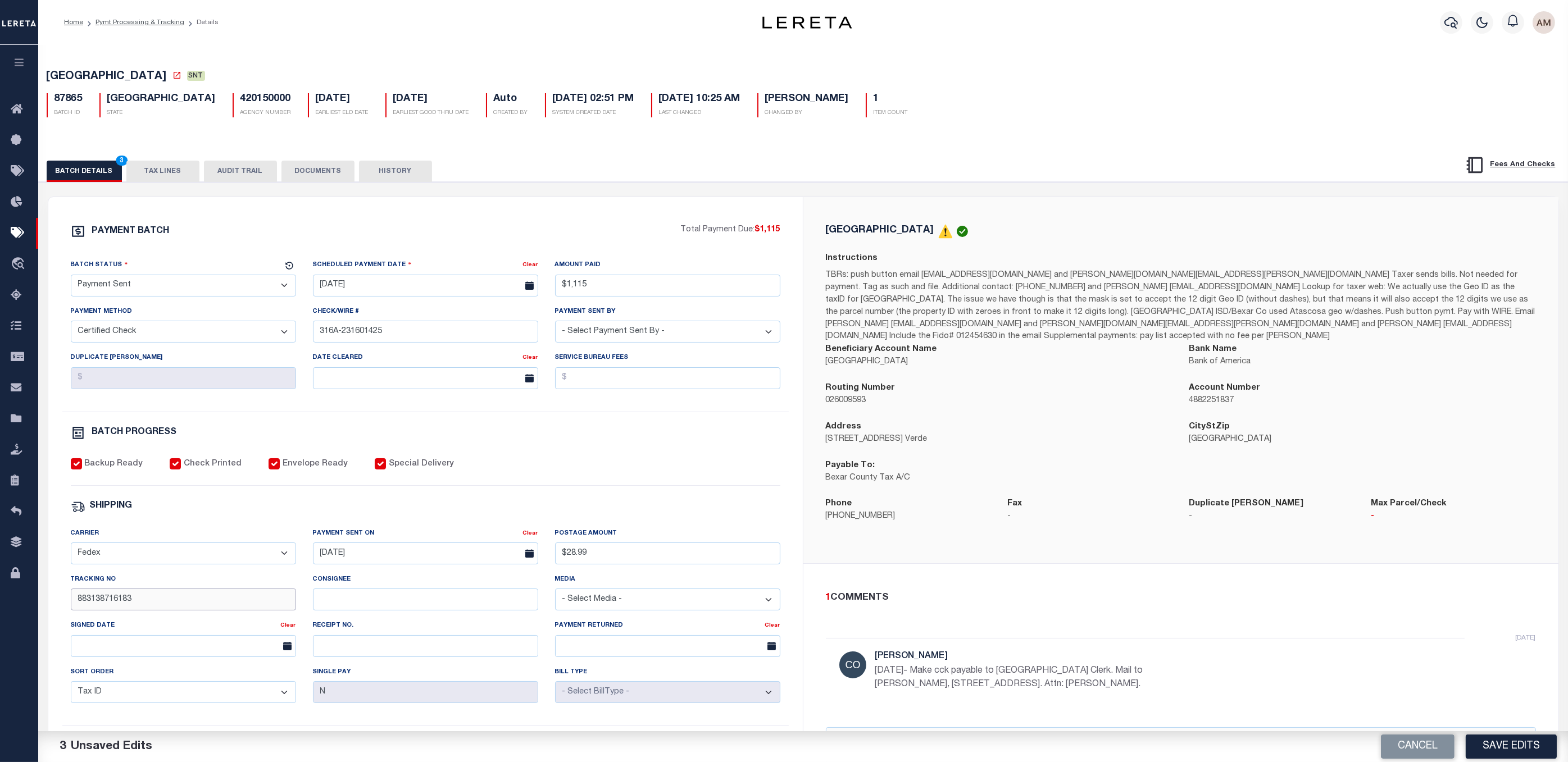
click at [157, 578] on input "883138716183" at bounding box center [183, 600] width 225 height 22
click at [336, 578] on input "Consignee" at bounding box center [425, 600] width 225 height 22
paste input "[PERSON_NAME]"
type input "[PERSON_NAME]"
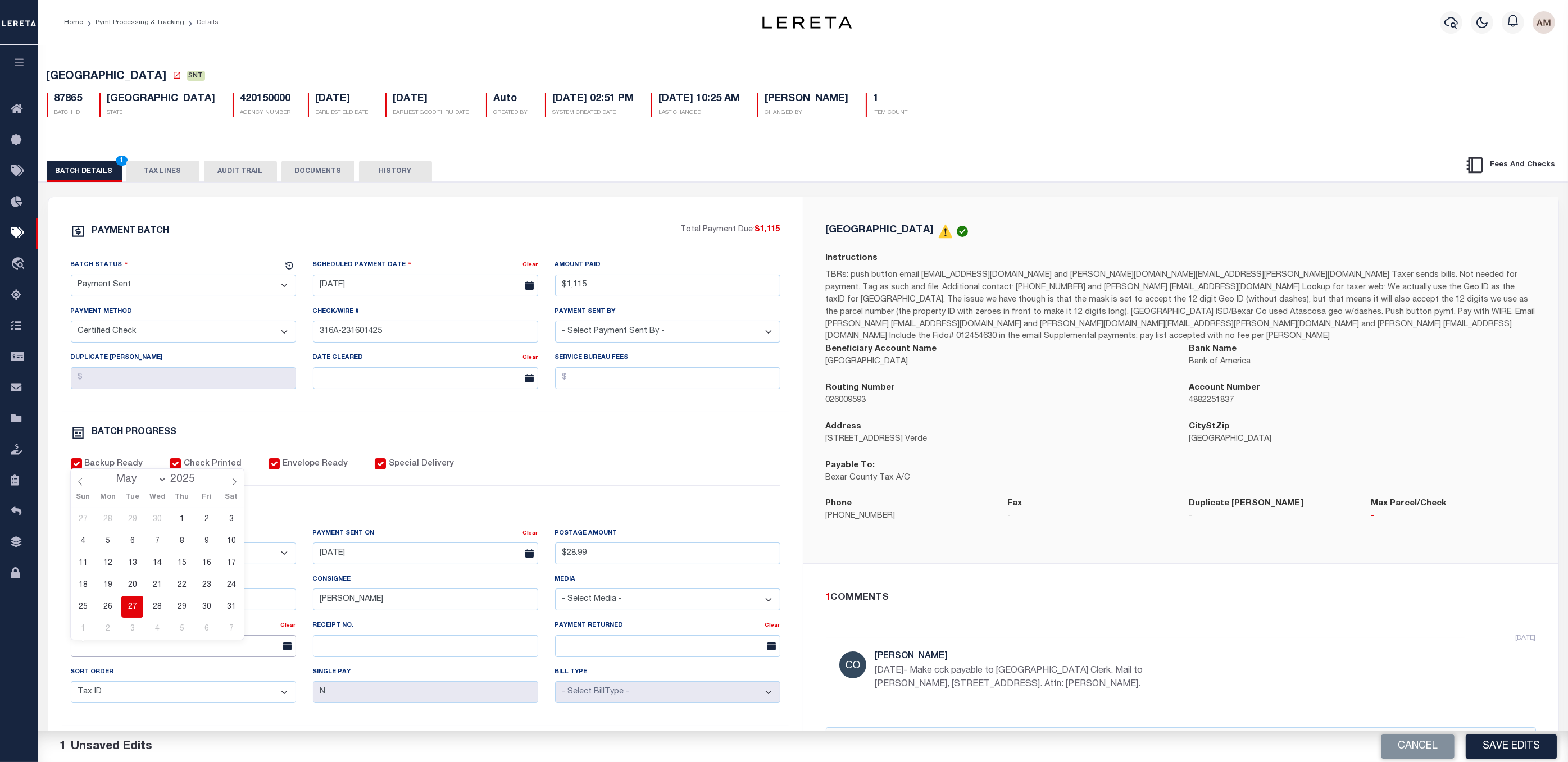
click at [231, 578] on input "text" at bounding box center [183, 646] width 225 height 22
click at [235, 486] on icon at bounding box center [234, 482] width 8 height 8
select select "6"
click at [159, 578] on span "30" at bounding box center [157, 607] width 22 height 22
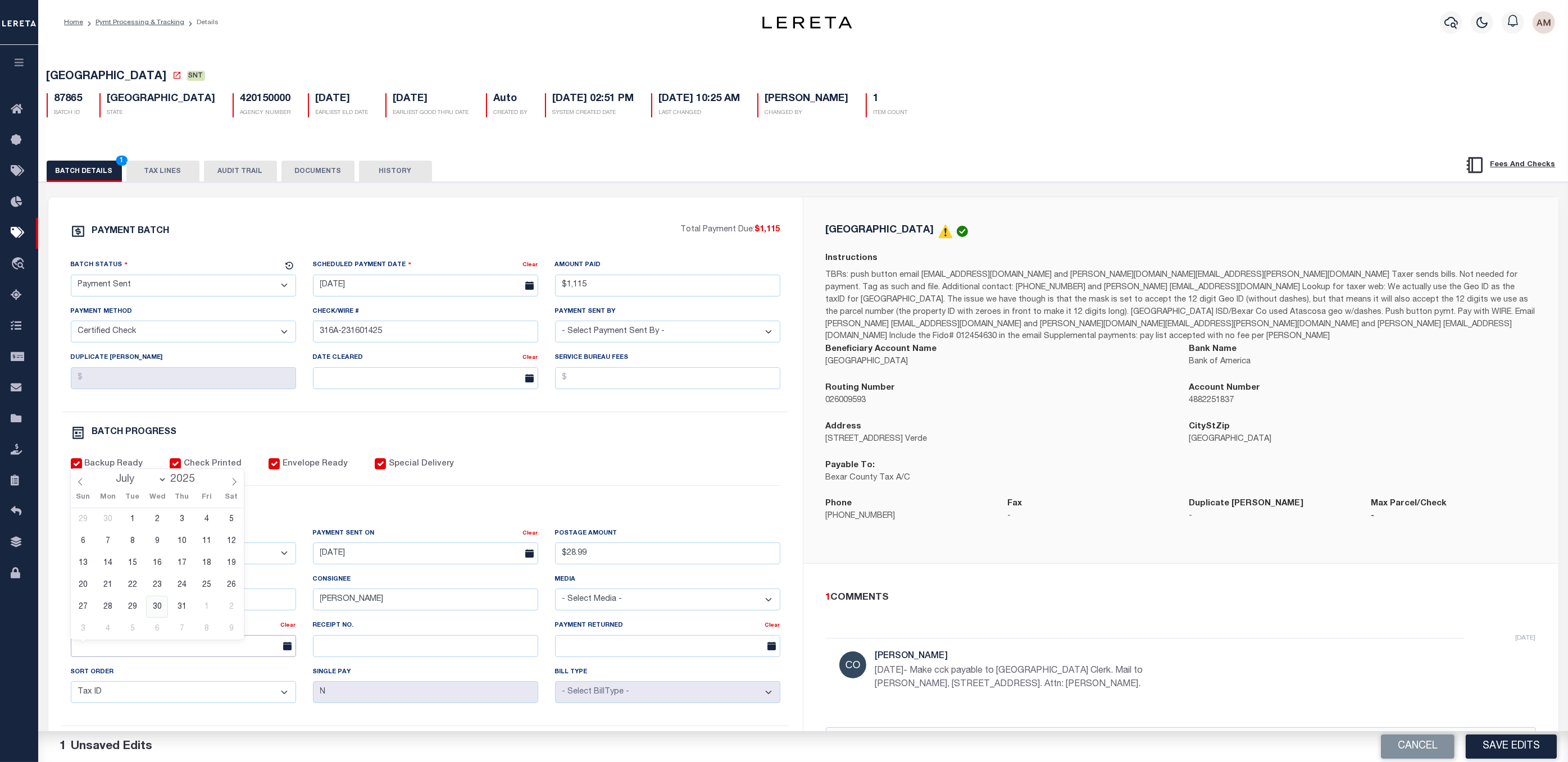
type input "[DATE]"
drag, startPoint x: 557, startPoint y: 438, endPoint x: 124, endPoint y: 515, distance: 439.8
click at [550, 438] on div "BATCH PROGRESS" at bounding box center [426, 433] width 709 height 15
click at [325, 187] on div "PAYMENT BATCH Total Payment Due: $1,115 Batch Status" at bounding box center [803, 546] width 1541 height 727
drag, startPoint x: 327, startPoint y: 187, endPoint x: 324, endPoint y: 180, distance: 7.6
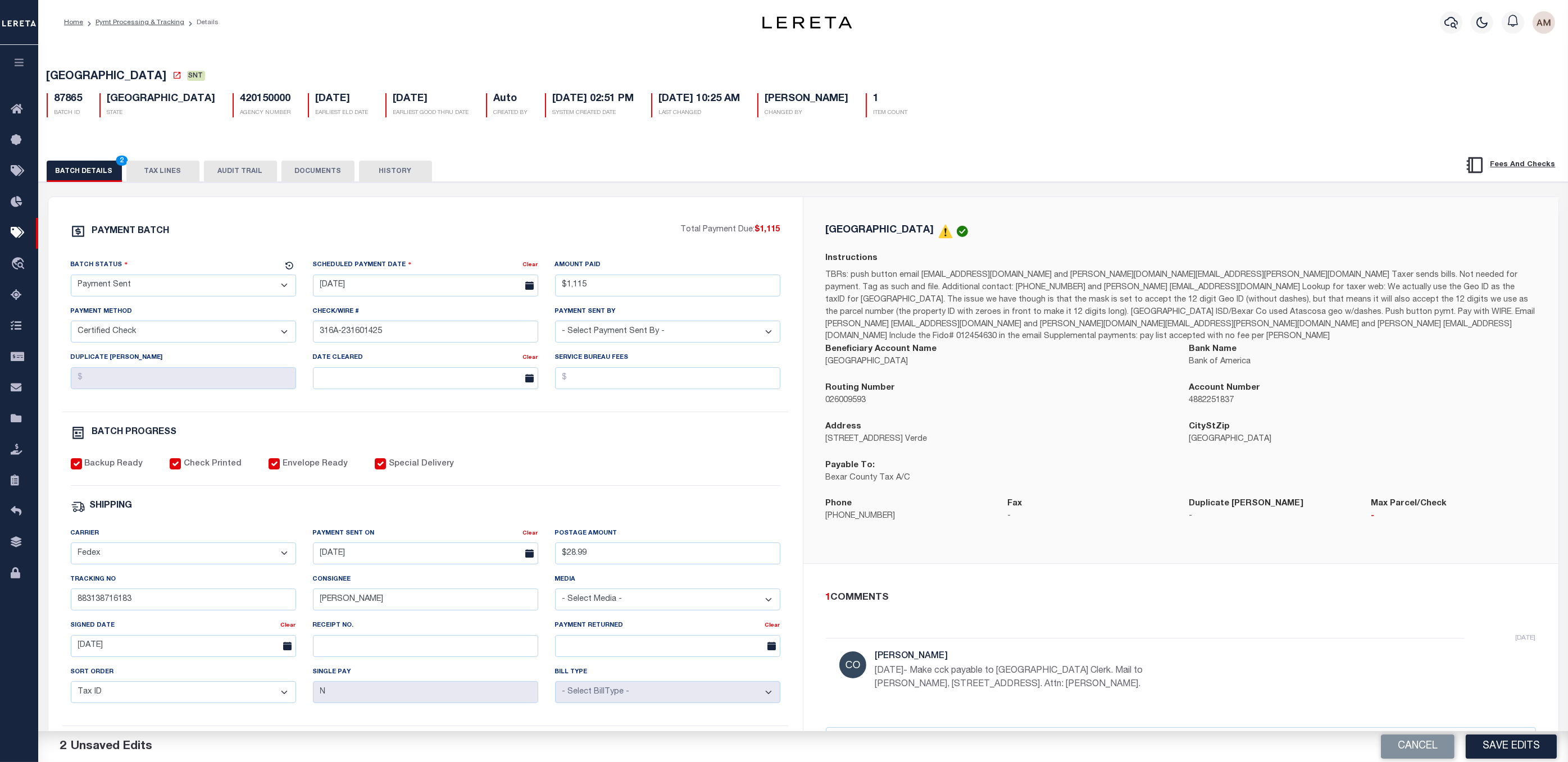
click at [325, 181] on div "BATCH DETAILS 2 TAX LINES AUDIT TRAIL DOCUMENTS HISTORY" at bounding box center [803, 524] width 1541 height 769
click at [324, 180] on button "DOCUMENTS" at bounding box center [318, 170] width 73 height 21
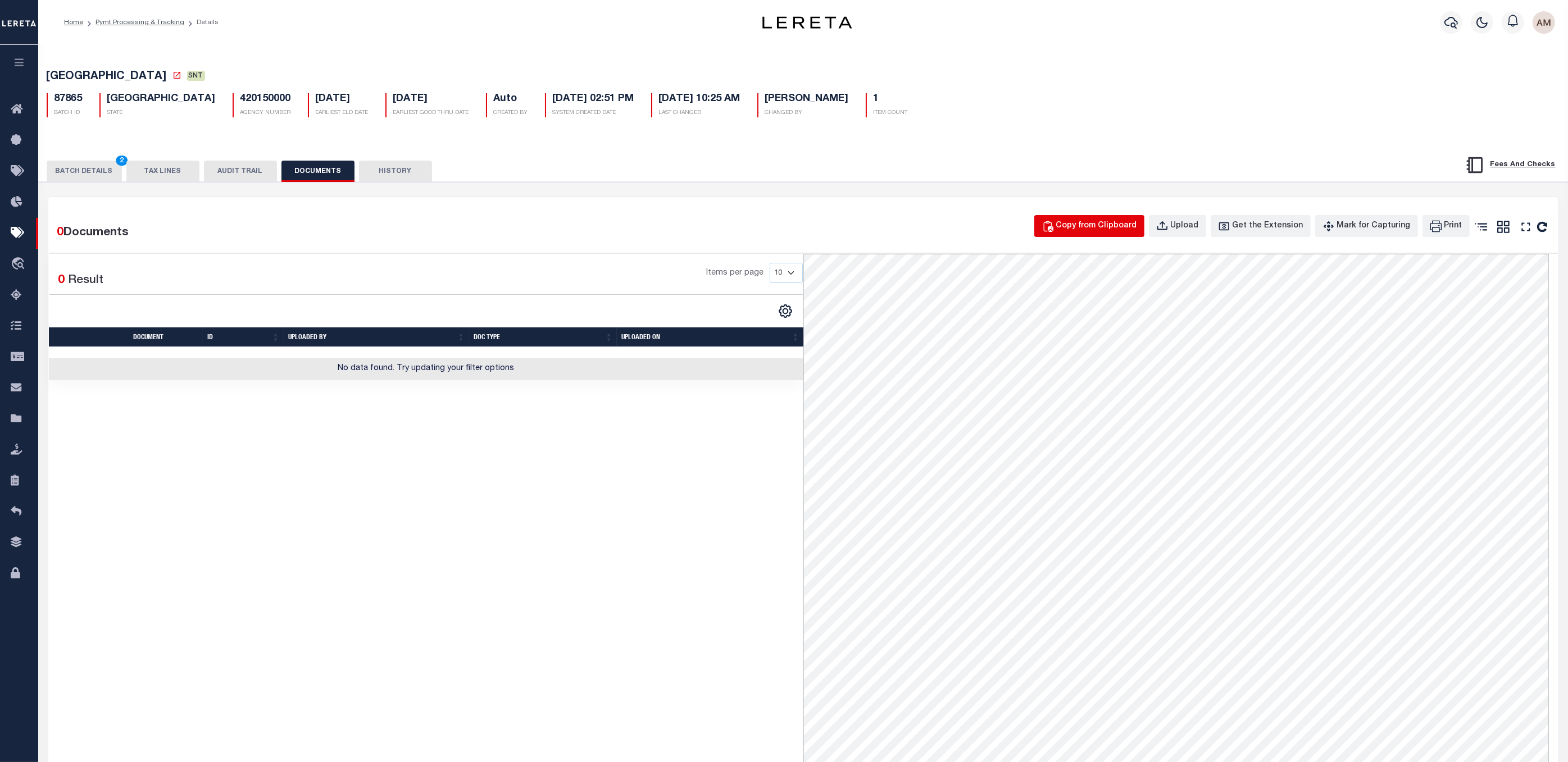
click at [1075, 221] on div "Copy from Clipboard" at bounding box center [1097, 227] width 81 height 13
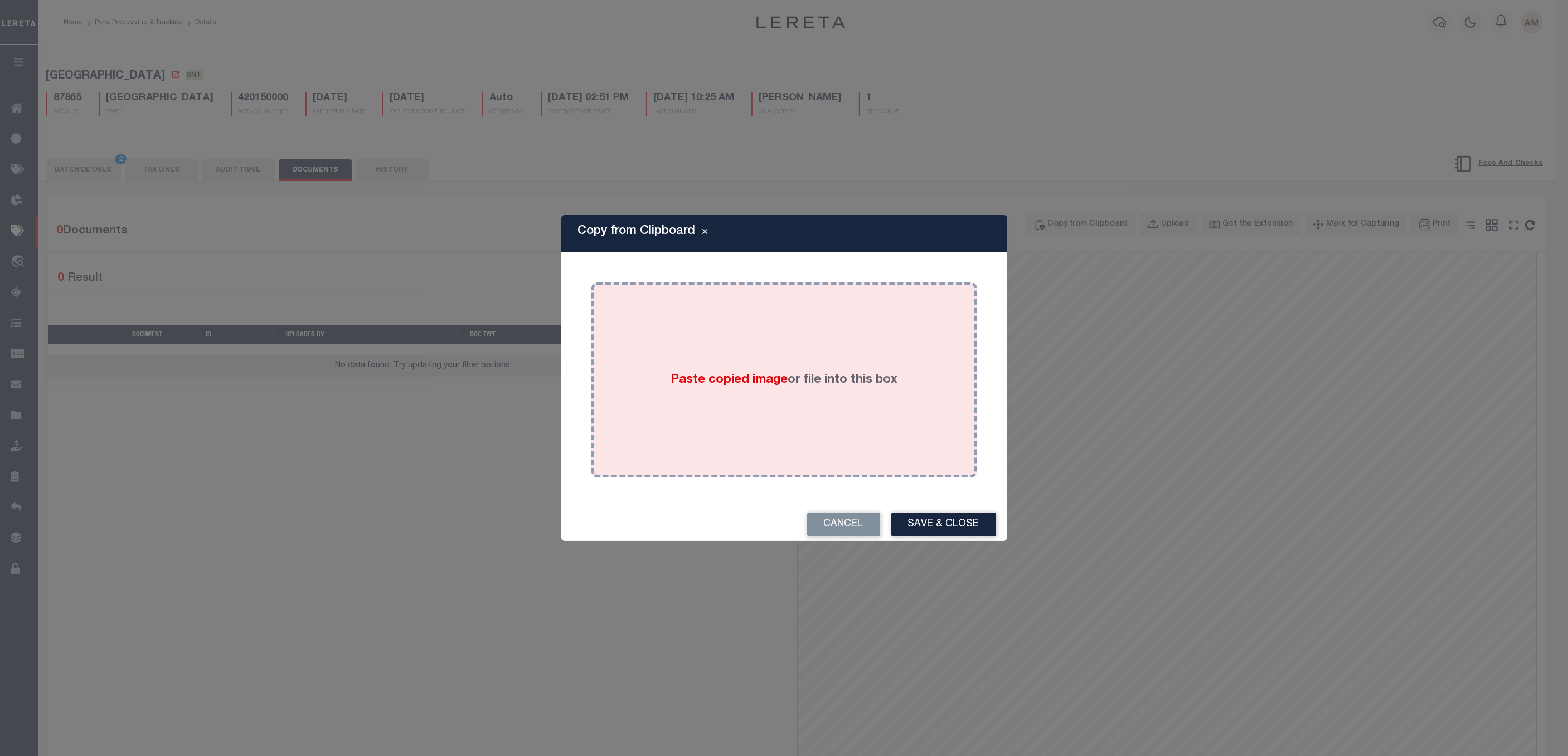
click at [675, 357] on div "Paste copied image or file into this box" at bounding box center [784, 380] width 369 height 178
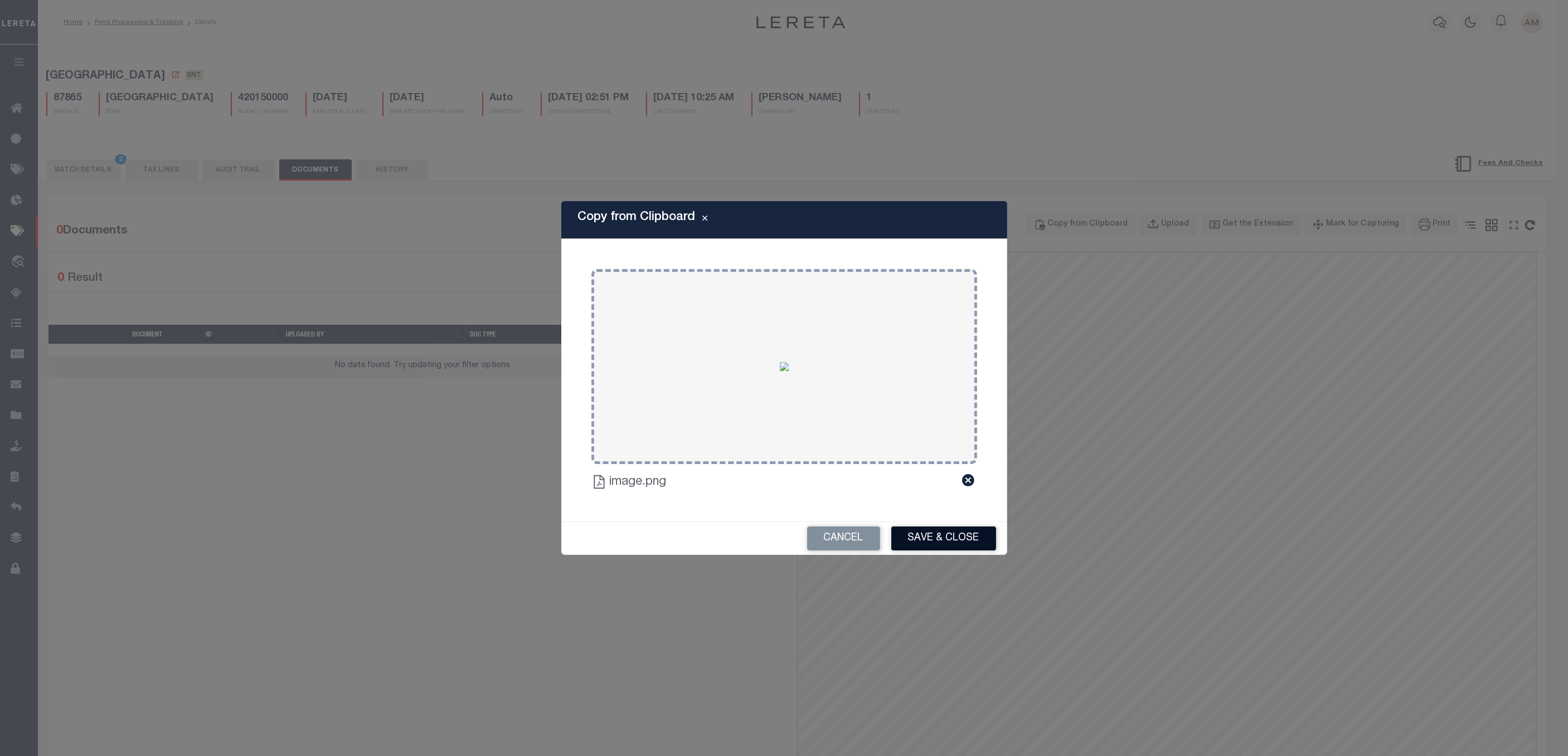
click at [941, 537] on button "Save & Close" at bounding box center [944, 538] width 105 height 24
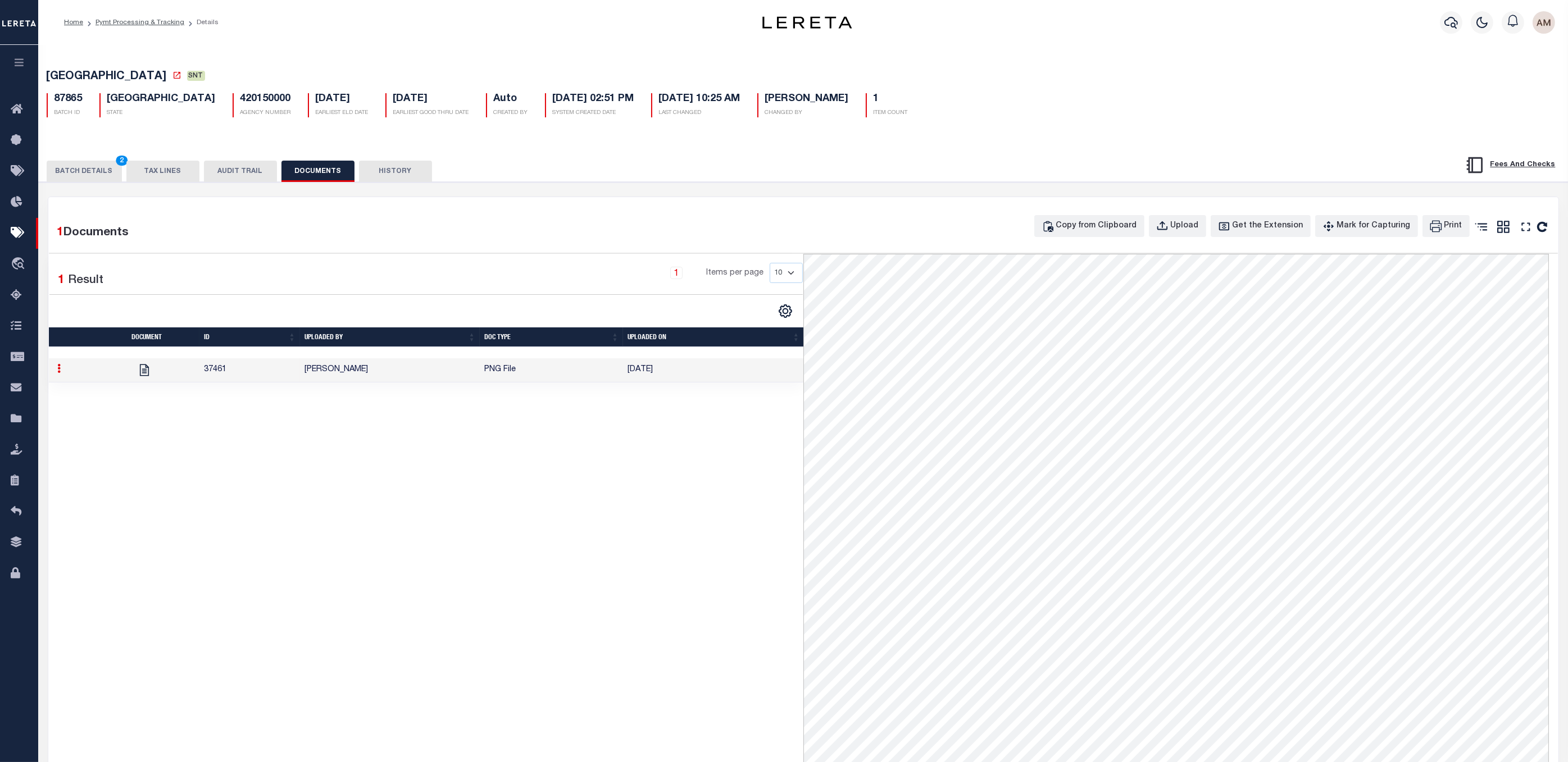
click at [96, 179] on button "BATCH DETAILS 2" at bounding box center [84, 170] width 76 height 21
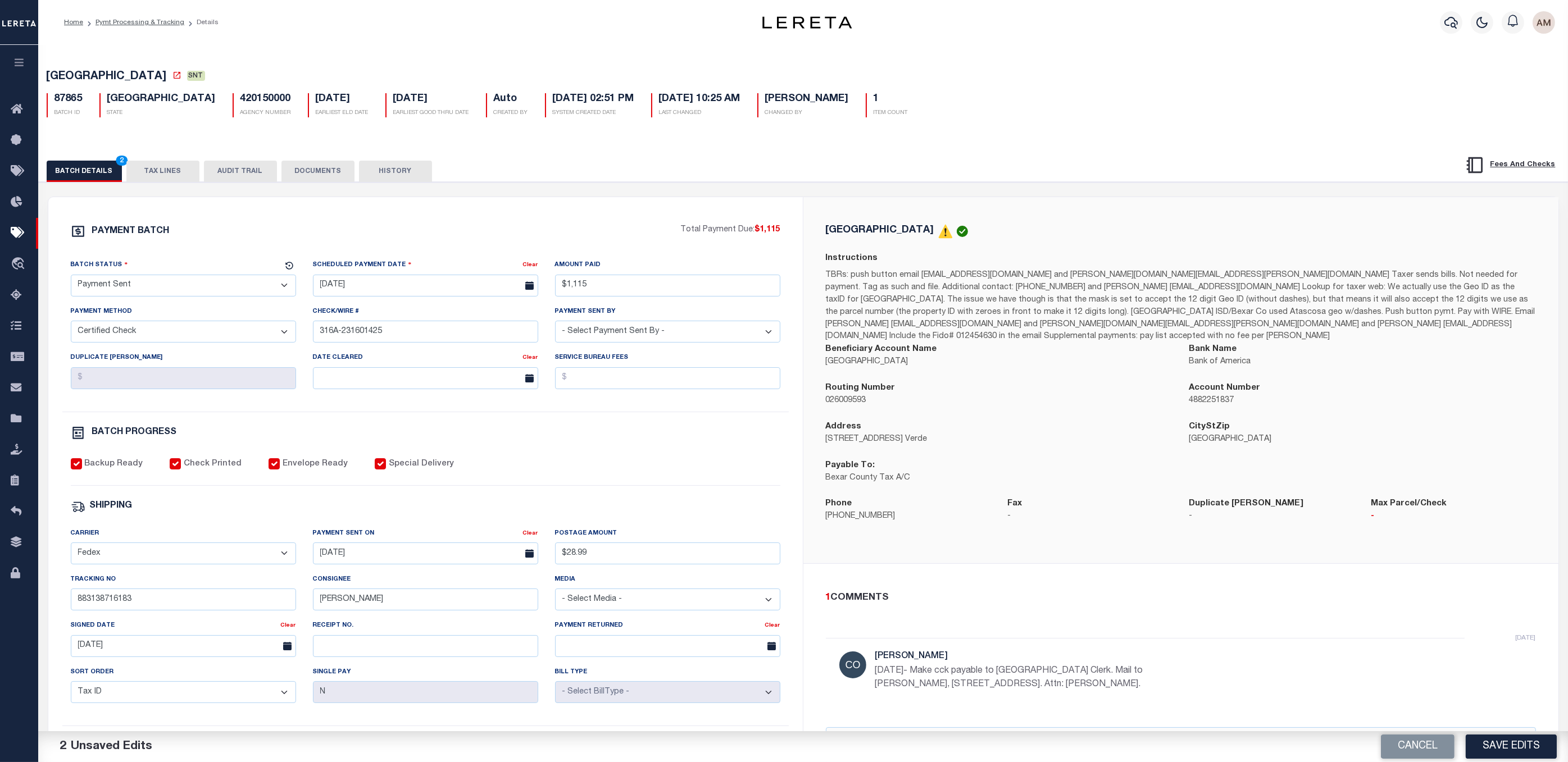
drag, startPoint x: 170, startPoint y: 288, endPoint x: 175, endPoint y: 301, distance: 13.9
click at [170, 288] on select "- Select Status - Scheduled for Payment Ready For Payment Payment Sent Cleared …" at bounding box center [183, 285] width 225 height 22
click at [71, 277] on select "- Select Status - Scheduled for Payment Ready For Payment Payment Sent Cleared …" at bounding box center [183, 285] width 225 height 22
click at [189, 291] on select "- Select Status - Scheduled for Payment Ready For Payment Payment Sent Cleared …" at bounding box center [183, 285] width 225 height 22
select select "RCC"
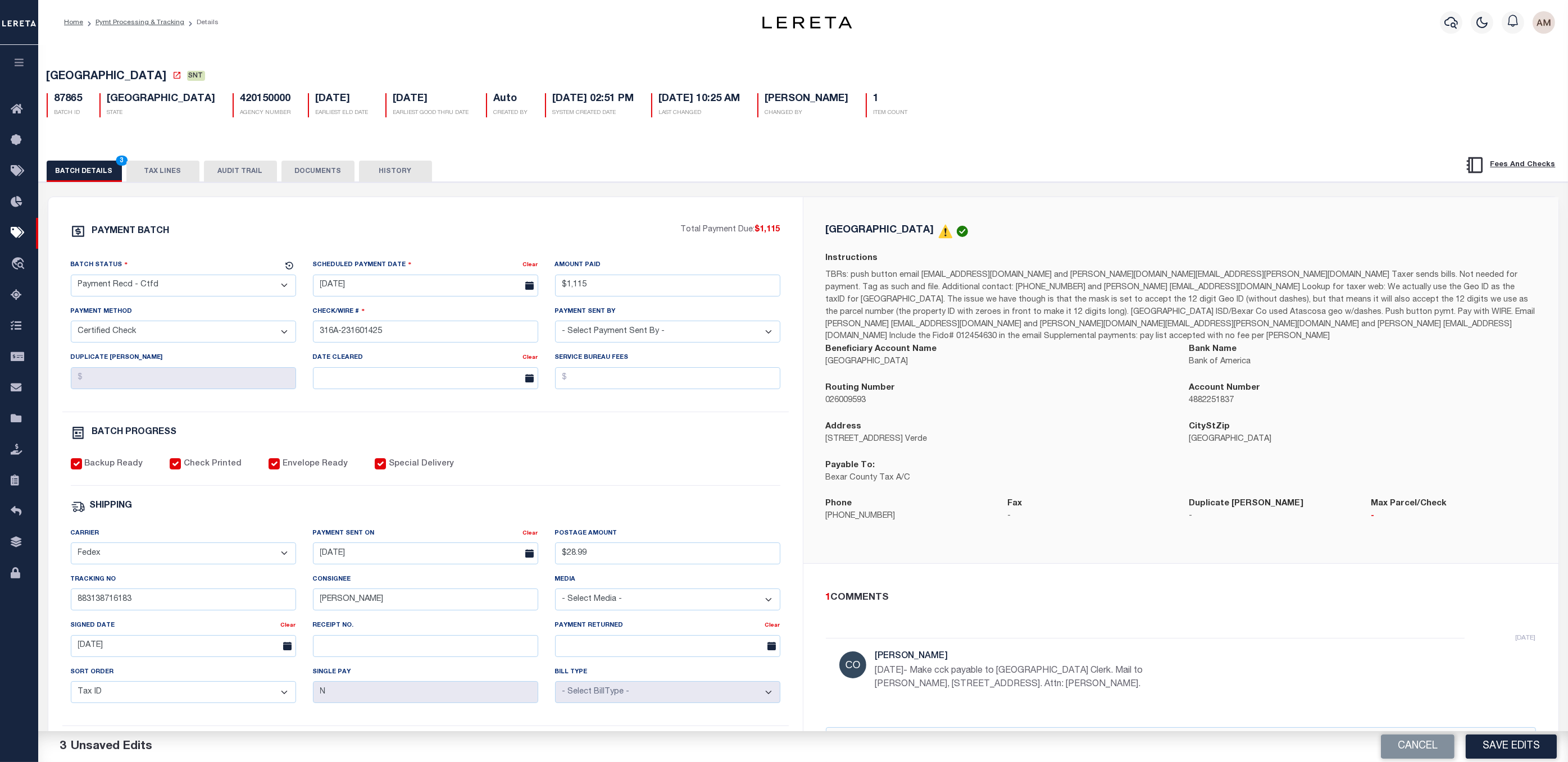
click at [71, 277] on select "- Select Status - Scheduled for Payment Ready For Payment Payment Sent Cleared …" at bounding box center [183, 285] width 225 height 22
drag, startPoint x: 390, startPoint y: 422, endPoint x: 273, endPoint y: 338, distance: 144.0
click at [389, 421] on div "PAYMENT BATCH Total Payment Due: $1,115 Batch Status - Select Status -" at bounding box center [426, 526] width 727 height 603
click at [312, 185] on div "PAYMENT BATCH Total Payment Due: $1,115 Batch Status" at bounding box center [803, 546] width 1541 height 727
click at [314, 178] on button "DOCUMENTS" at bounding box center [318, 170] width 73 height 21
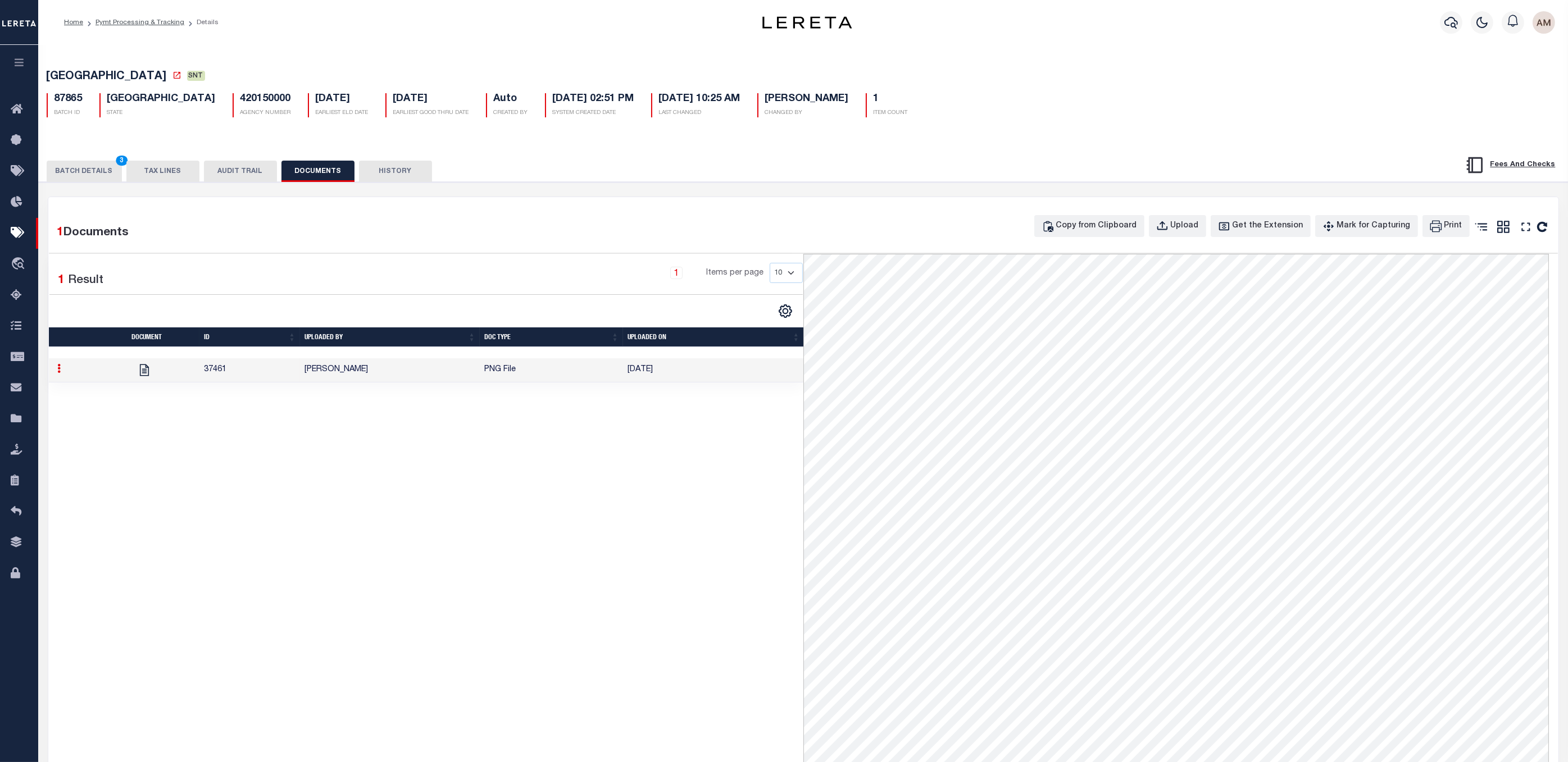
click at [86, 175] on button "BATCH DETAILS 3" at bounding box center [84, 170] width 76 height 21
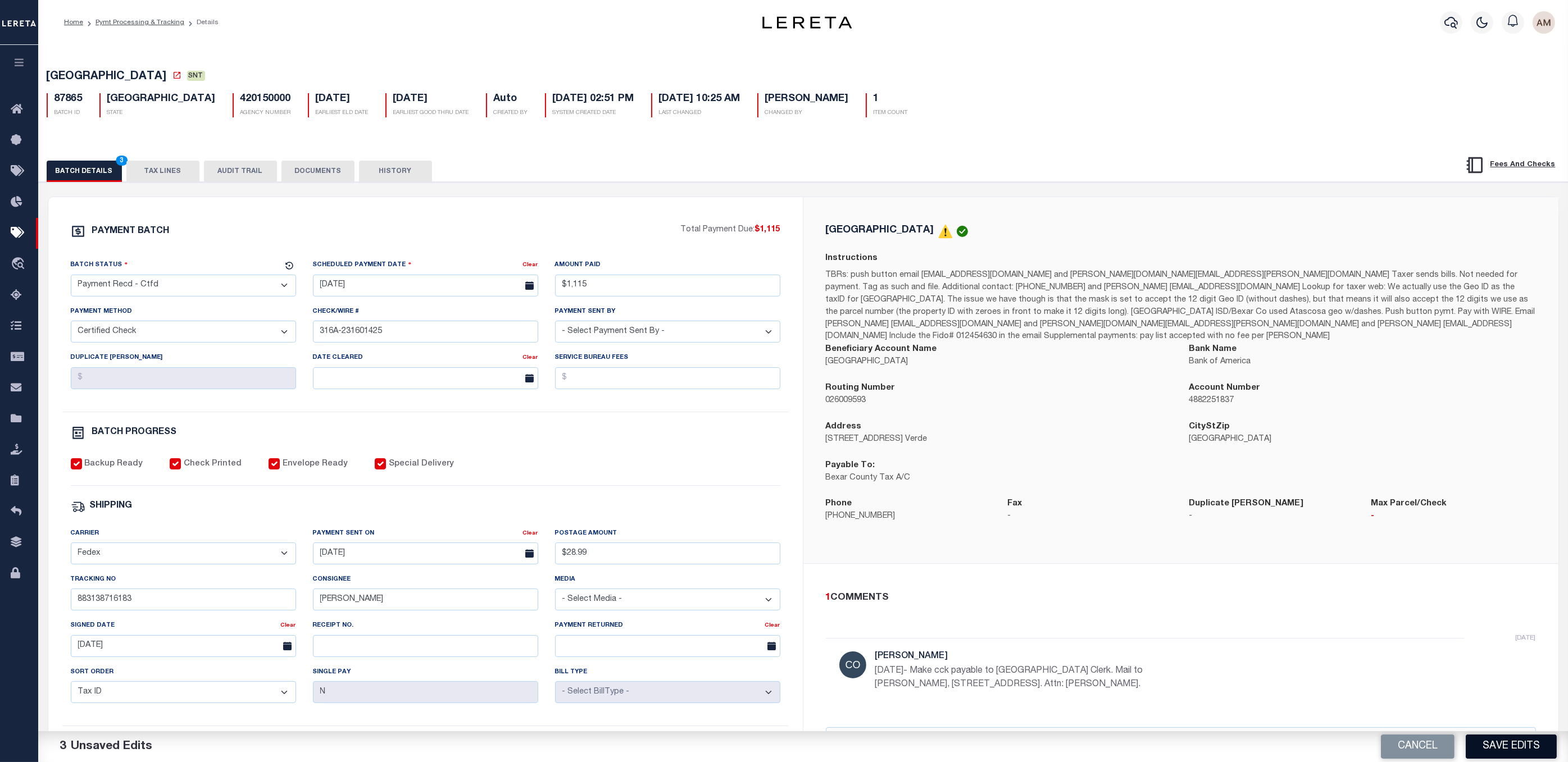
click at [1080, 578] on button "Save Edits" at bounding box center [1511, 747] width 91 height 25
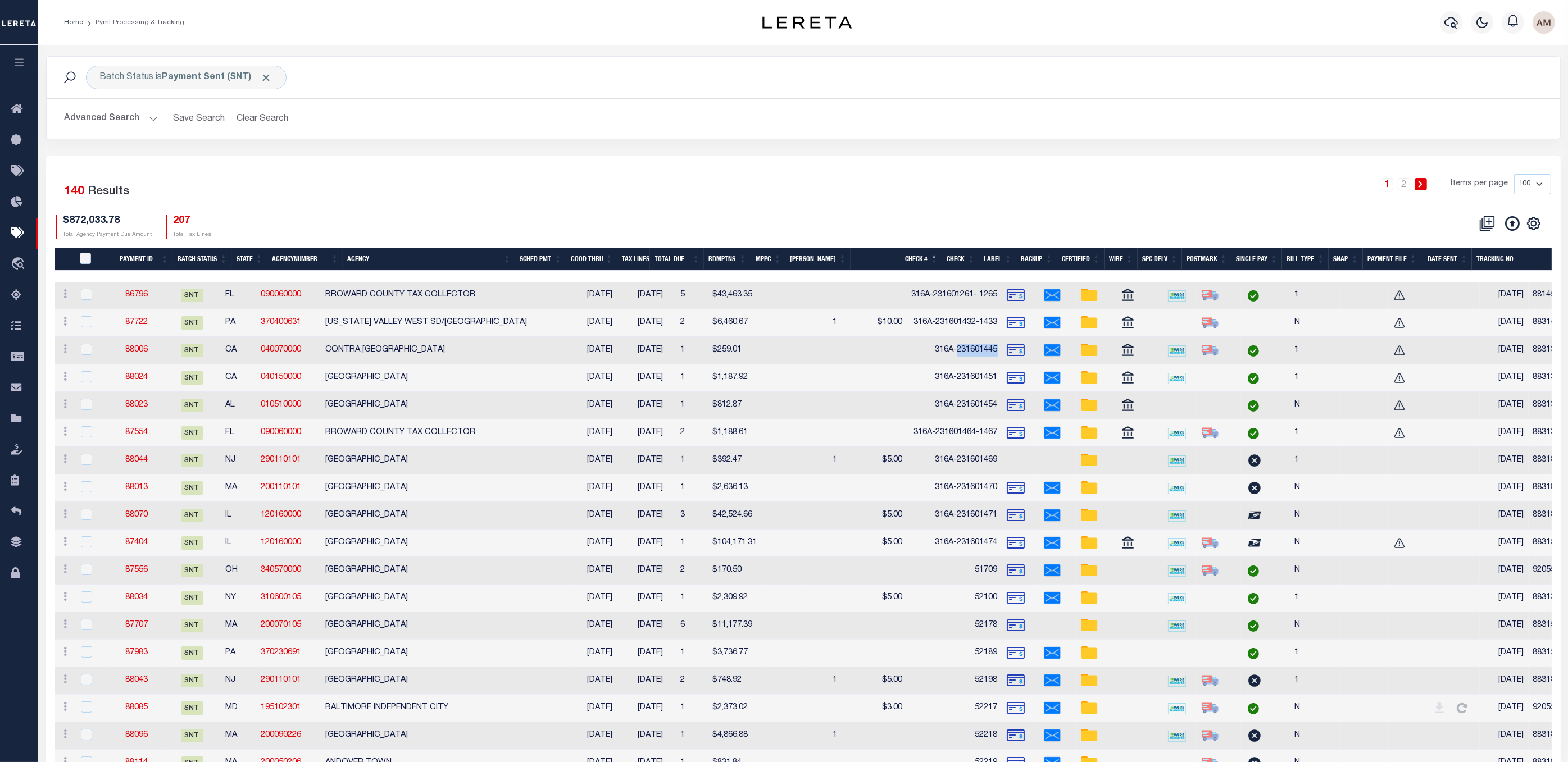
drag, startPoint x: 941, startPoint y: 346, endPoint x: 899, endPoint y: 354, distance: 42.8
click at [907, 354] on td "316A-231601445" at bounding box center [954, 351] width 95 height 27
checkbox input "true"
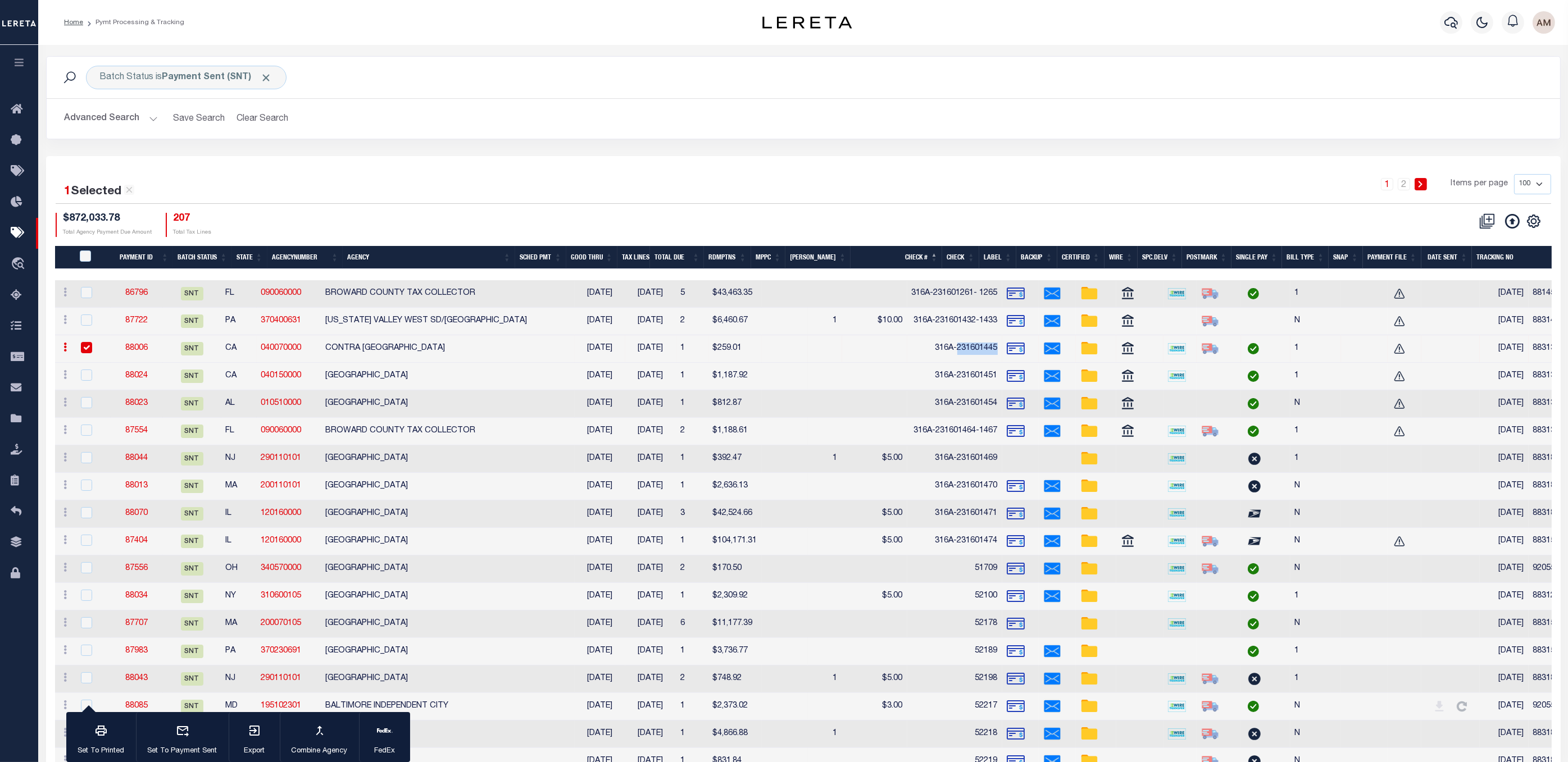
drag, startPoint x: 900, startPoint y: 354, endPoint x: 905, endPoint y: 354, distance: 5.0
copy td "231601445"
click at [139, 352] on link "88006" at bounding box center [136, 348] width 23 height 8
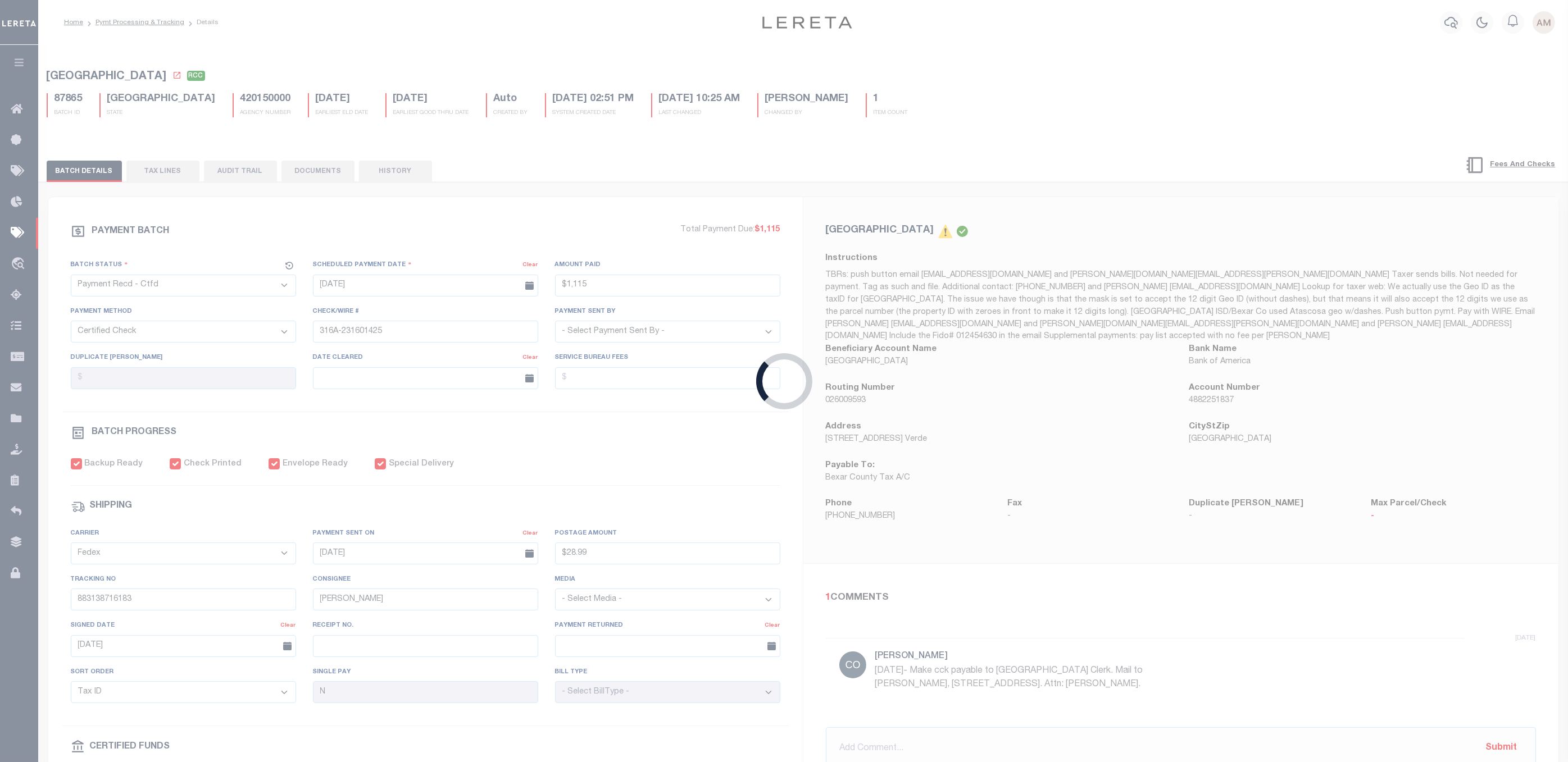
select select "SNT"
type input "[DATE]"
type input "$259.01"
type input "316A-231601445"
type input "$27.29"
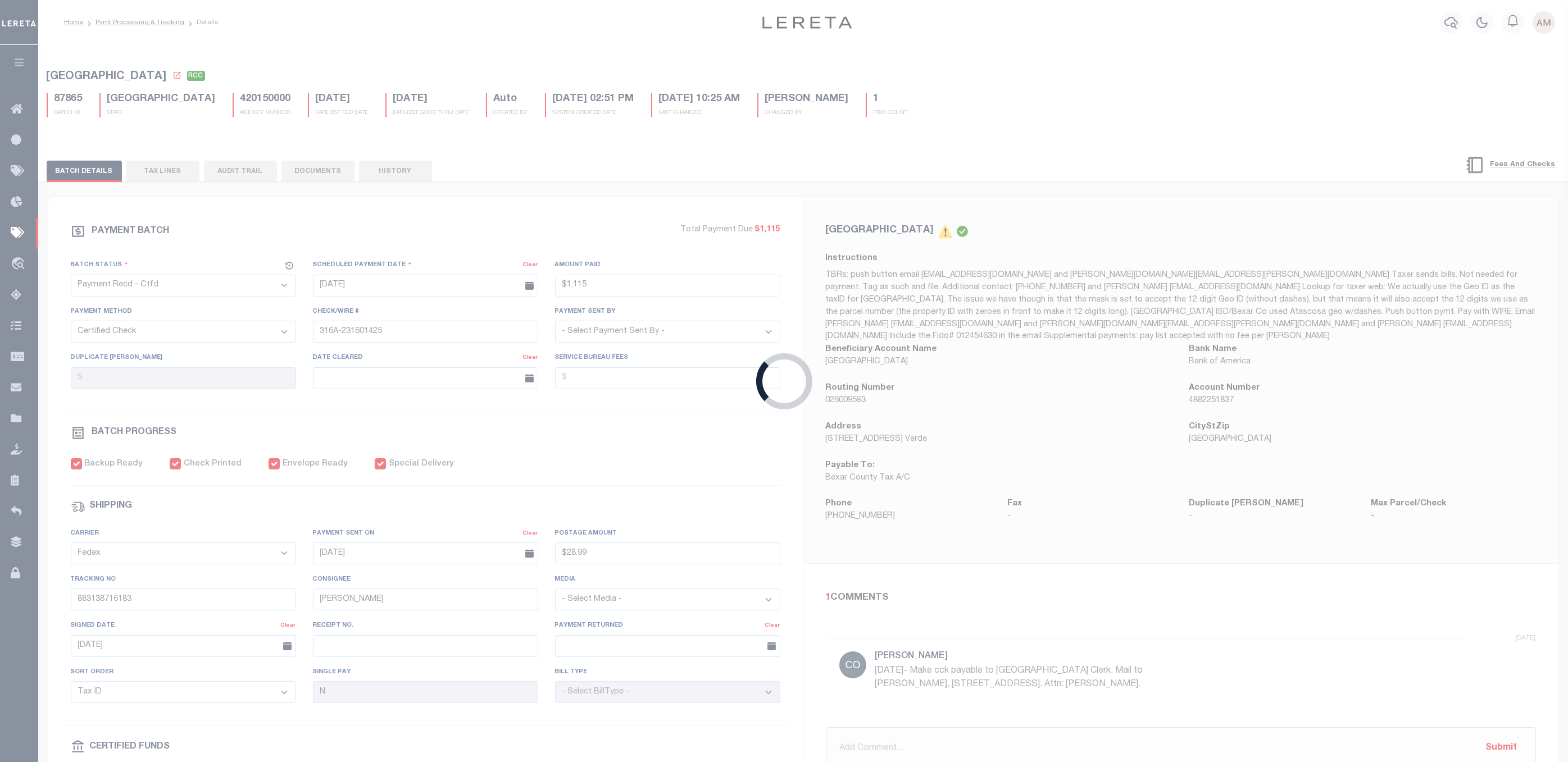
type input "883138922828"
type input "1"
type input "316A-231601445"
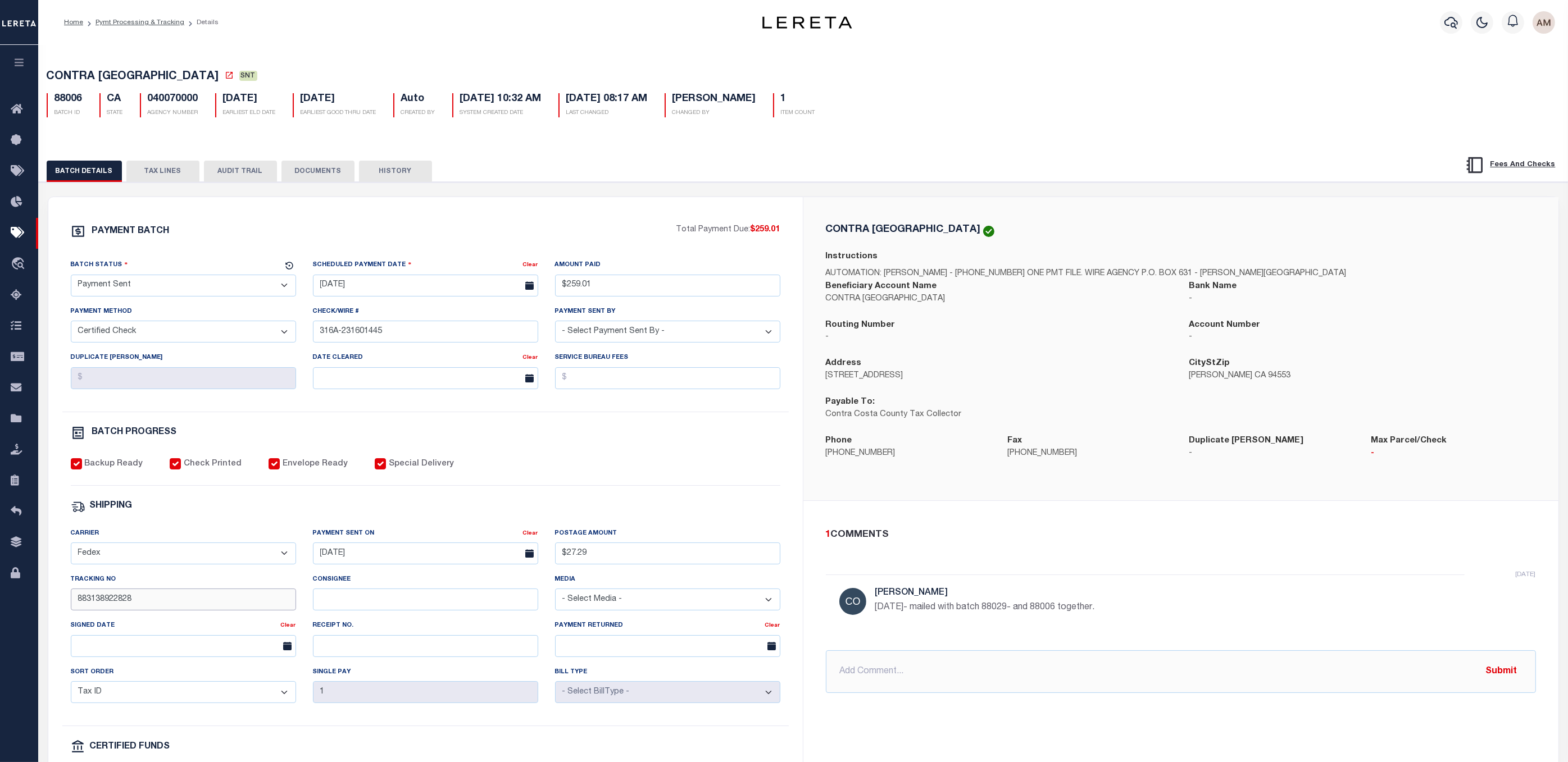
click at [180, 578] on input "883138922828" at bounding box center [183, 600] width 225 height 22
click at [356, 578] on div "Consignee" at bounding box center [425, 592] width 225 height 37
click at [356, 578] on input "Consignee" at bounding box center [425, 600] width 225 height 22
paste input "A.Flora"
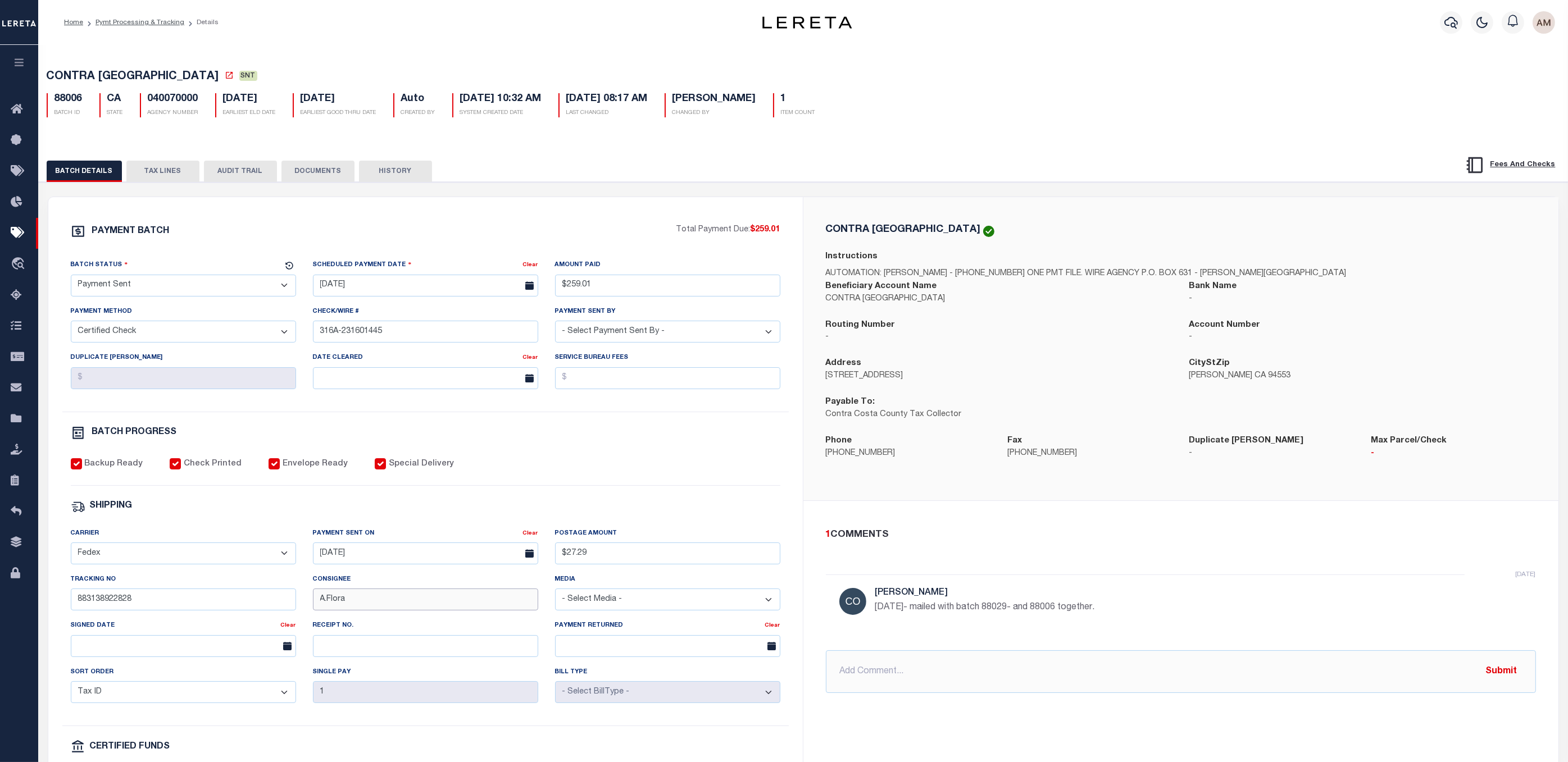
type input "A.Flora"
click at [170, 578] on input "text" at bounding box center [183, 646] width 225 height 22
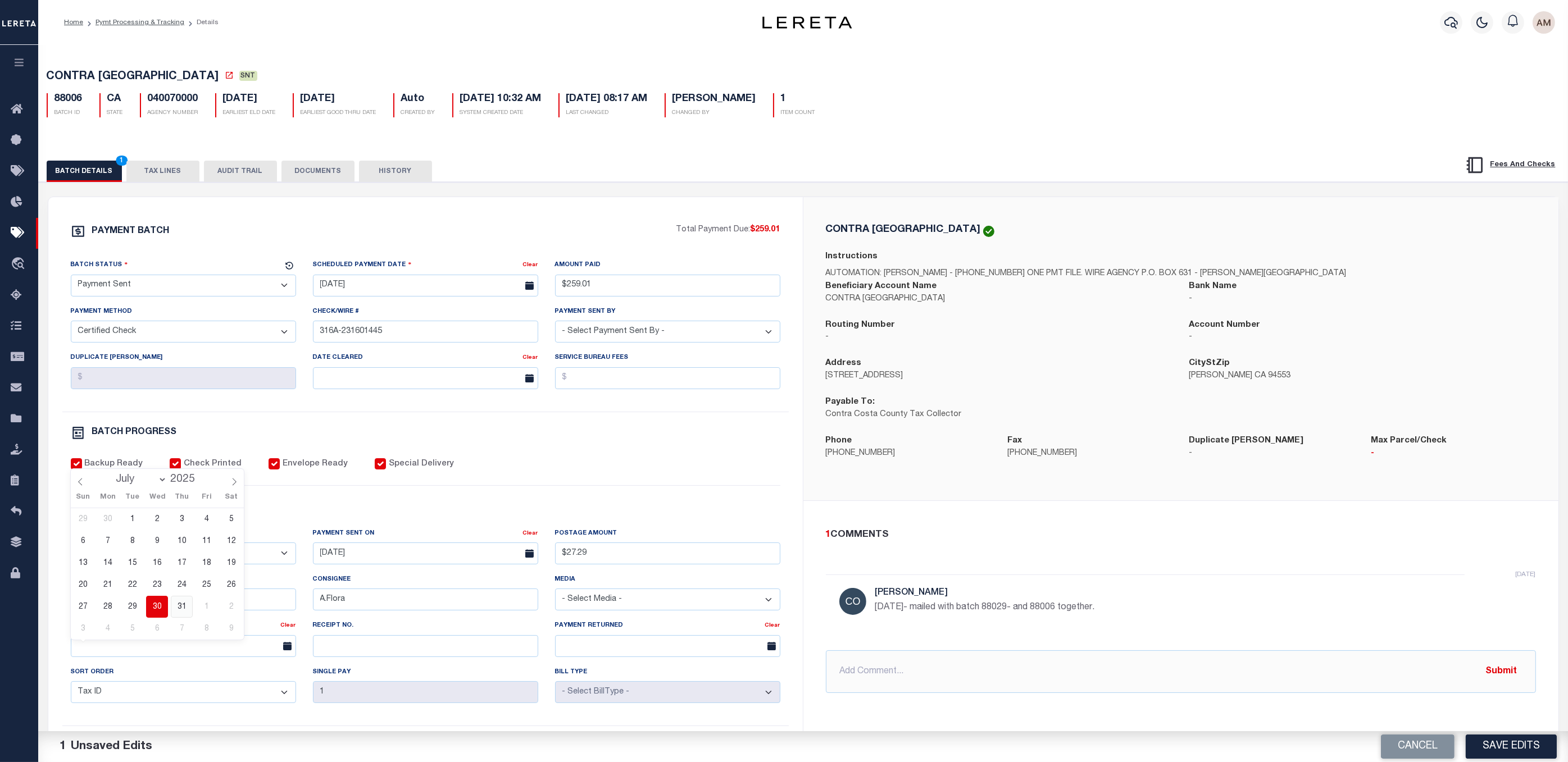
click at [184, 578] on span "31" at bounding box center [181, 607] width 22 height 22
type input "[DATE]"
click at [336, 180] on button "DOCUMENTS" at bounding box center [318, 170] width 73 height 21
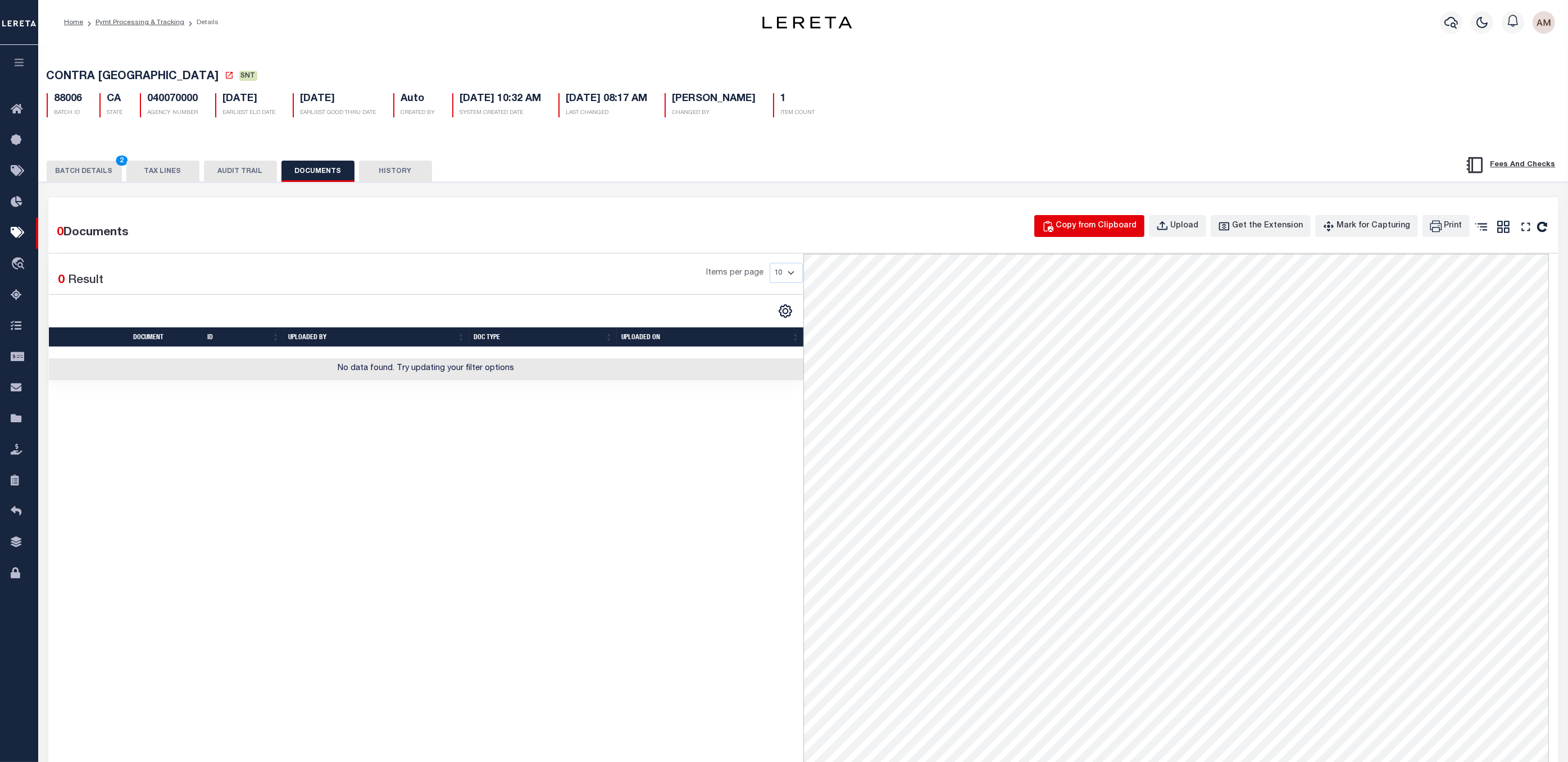
click at [1076, 227] on div "Copy from Clipboard" at bounding box center [1097, 227] width 81 height 13
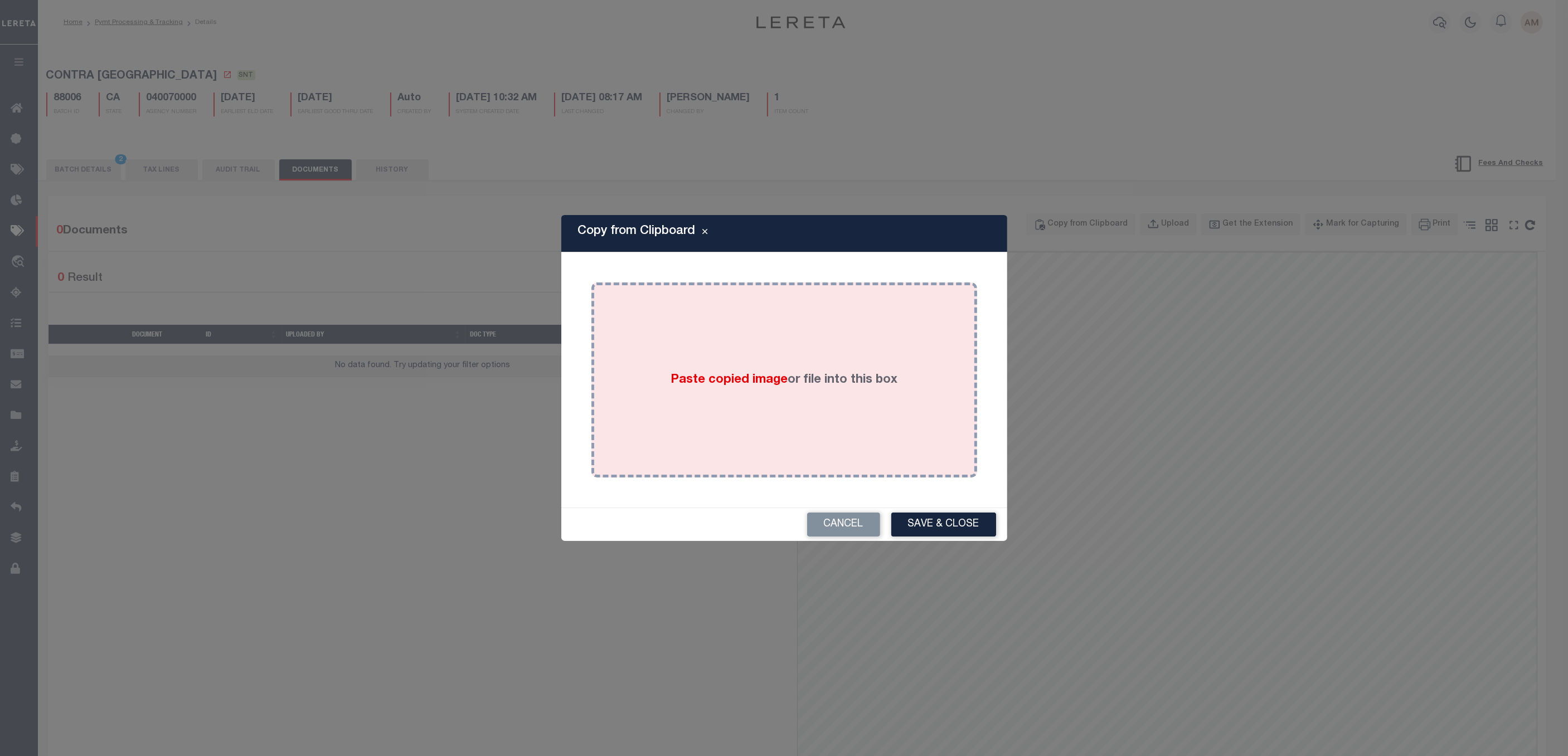
click at [712, 329] on div "Paste copied image or file into this box" at bounding box center [784, 380] width 369 height 178
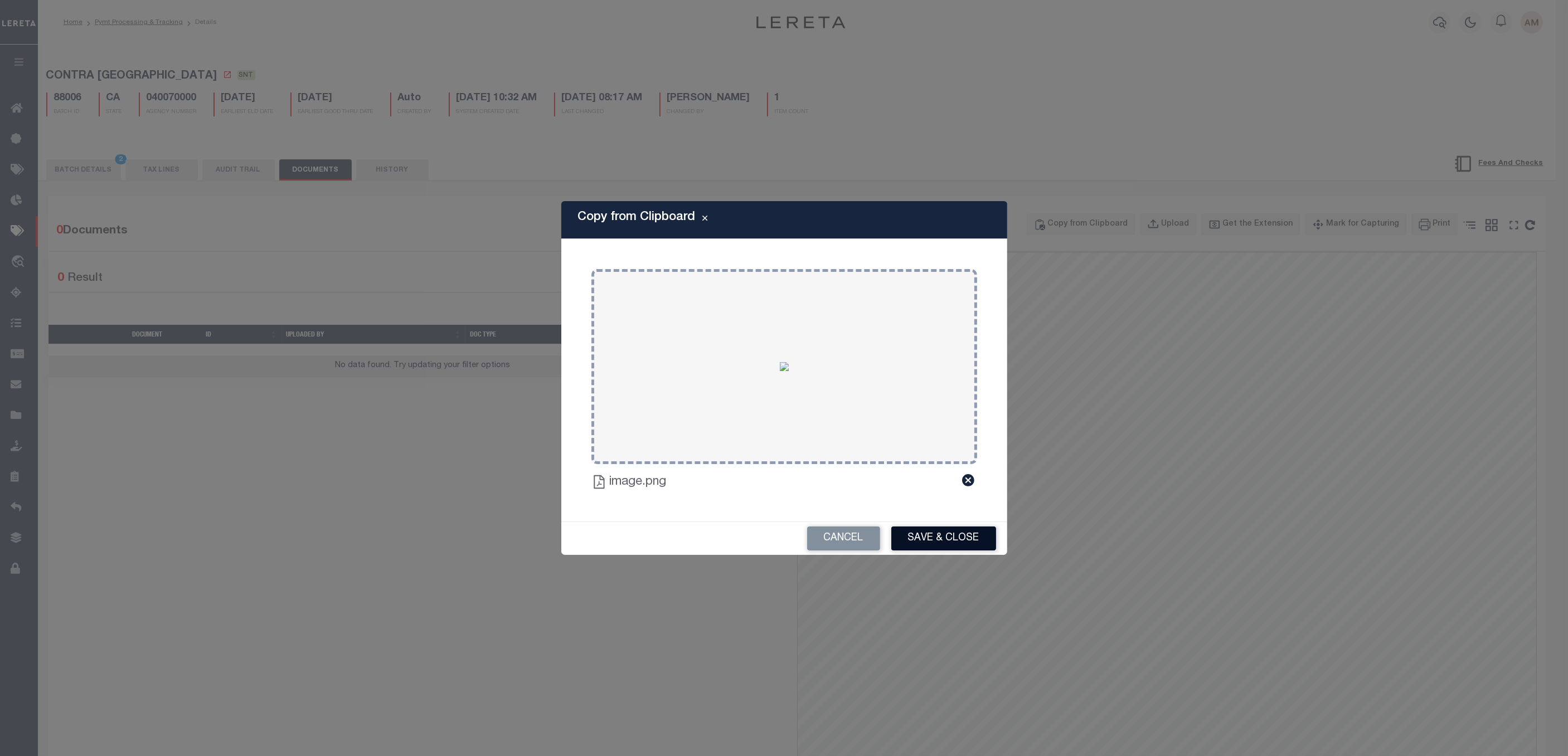
click at [955, 530] on button "Save & Close" at bounding box center [944, 538] width 105 height 24
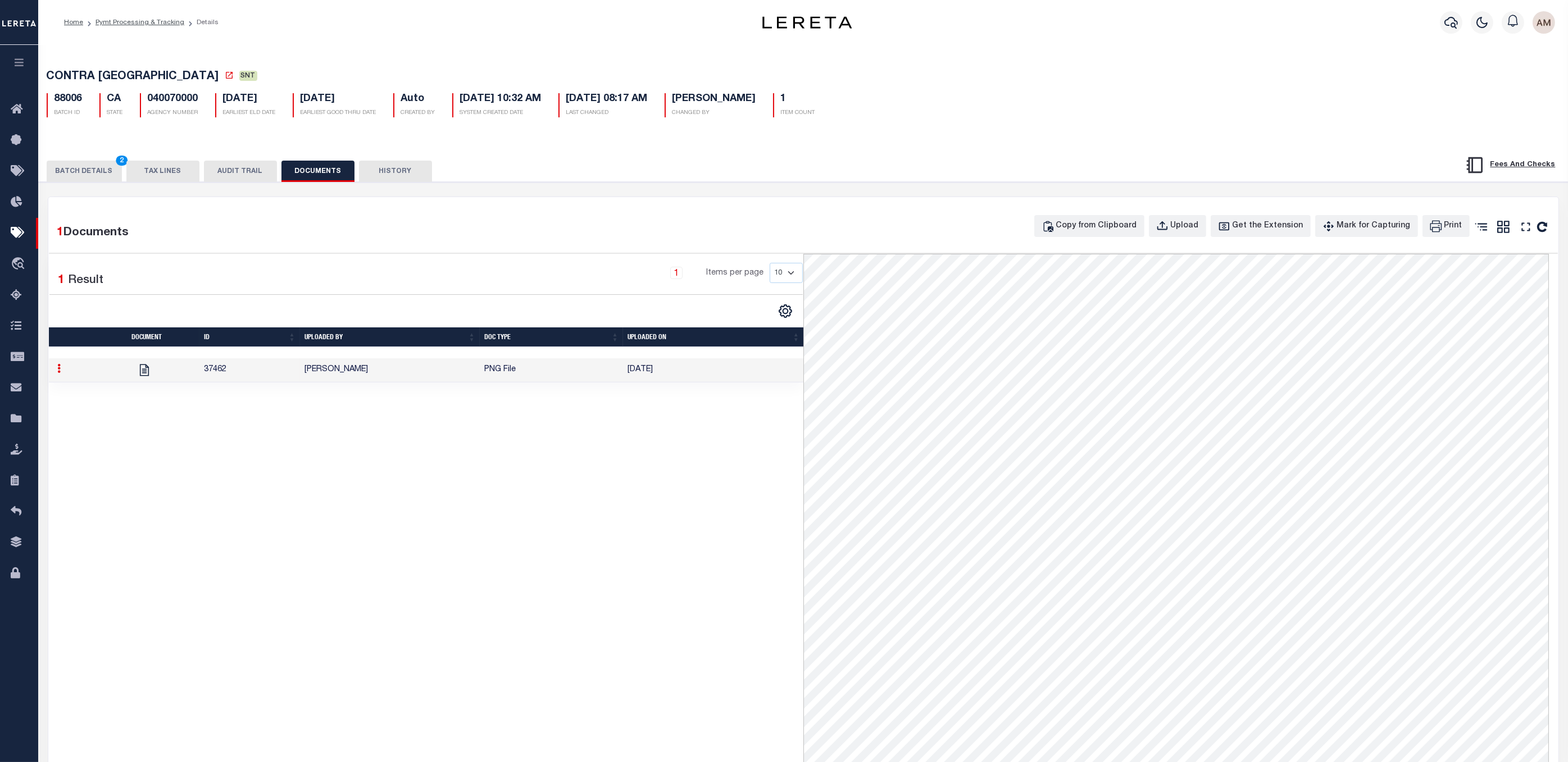
click at [94, 172] on button "BATCH DETAILS 2" at bounding box center [84, 170] width 76 height 21
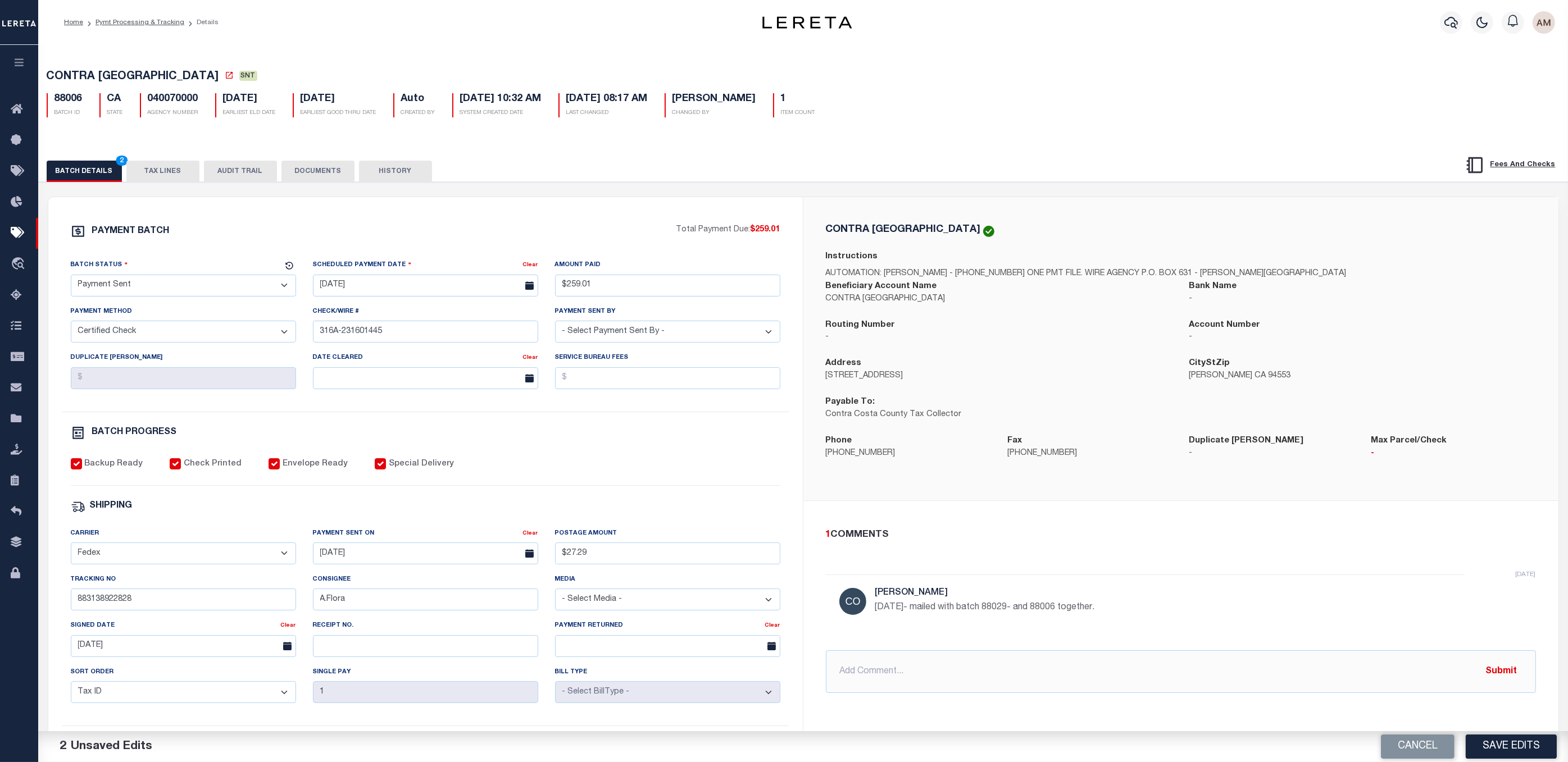
click at [119, 291] on select "- Select Status - Scheduled for Payment Ready For Payment Payment Sent Cleared …" at bounding box center [183, 285] width 225 height 22
select select "RCC"
click at [71, 277] on select "- Select Status - Scheduled for Payment Ready For Payment Payment Sent Cleared …" at bounding box center [183, 285] width 225 height 22
click at [354, 440] on div "BATCH PROGRESS" at bounding box center [426, 433] width 709 height 15
click at [325, 171] on button "DOCUMENTS" at bounding box center [318, 170] width 73 height 21
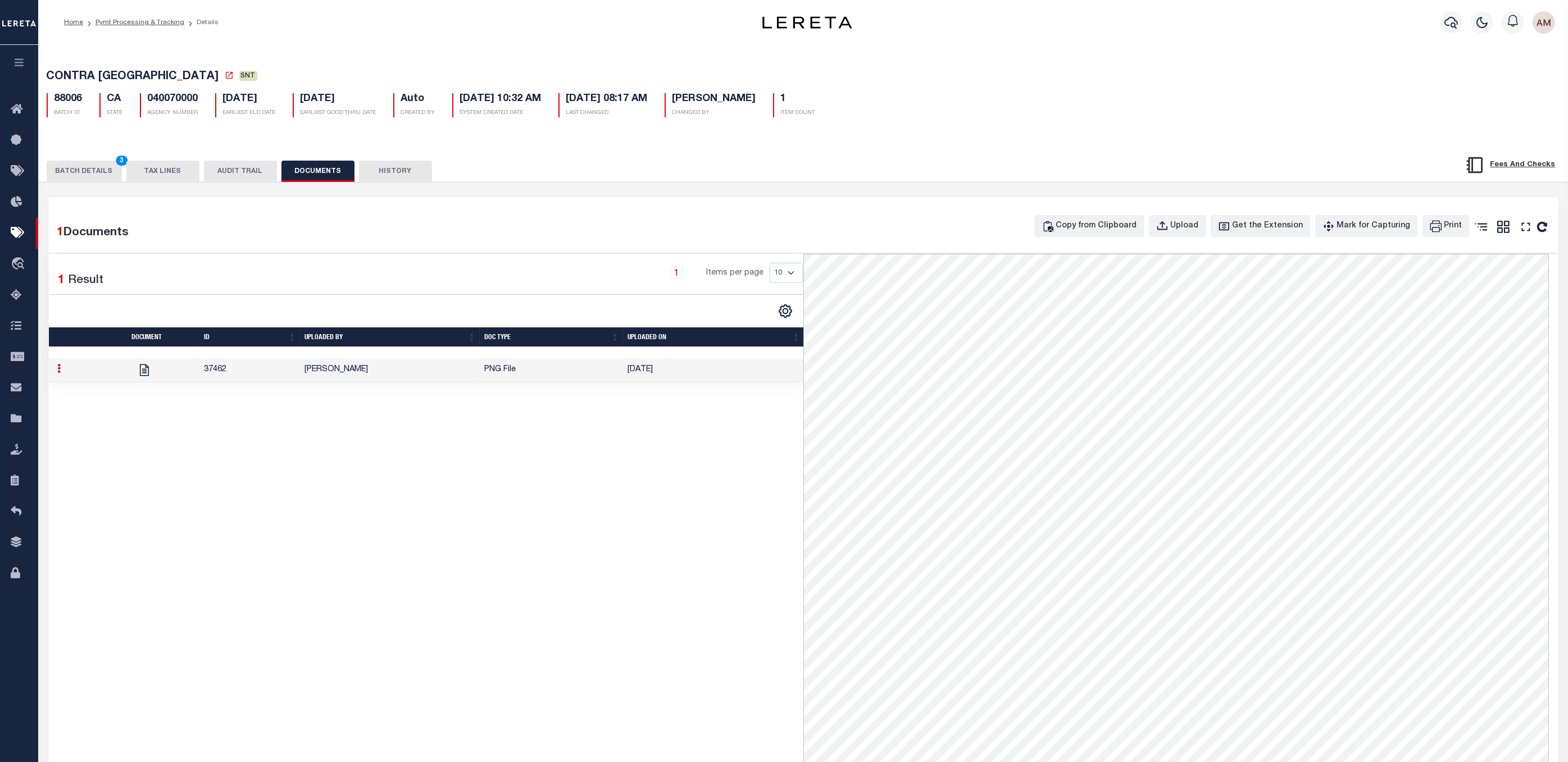
click at [68, 177] on button "BATCH DETAILS 3" at bounding box center [84, 170] width 76 height 21
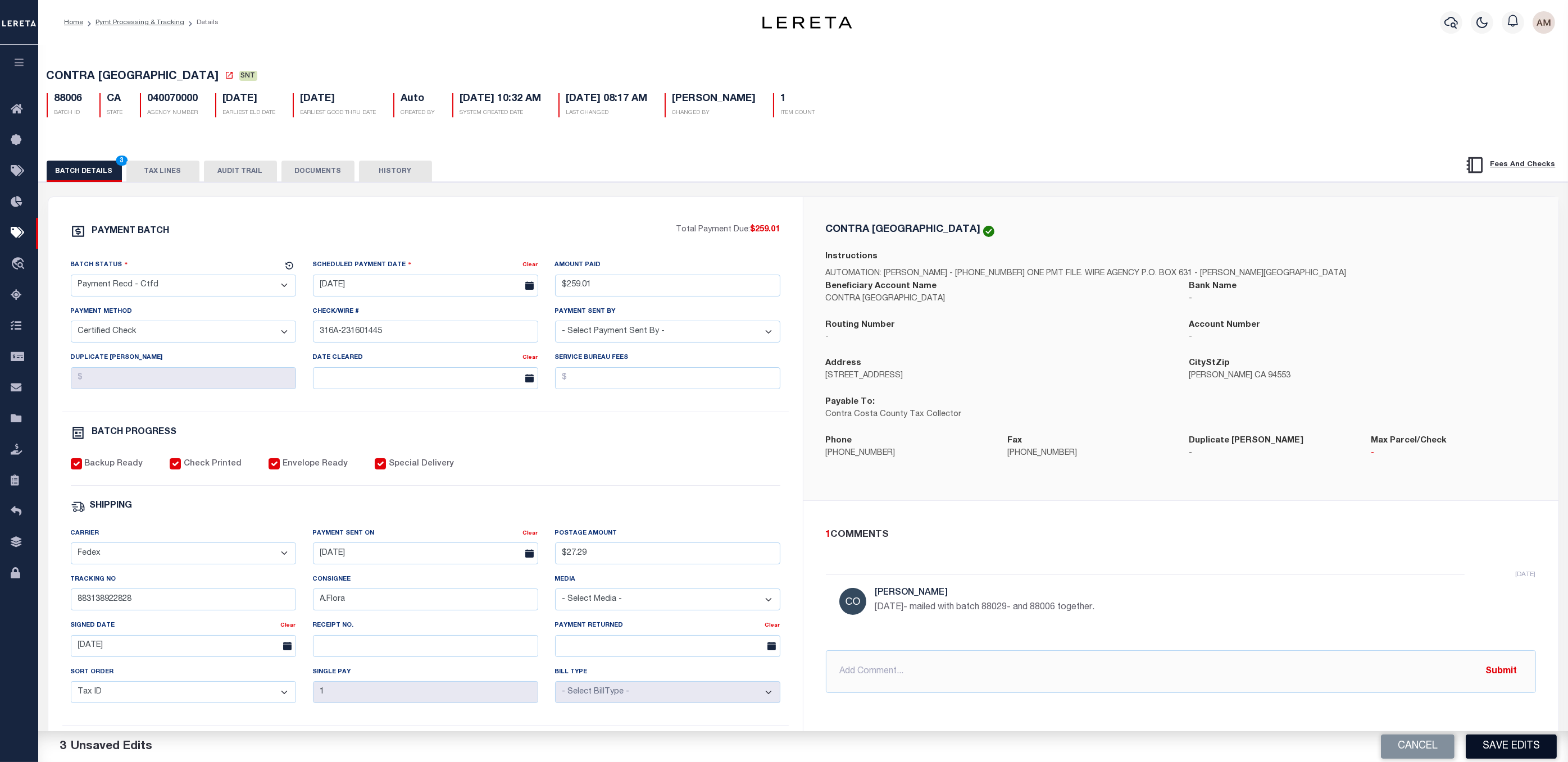
click at [1080, 578] on button "Save Edits" at bounding box center [1511, 747] width 91 height 25
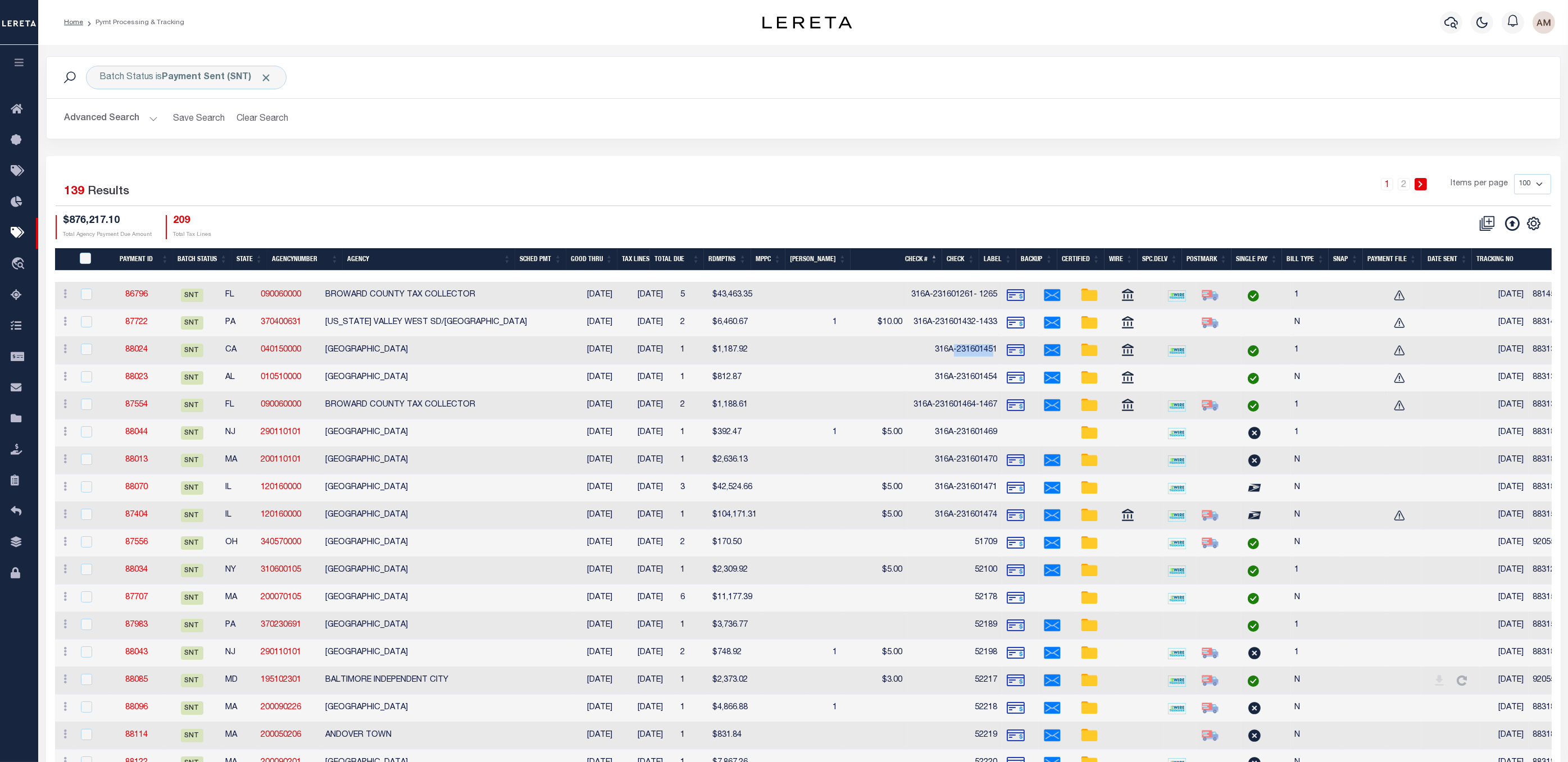
drag, startPoint x: 936, startPoint y: 354, endPoint x: 933, endPoint y: 358, distance: 5.0
click at [907, 357] on td "316A-231601451" at bounding box center [954, 351] width 95 height 27
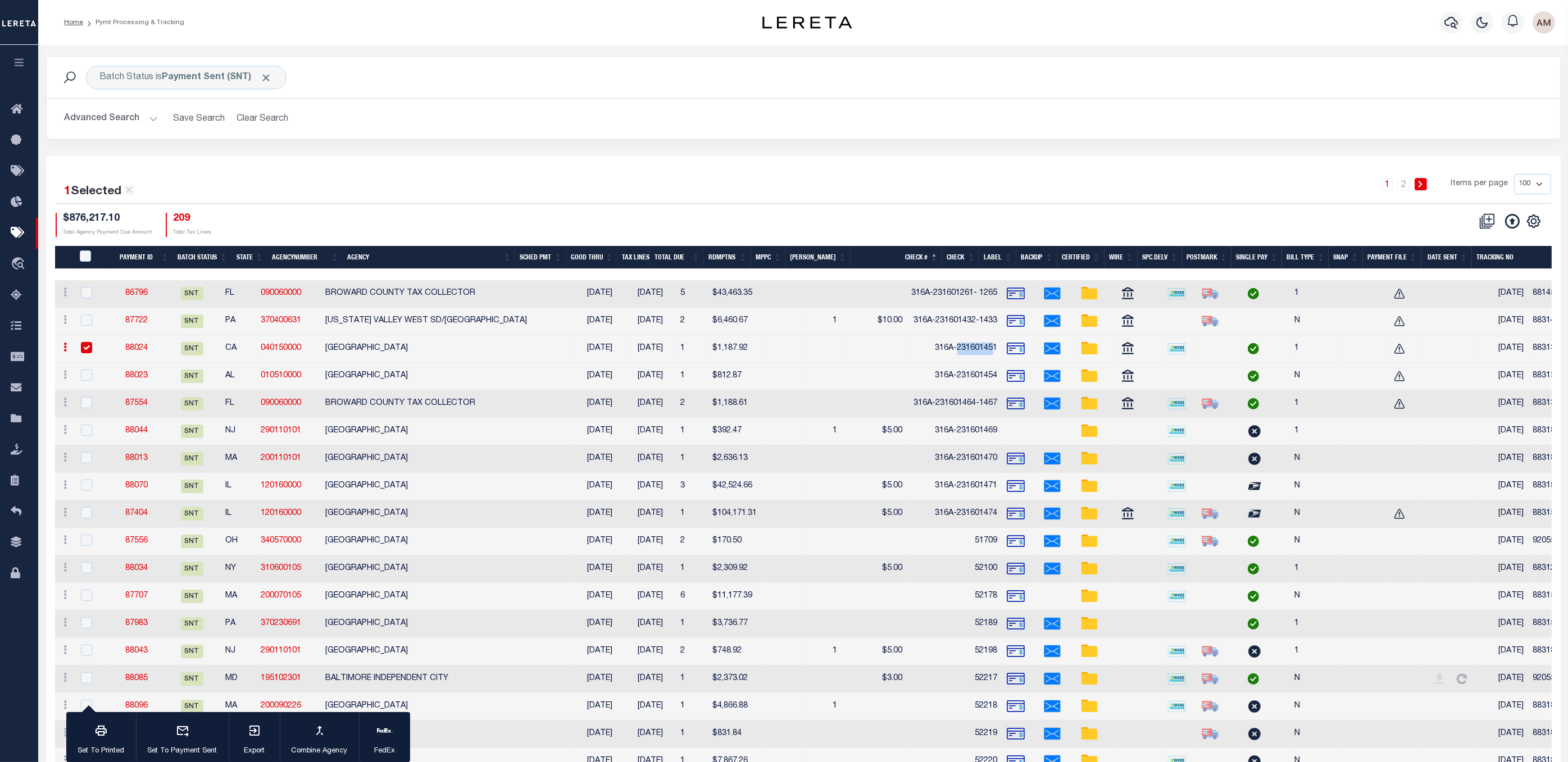
click at [935, 359] on td "316A-231601451" at bounding box center [954, 349] width 95 height 27
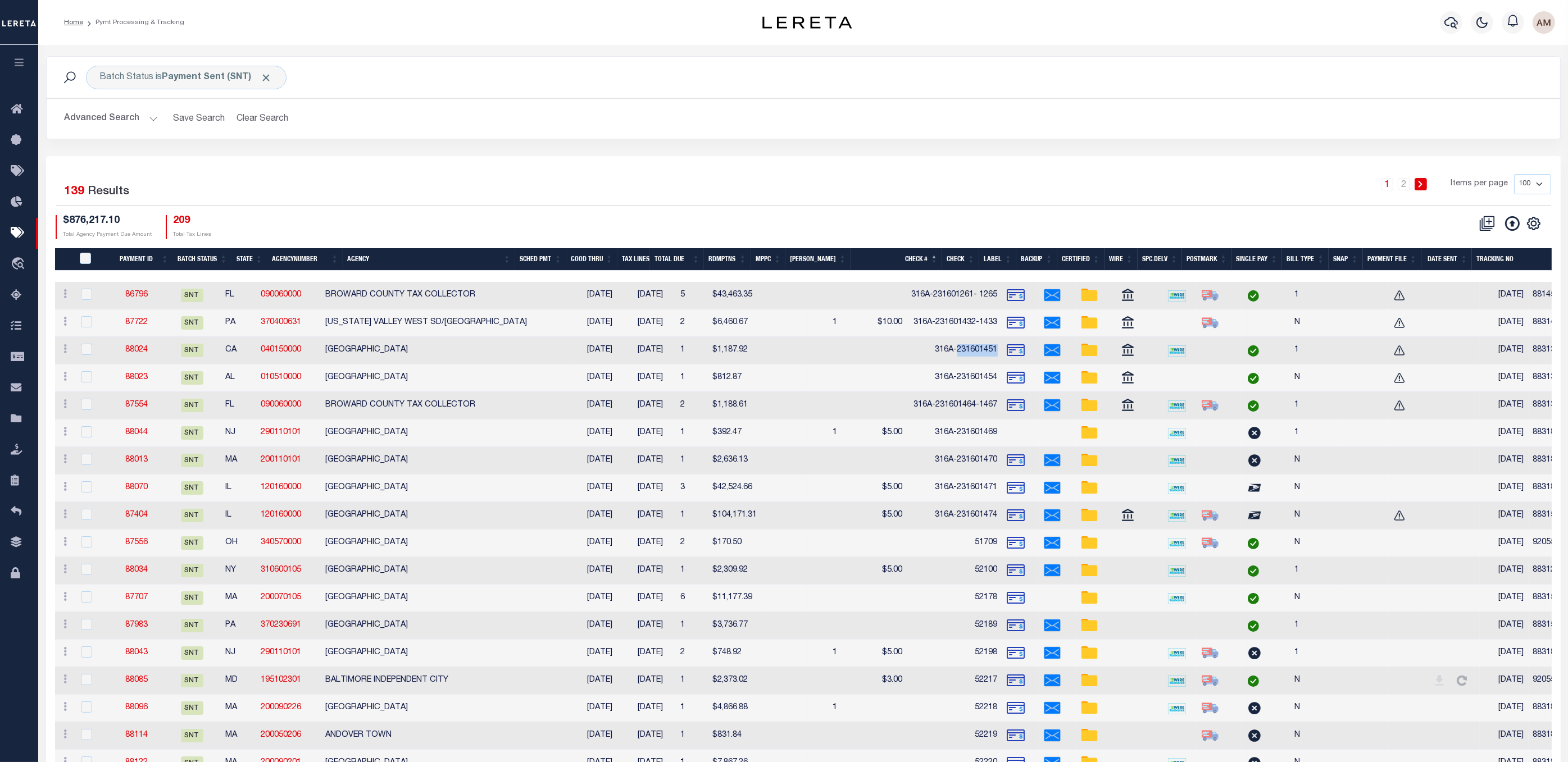
drag, startPoint x: 938, startPoint y: 354, endPoint x: 897, endPoint y: 352, distance: 41.0
click at [907, 352] on td "316A-231601451" at bounding box center [954, 351] width 95 height 27
checkbox input "true"
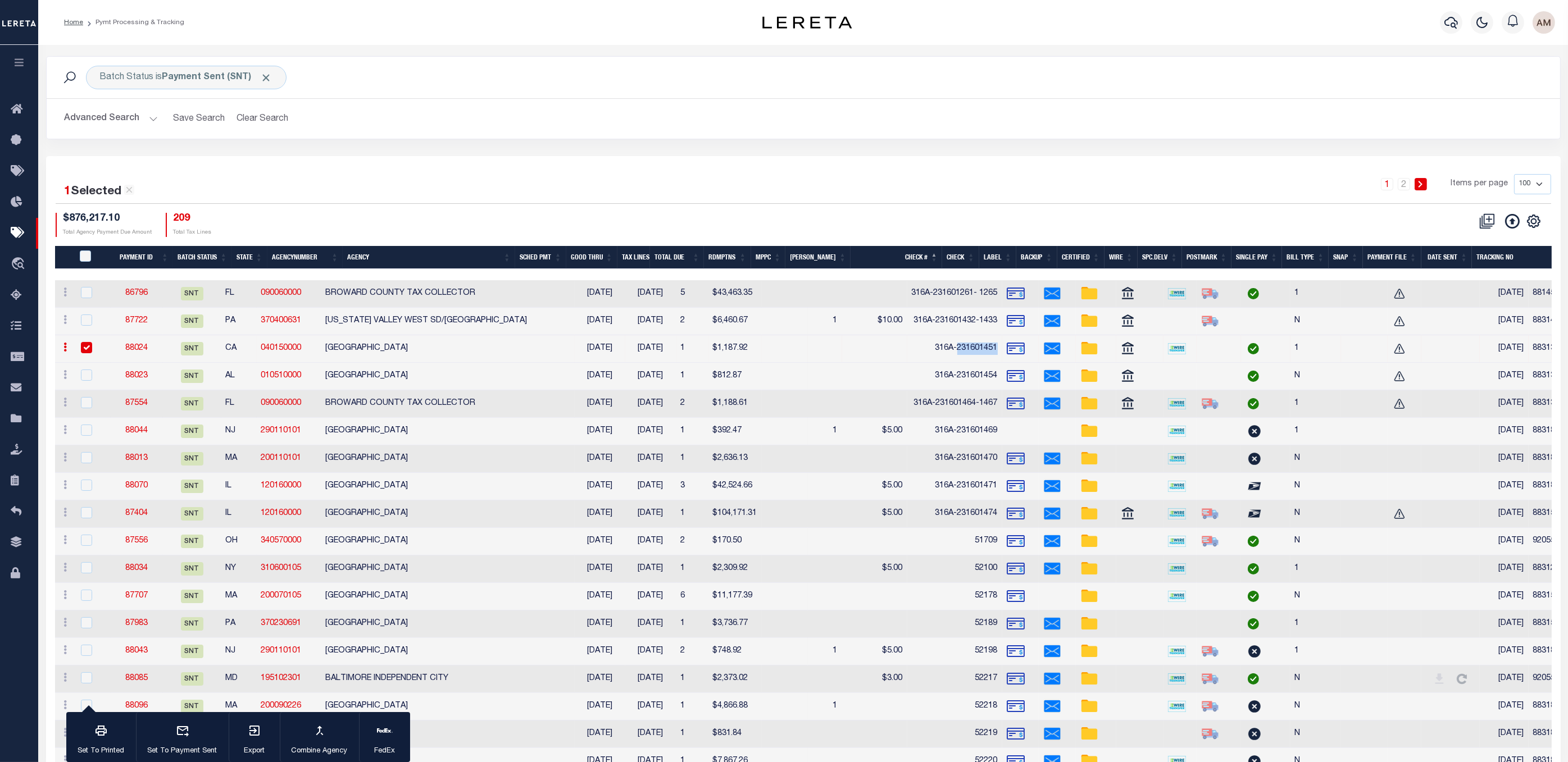
click at [136, 351] on link "88024" at bounding box center [136, 348] width 23 height 8
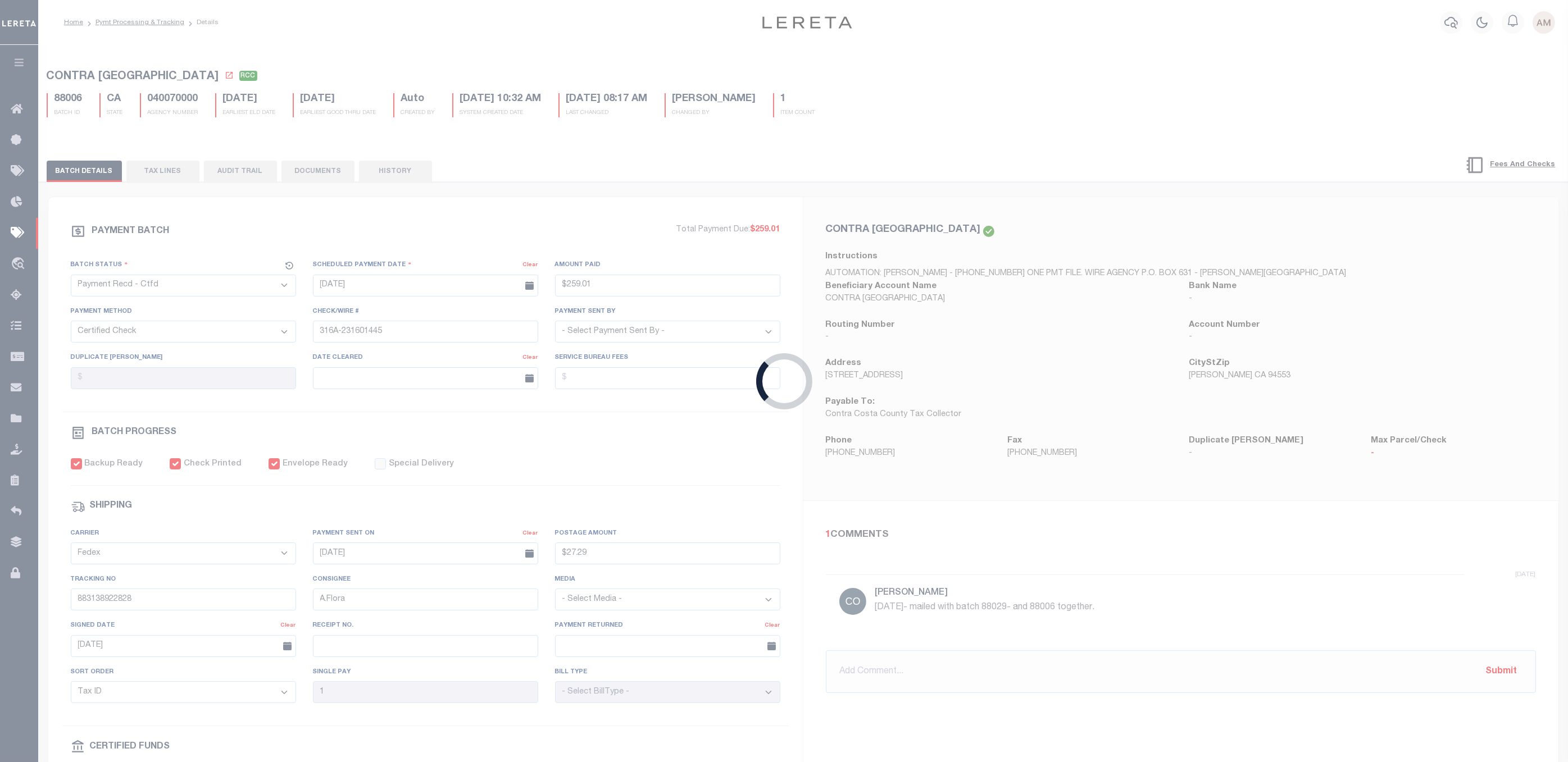
select select "SNT"
type input "$1,187.92"
type input "316A-231601451"
checkbox input "false"
type input "$34.02"
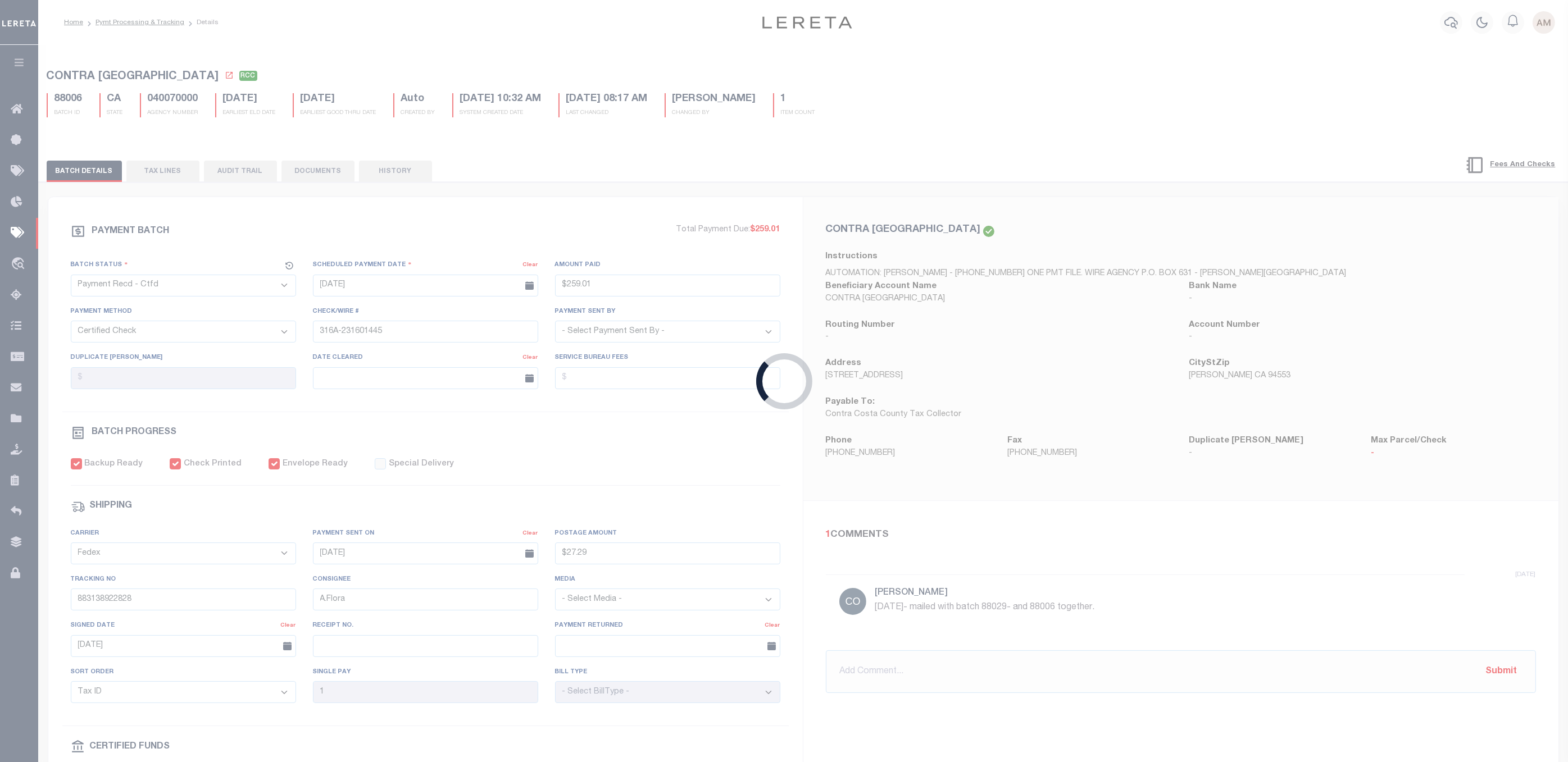
type input "883139036583"
type input "316A-231601451"
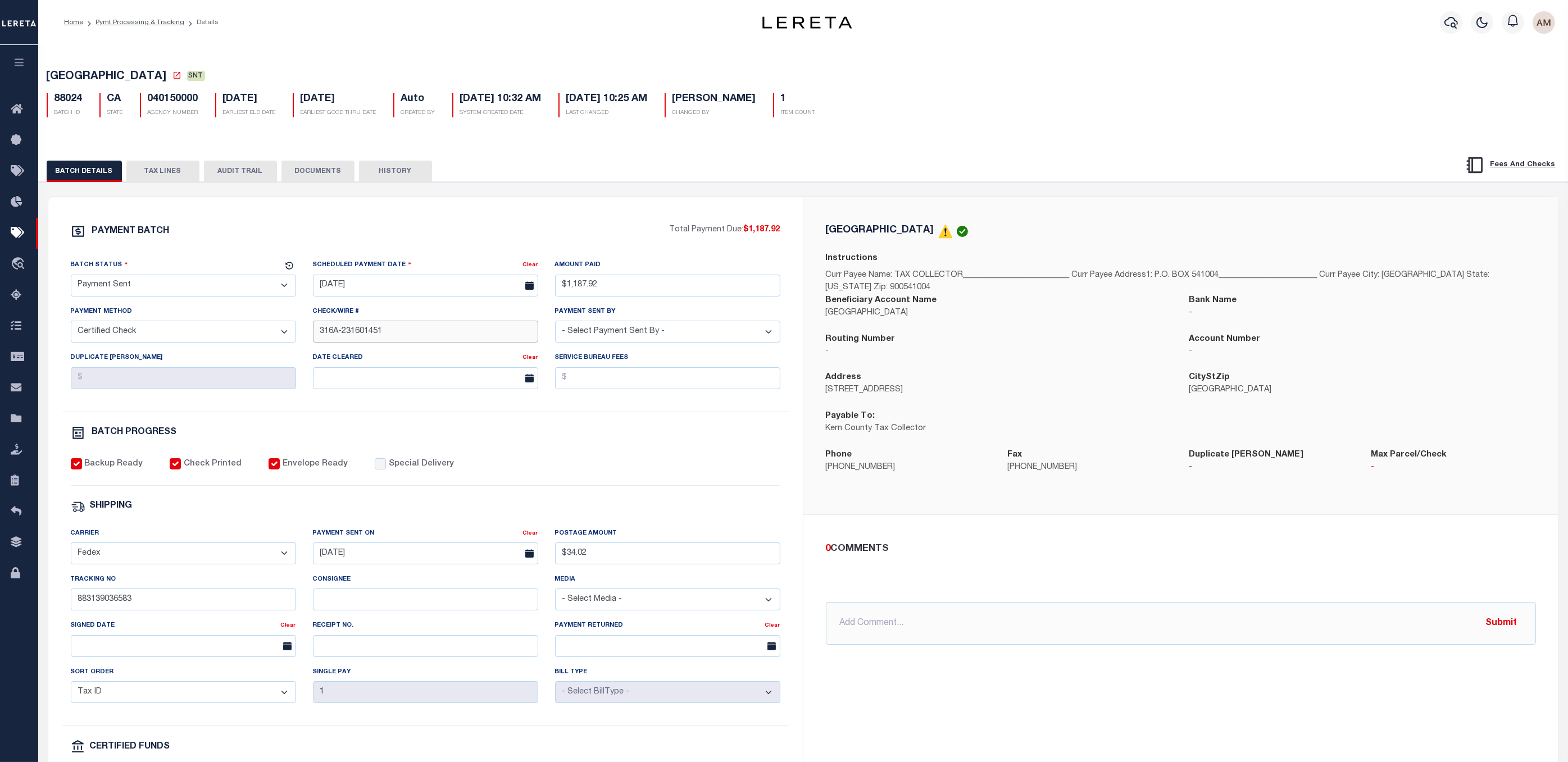
drag, startPoint x: 400, startPoint y: 336, endPoint x: 345, endPoint y: 333, distance: 55.1
click at [345, 333] on input "316A-231601451" at bounding box center [425, 332] width 225 height 22
click at [176, 578] on input "883139036583" at bounding box center [183, 600] width 225 height 22
drag, startPoint x: 347, startPoint y: 581, endPoint x: 356, endPoint y: 603, distance: 23.8
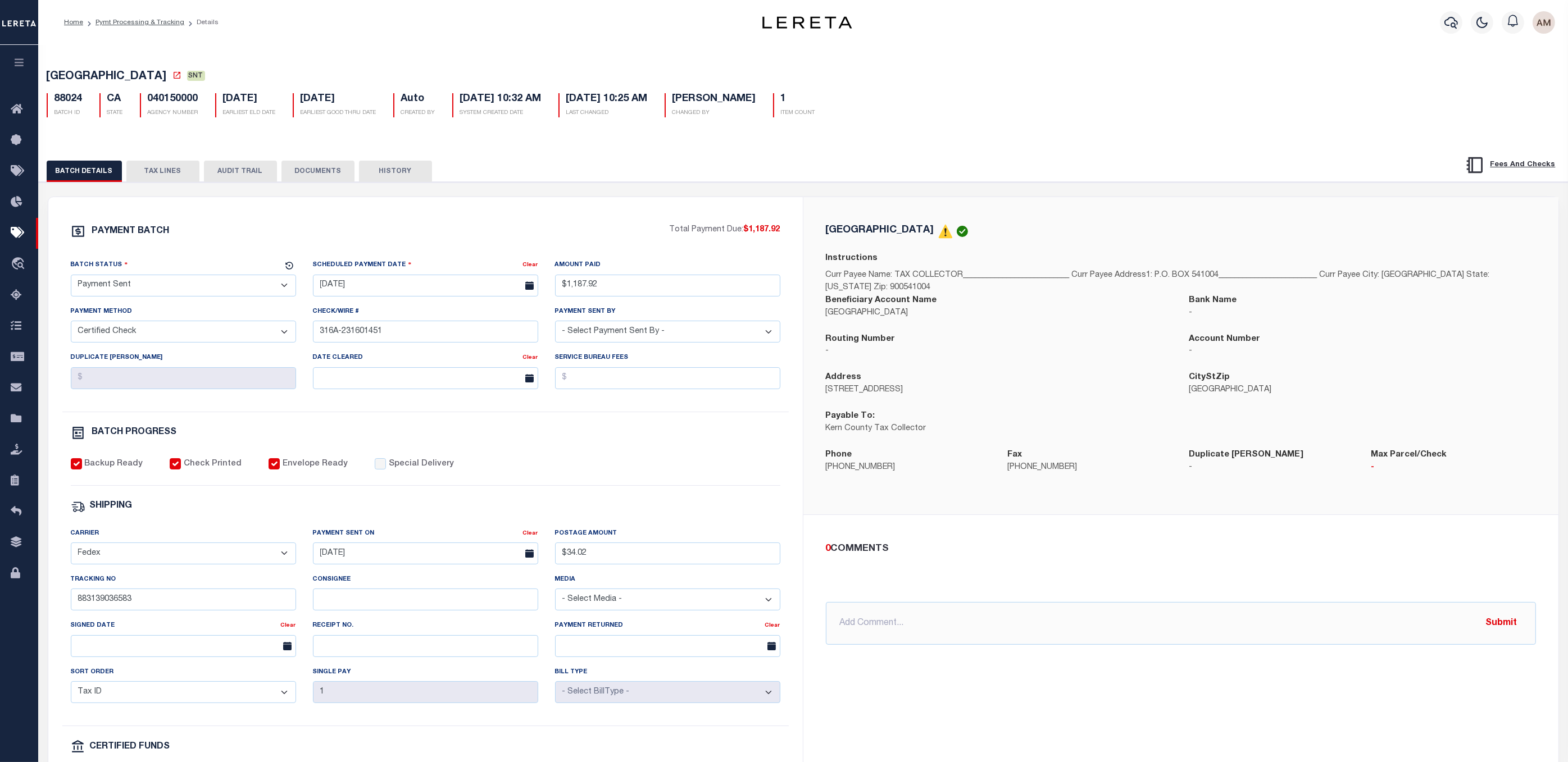
click at [349, 578] on label "Consignee" at bounding box center [332, 580] width 38 height 9
click at [349, 578] on input "Consignee" at bounding box center [425, 600] width 225 height 22
click at [358, 578] on input "Consignee" at bounding box center [425, 600] width 225 height 22
paste input "[PERSON_NAME]"
type input "[PERSON_NAME]"
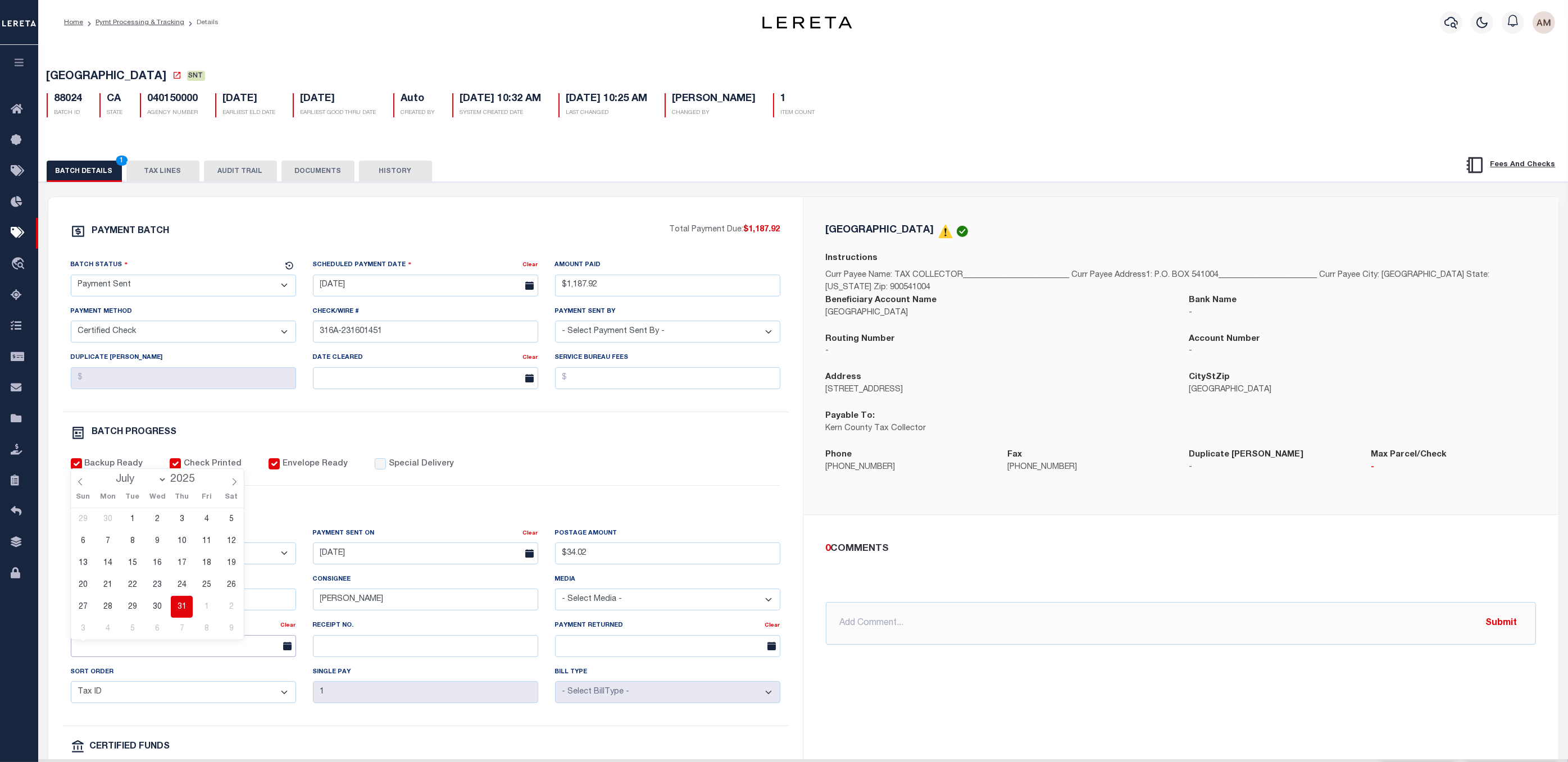
click at [189, 578] on input "text" at bounding box center [183, 646] width 225 height 22
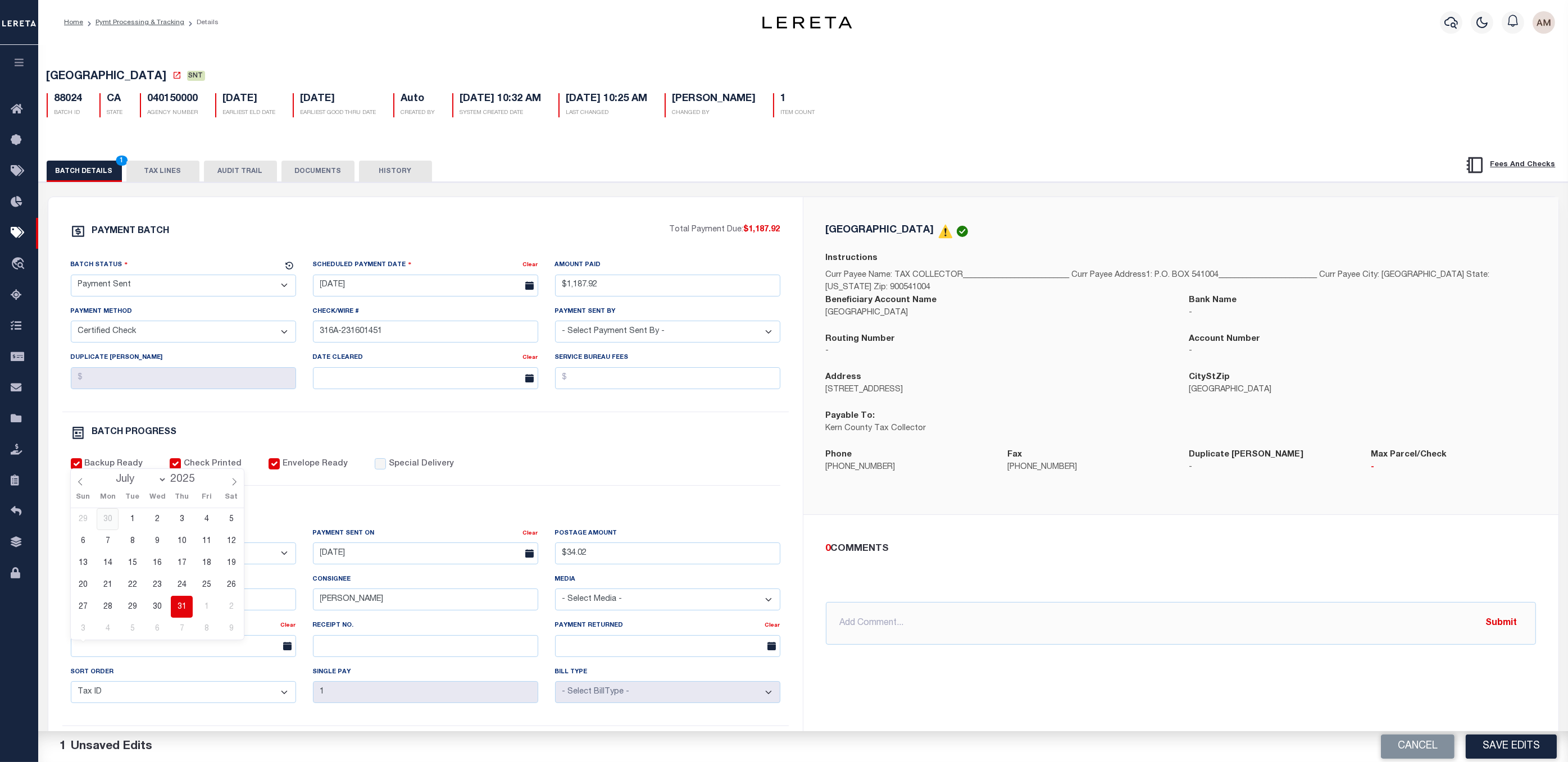
click at [106, 517] on span "30" at bounding box center [108, 520] width 22 height 22
type input "[DATE]"
click at [131, 578] on input "[DATE]" at bounding box center [183, 646] width 225 height 22
click at [111, 578] on span "30" at bounding box center [108, 607] width 22 height 22
click at [540, 484] on div "Backup Ready Check Printed Envelope Ready Special Delivery" at bounding box center [426, 472] width 709 height 27
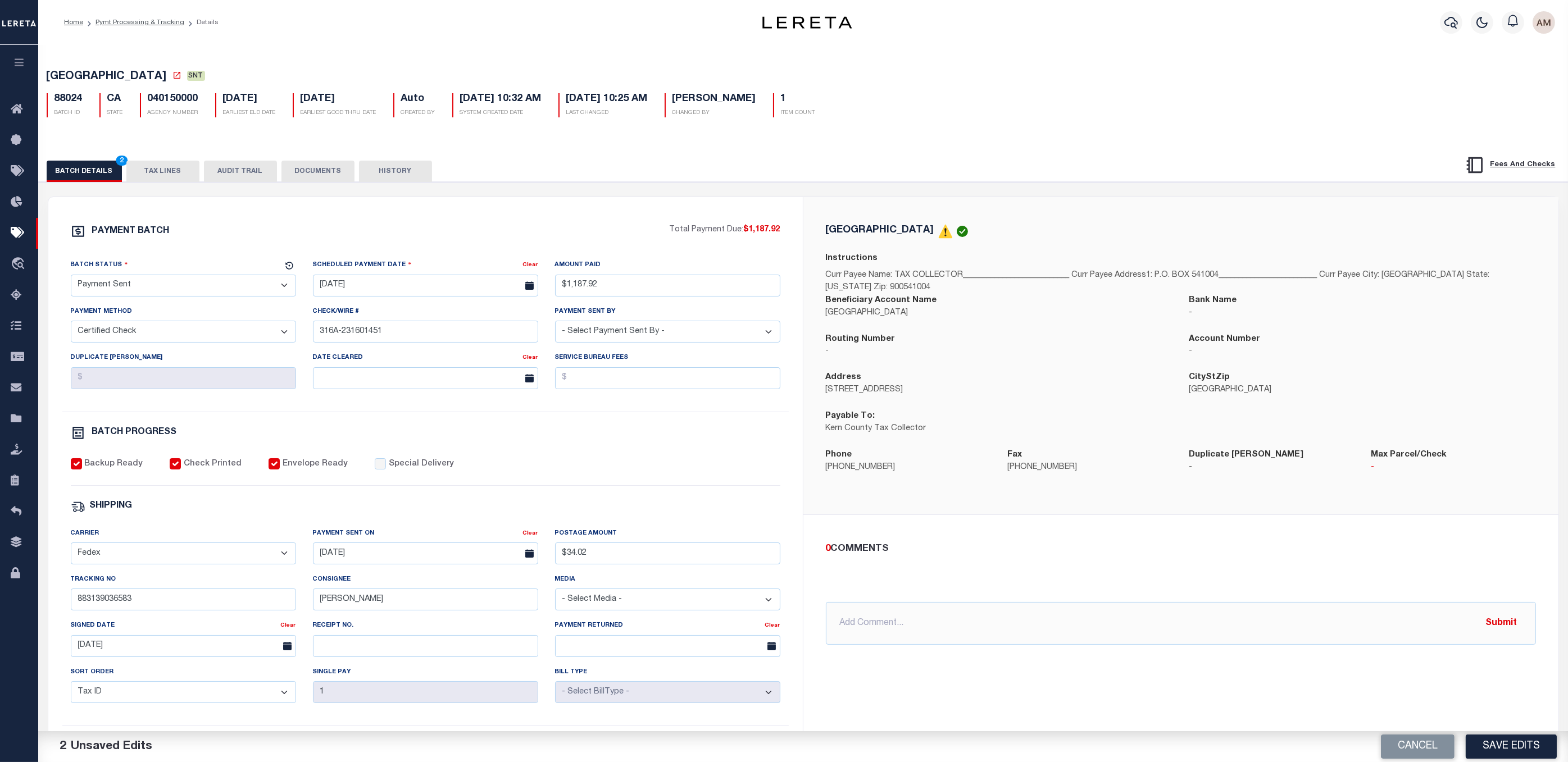
drag, startPoint x: 330, startPoint y: 170, endPoint x: 560, endPoint y: 231, distance: 238.0
click at [330, 170] on button "DOCUMENTS" at bounding box center [318, 170] width 73 height 21
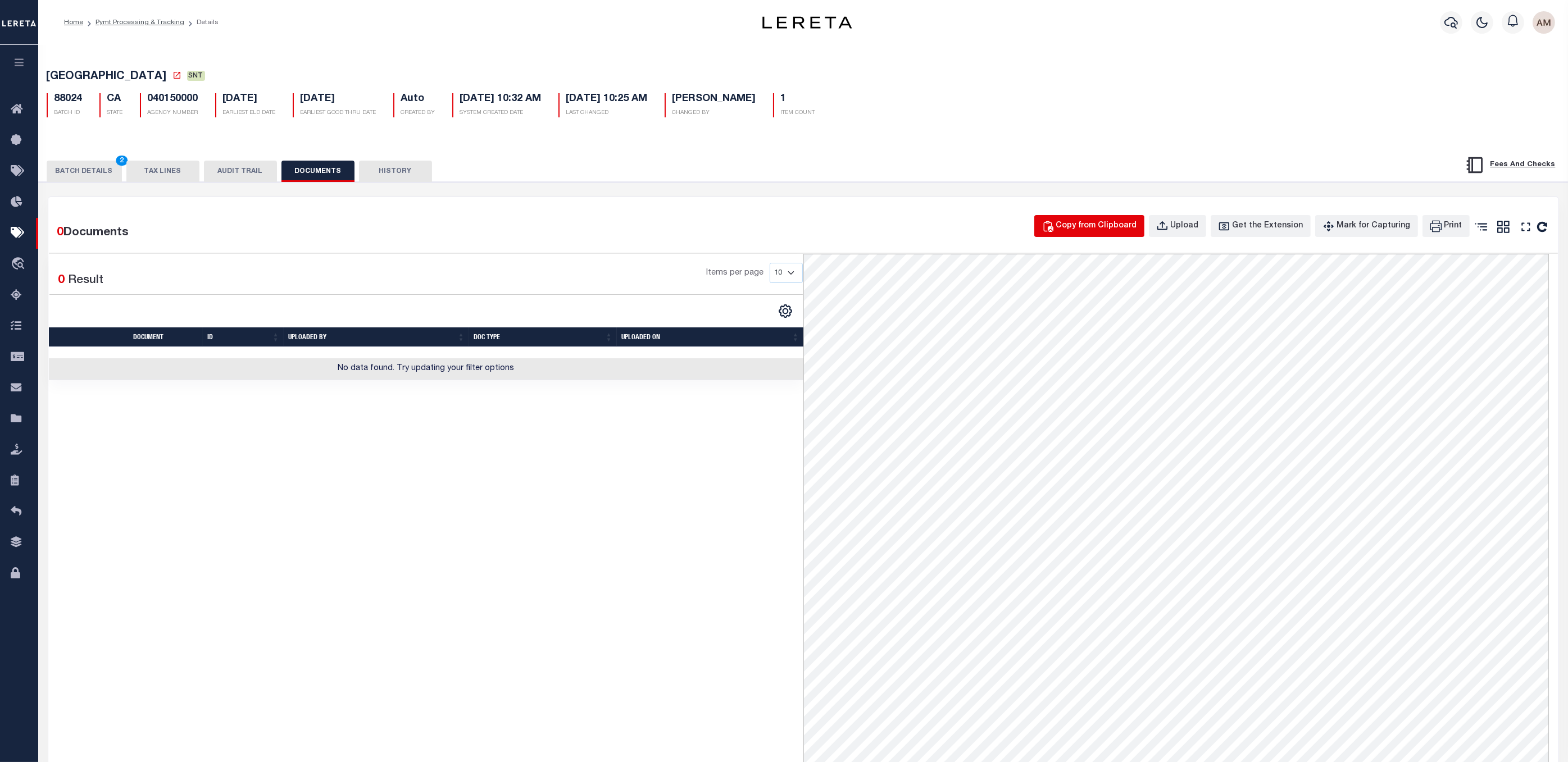
click at [1080, 232] on div "Copy from Clipboard" at bounding box center [1097, 227] width 81 height 13
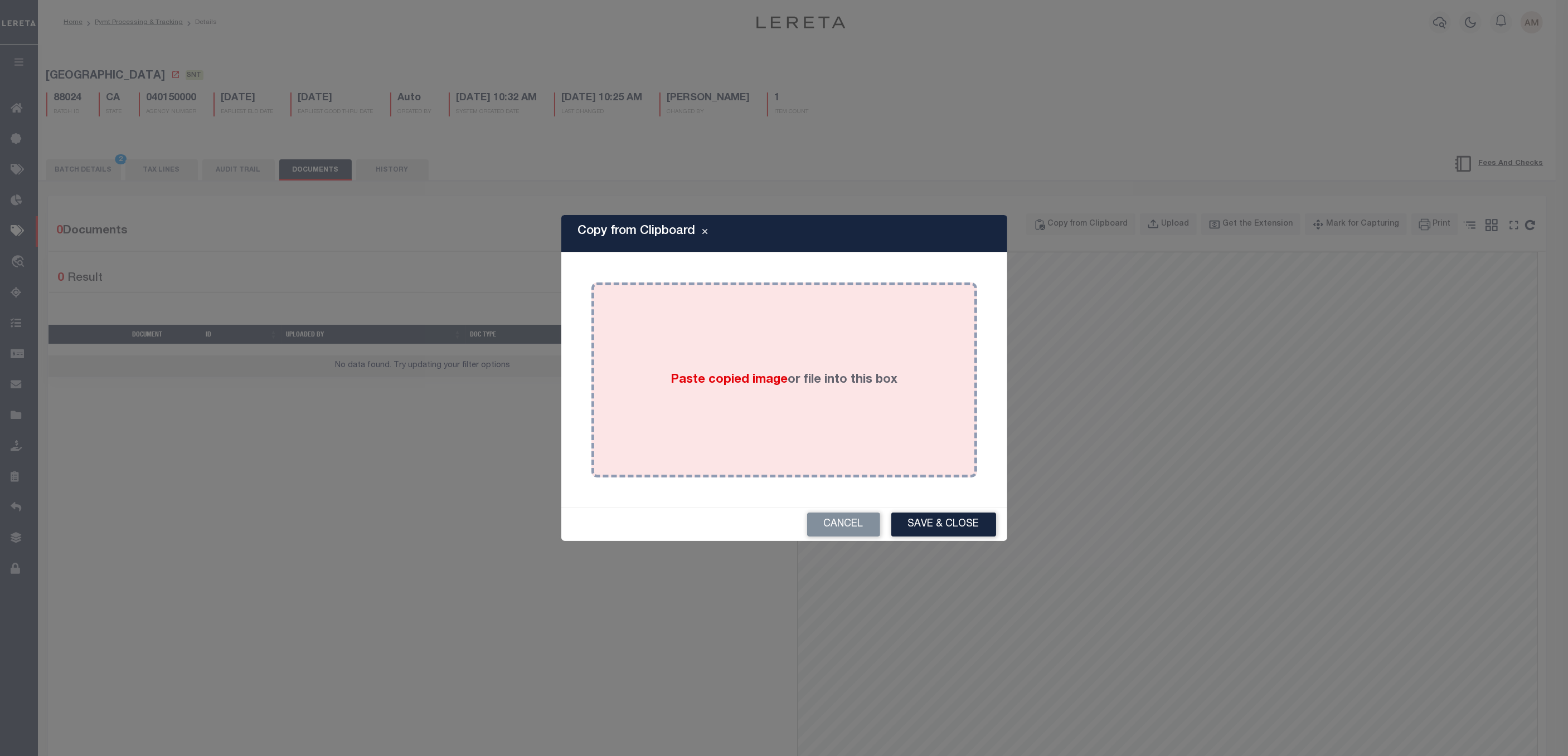
click at [832, 417] on div "Paste copied image or file into this box" at bounding box center [784, 380] width 369 height 178
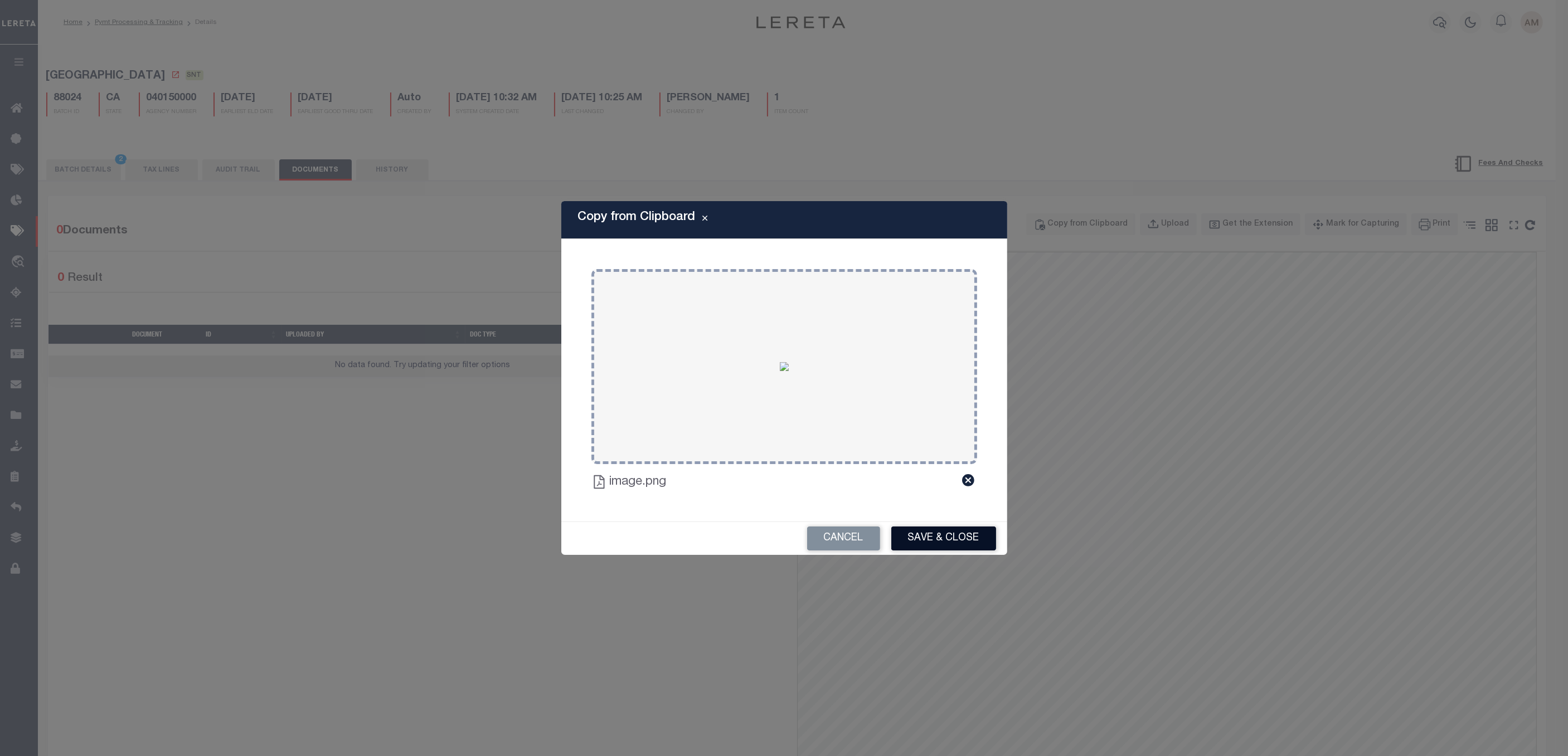
click at [938, 535] on button "Save & Close" at bounding box center [944, 538] width 105 height 24
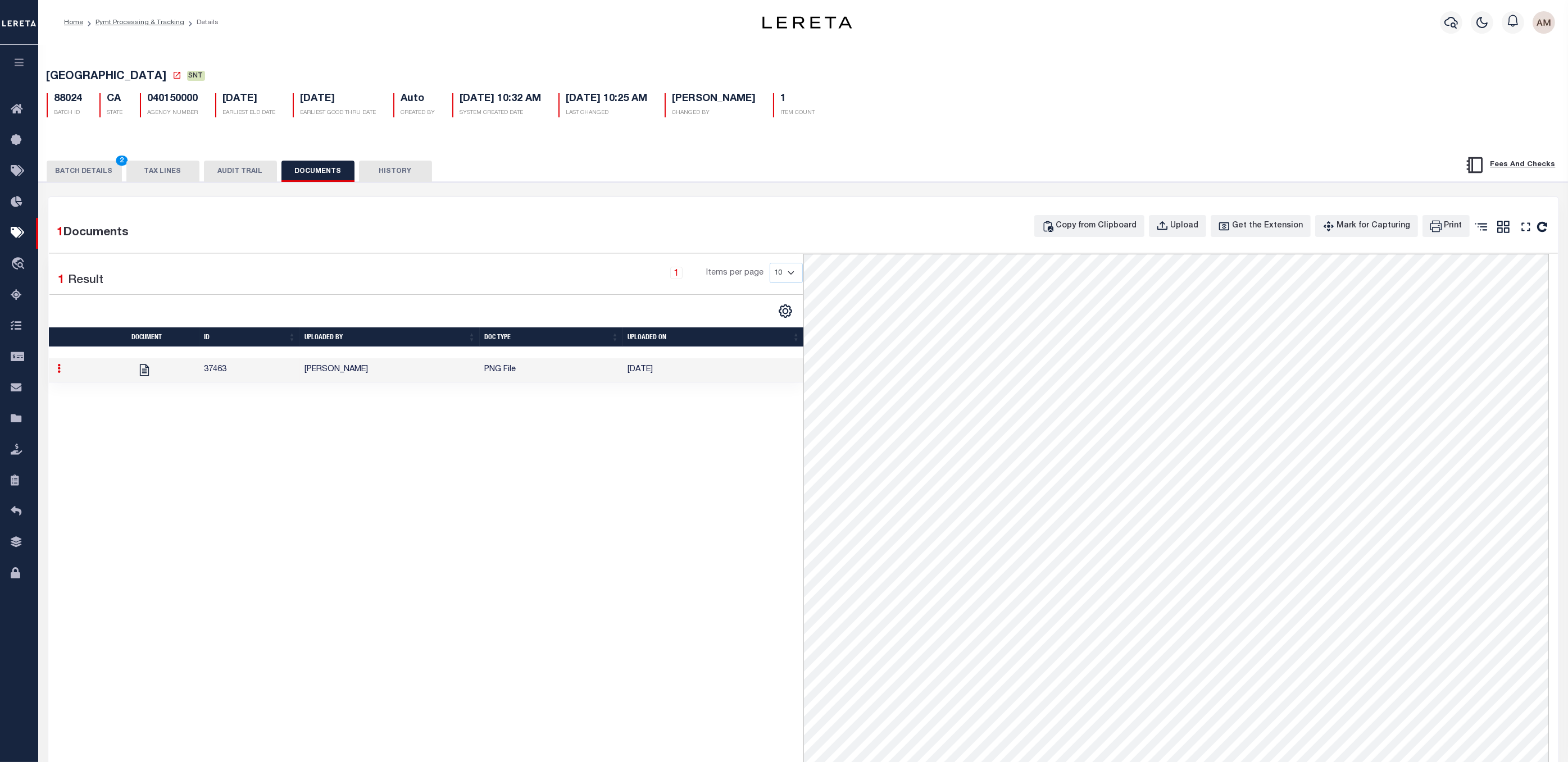
click at [84, 174] on button "BATCH DETAILS 2" at bounding box center [84, 170] width 76 height 21
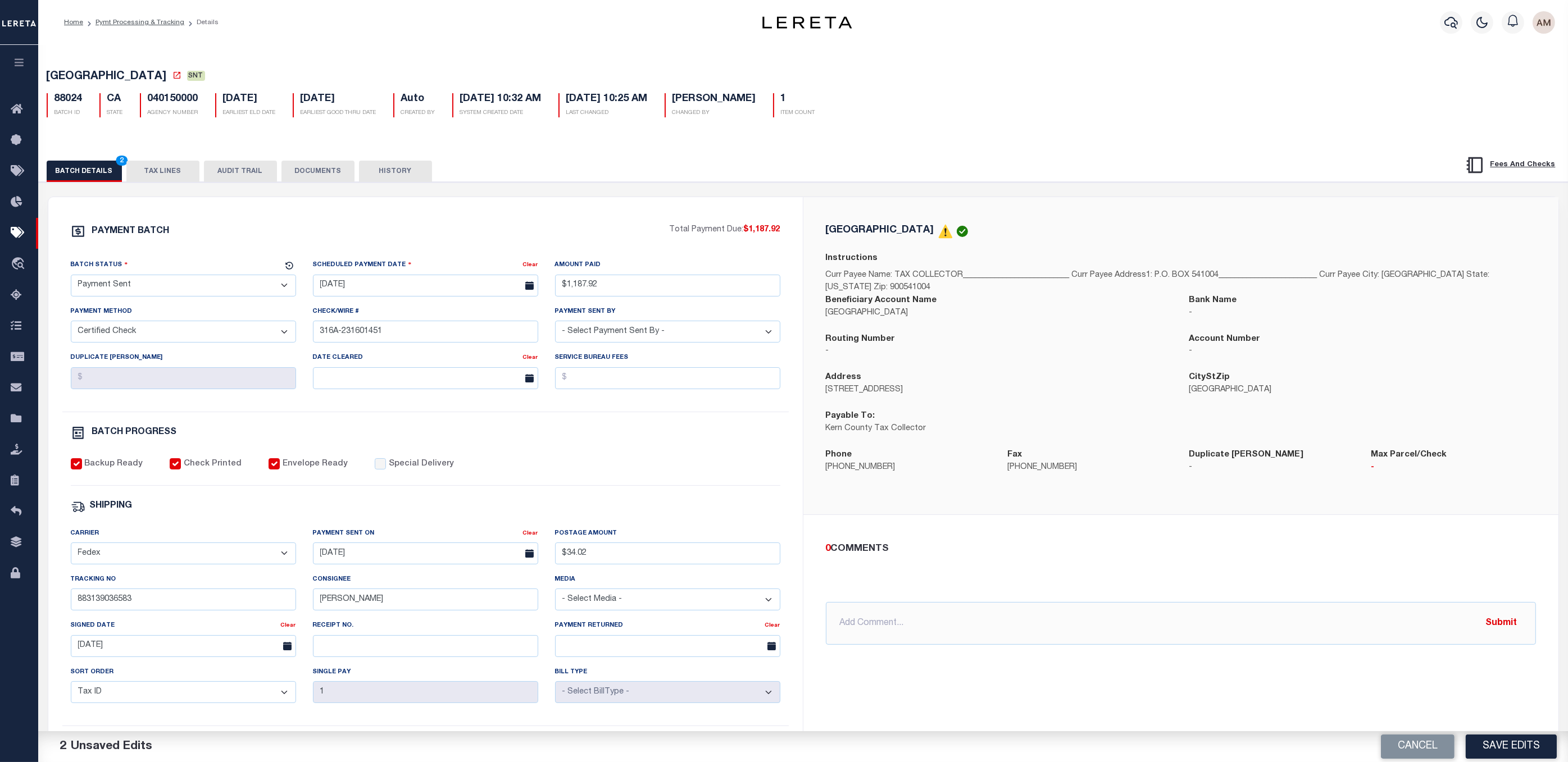
click at [143, 282] on select "- Select Status - Scheduled for Payment Ready For Payment Payment Sent Cleared …" at bounding box center [183, 285] width 225 height 22
select select "RCC"
click at [71, 277] on select "- Select Status - Scheduled for Payment Ready For Payment Payment Sent Cleared …" at bounding box center [183, 285] width 225 height 22
click at [410, 422] on div "PAYMENT BATCH Total Payment Due: $1,187.92 Batch Status - Select Status -" at bounding box center [426, 526] width 727 height 603
click at [300, 188] on div "PAYMENT BATCH Total Payment Due: $1,187.92 Batch Status" at bounding box center [803, 546] width 1541 height 727
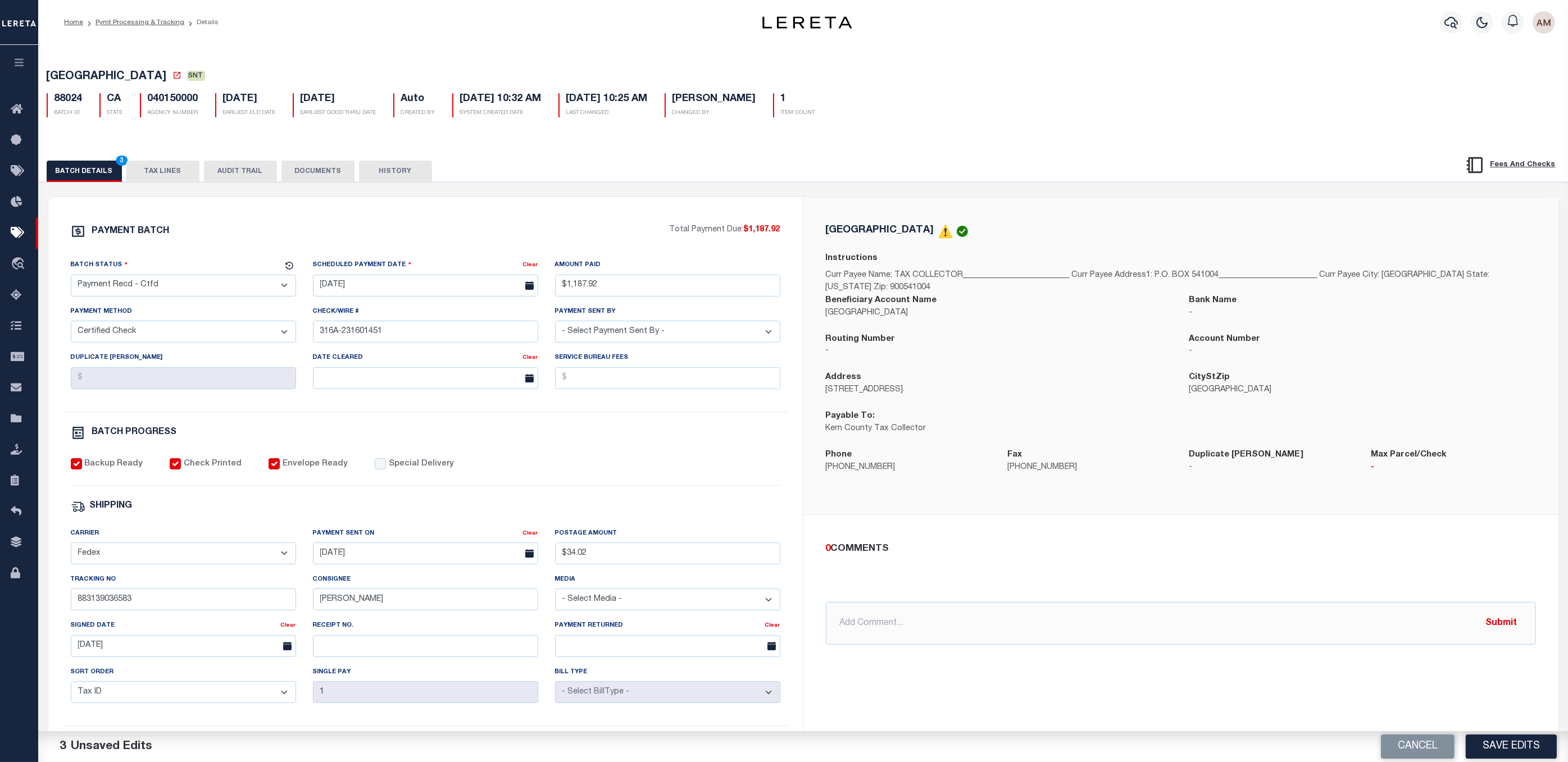
click at [304, 178] on button "DOCUMENTS" at bounding box center [318, 170] width 73 height 21
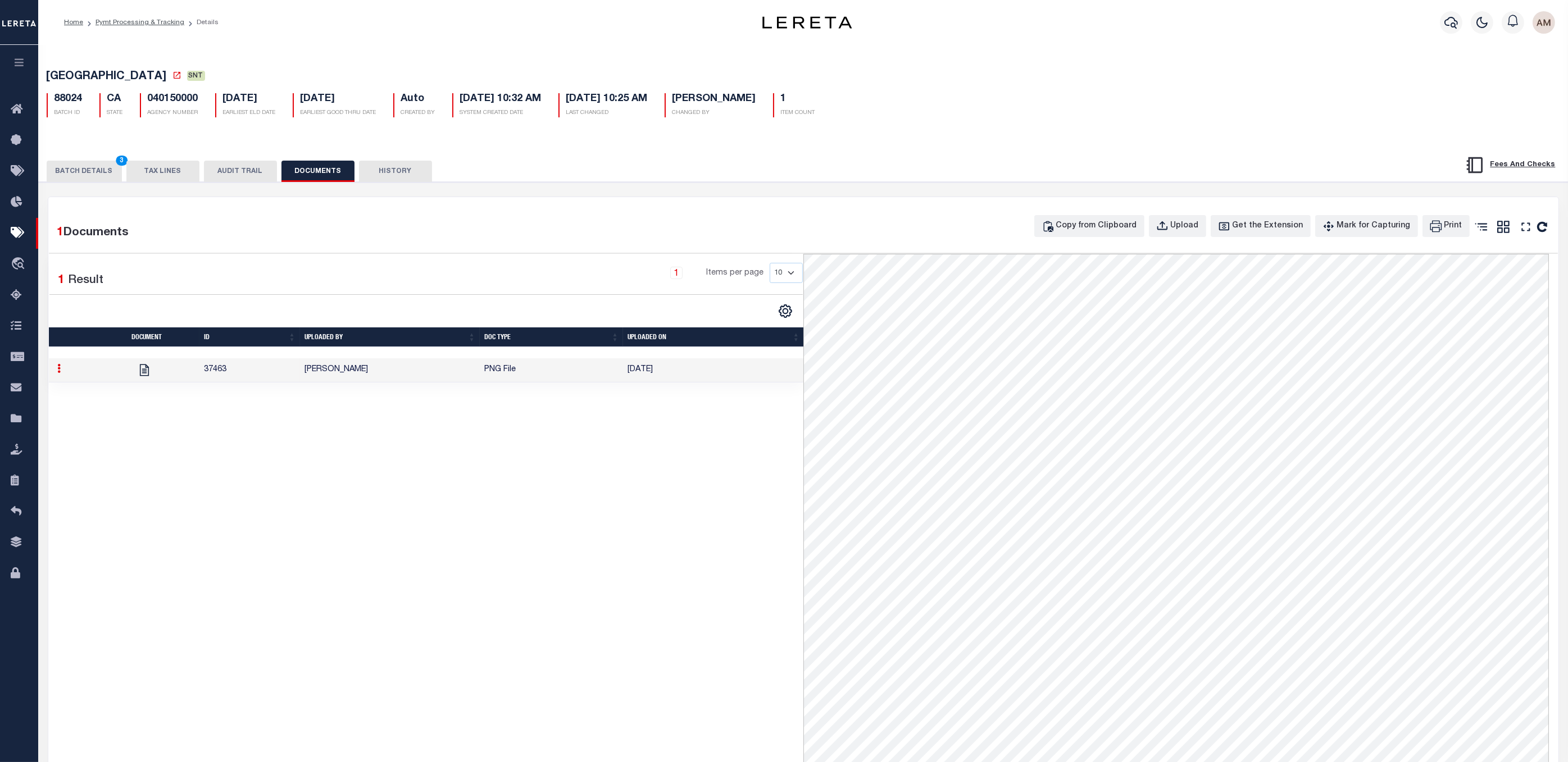
click at [111, 177] on button "BATCH DETAILS 3" at bounding box center [84, 170] width 76 height 21
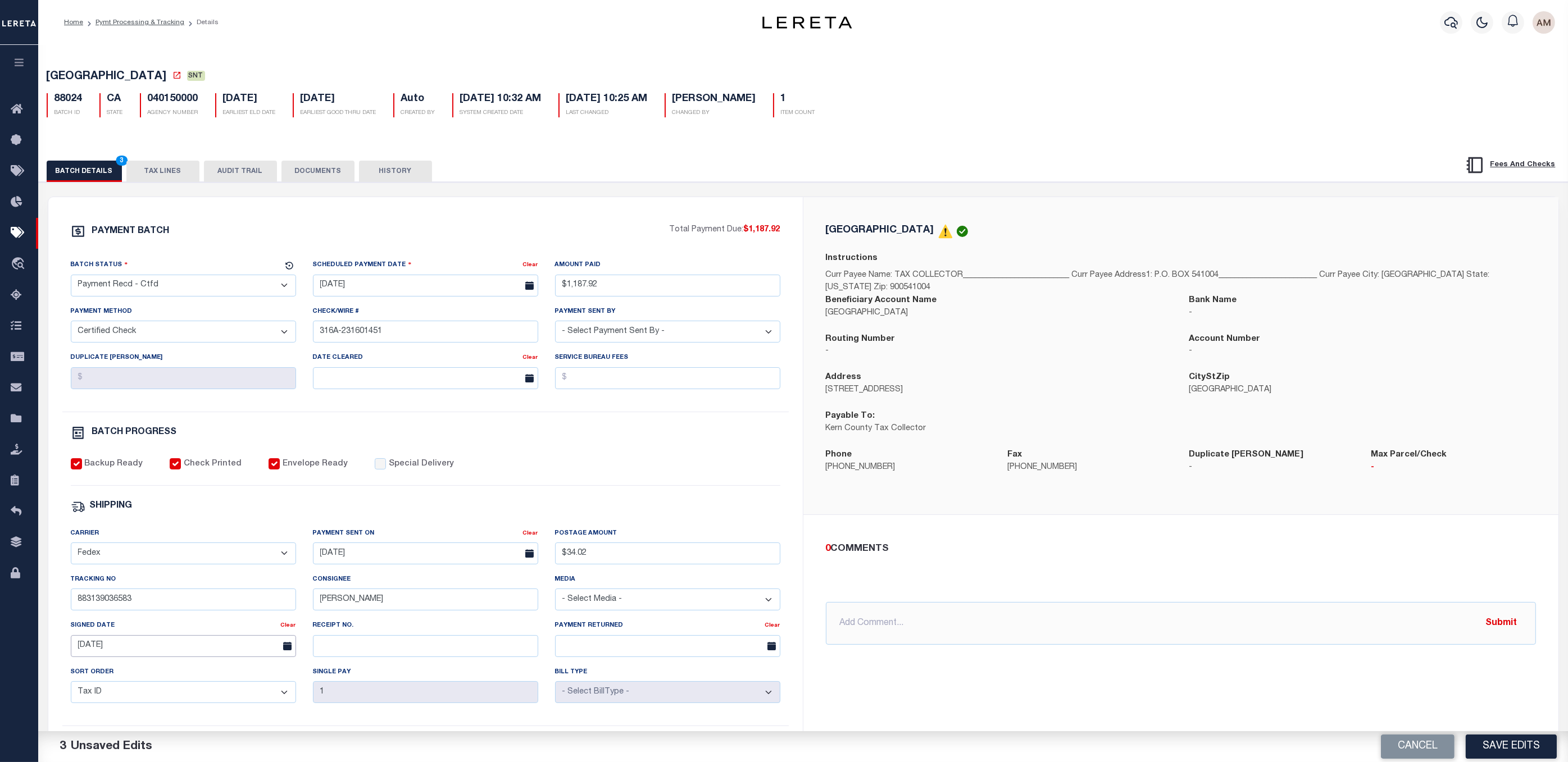
click at [187, 578] on input "[DATE]" at bounding box center [183, 646] width 225 height 22
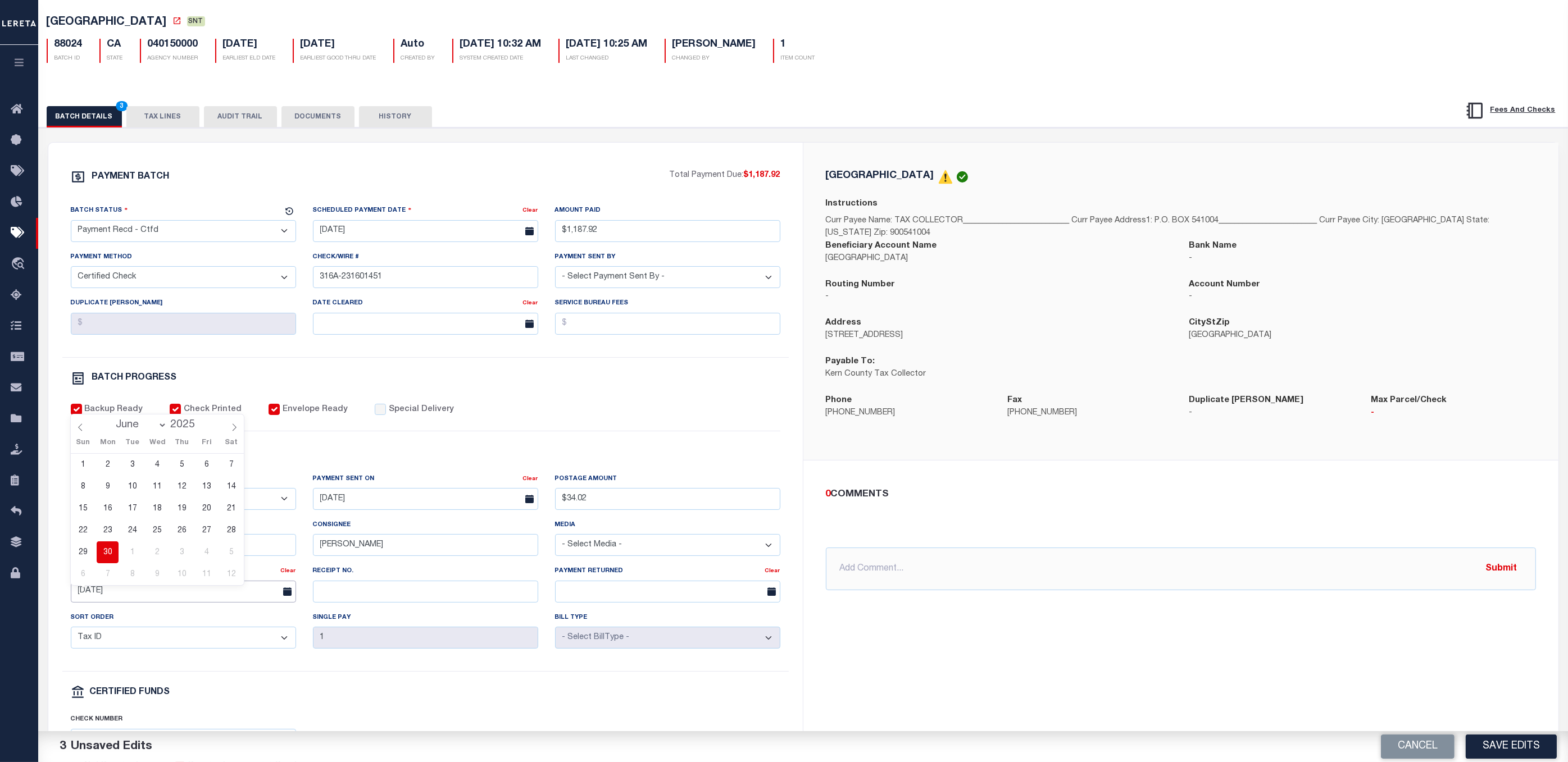
scroll to position [84, 0]
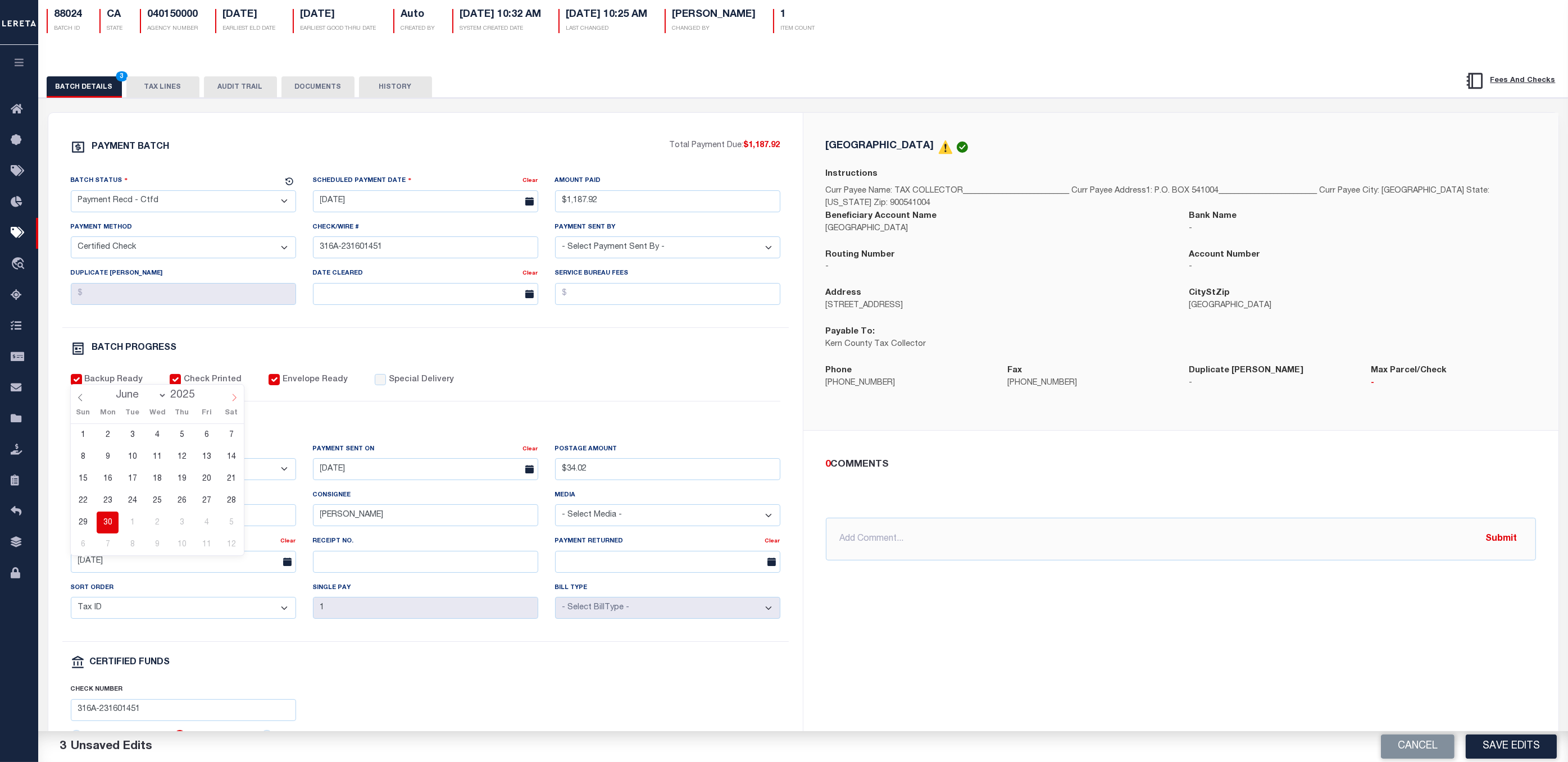
click at [236, 395] on icon at bounding box center [234, 397] width 8 height 8
select select "6"
click at [162, 522] on span "30" at bounding box center [157, 522] width 22 height 22
type input "[DATE]"
click at [411, 578] on div "PAYMENT BATCH Total Payment Due: $1,187.92 Batch Status - Select Status -" at bounding box center [426, 441] width 727 height 603
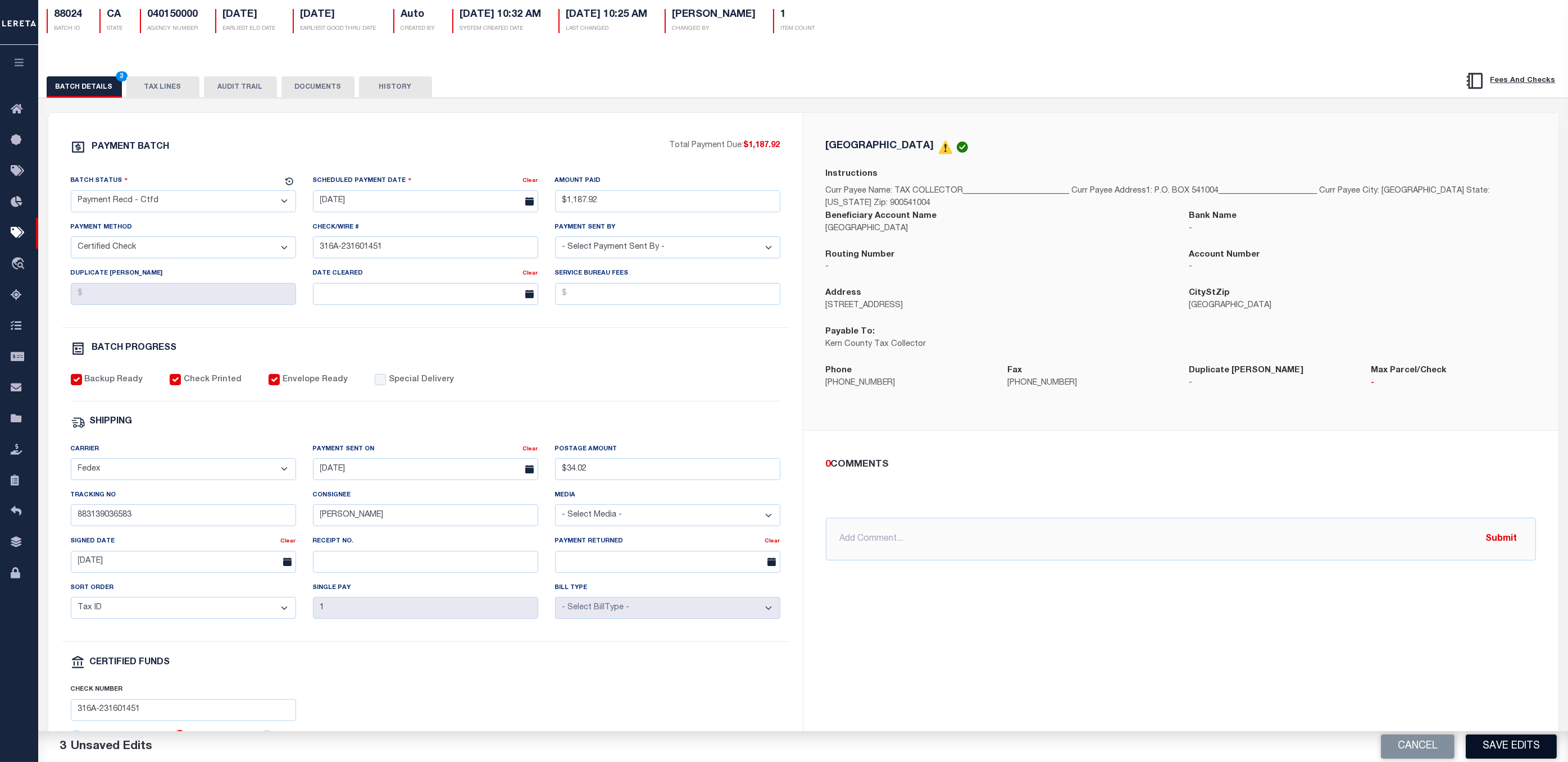
click at [1080, 578] on button "Save Edits" at bounding box center [1511, 747] width 91 height 25
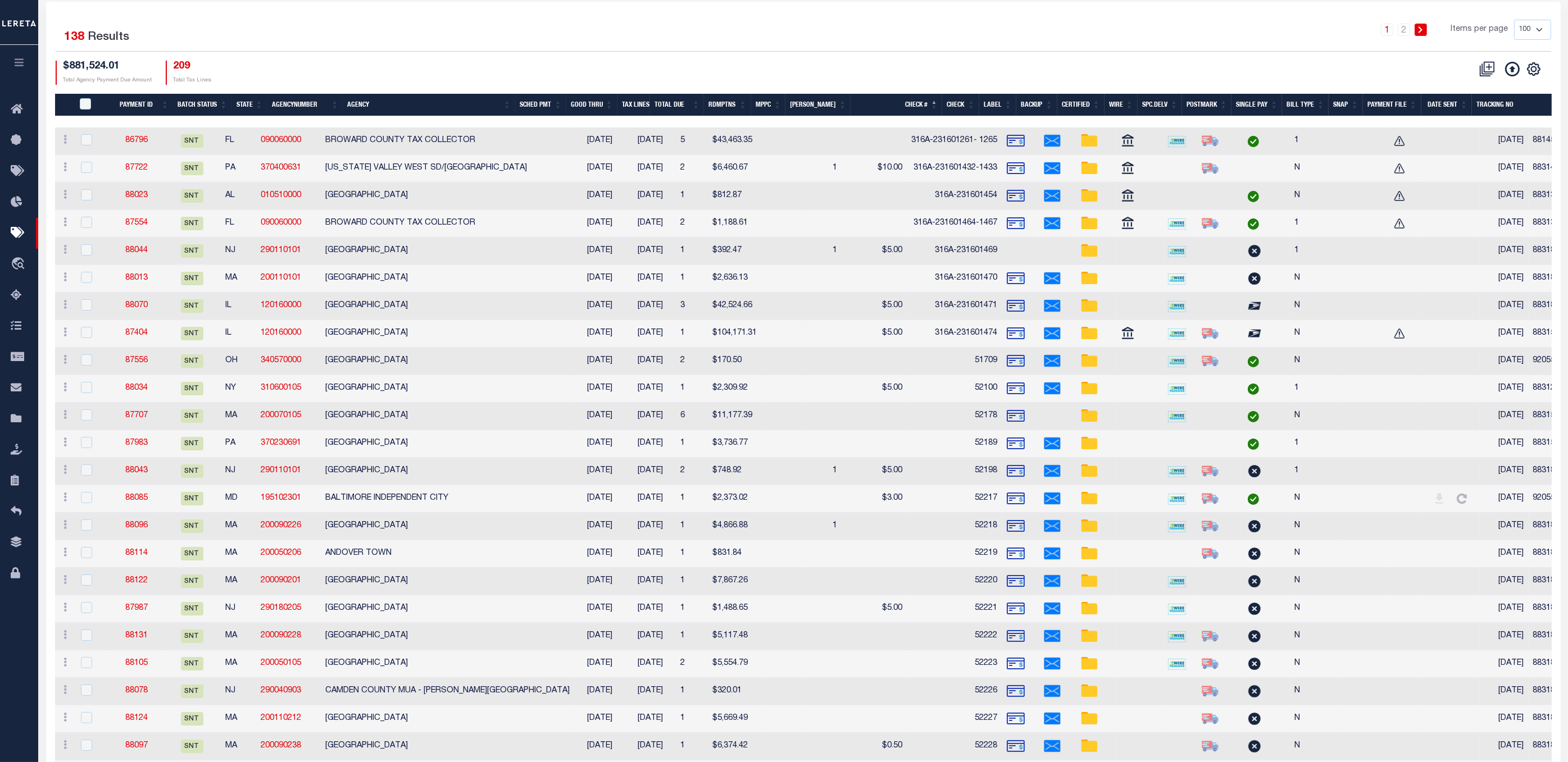
scroll to position [169, 0]
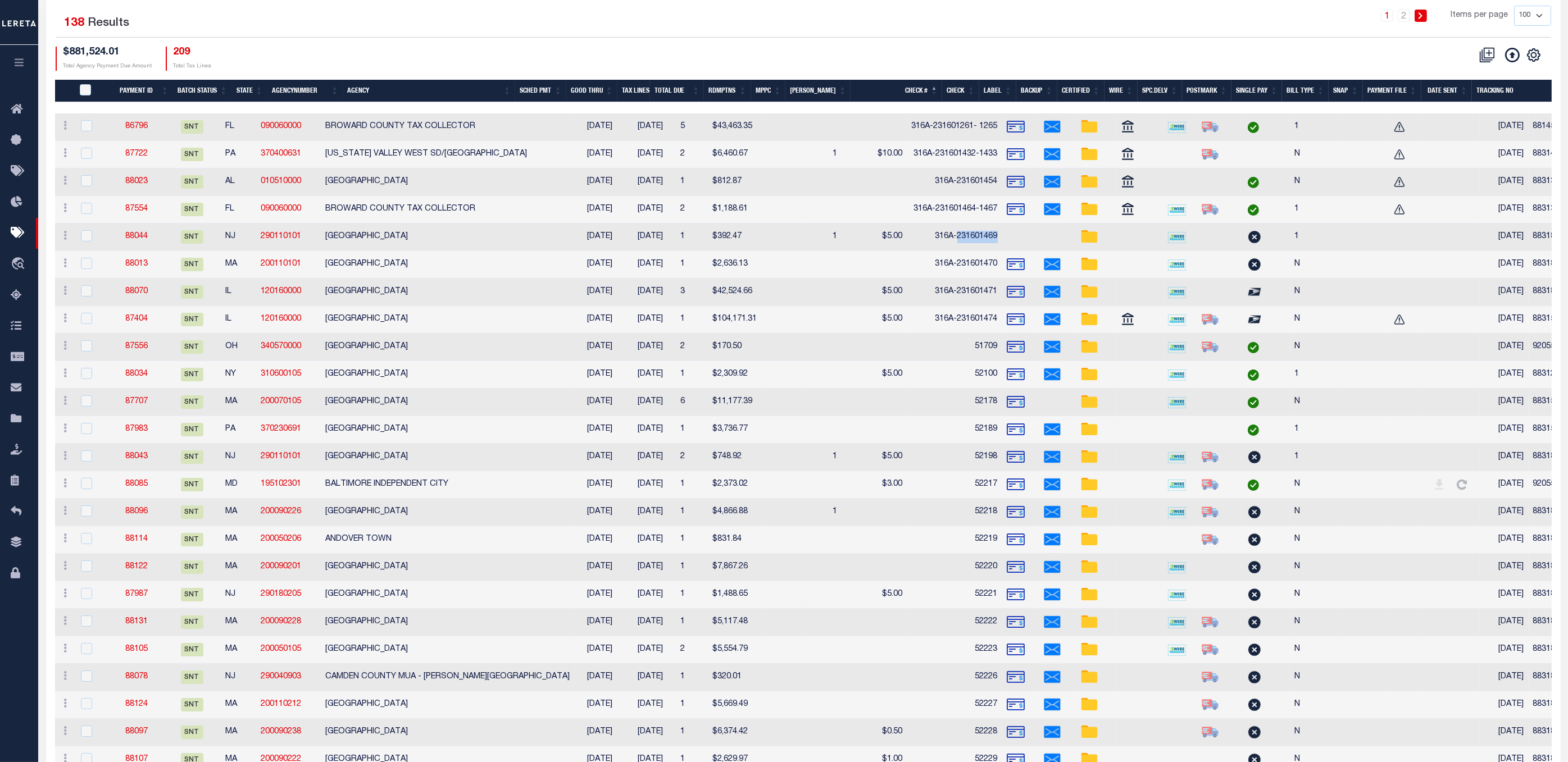
drag, startPoint x: 940, startPoint y: 235, endPoint x: 900, endPoint y: 242, distance: 40.6
click at [907, 242] on td "316A-231601469" at bounding box center [954, 237] width 95 height 27
checkbox input "true"
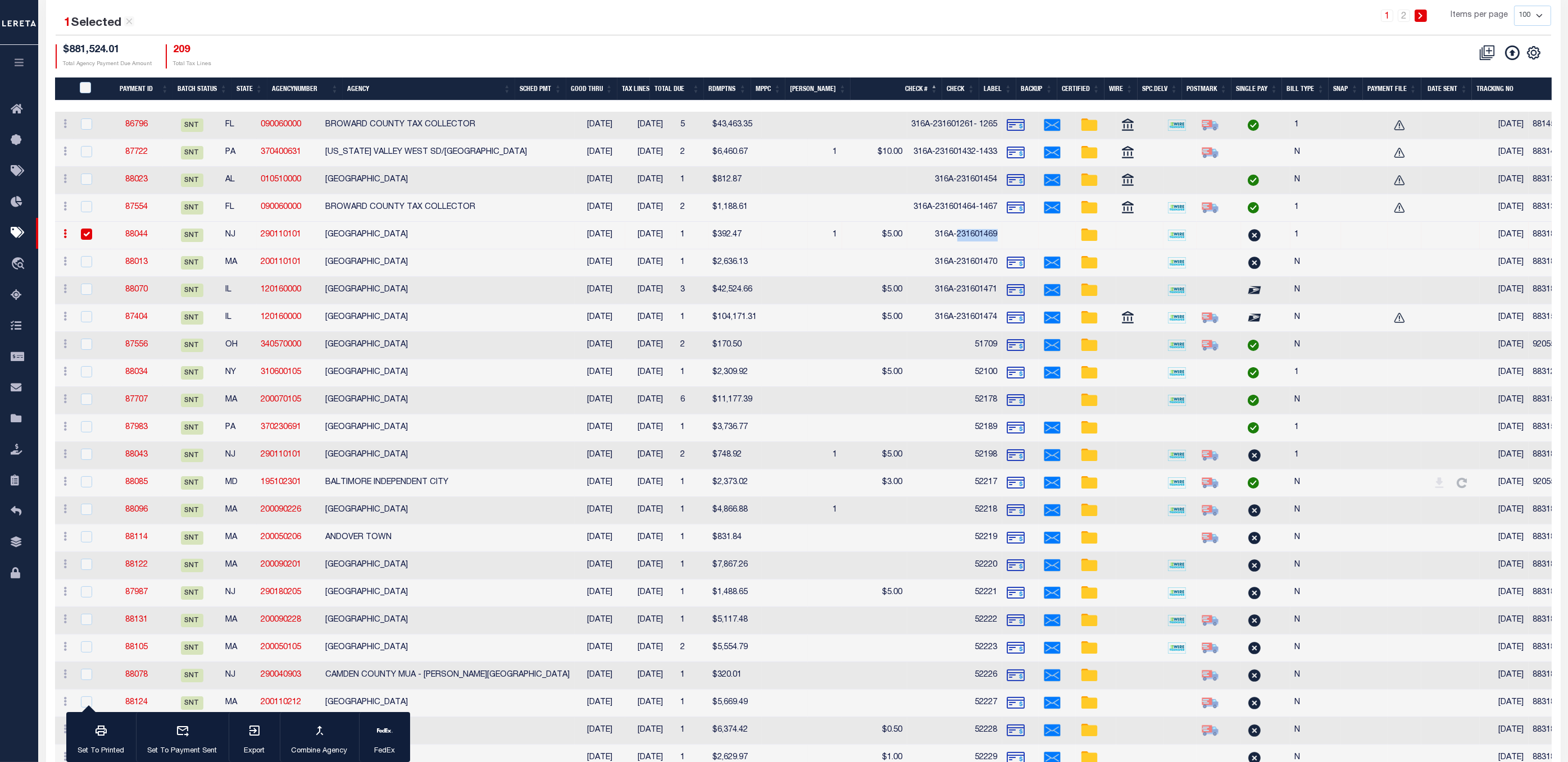
copy td "231601469"
click at [148, 236] on link "88044" at bounding box center [136, 234] width 23 height 8
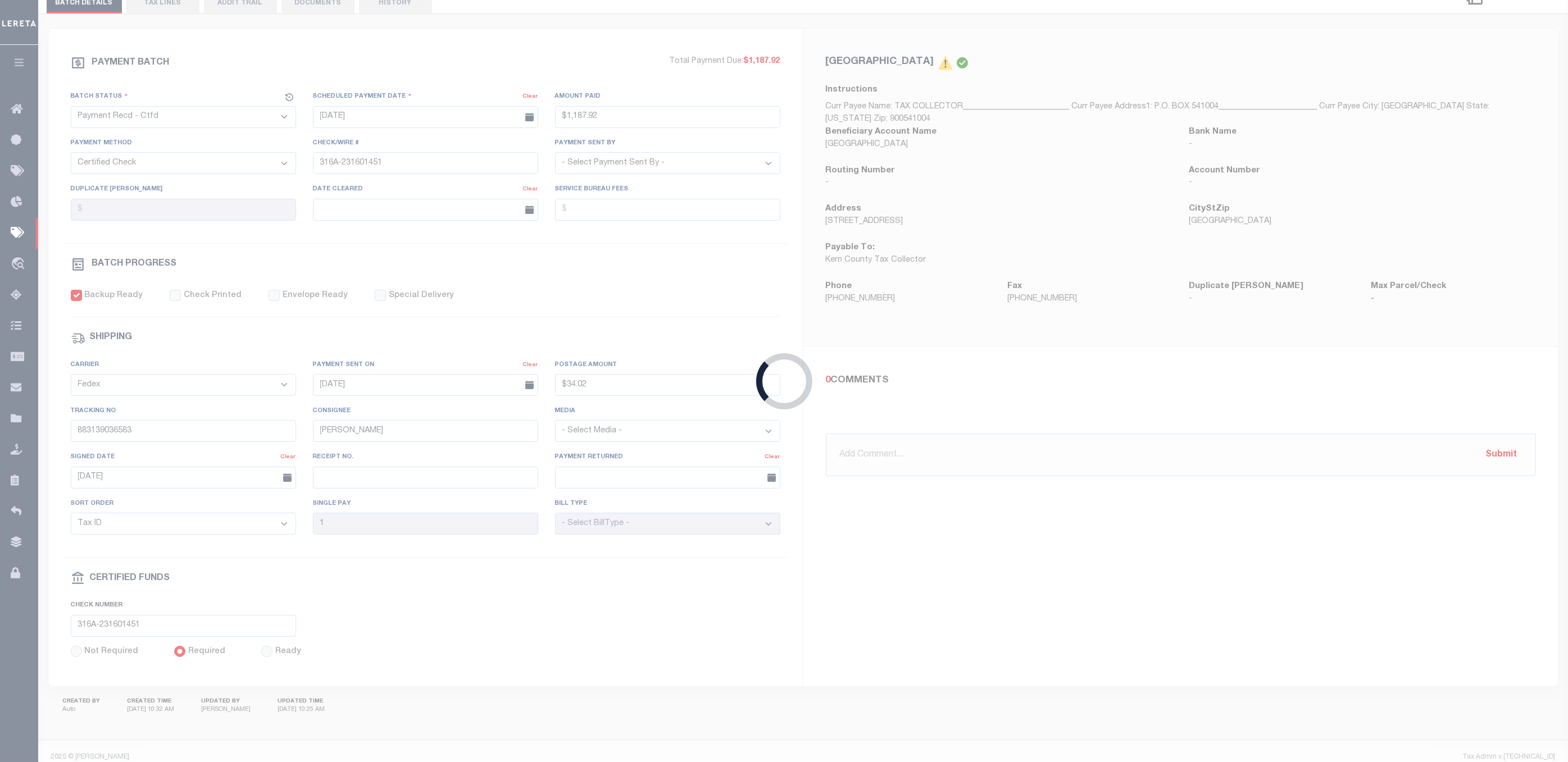
select select "SNT"
type input "[DATE]"
type input "$392.47"
type input "316A-231601469"
select select "[PERSON_NAME]"
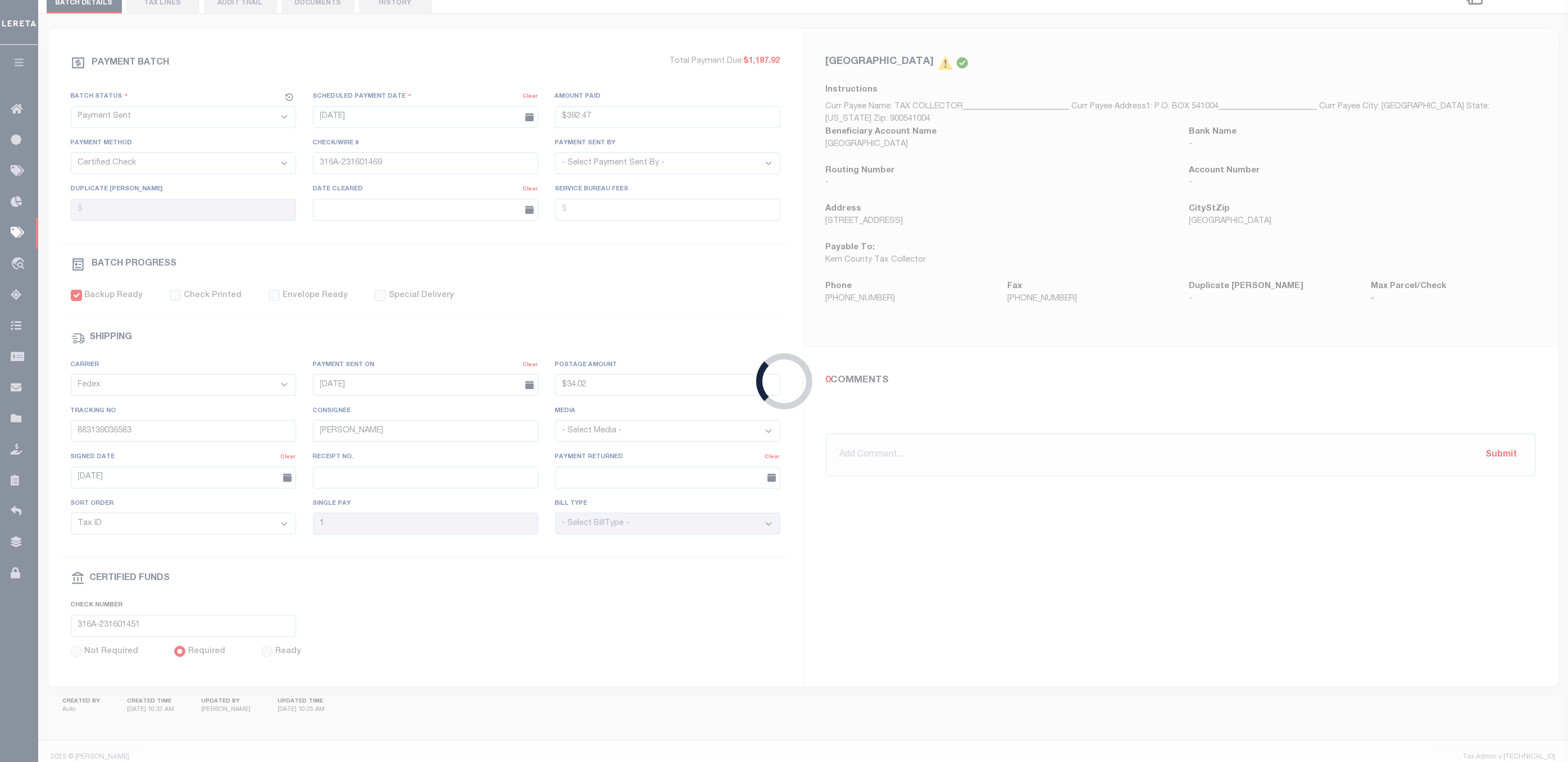
checkbox input "false"
type input "[DATE]"
type input "883187363360"
select select
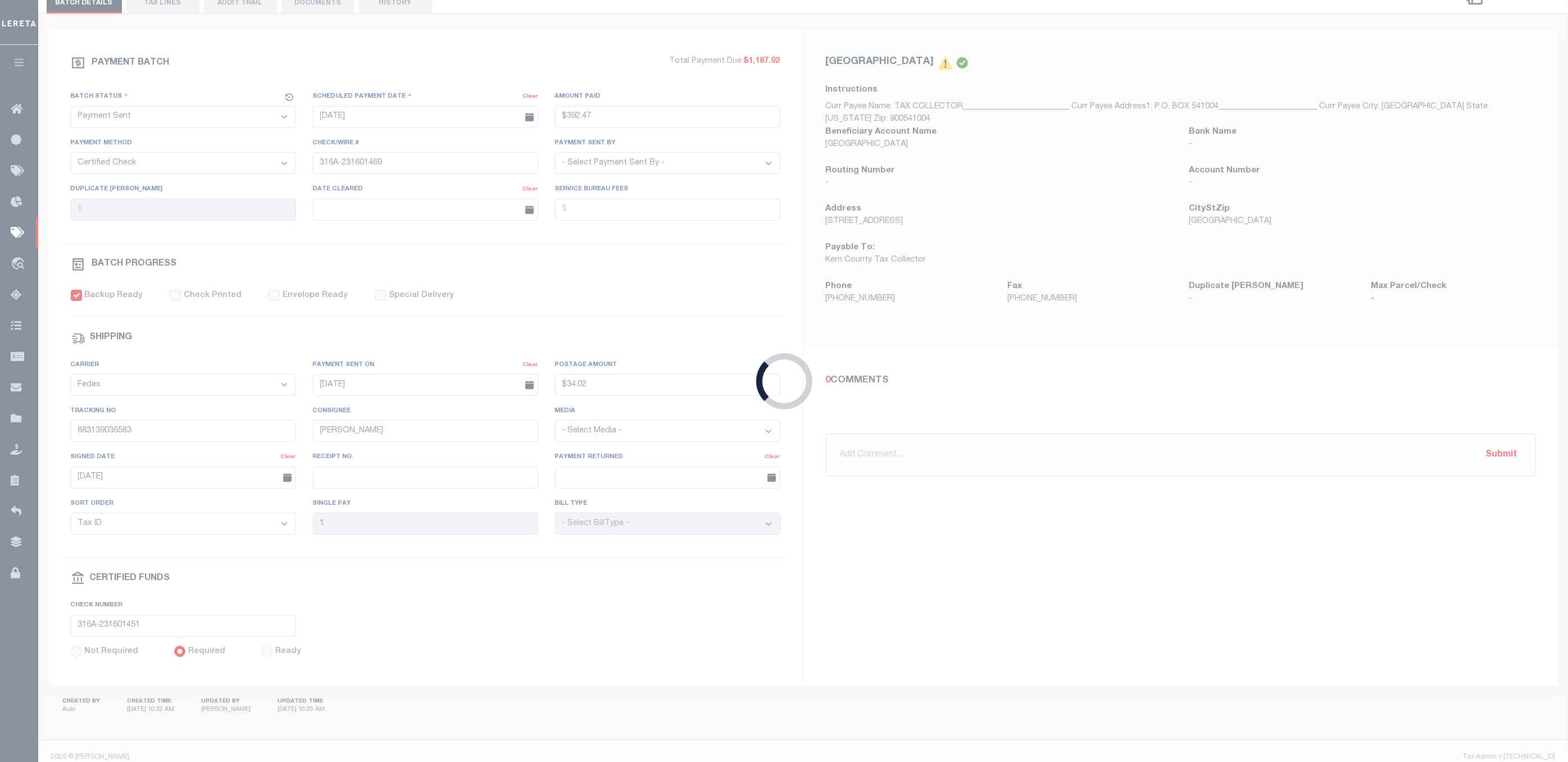
radio input "true"
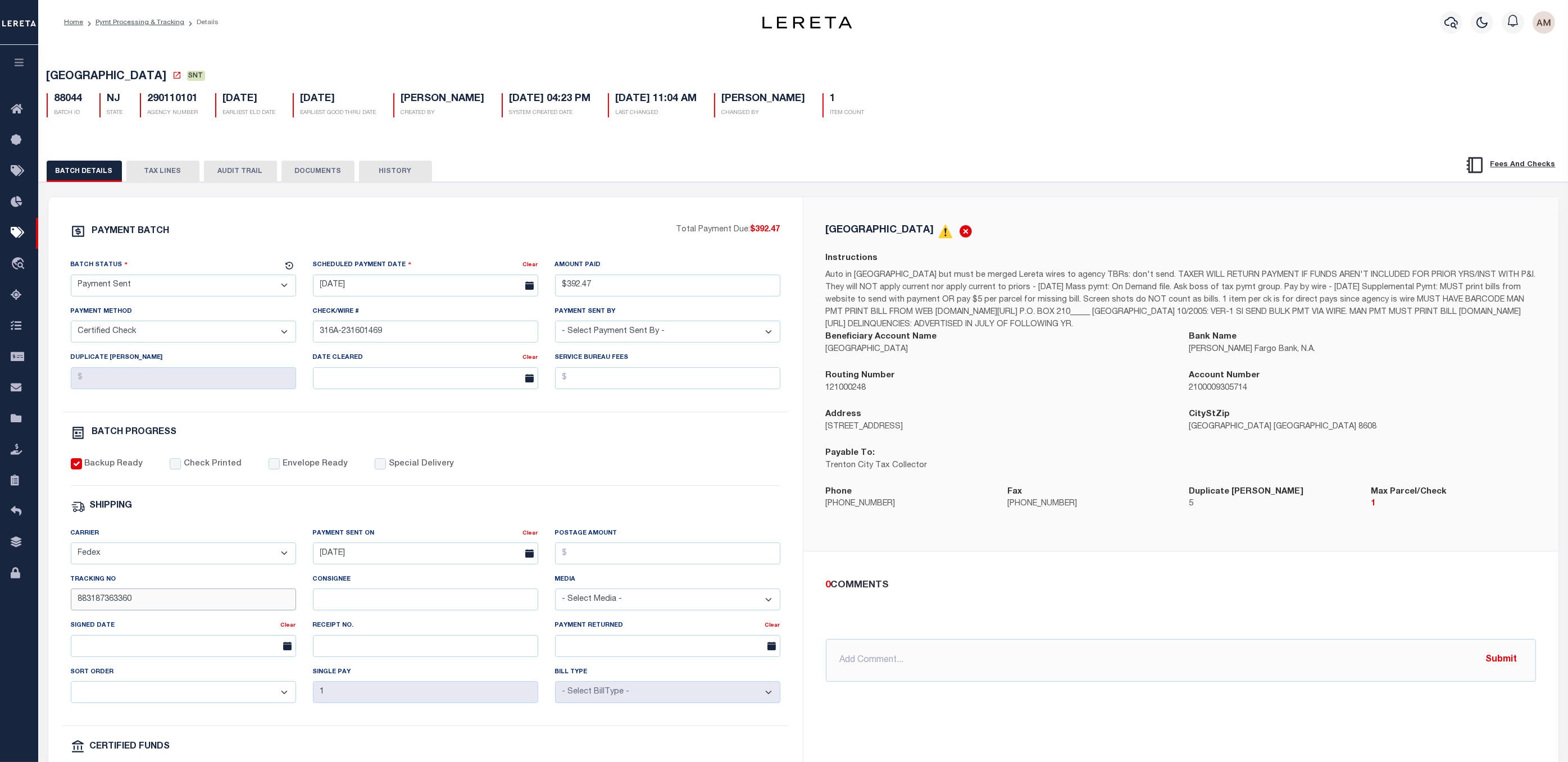
click at [165, 578] on input "883187363360" at bounding box center [183, 600] width 225 height 22
click at [367, 578] on input "Consignee" at bounding box center [425, 600] width 225 height 22
paste input "D.Dana"
type input "D.Dana"
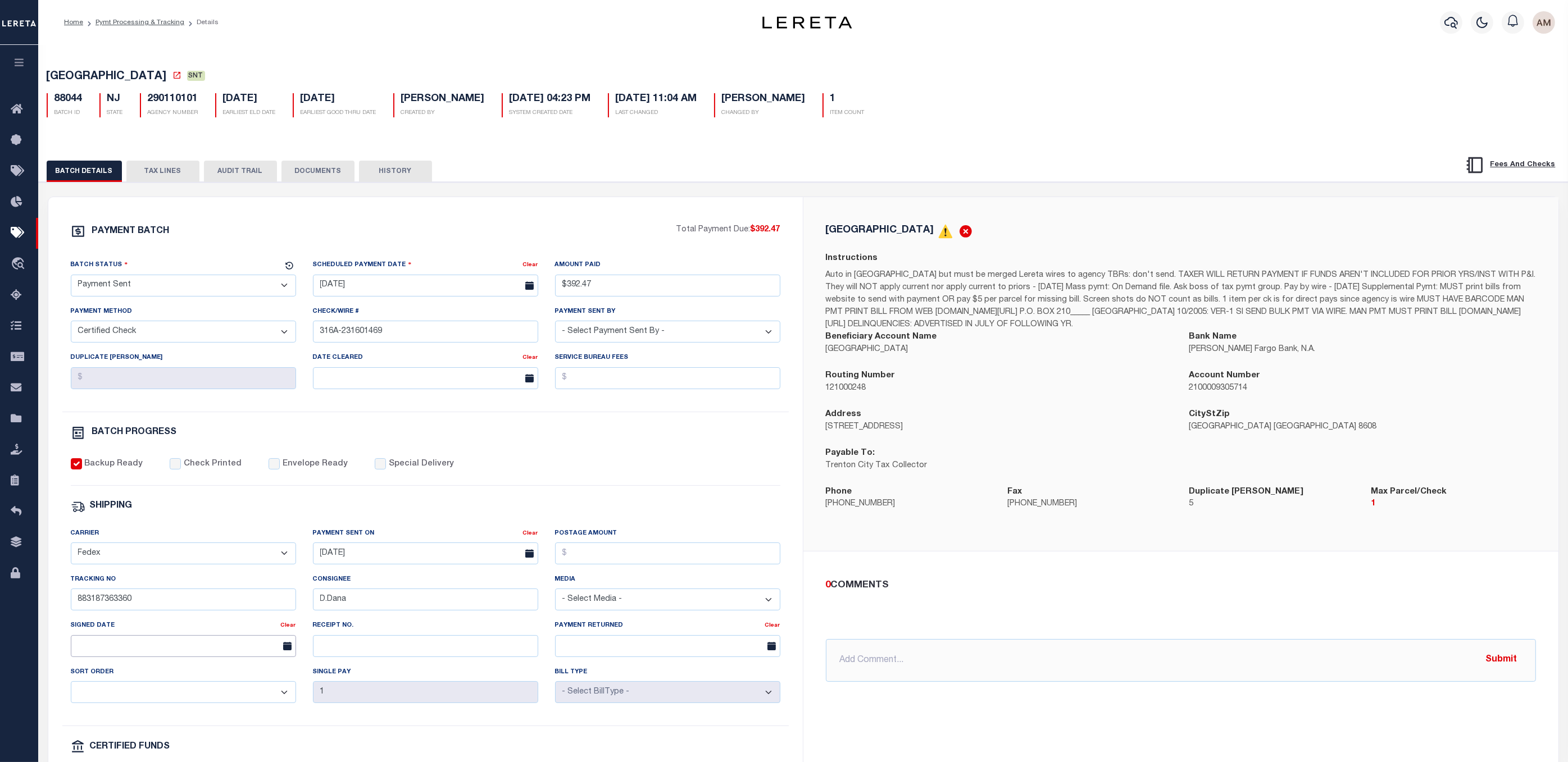
click at [198, 578] on input "text" at bounding box center [183, 646] width 225 height 22
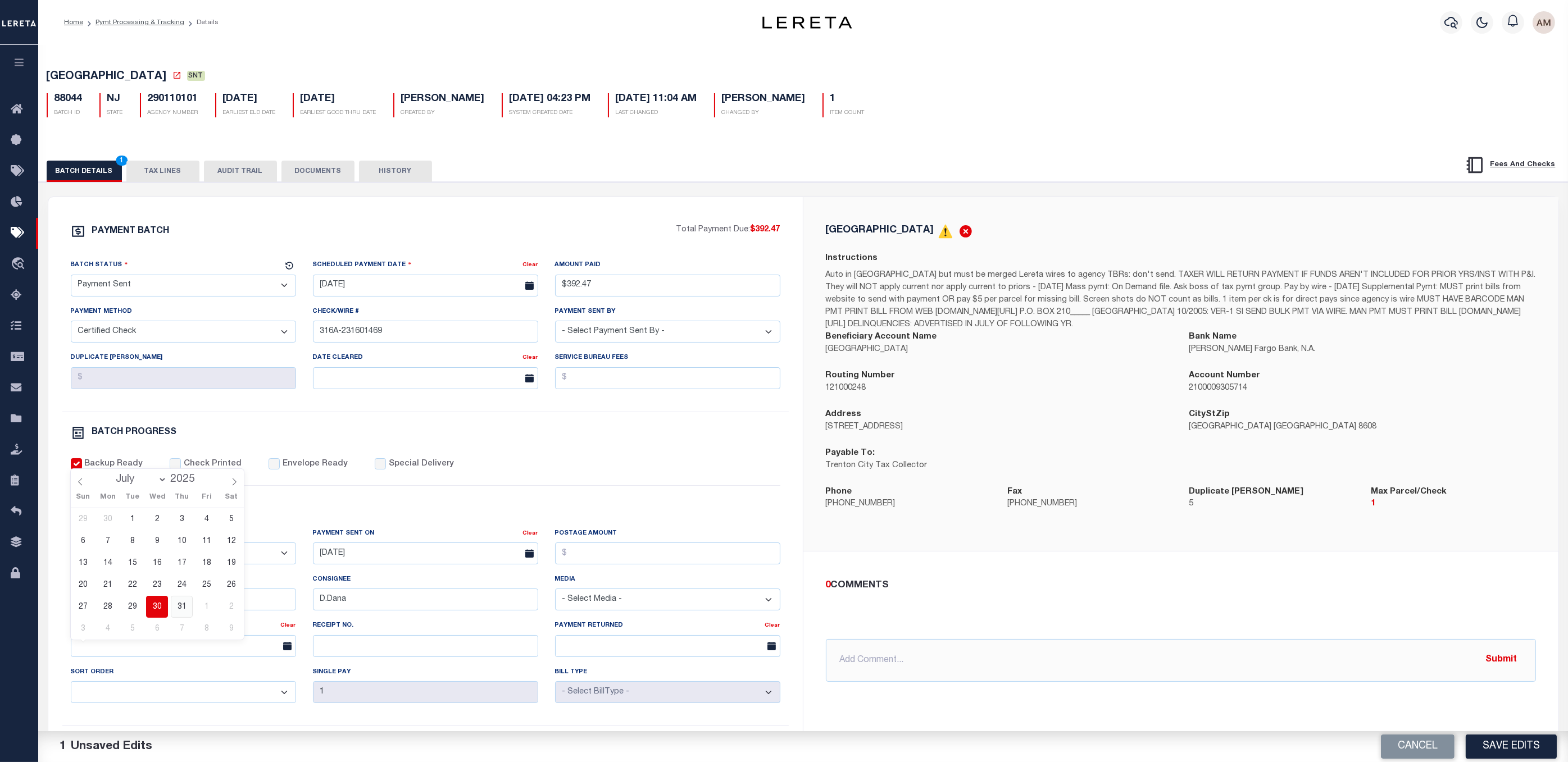
click at [188, 578] on span "31" at bounding box center [181, 607] width 22 height 22
type input "[DATE]"
click at [201, 284] on select "- Select Status - Scheduled for Payment Ready For Payment Payment Sent Cleared …" at bounding box center [183, 285] width 225 height 22
select select "RCC"
click at [71, 277] on select "- Select Status - Scheduled for Payment Ready For Payment Payment Sent Cleared …" at bounding box center [183, 285] width 225 height 22
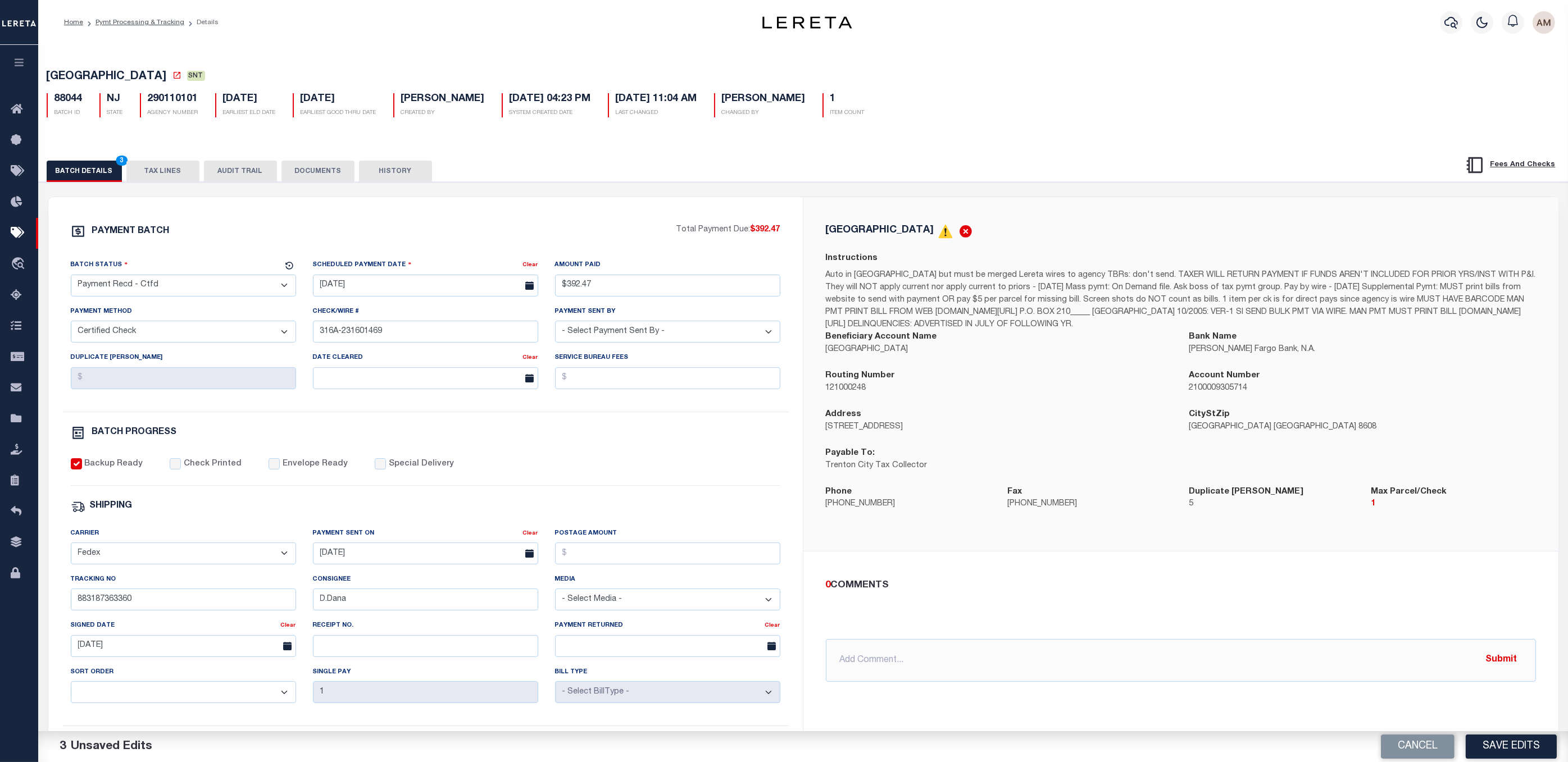
click at [521, 418] on div "PAYMENT BATCH Total Payment Due: $392.47 Batch Status - Select Status -" at bounding box center [426, 526] width 727 height 603
click at [324, 187] on div "PAYMENT BATCH Total Payment Due: $392.47 Batch Status" at bounding box center [803, 546] width 1541 height 727
click at [320, 179] on button "DOCUMENTS" at bounding box center [318, 170] width 73 height 21
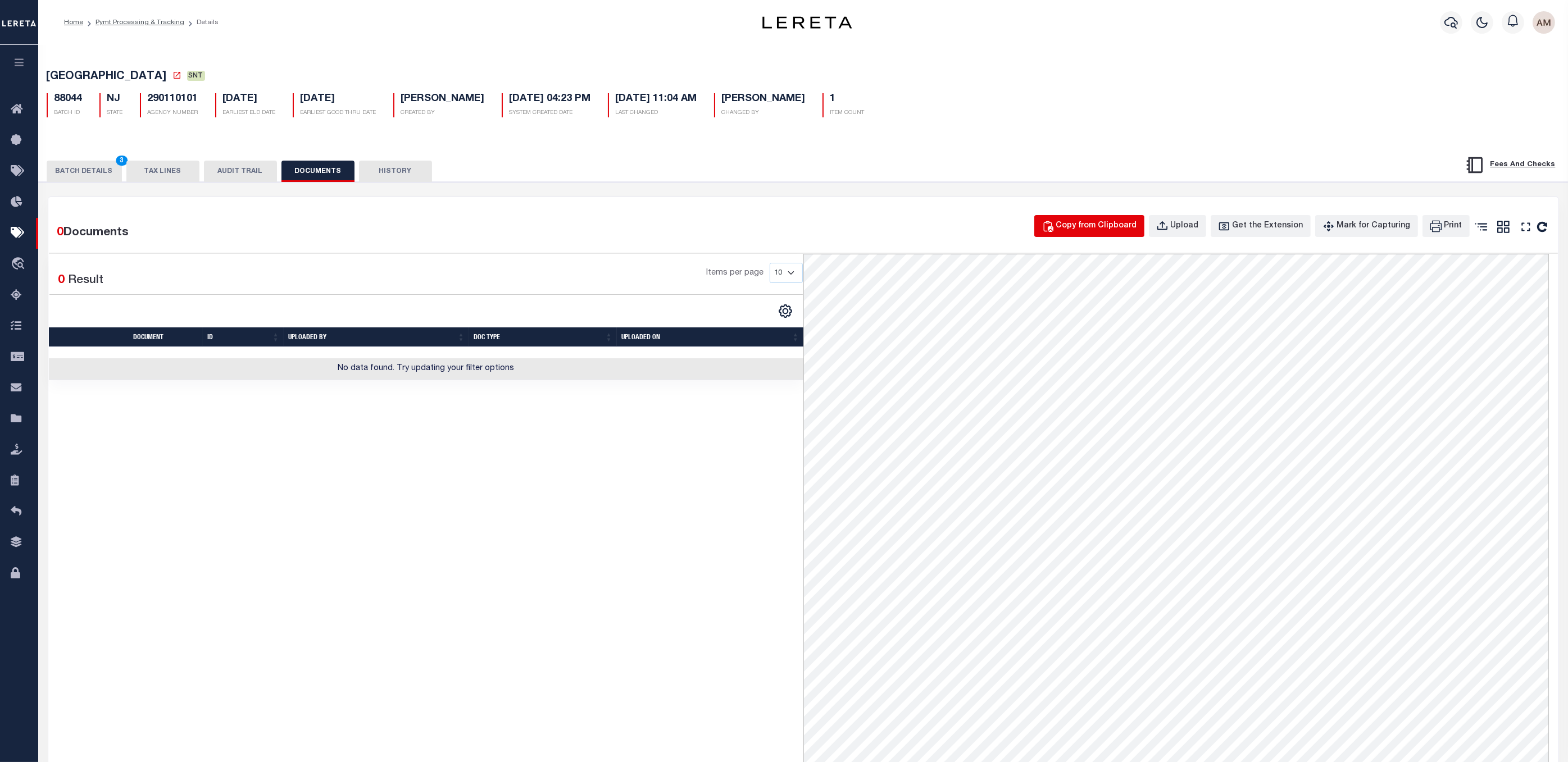
click at [1080, 232] on div "Copy from Clipboard" at bounding box center [1097, 227] width 81 height 13
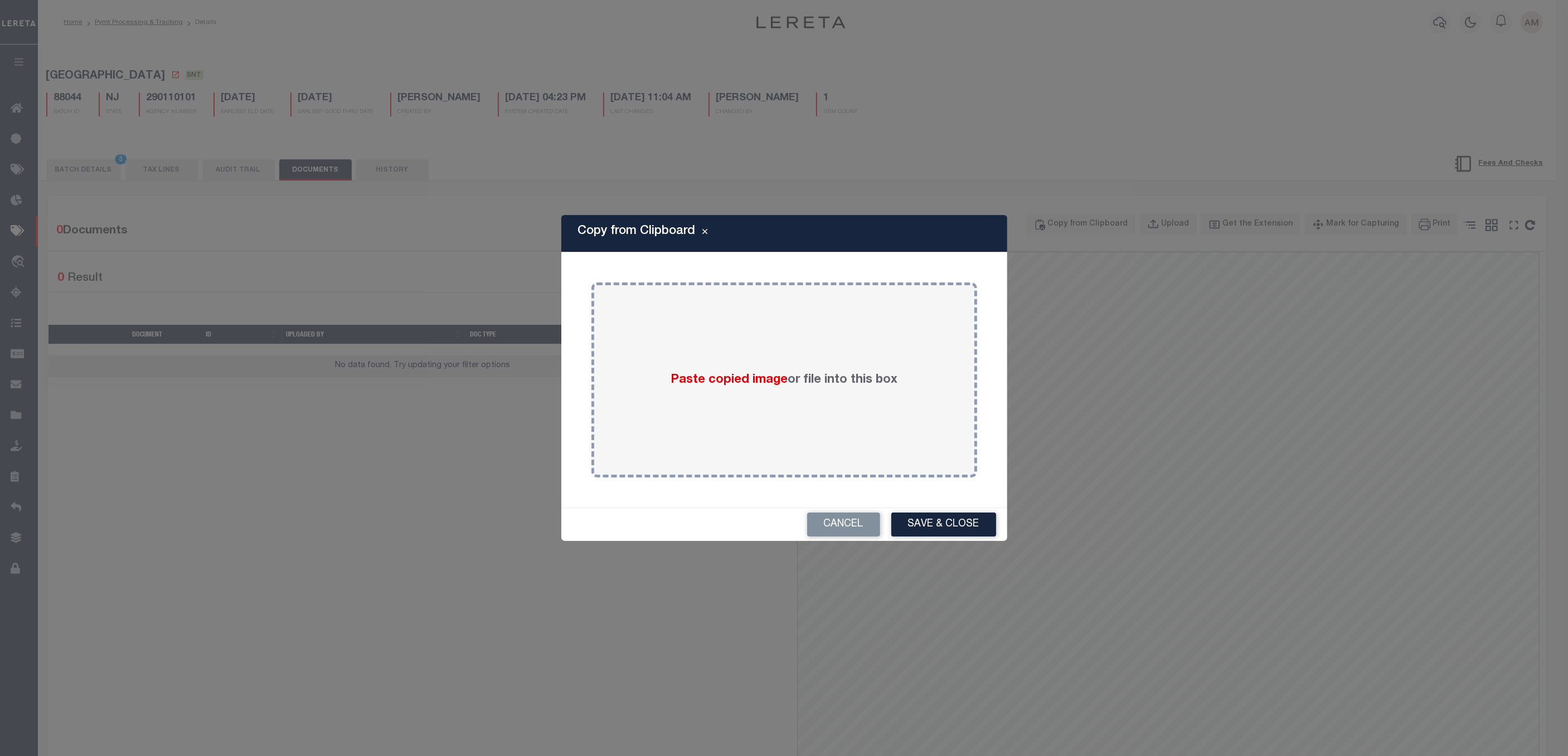
click at [1043, 330] on div "Copy from Clipboard Paste copied image or file into this box Select file(s) or …" at bounding box center [784, 378] width 1568 height 756
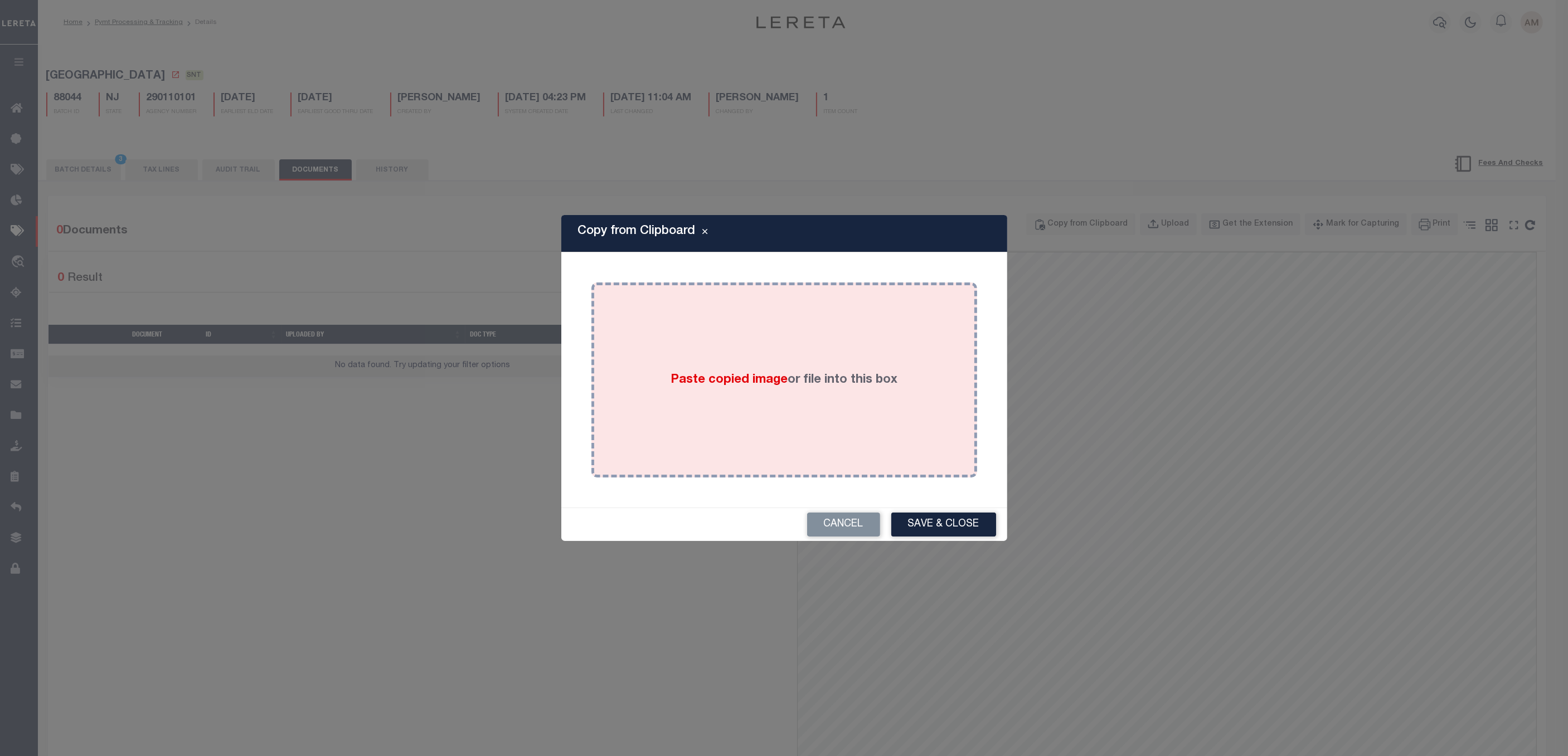
click at [845, 380] on label "Paste copied image or file into this box" at bounding box center [783, 380] width 227 height 18
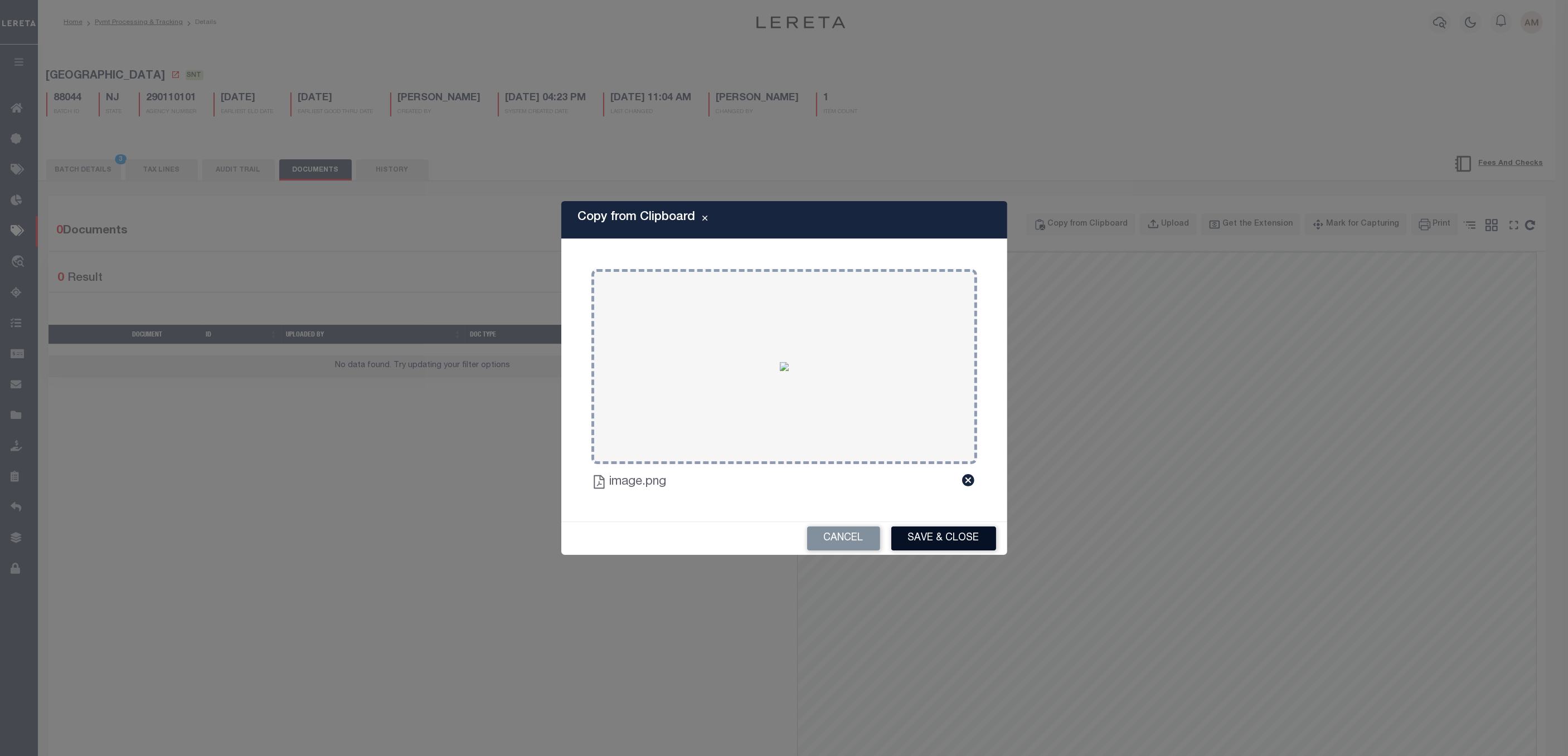
click at [928, 541] on button "Save & Close" at bounding box center [944, 538] width 105 height 24
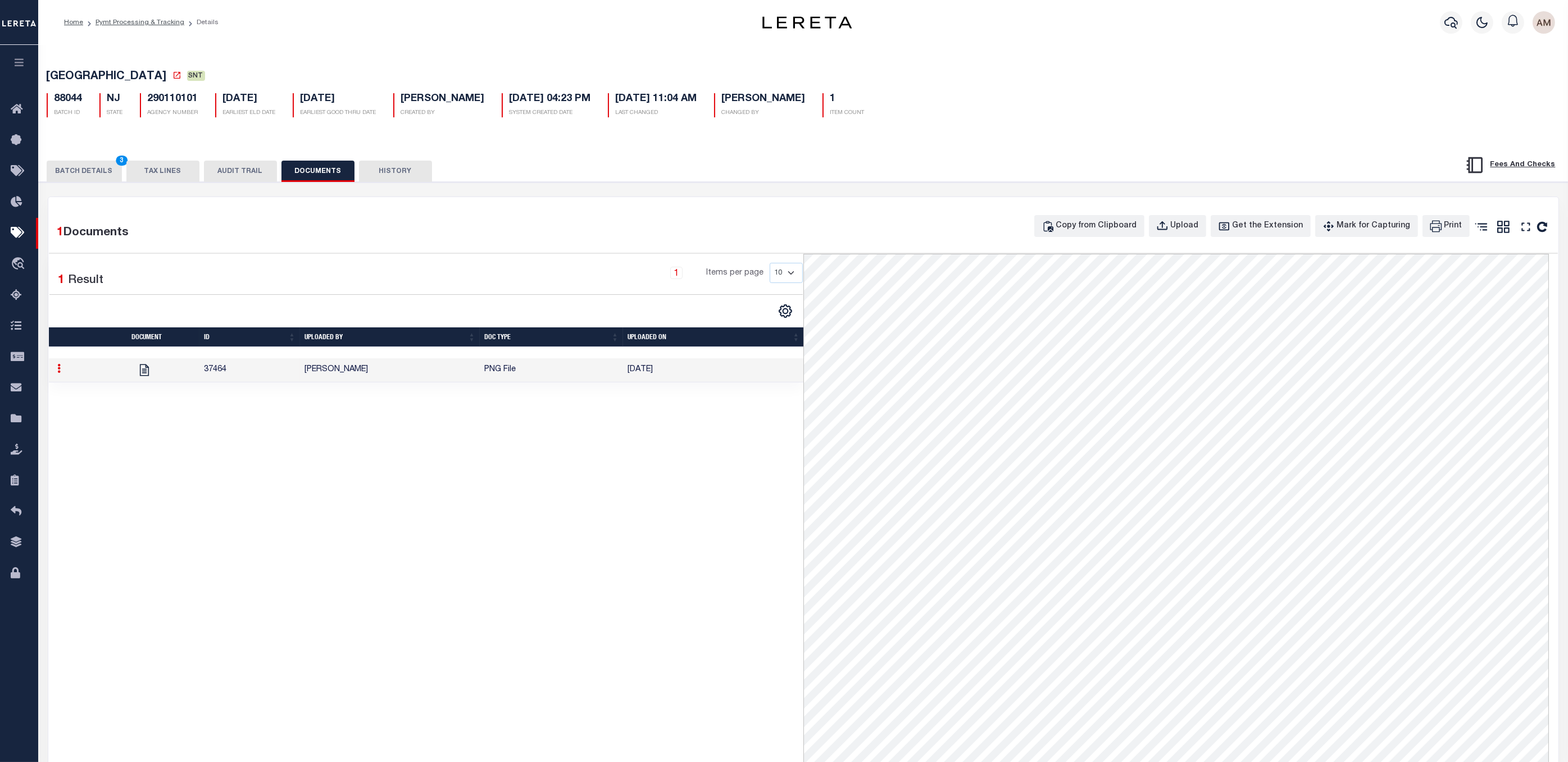
click at [84, 172] on button "BATCH DETAILS 3" at bounding box center [84, 170] width 76 height 21
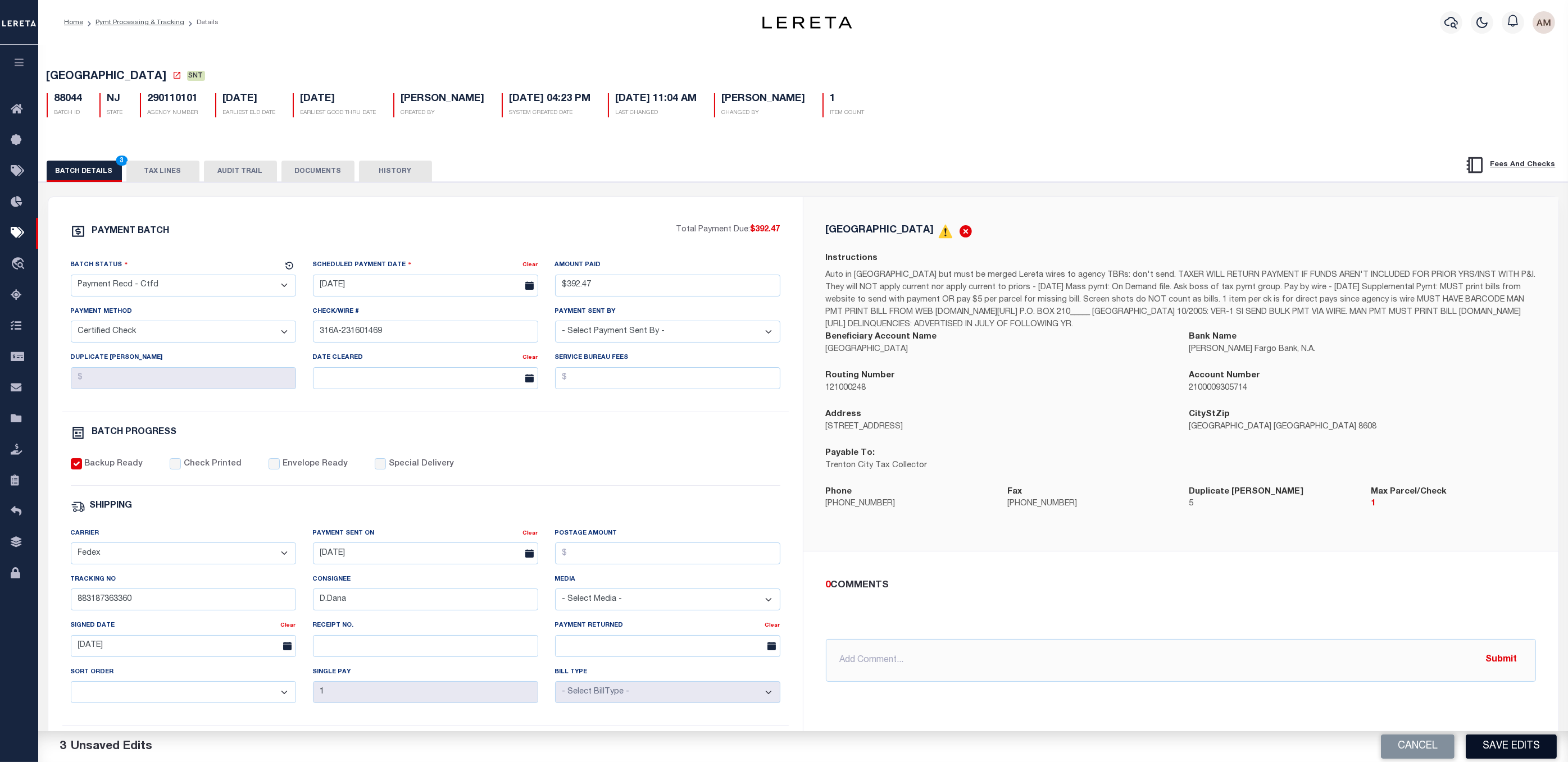
click at [1080, 578] on button "Save Edits" at bounding box center [1511, 747] width 91 height 25
